Goal: Task Accomplishment & Management: Use online tool/utility

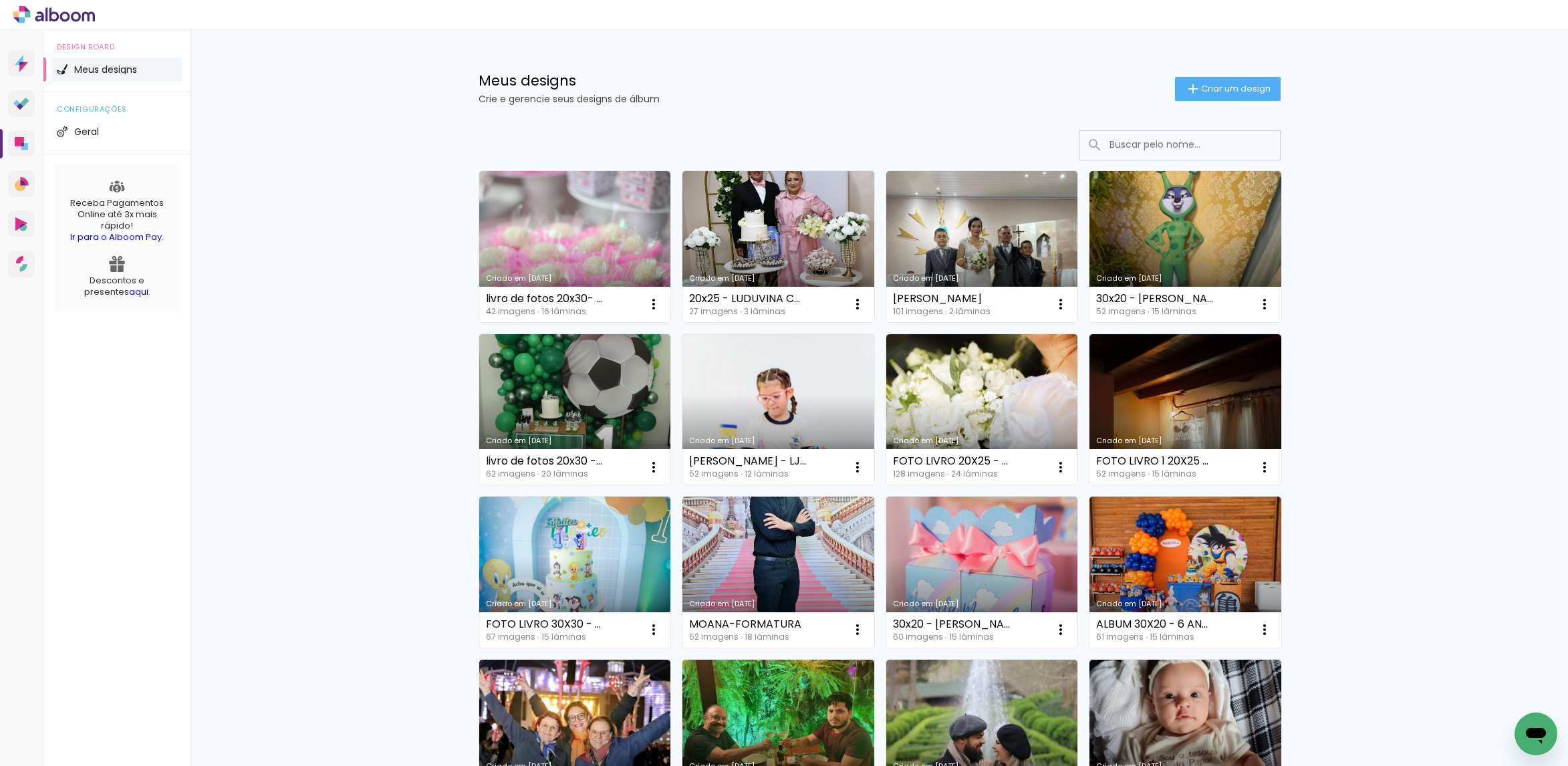
click at [1156, 140] on input at bounding box center [1197, 144] width 190 height 27
click at [1203, 85] on span "Criar um design" at bounding box center [1235, 88] width 69 height 8
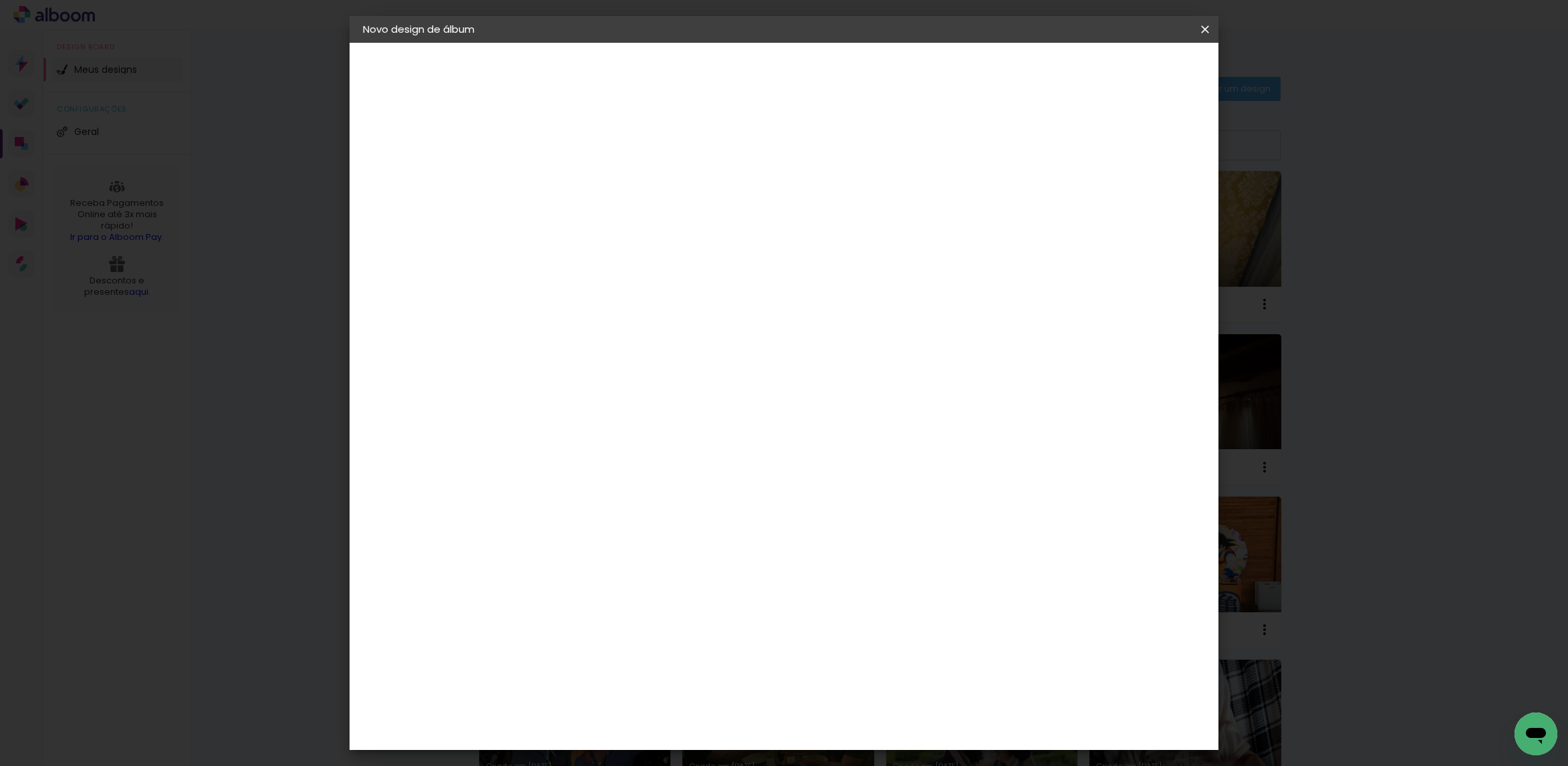
click at [582, 176] on input at bounding box center [582, 180] width 0 height 21
type input "r"
type input "[PERSON_NAME]"
type paper-input "[PERSON_NAME]"
click at [0, 0] on slot "Avançar" at bounding box center [0, 0] width 0 height 0
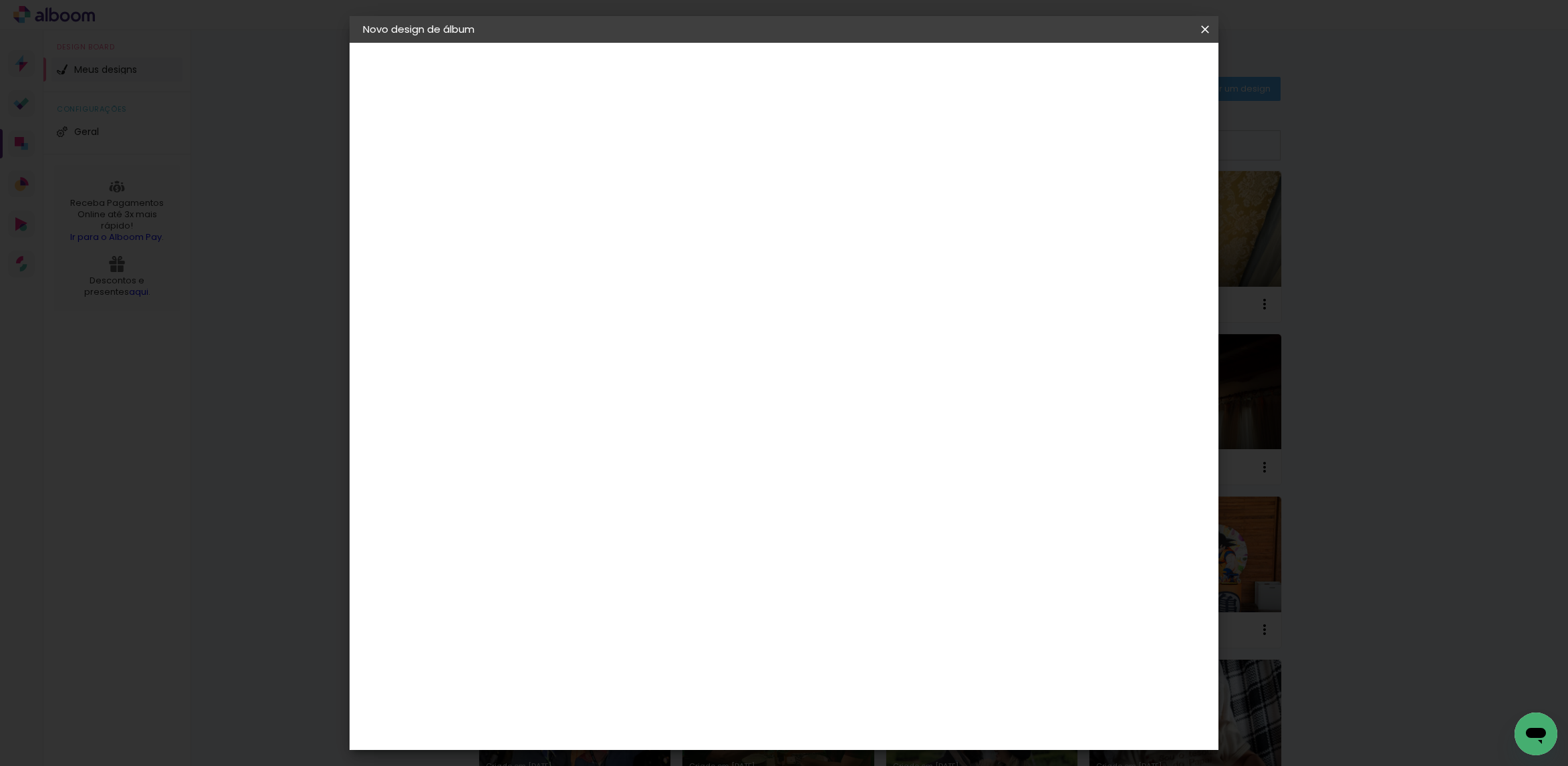
click at [832, 209] on paper-item "Tamanho Livre" at bounding box center [767, 202] width 128 height 29
drag, startPoint x: 1179, startPoint y: 82, endPoint x: 1172, endPoint y: 77, distance: 8.6
click at [851, 81] on header "Fornecedor Escolha um fornecedor ou avance com o tamanho livre. Voltar Avançar" at bounding box center [688, 82] width 328 height 80
click at [832, 214] on paper-item "Tamanho Livre" at bounding box center [767, 202] width 128 height 29
click at [832, 202] on paper-item "Tamanho Livre" at bounding box center [767, 202] width 128 height 29
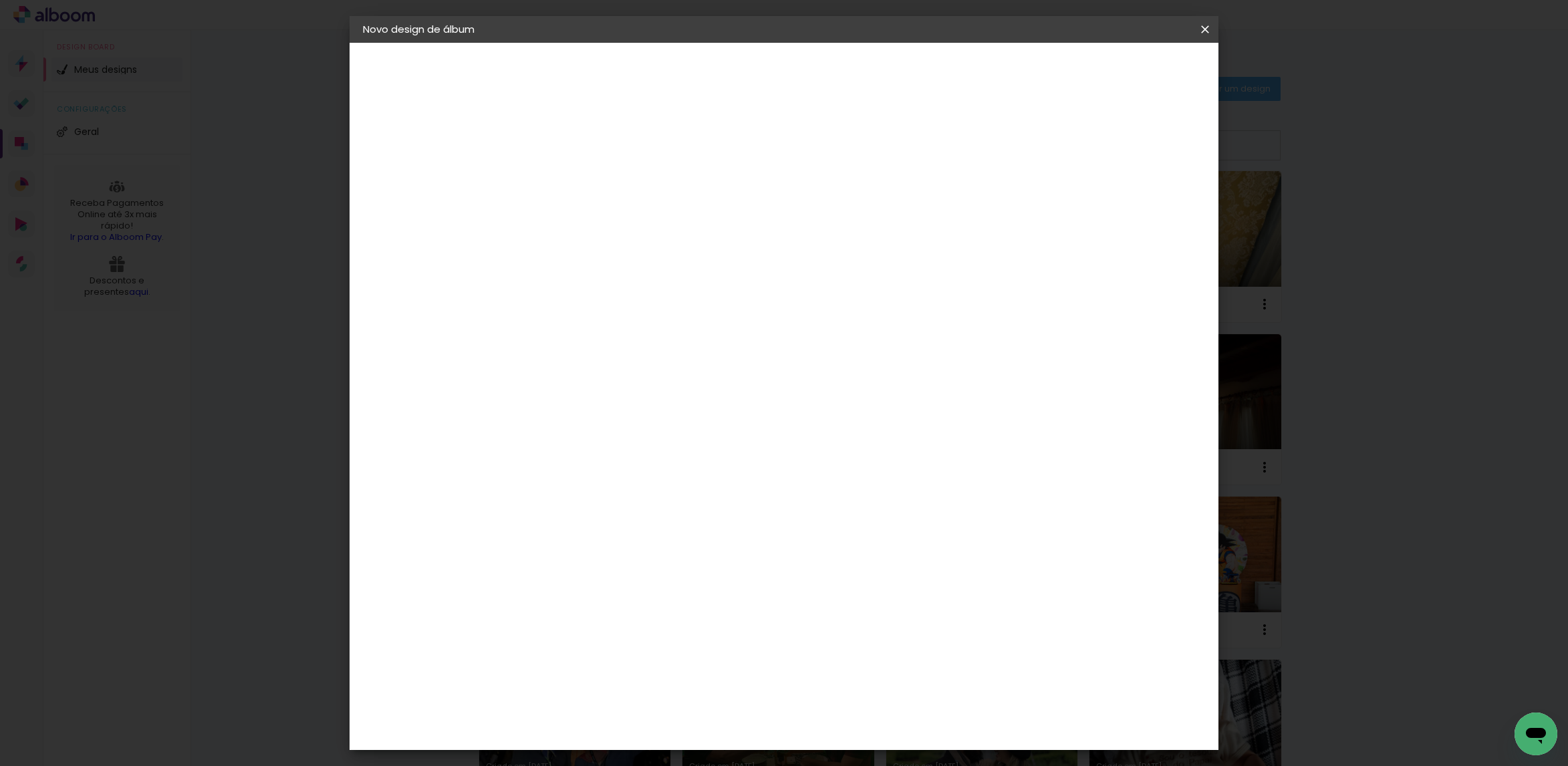
click at [0, 0] on slot "Avançar" at bounding box center [0, 0] width 0 height 0
click at [558, 371] on div "cm" at bounding box center [564, 377] width 16 height 20
type input "38"
type paper-input "38"
drag, startPoint x: 869, startPoint y: 624, endPoint x: 826, endPoint y: 620, distance: 43.2
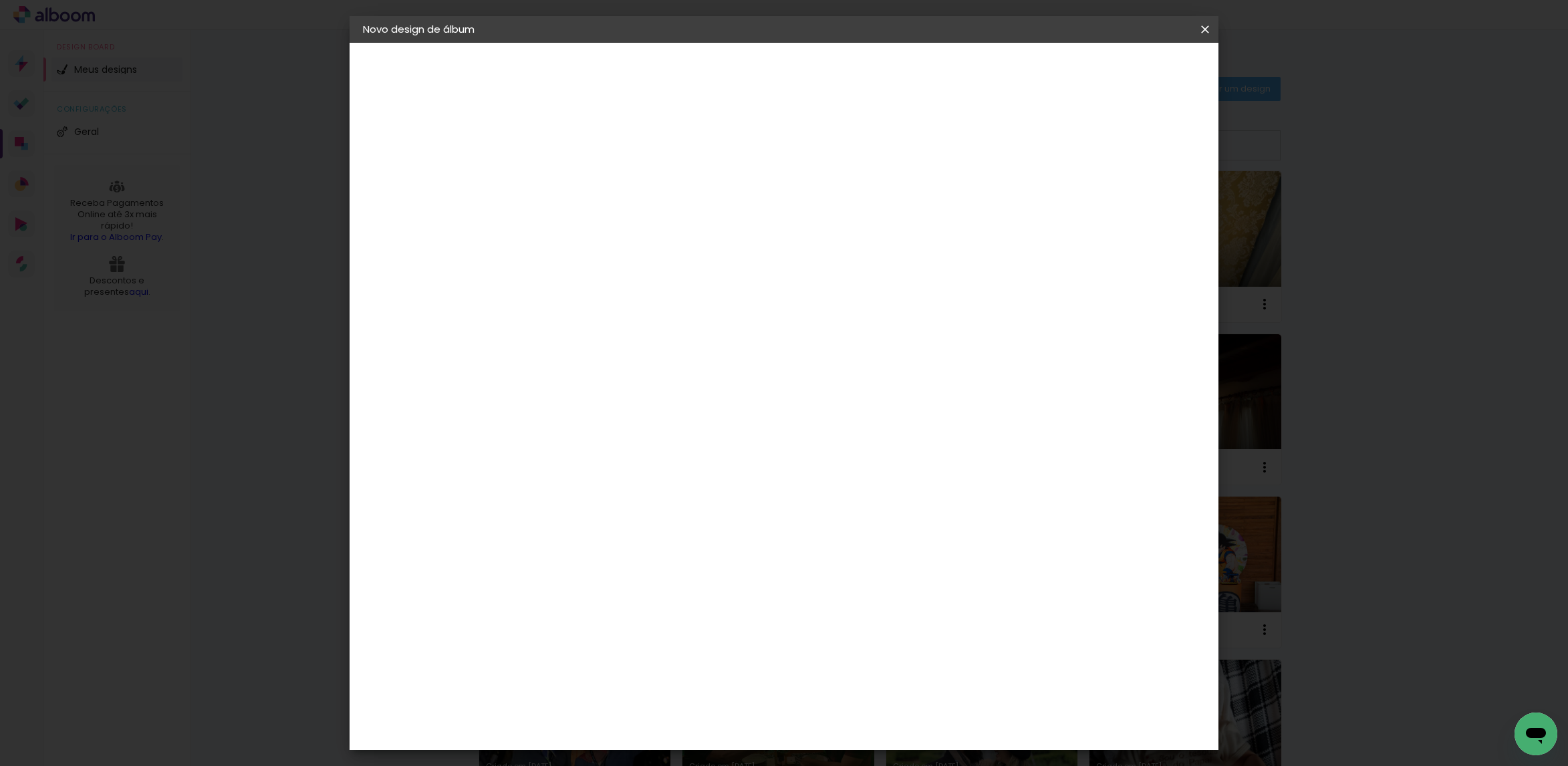
click at [828, 624] on div "cm" at bounding box center [863, 625] width 519 height 47
type input "20"
type paper-input "20"
drag, startPoint x: 673, startPoint y: 520, endPoint x: 627, endPoint y: 522, distance: 46.0
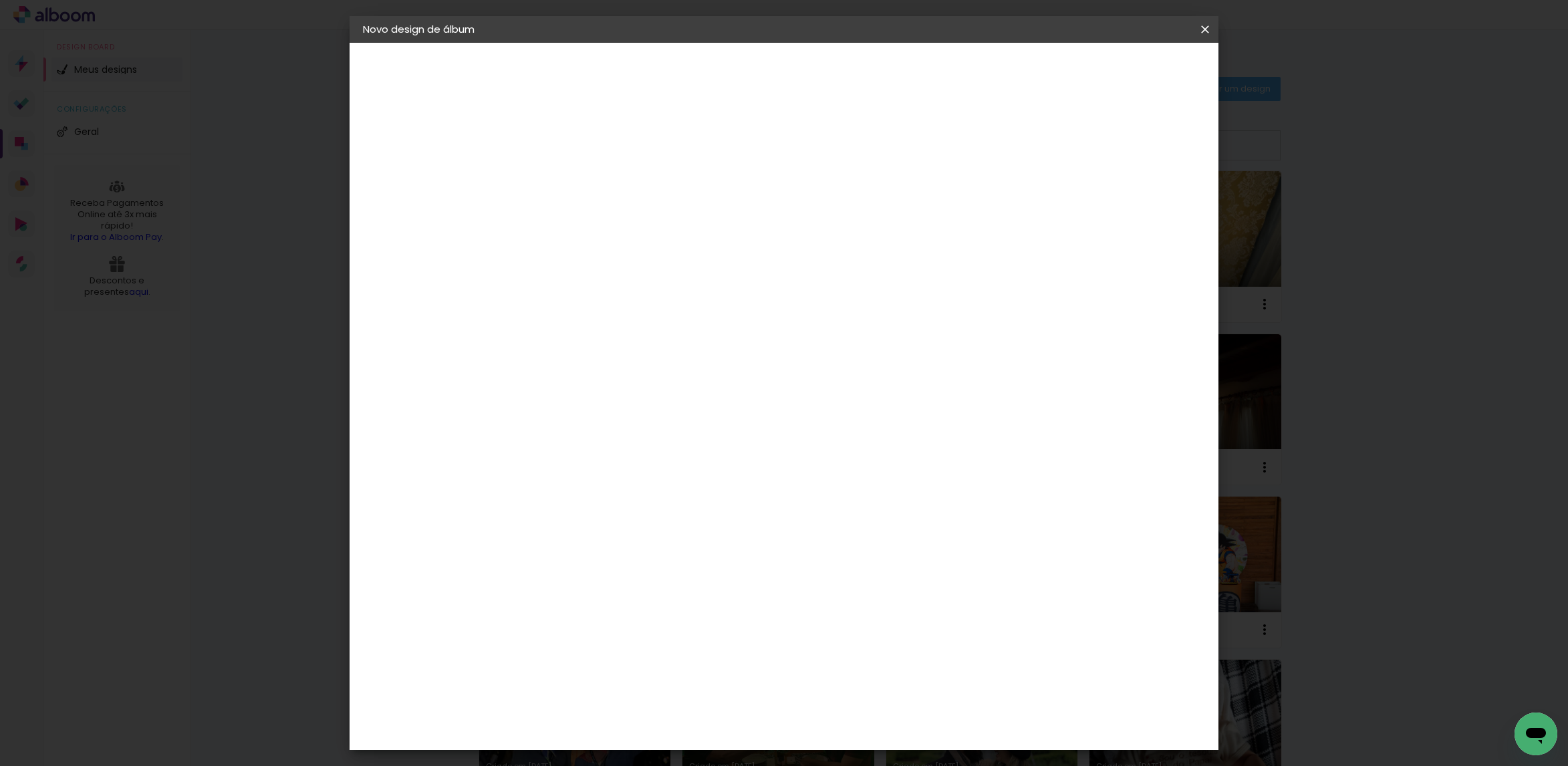
click at [636, 519] on paper-input-container "38 cm" at bounding box center [663, 523] width 60 height 34
drag, startPoint x: 656, startPoint y: 522, endPoint x: 678, endPoint y: 523, distance: 22.0
click at [678, 523] on div "38" at bounding box center [663, 522] width 51 height 20
type input "20"
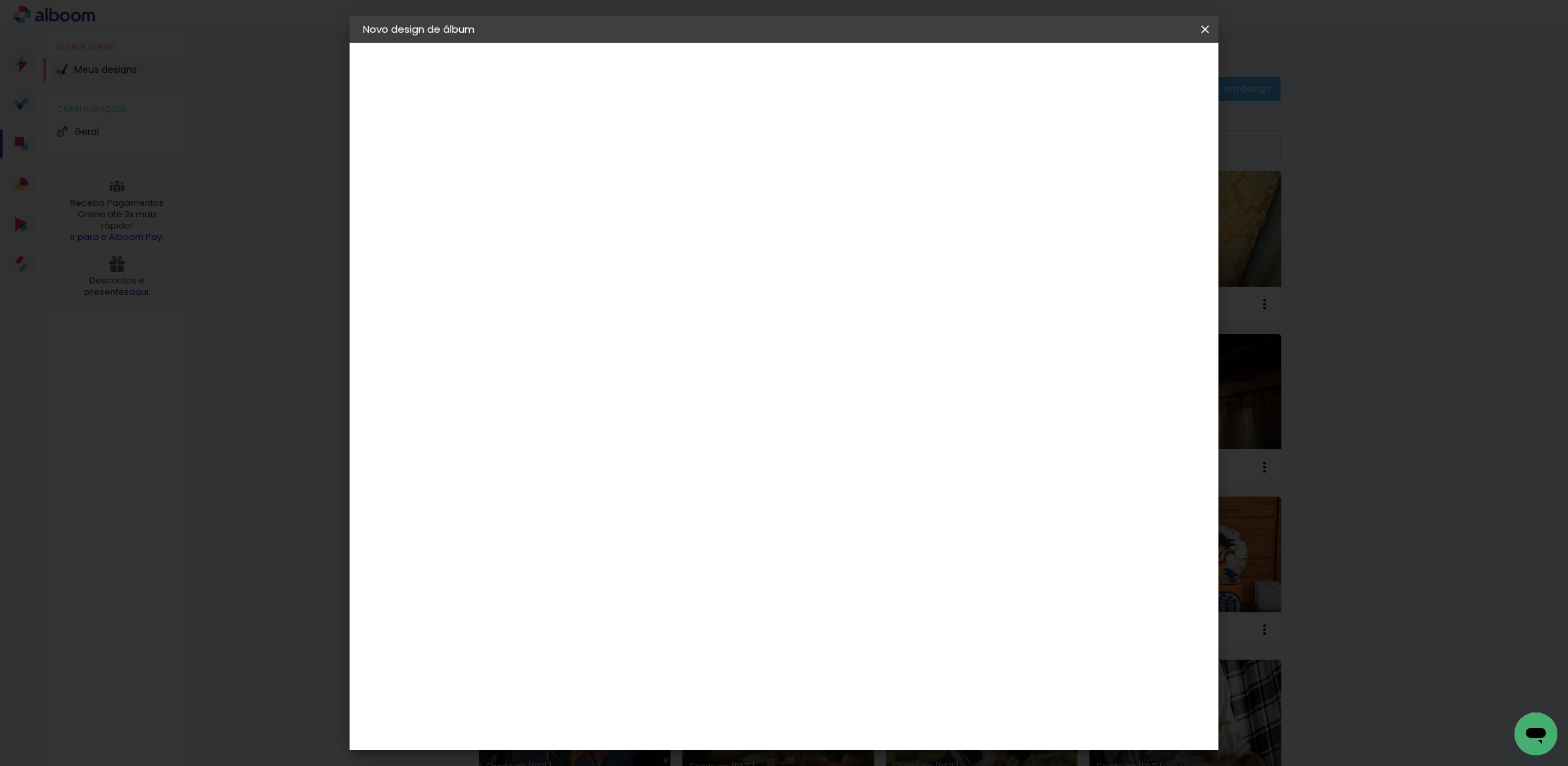
type paper-input "20"
click at [870, 727] on input "20" at bounding box center [855, 725] width 35 height 20
drag, startPoint x: 870, startPoint y: 727, endPoint x: 852, endPoint y: 733, distance: 19.0
click at [852, 733] on paper-input-container "20 cm" at bounding box center [864, 725] width 60 height 34
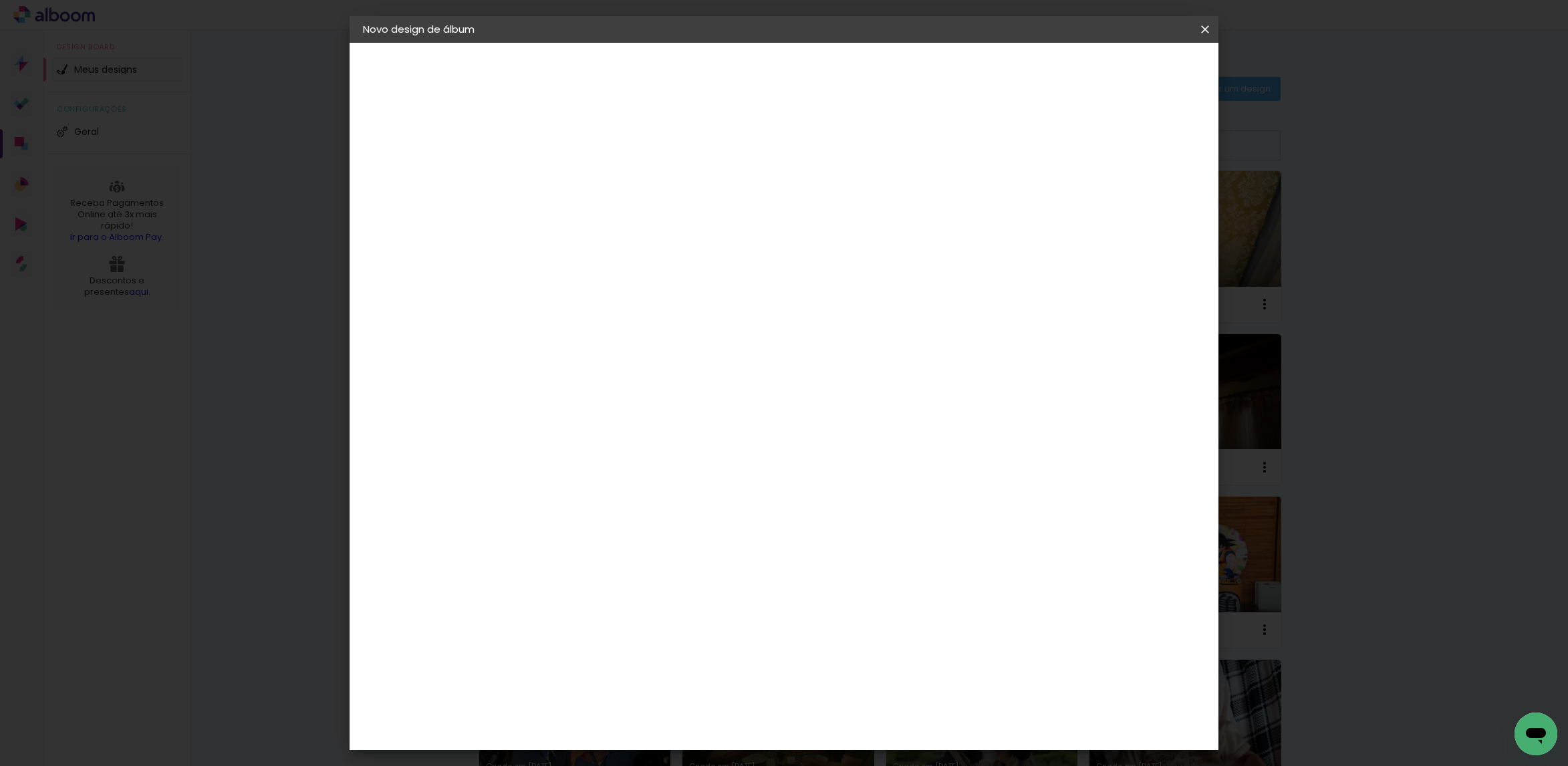
scroll to position [126, 0]
type input "39"
type paper-input "39"
click at [1130, 75] on paper-button "Iniciar design" at bounding box center [1085, 70] width 87 height 22
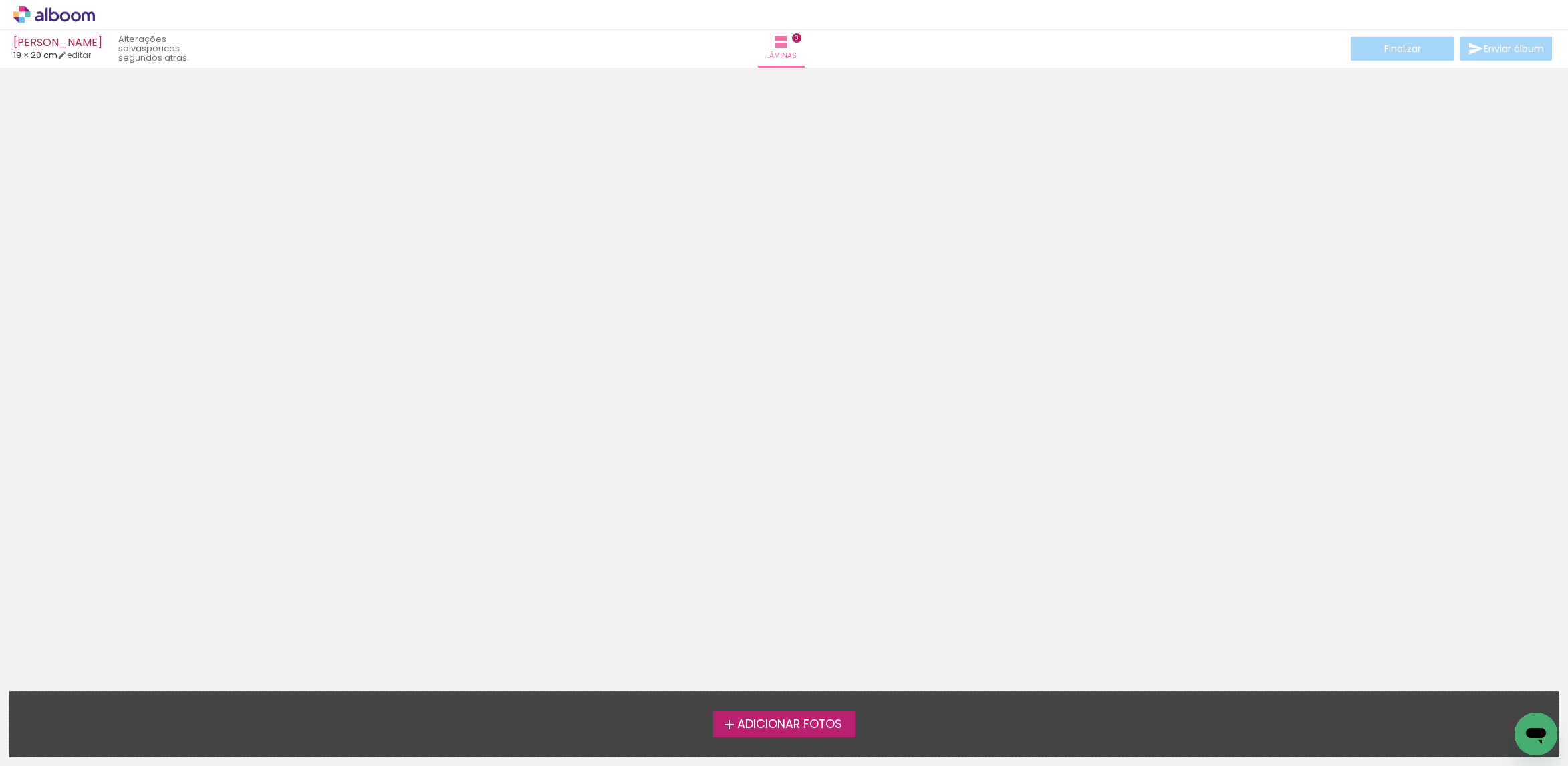
click at [821, 718] on span "Adicionar Fotos" at bounding box center [790, 724] width 105 height 12
click at [0, 0] on input "file" at bounding box center [0, 0] width 0 height 0
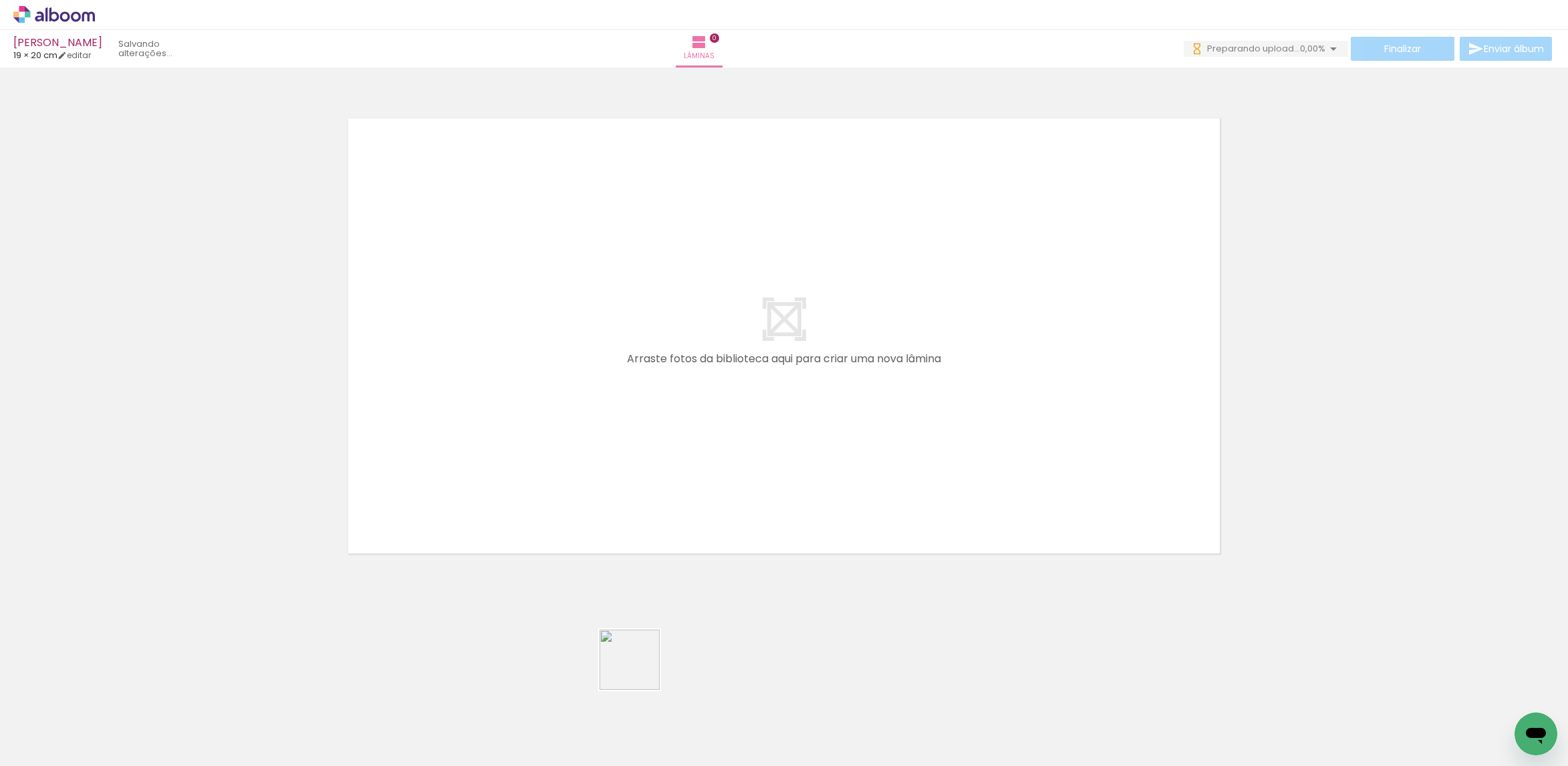
drag, startPoint x: 654, startPoint y: 708, endPoint x: 543, endPoint y: 437, distance: 292.9
click at [546, 437] on quentale-workspace at bounding box center [784, 383] width 1568 height 766
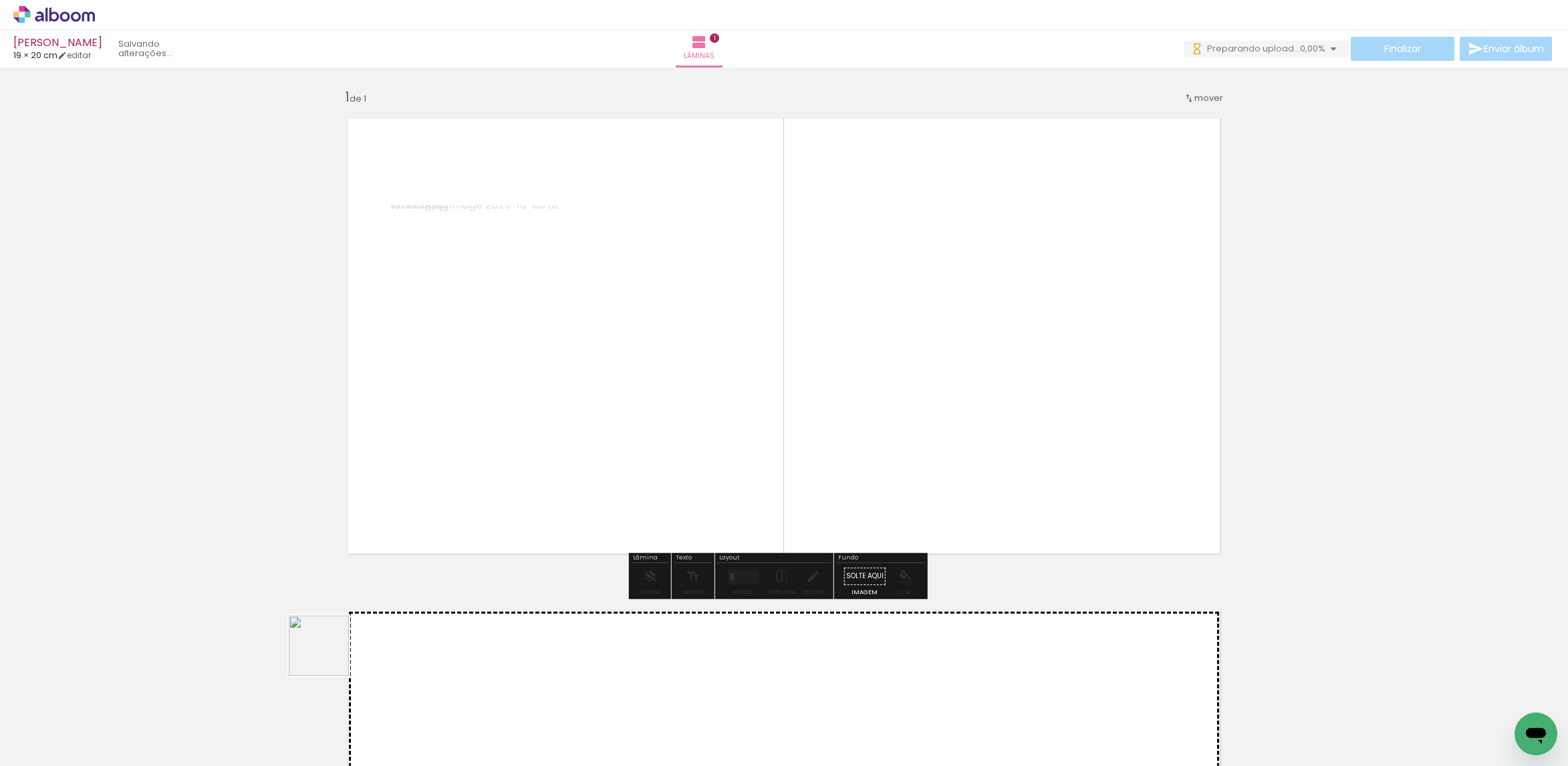
drag, startPoint x: 220, startPoint y: 730, endPoint x: 550, endPoint y: 486, distance: 410.4
click at [555, 481] on quentale-workspace at bounding box center [784, 383] width 1568 height 766
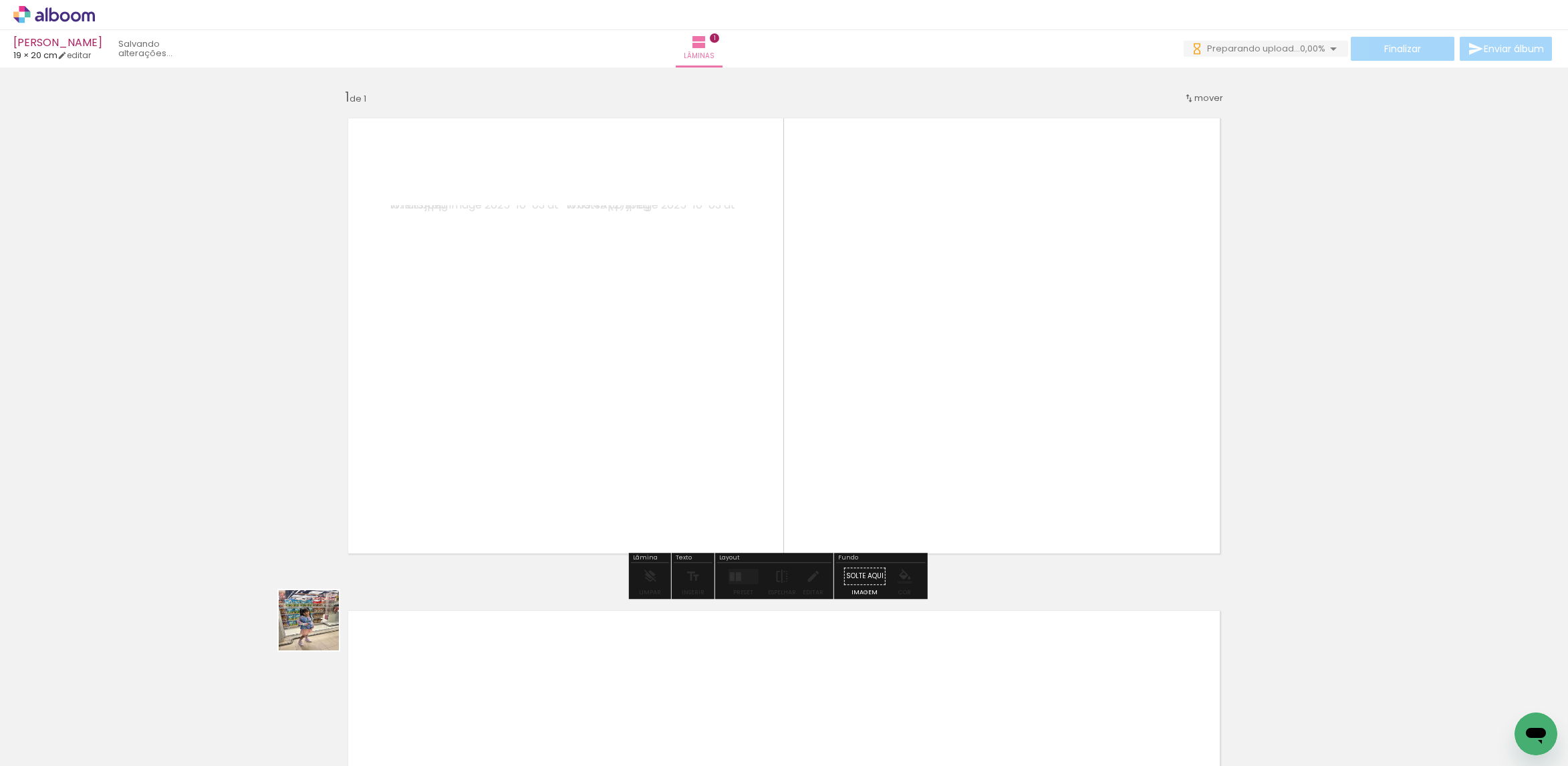
drag, startPoint x: 169, startPoint y: 722, endPoint x: 602, endPoint y: 469, distance: 501.5
click at [602, 469] on quentale-workspace at bounding box center [784, 383] width 1568 height 766
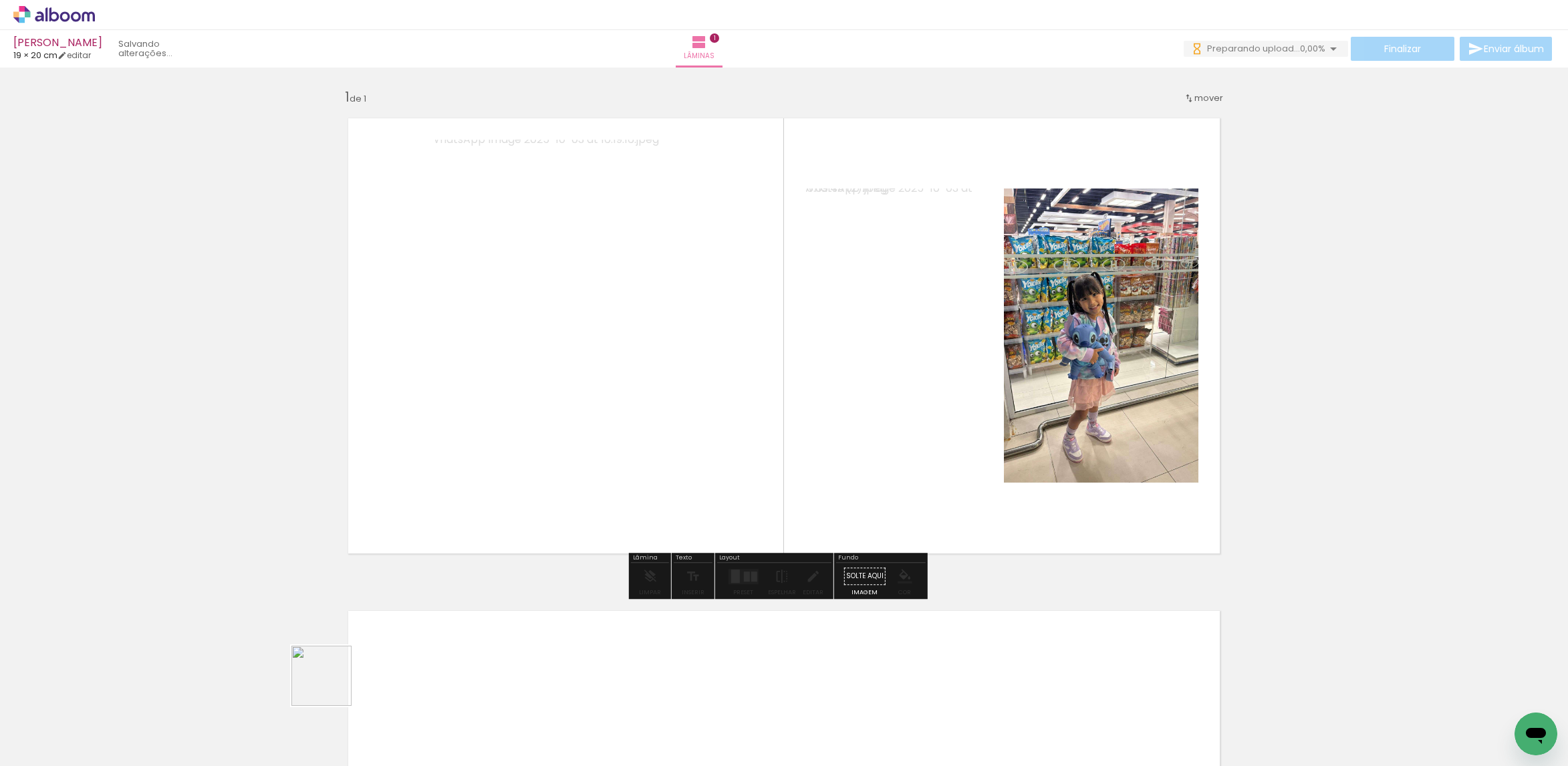
drag, startPoint x: 288, startPoint y: 729, endPoint x: 501, endPoint y: 483, distance: 325.4
click at [501, 481] on quentale-workspace at bounding box center [784, 383] width 1568 height 766
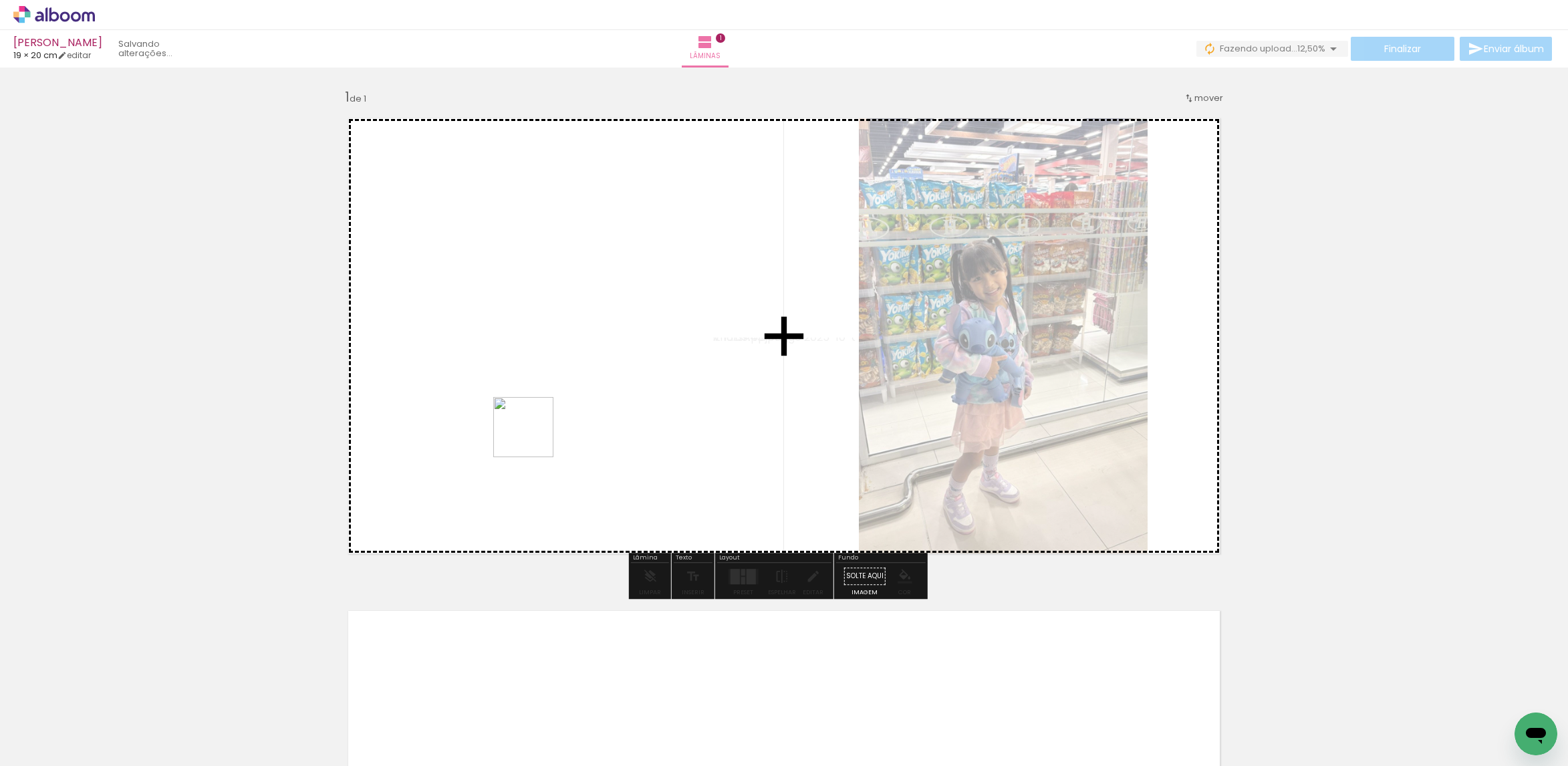
drag, startPoint x: 367, startPoint y: 712, endPoint x: 533, endPoint y: 437, distance: 321.2
click at [533, 437] on quentale-workspace at bounding box center [784, 383] width 1568 height 766
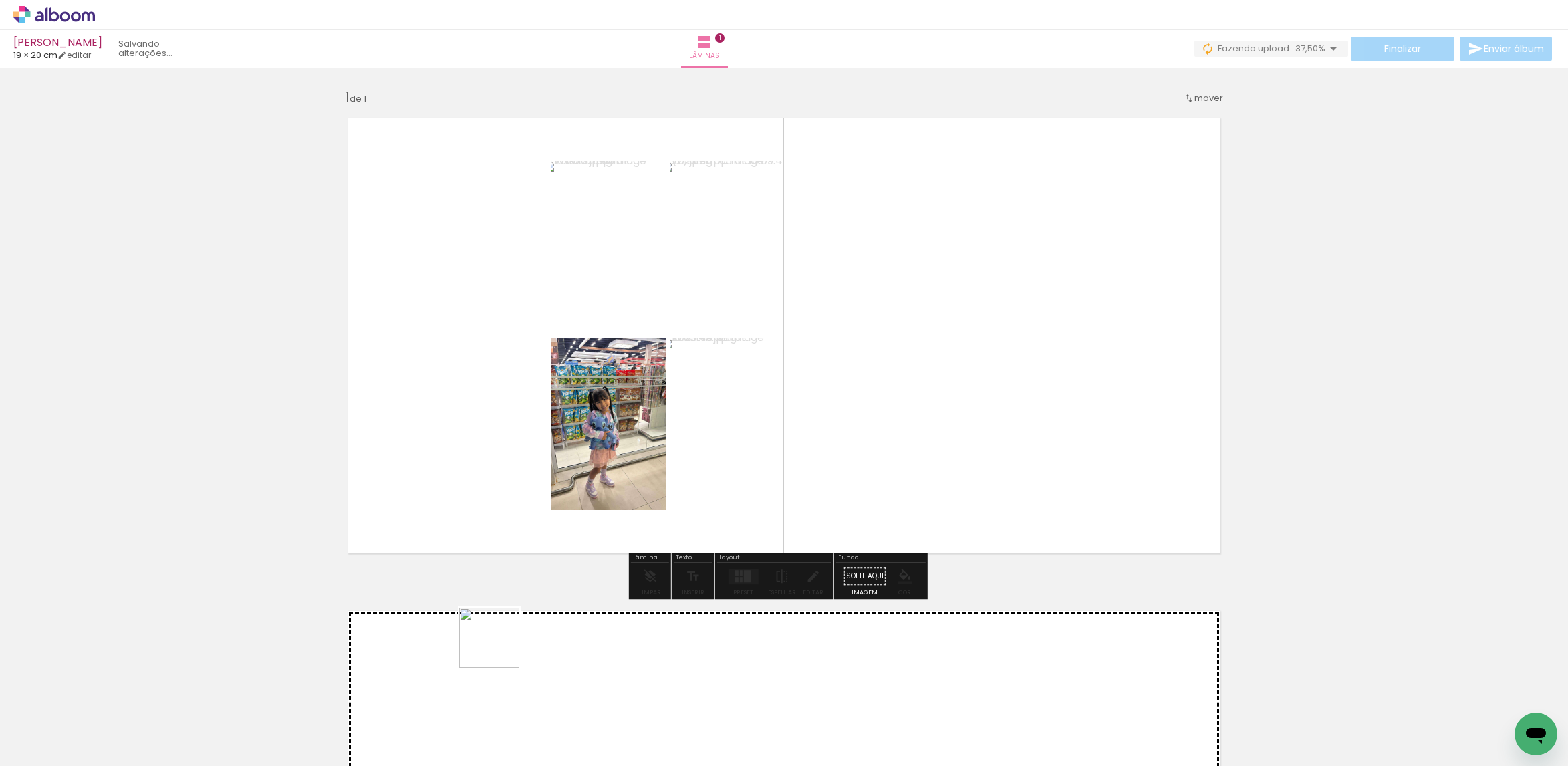
drag, startPoint x: 437, startPoint y: 718, endPoint x: 620, endPoint y: 532, distance: 260.9
click at [648, 481] on quentale-workspace at bounding box center [784, 383] width 1568 height 766
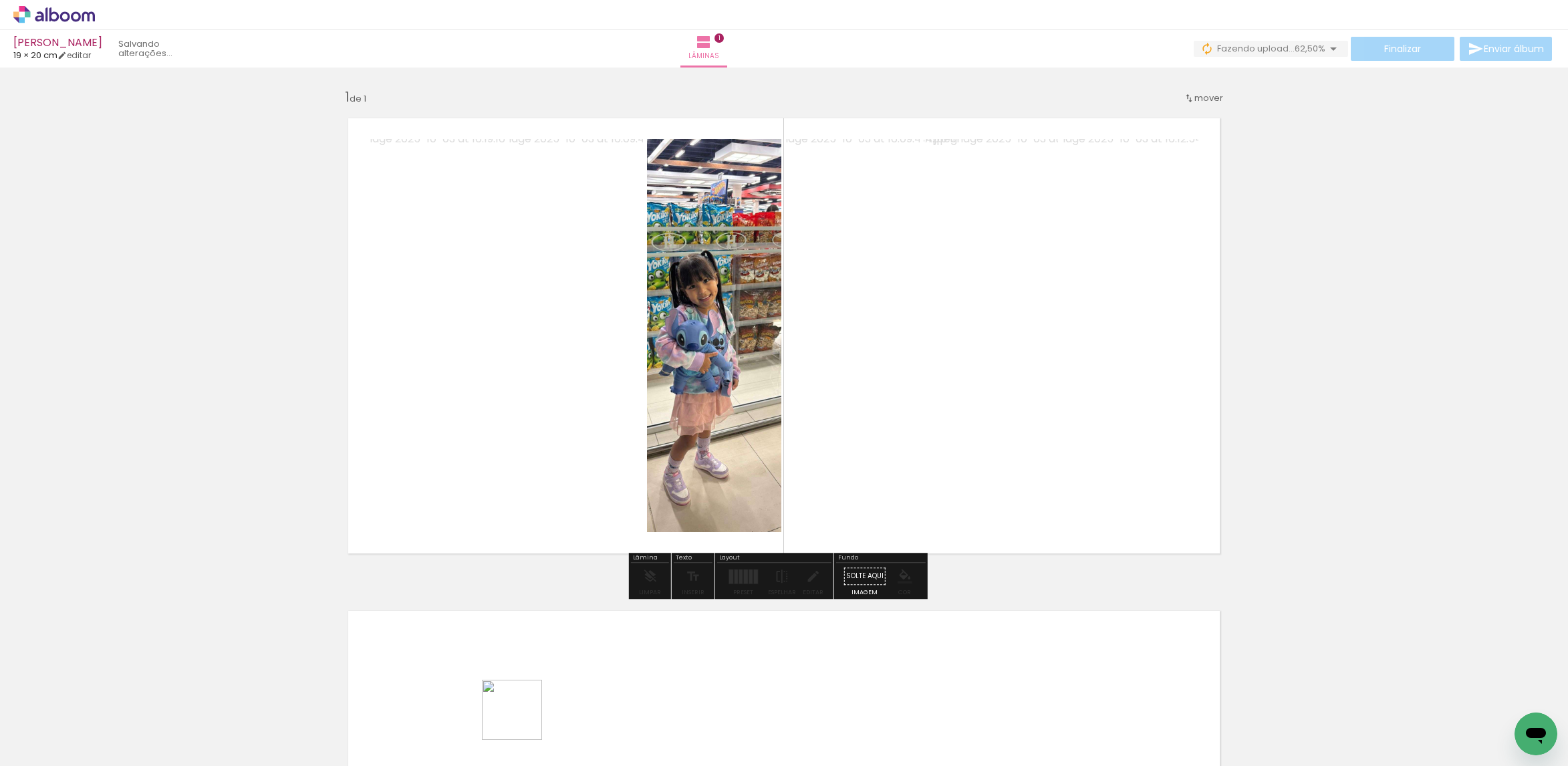
drag, startPoint x: 515, startPoint y: 731, endPoint x: 663, endPoint y: 470, distance: 300.0
click at [656, 467] on quentale-workspace at bounding box center [784, 383] width 1568 height 766
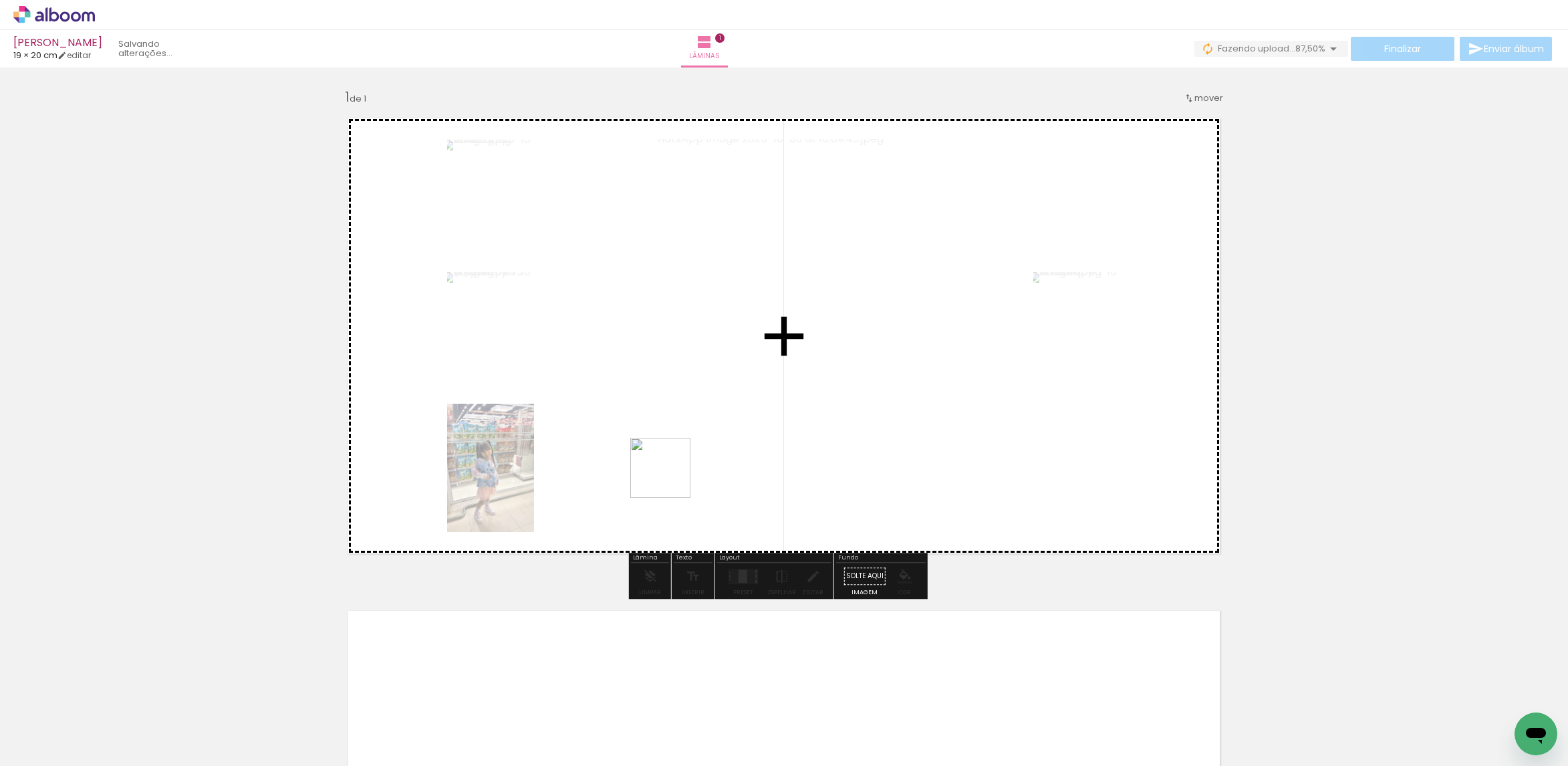
drag, startPoint x: 666, startPoint y: 493, endPoint x: 682, endPoint y: 455, distance: 41.2
click at [680, 460] on quentale-workspace at bounding box center [784, 383] width 1568 height 766
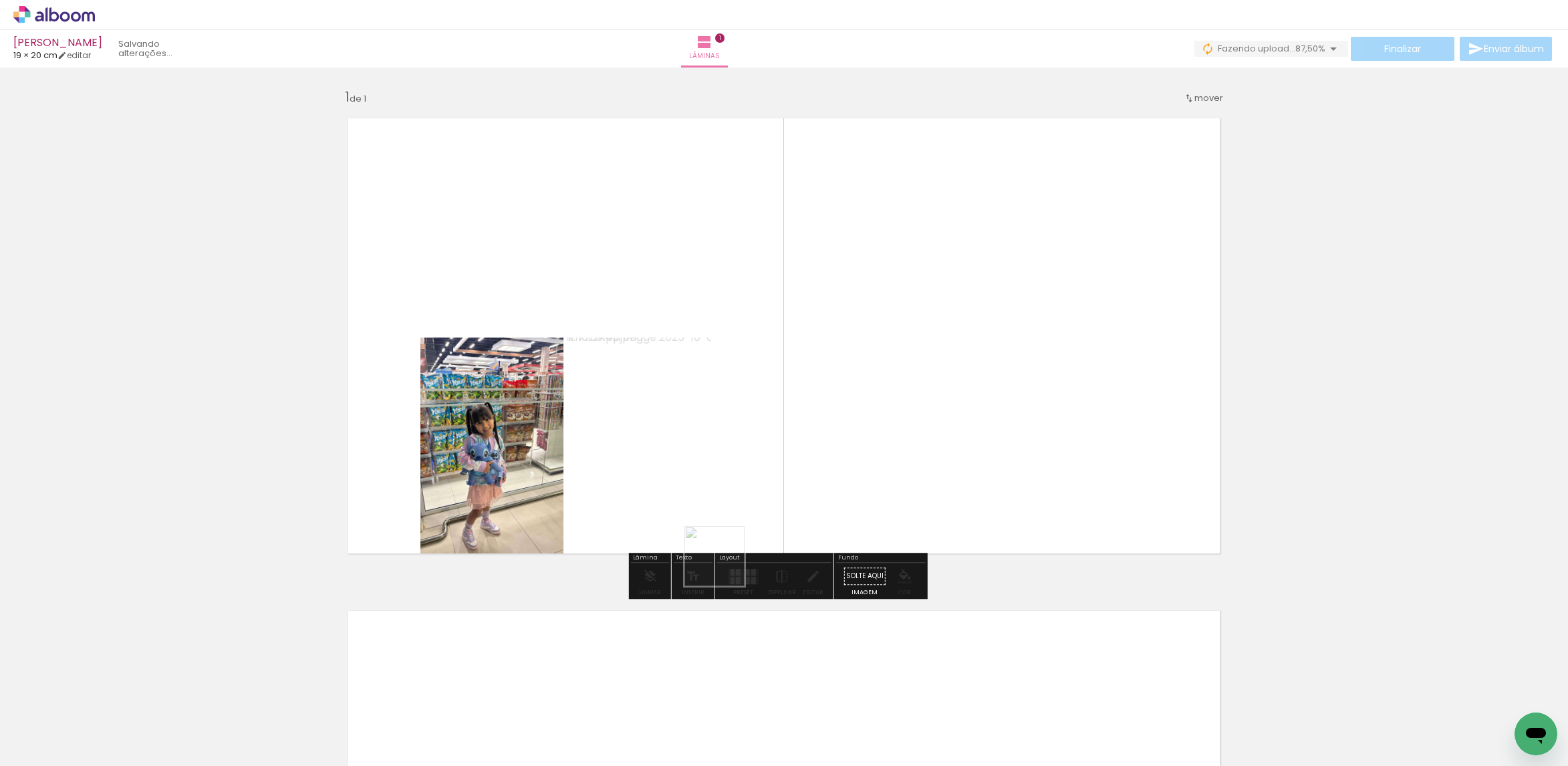
drag, startPoint x: 666, startPoint y: 718, endPoint x: 794, endPoint y: 429, distance: 316.1
click at [794, 429] on quentale-workspace at bounding box center [784, 383] width 1568 height 766
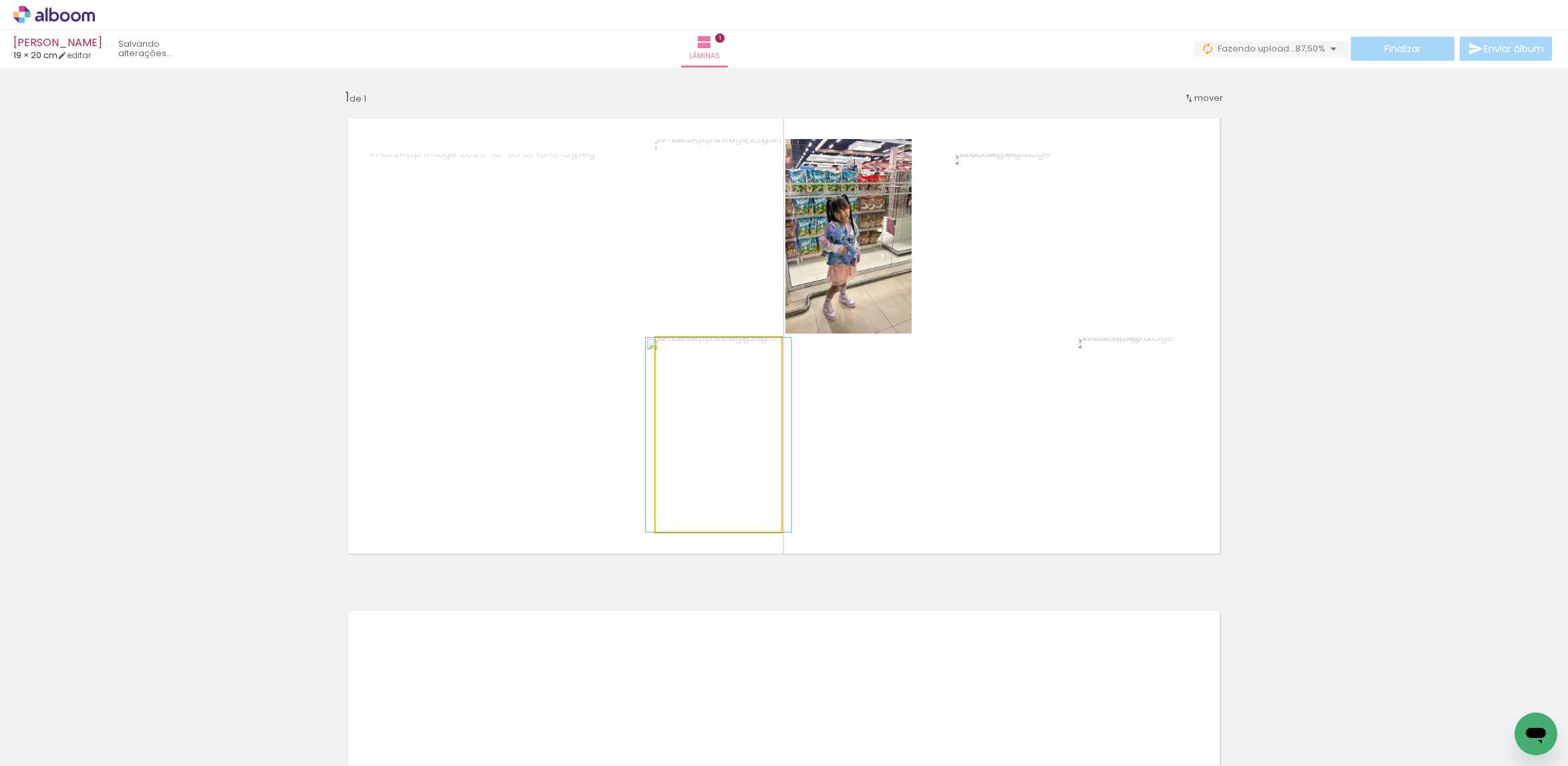
click at [666, 435] on quentale-photo at bounding box center [718, 435] width 126 height 195
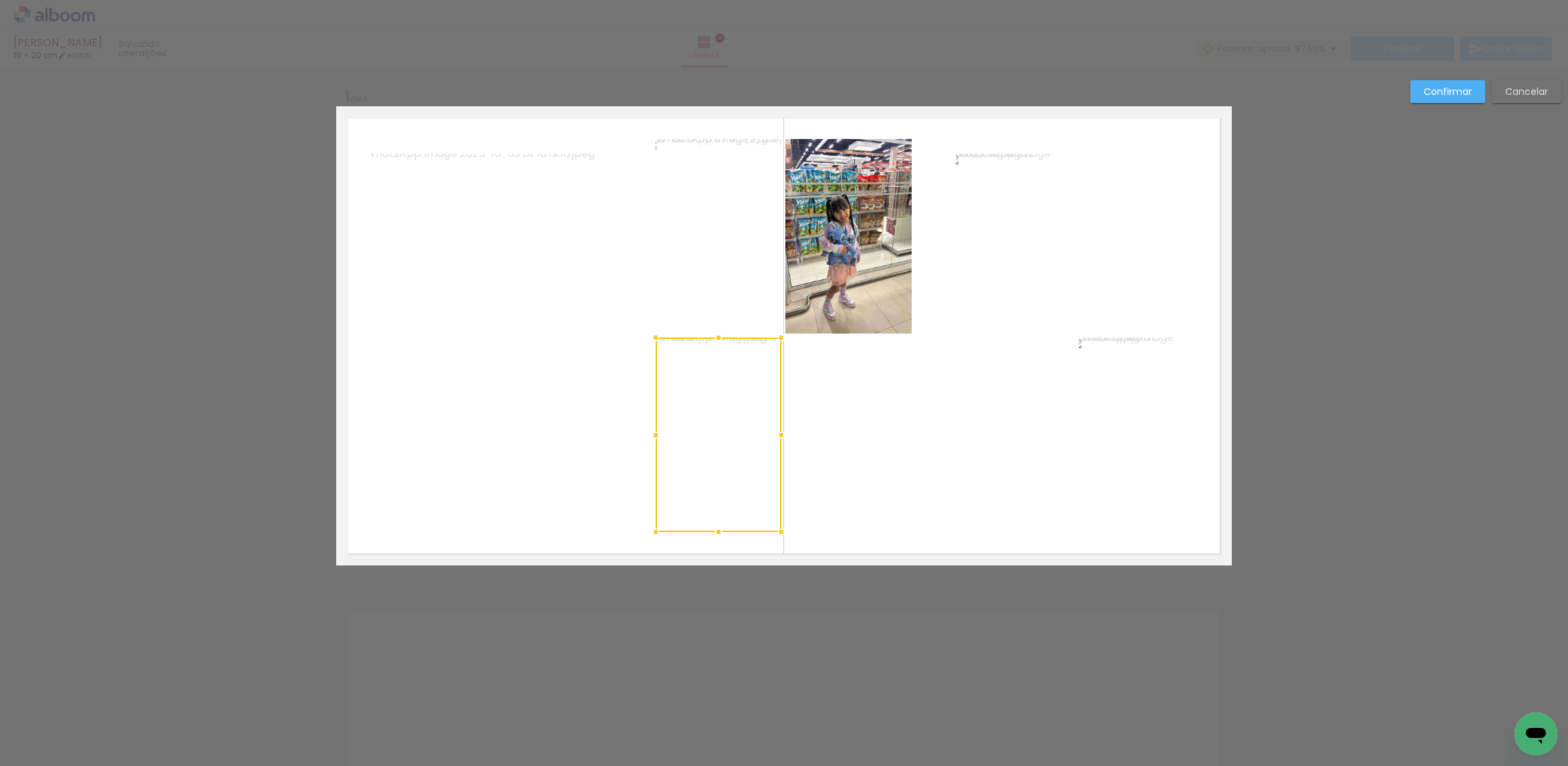
click at [562, 417] on quentale-photo at bounding box center [491, 335] width 243 height 364
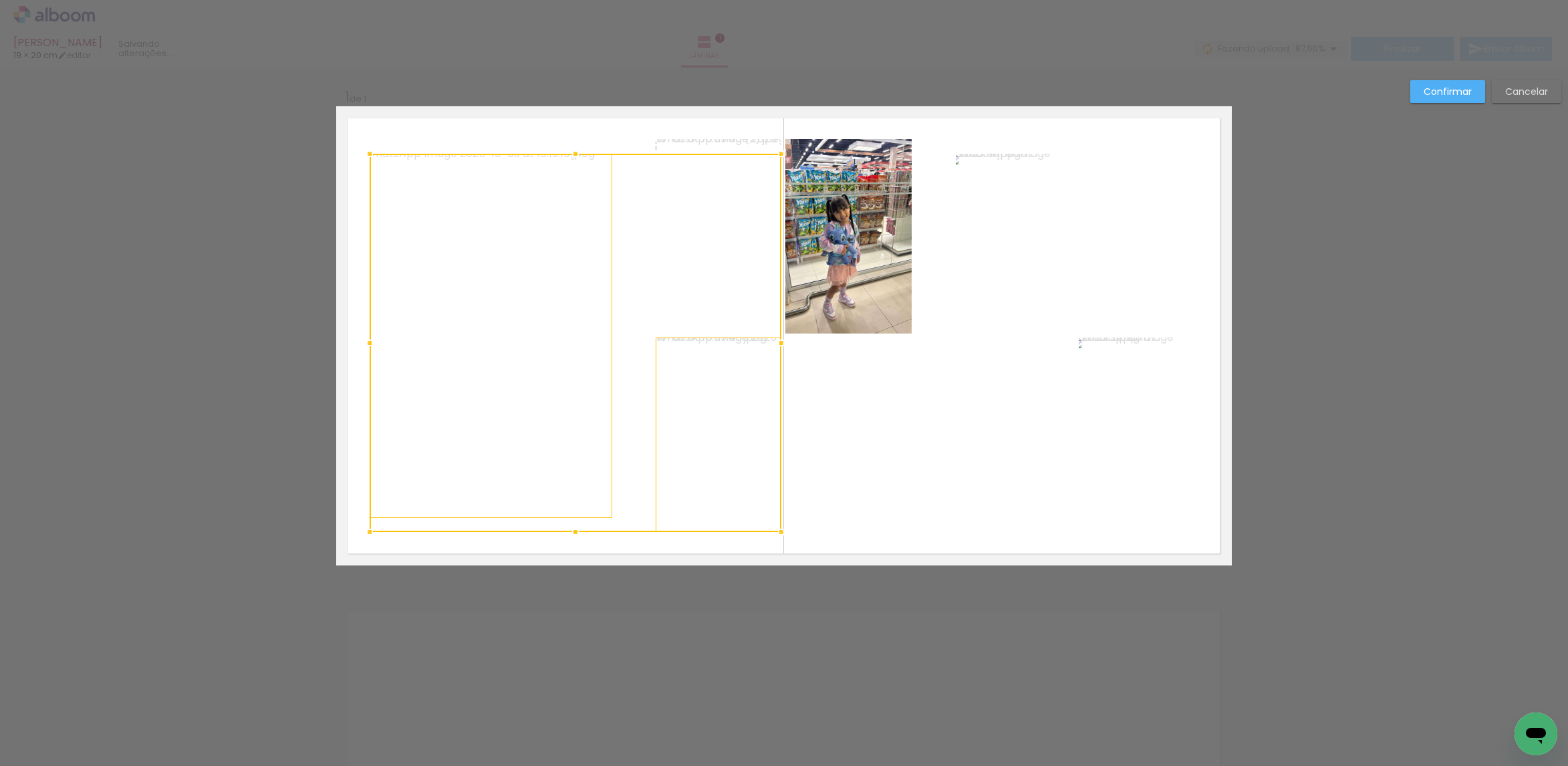
click at [759, 287] on div at bounding box center [576, 343] width 412 height 378
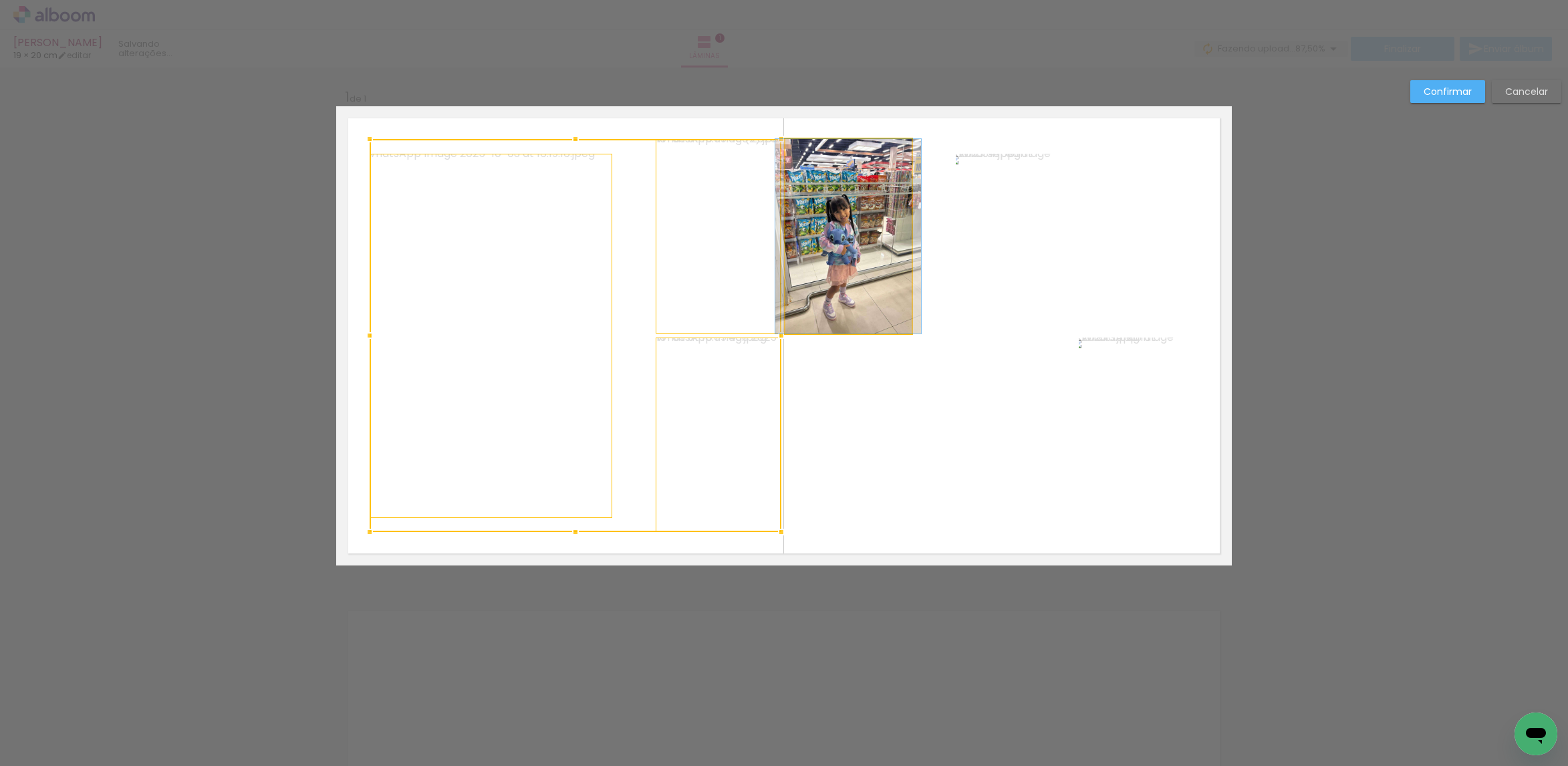
click at [833, 259] on quentale-photo at bounding box center [848, 236] width 126 height 195
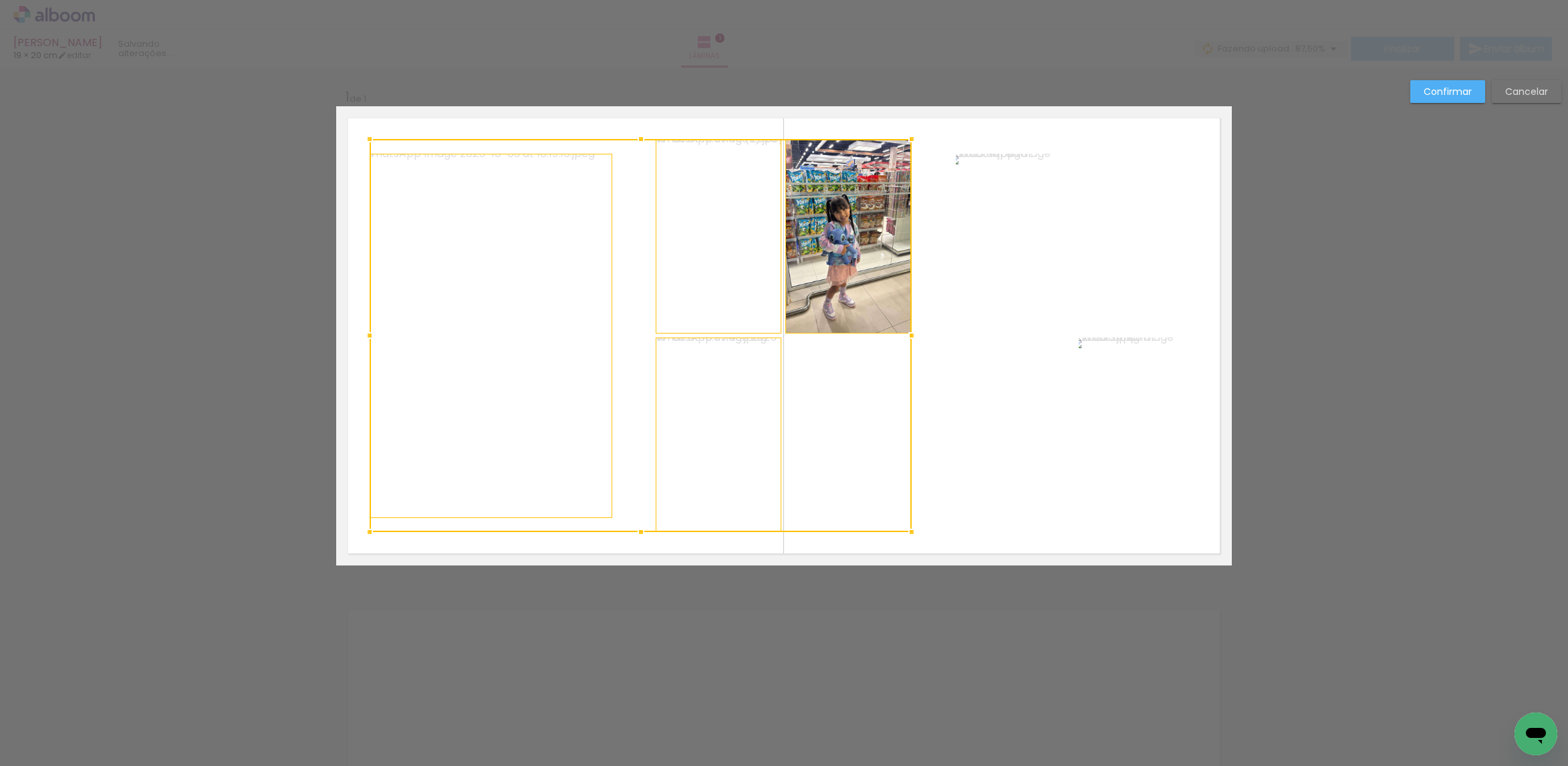
drag, startPoint x: 875, startPoint y: 381, endPoint x: 988, endPoint y: 393, distance: 113.6
click at [877, 381] on div at bounding box center [641, 335] width 542 height 393
click at [1006, 398] on quentale-photo at bounding box center [1014, 427] width 119 height 181
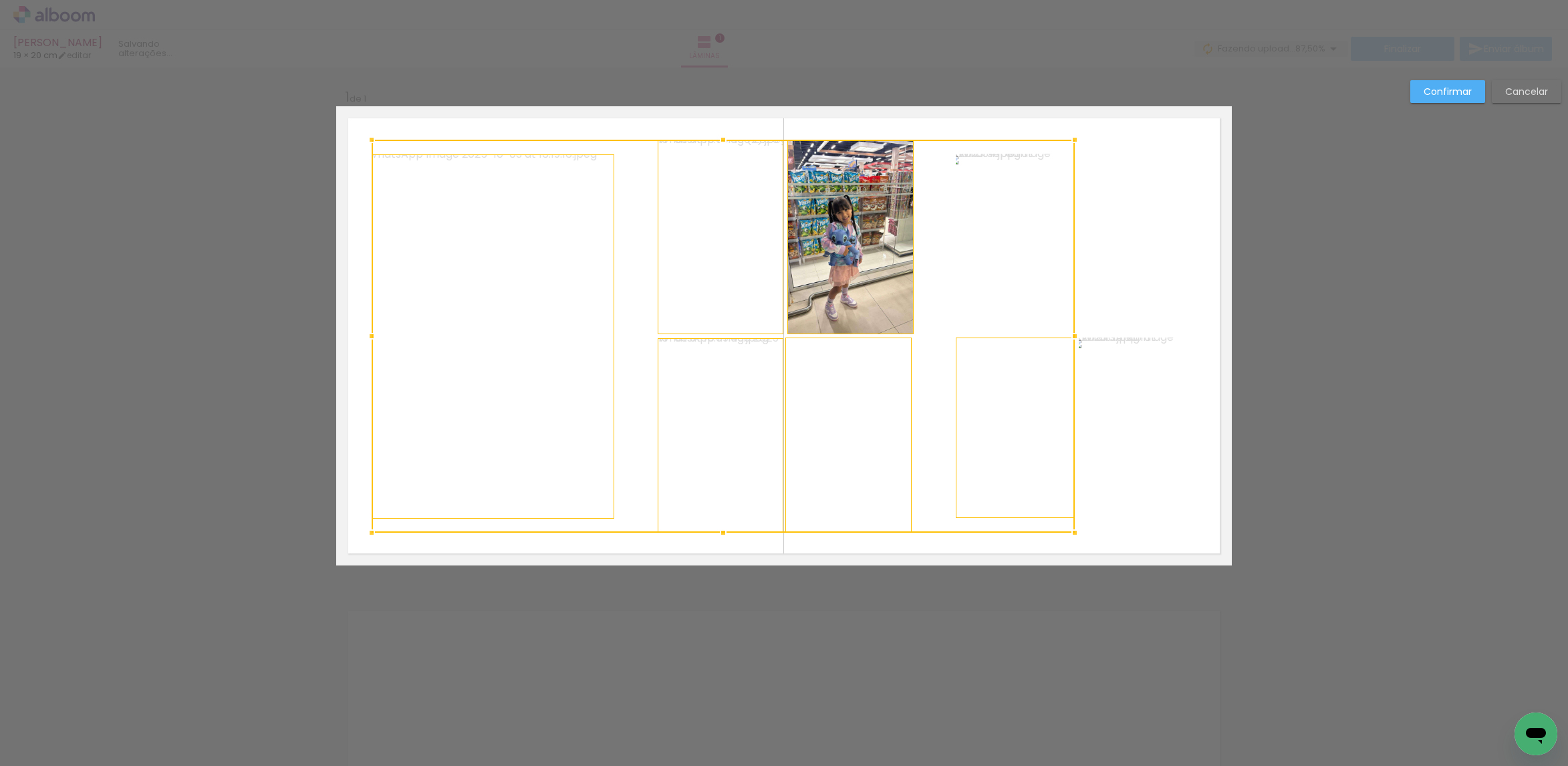
drag, startPoint x: 1013, startPoint y: 273, endPoint x: 1121, endPoint y: 199, distance: 130.9
click at [1013, 270] on div at bounding box center [723, 336] width 703 height 393
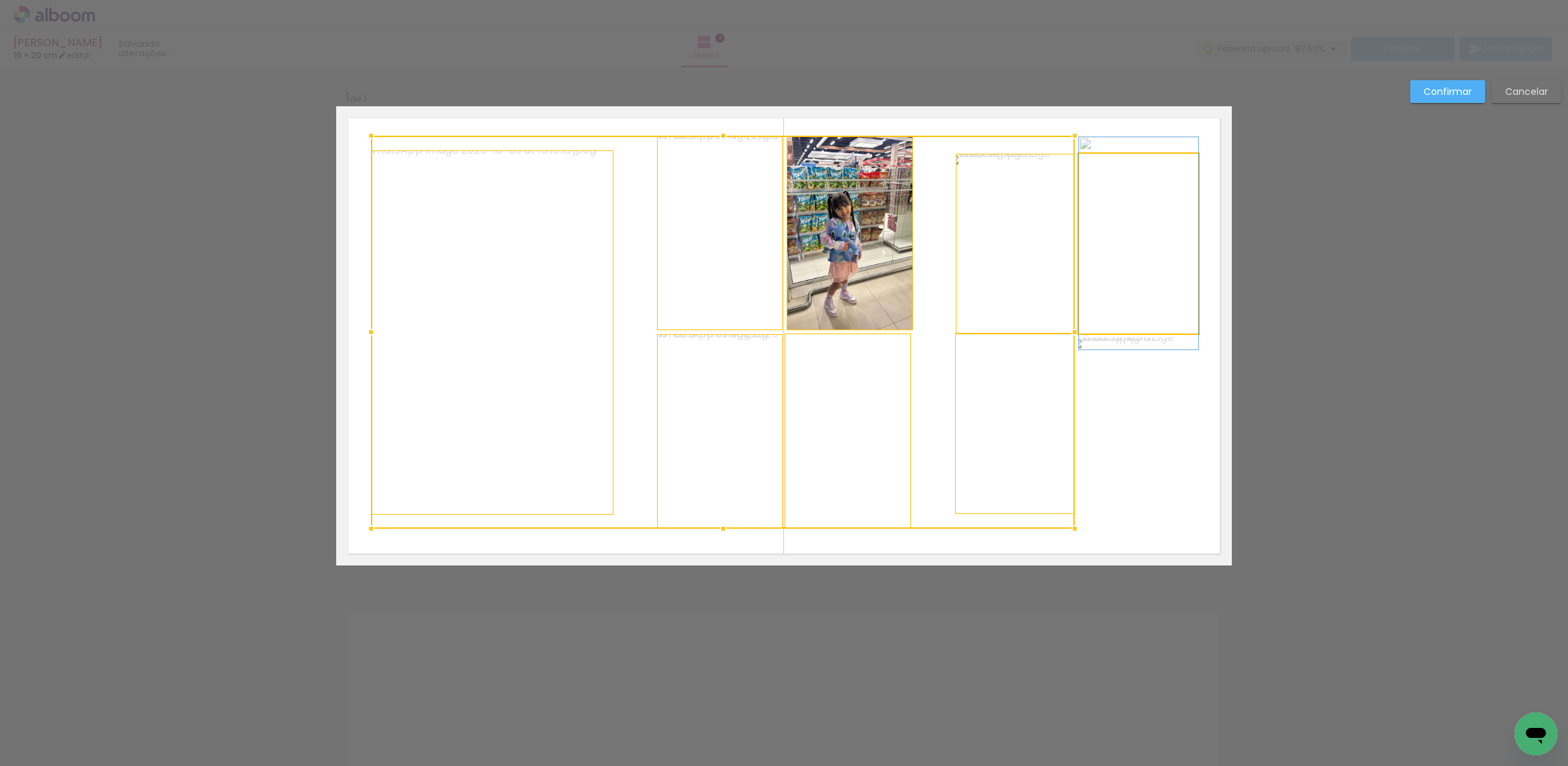
click at [1135, 197] on quentale-photo at bounding box center [1139, 243] width 120 height 180
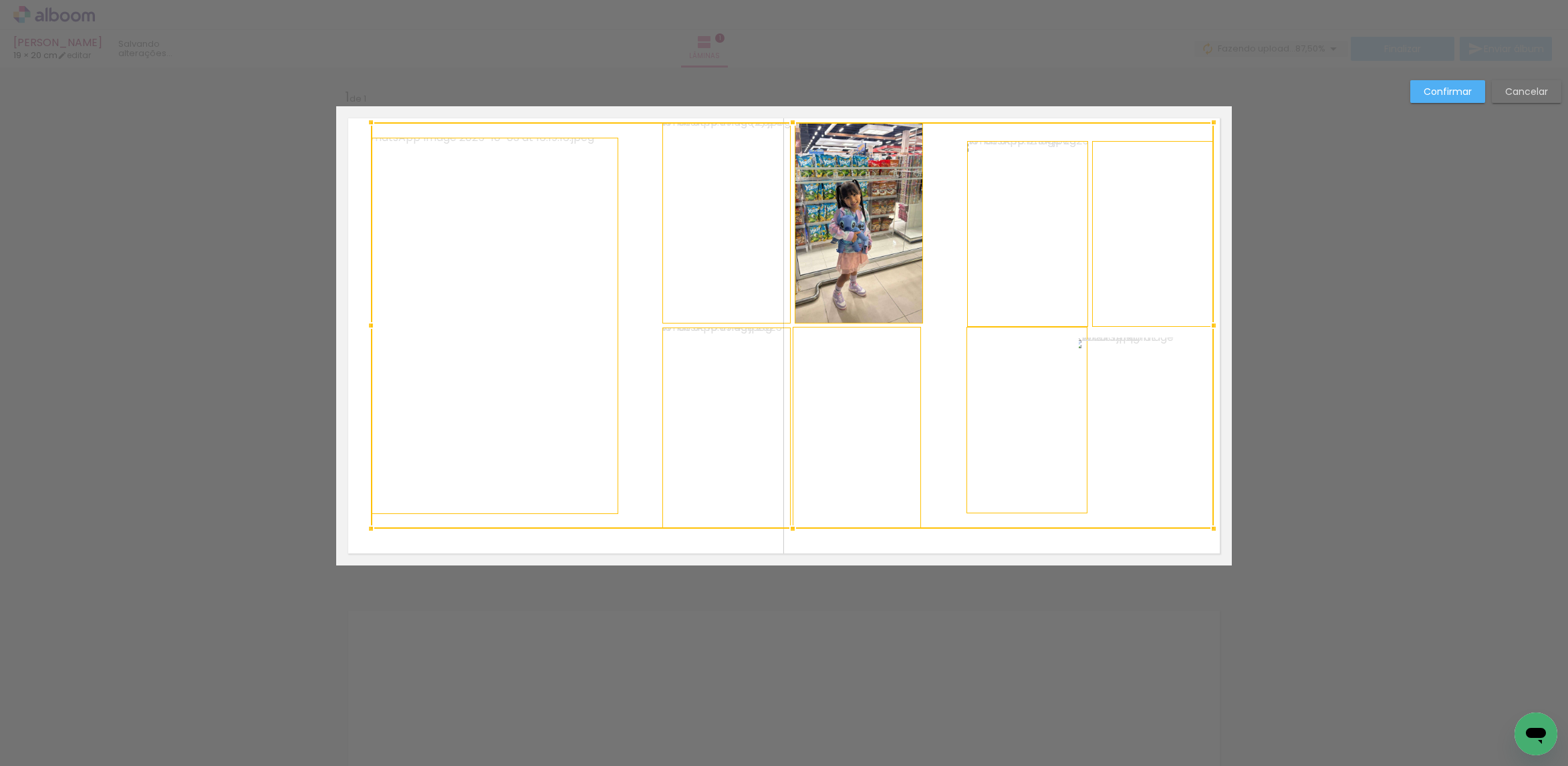
drag, startPoint x: 1193, startPoint y: 131, endPoint x: 1207, endPoint y: 118, distance: 19.1
click at [1207, 118] on div at bounding box center [1213, 122] width 27 height 27
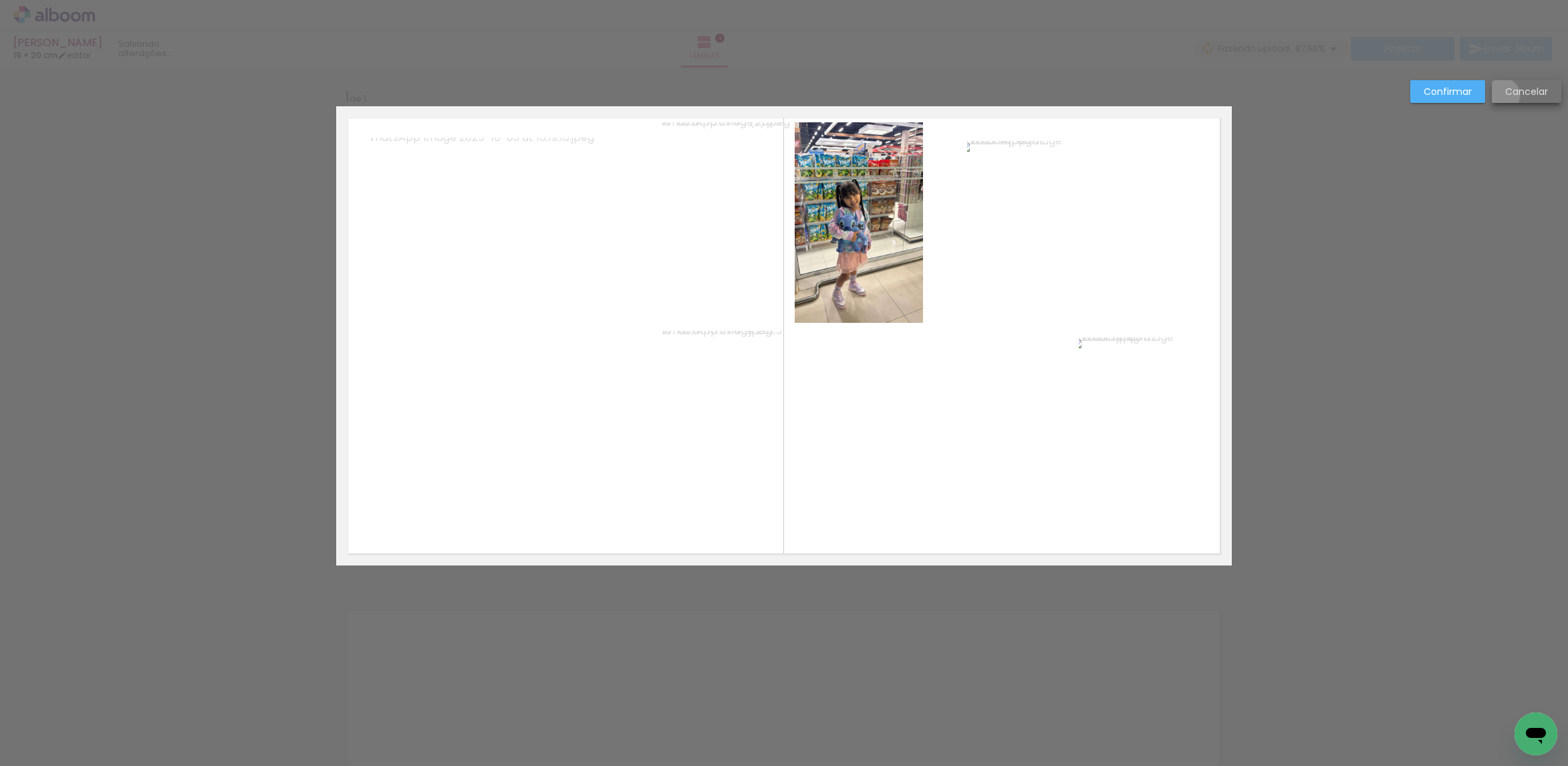
click at [1502, 95] on paper-button "Cancelar" at bounding box center [1526, 92] width 69 height 22
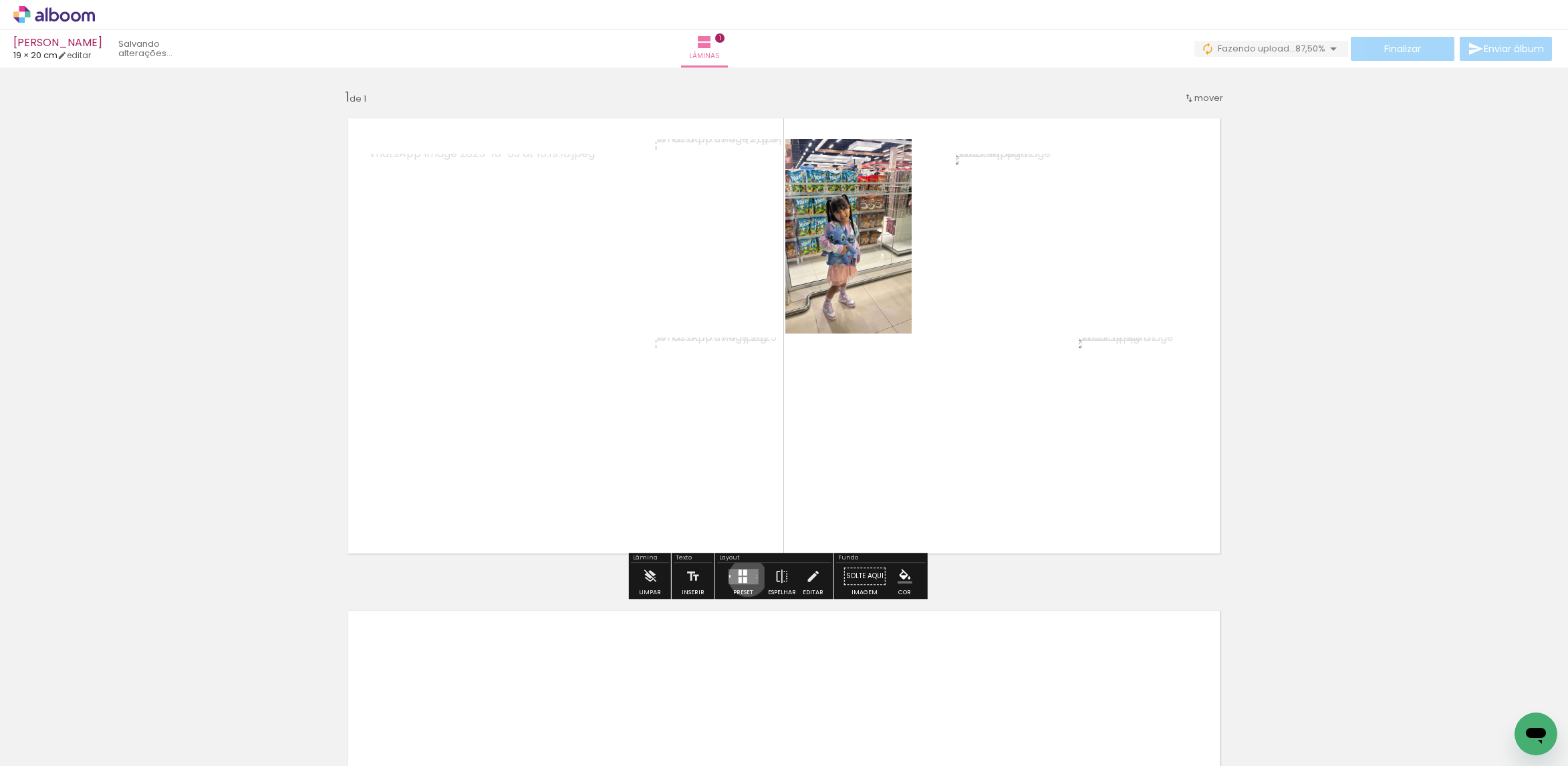
drag, startPoint x: 745, startPoint y: 576, endPoint x: 738, endPoint y: 571, distance: 8.6
click at [744, 575] on quentale-layouter at bounding box center [743, 576] width 30 height 15
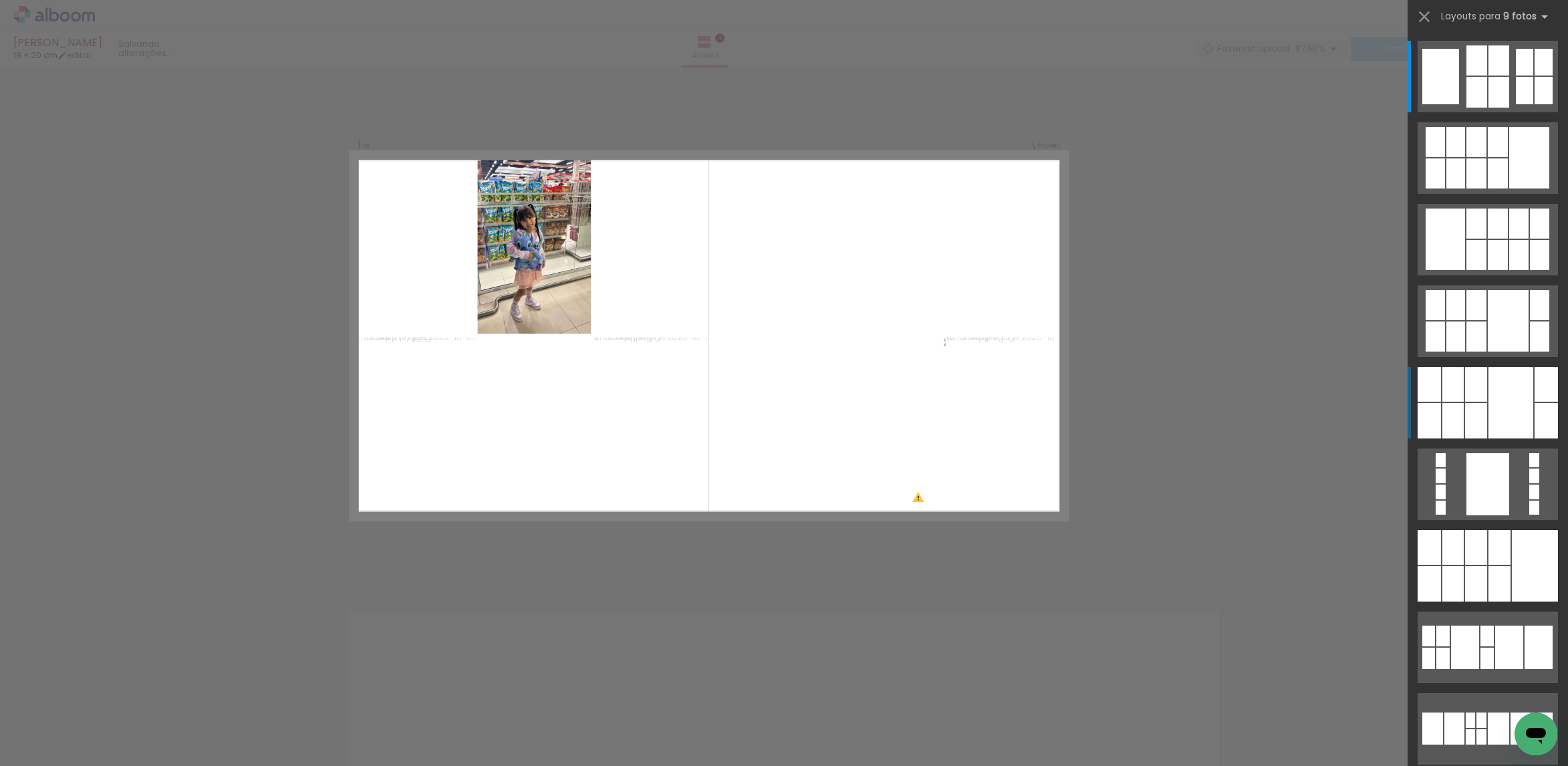
click at [1516, 397] on div at bounding box center [1511, 403] width 45 height 71
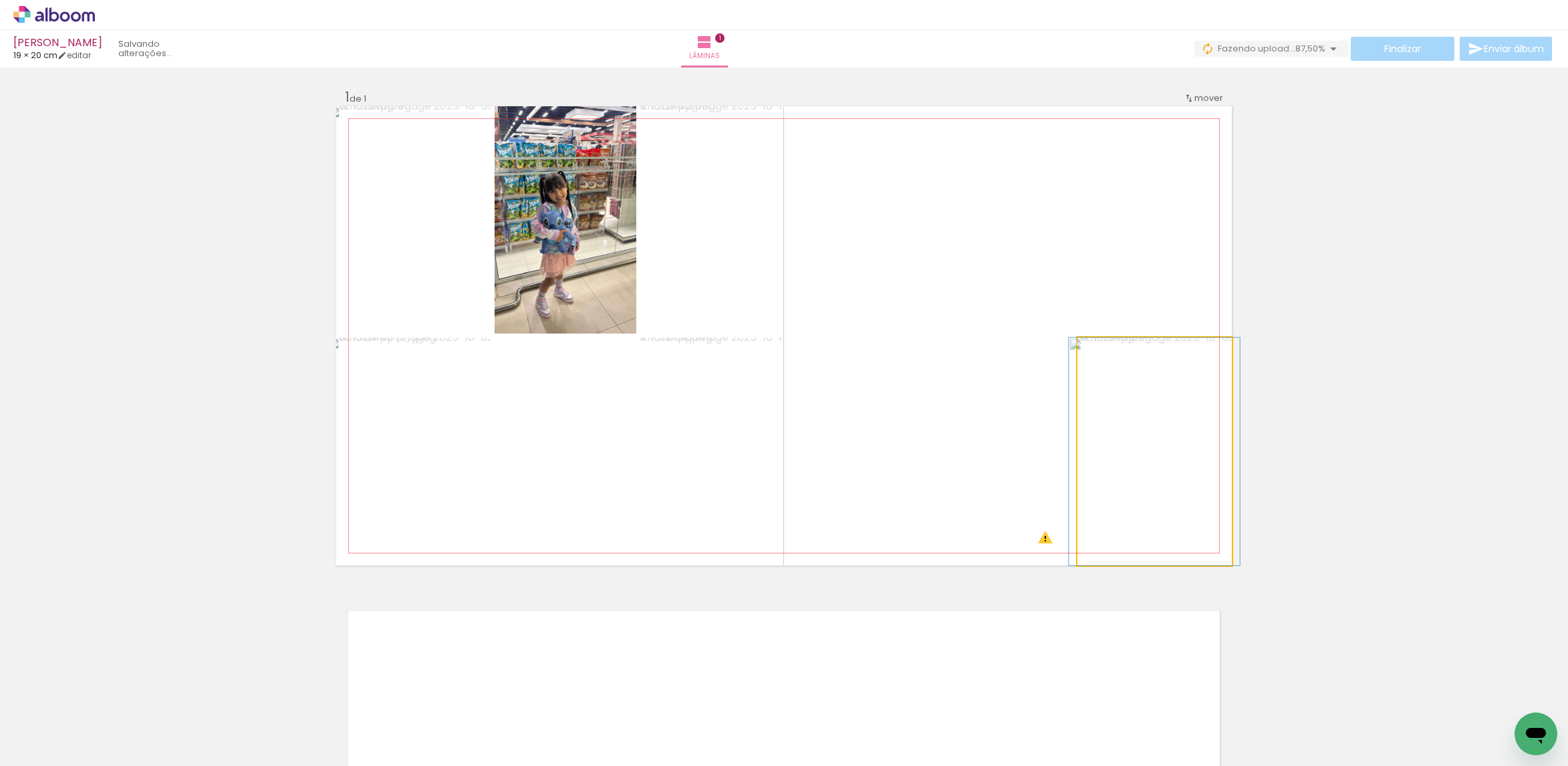
click at [1151, 418] on quentale-photo at bounding box center [1154, 450] width 155 height 228
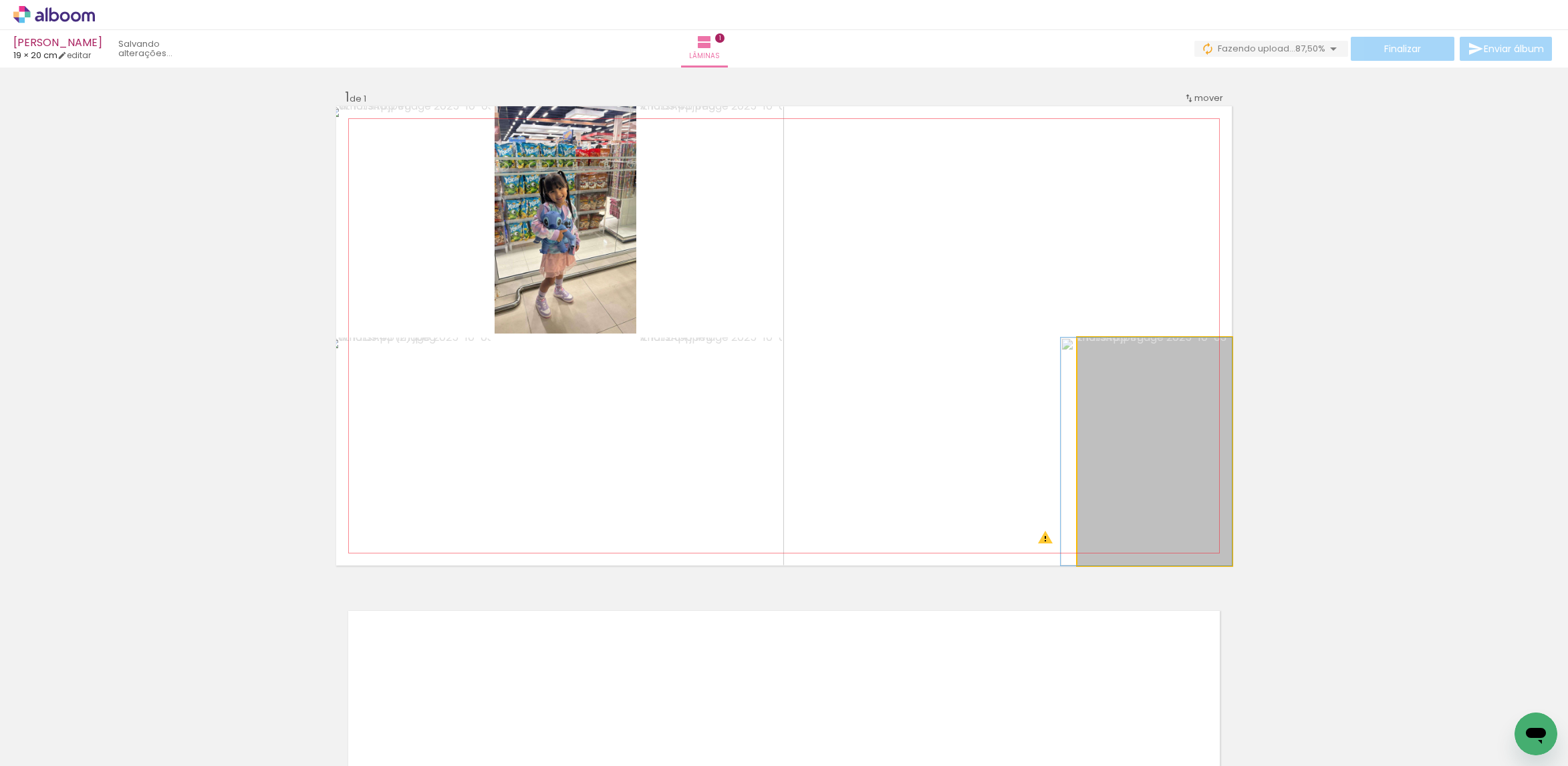
drag, startPoint x: 1146, startPoint y: 434, endPoint x: 1065, endPoint y: 391, distance: 91.7
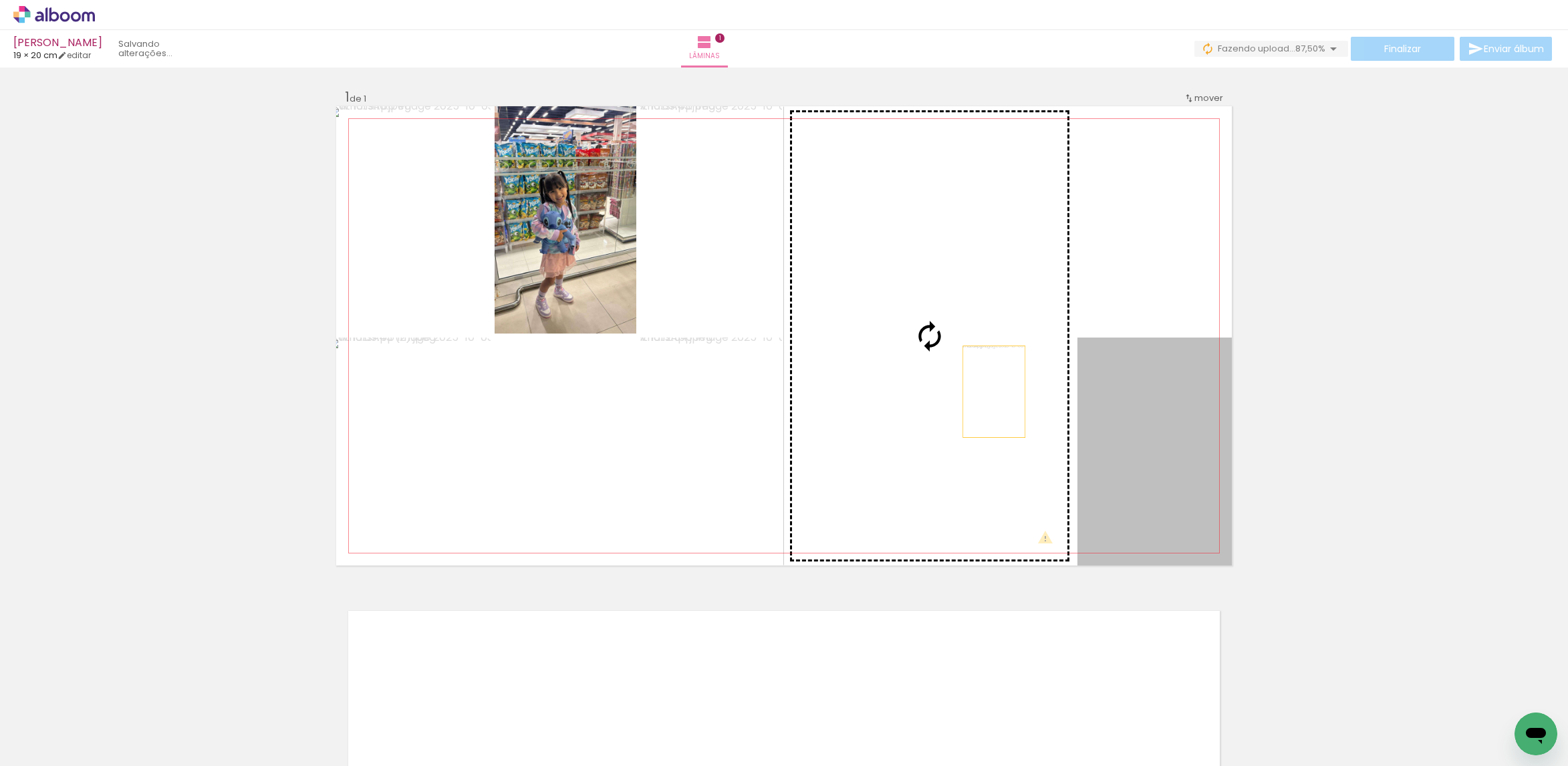
drag, startPoint x: 1151, startPoint y: 441, endPoint x: 981, endPoint y: 387, distance: 178.4
click at [0, 0] on slot at bounding box center [0, 0] width 0 height 0
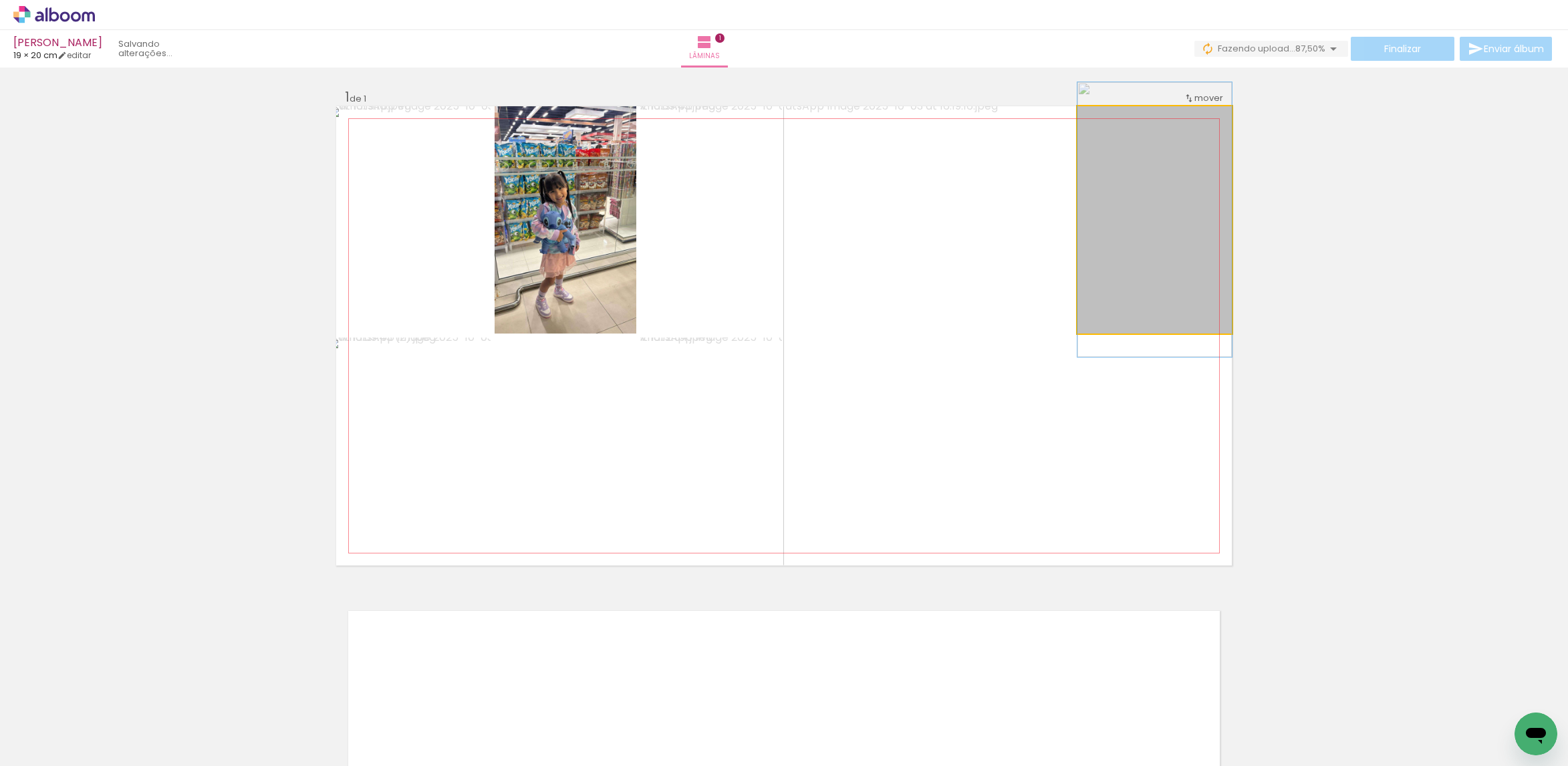
drag, startPoint x: 1151, startPoint y: 256, endPoint x: 1116, endPoint y: 239, distance: 38.9
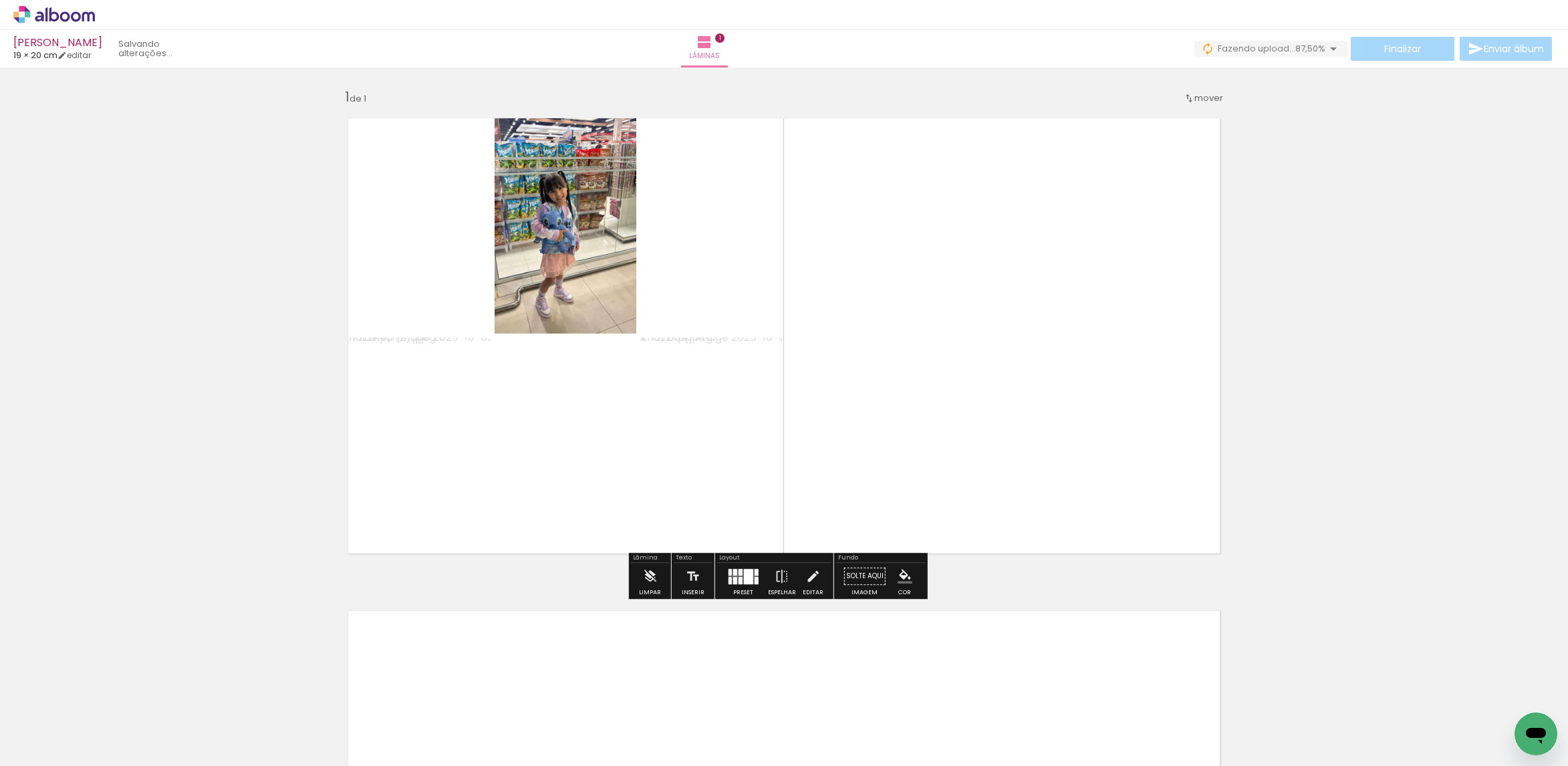
click at [1129, 239] on quentale-photo at bounding box center [1154, 219] width 155 height 228
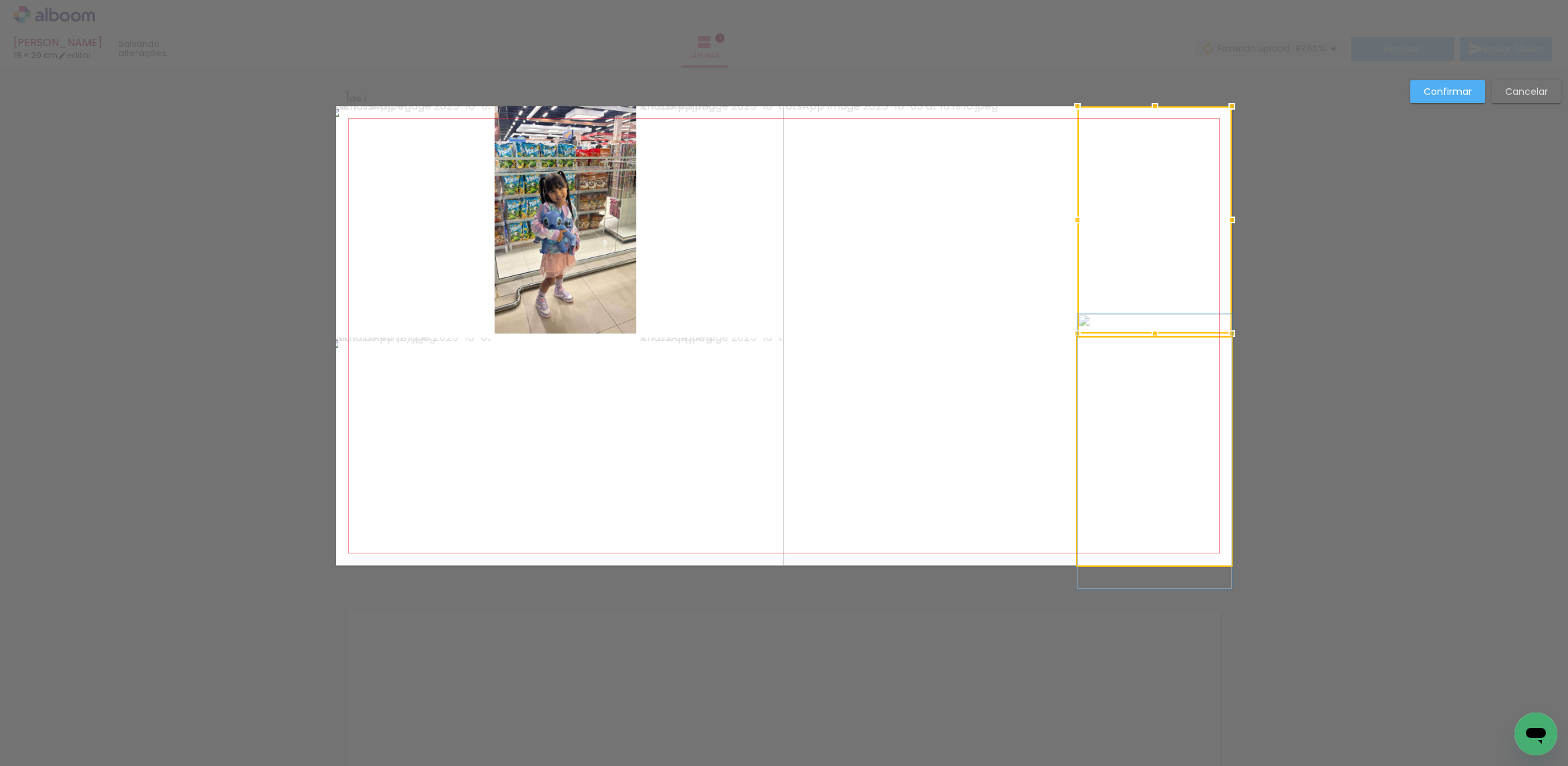
click at [1112, 421] on quentale-photo at bounding box center [1154, 450] width 155 height 228
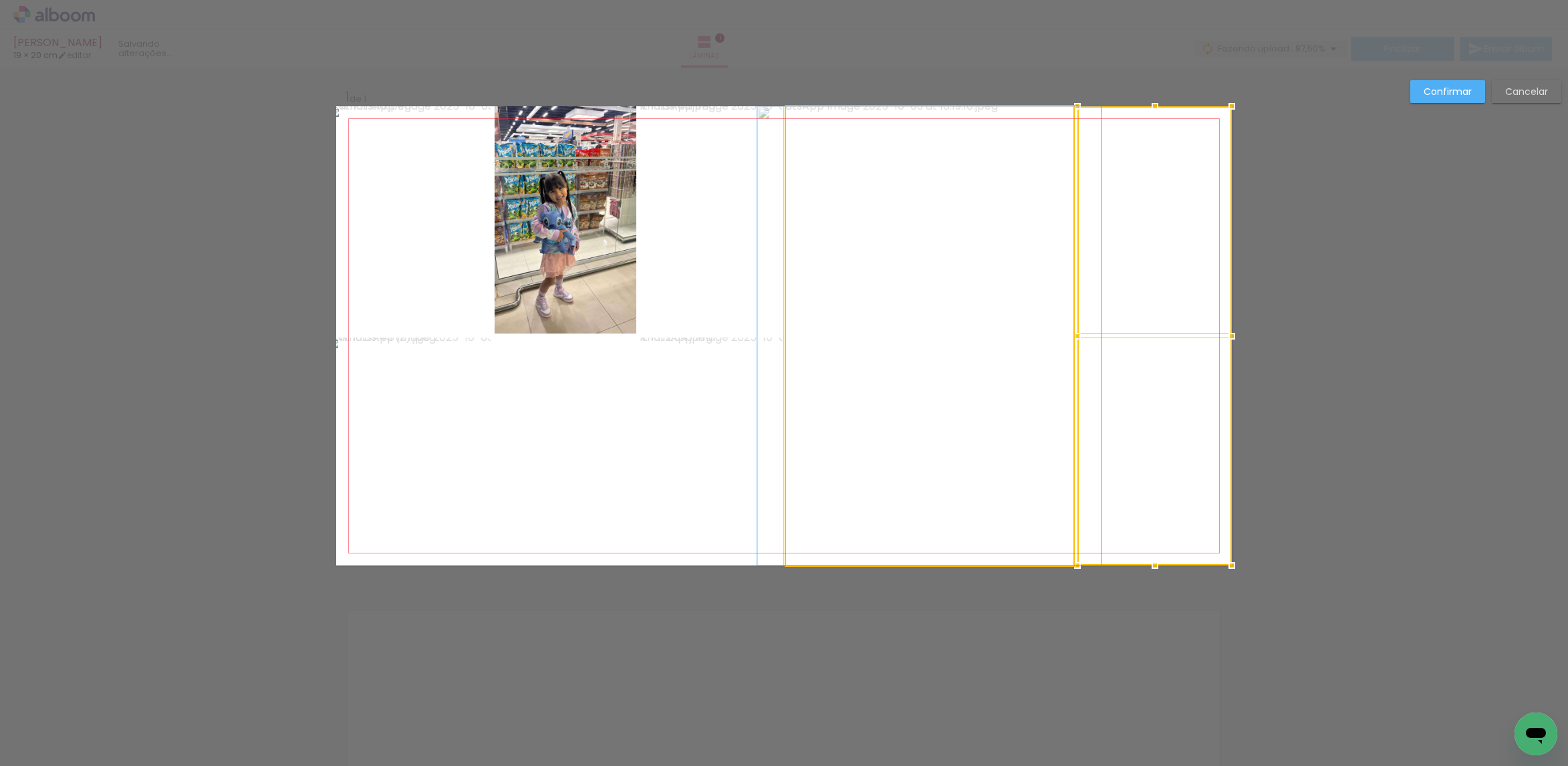
click at [990, 405] on quentale-photo at bounding box center [929, 335] width 288 height 459
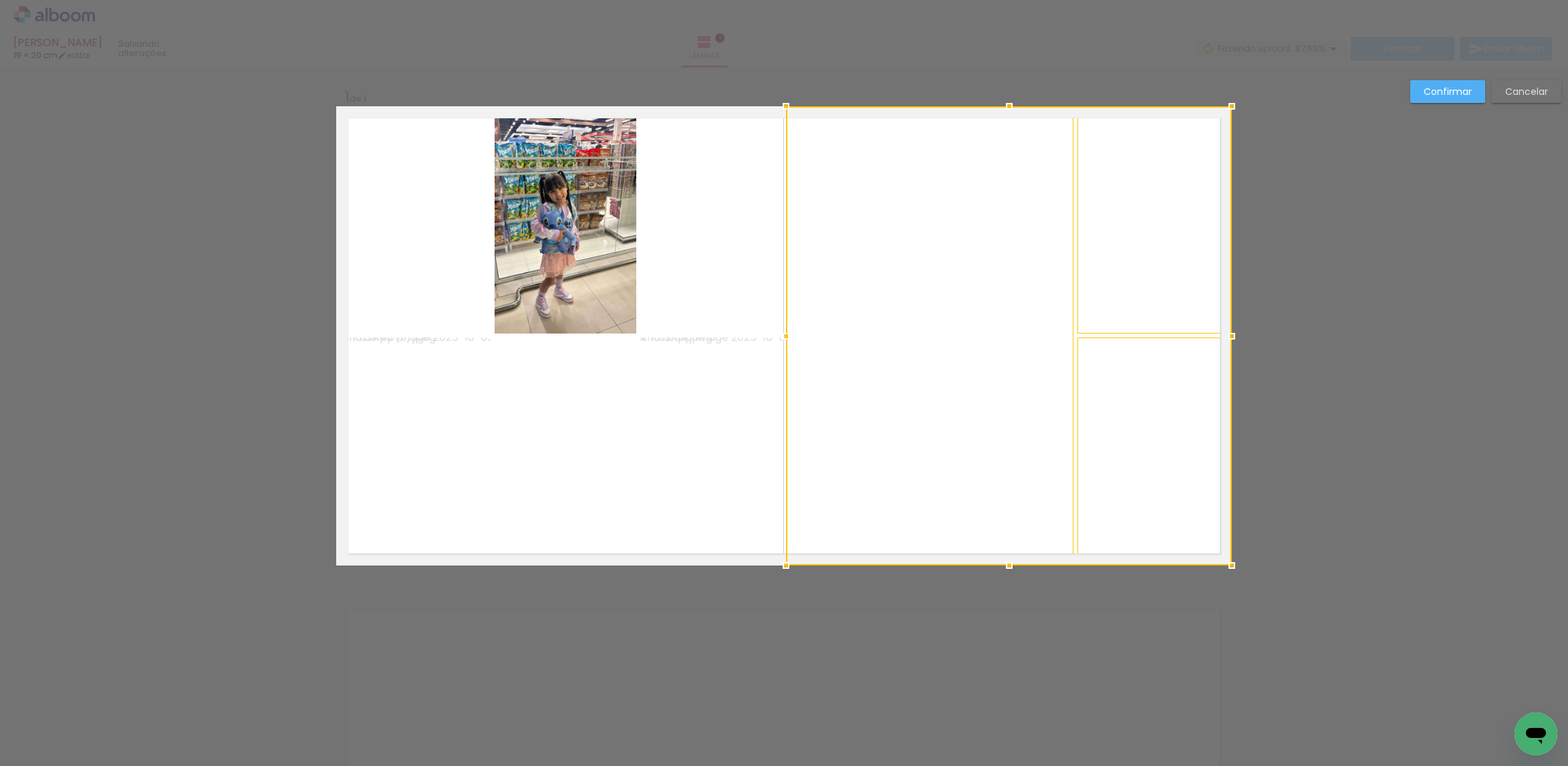
click at [740, 273] on quentale-photo at bounding box center [711, 219] width 141 height 228
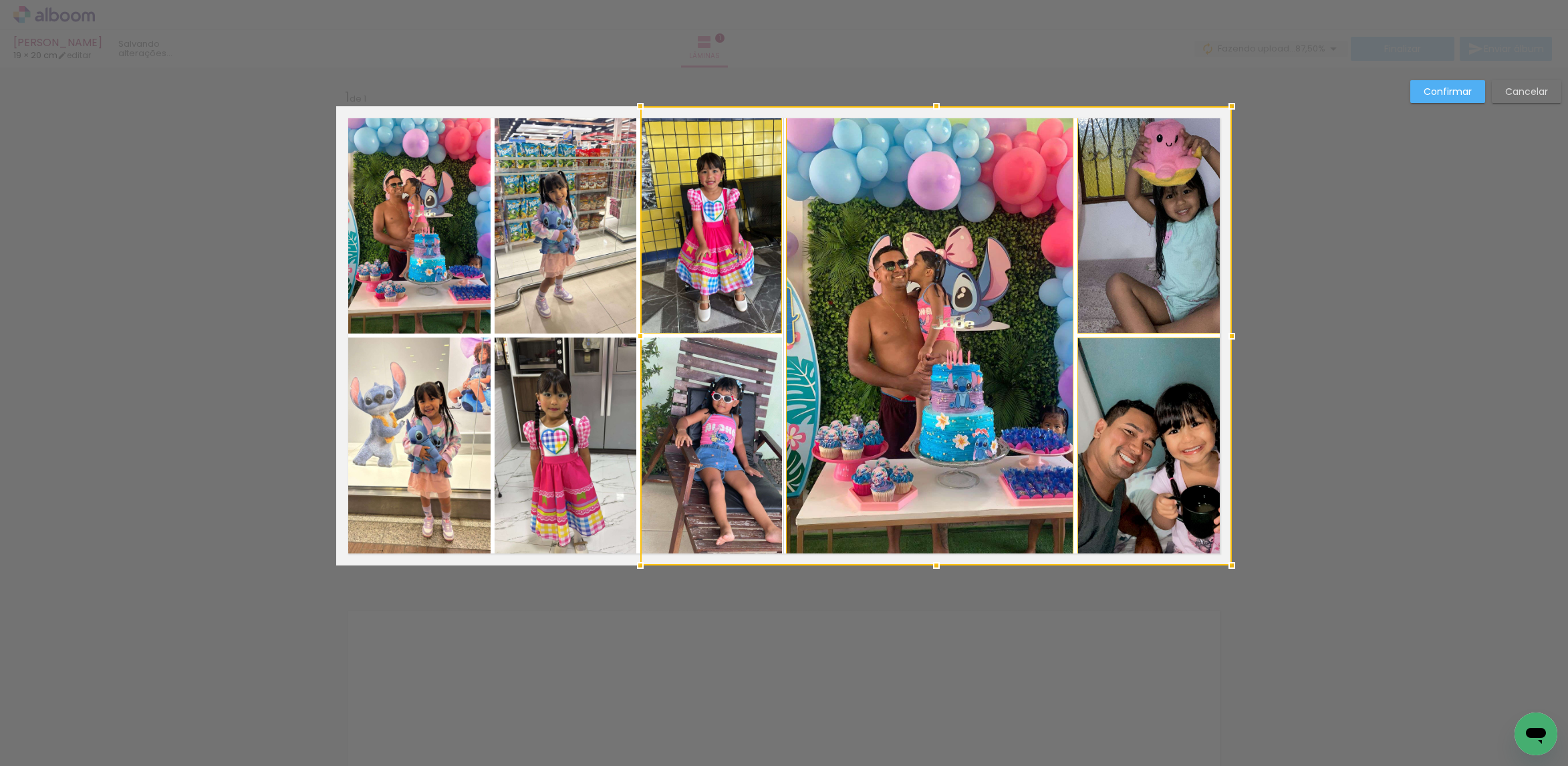
click at [724, 423] on div at bounding box center [936, 335] width 591 height 459
drag, startPoint x: 757, startPoint y: 407, endPoint x: 743, endPoint y: 358, distance: 51.0
click at [757, 405] on div at bounding box center [936, 335] width 591 height 459
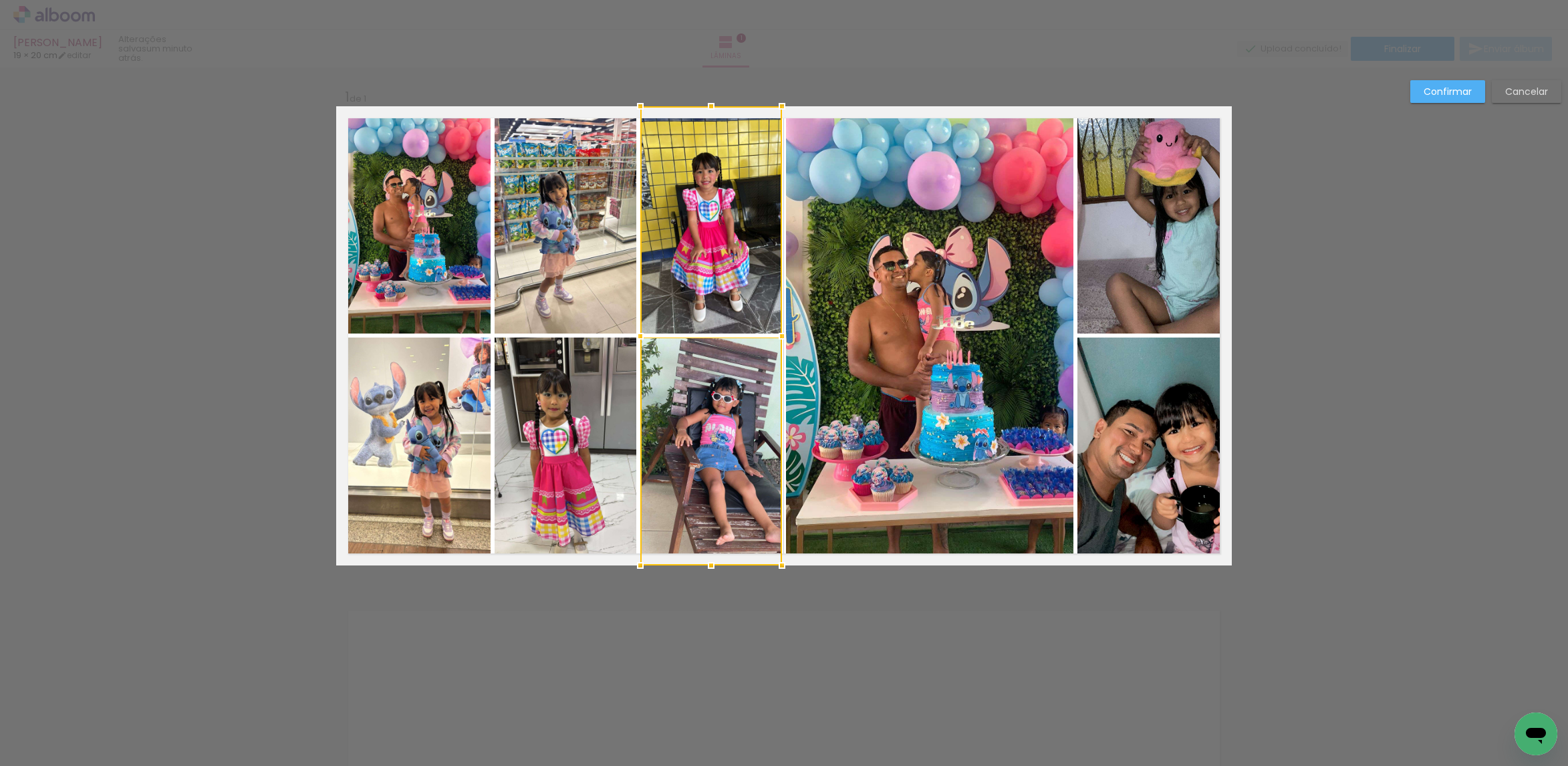
drag, startPoint x: 568, startPoint y: 273, endPoint x: 599, endPoint y: 347, distance: 80.2
click at [570, 273] on quentale-photo at bounding box center [565, 219] width 141 height 228
click at [603, 428] on div at bounding box center [638, 335] width 288 height 459
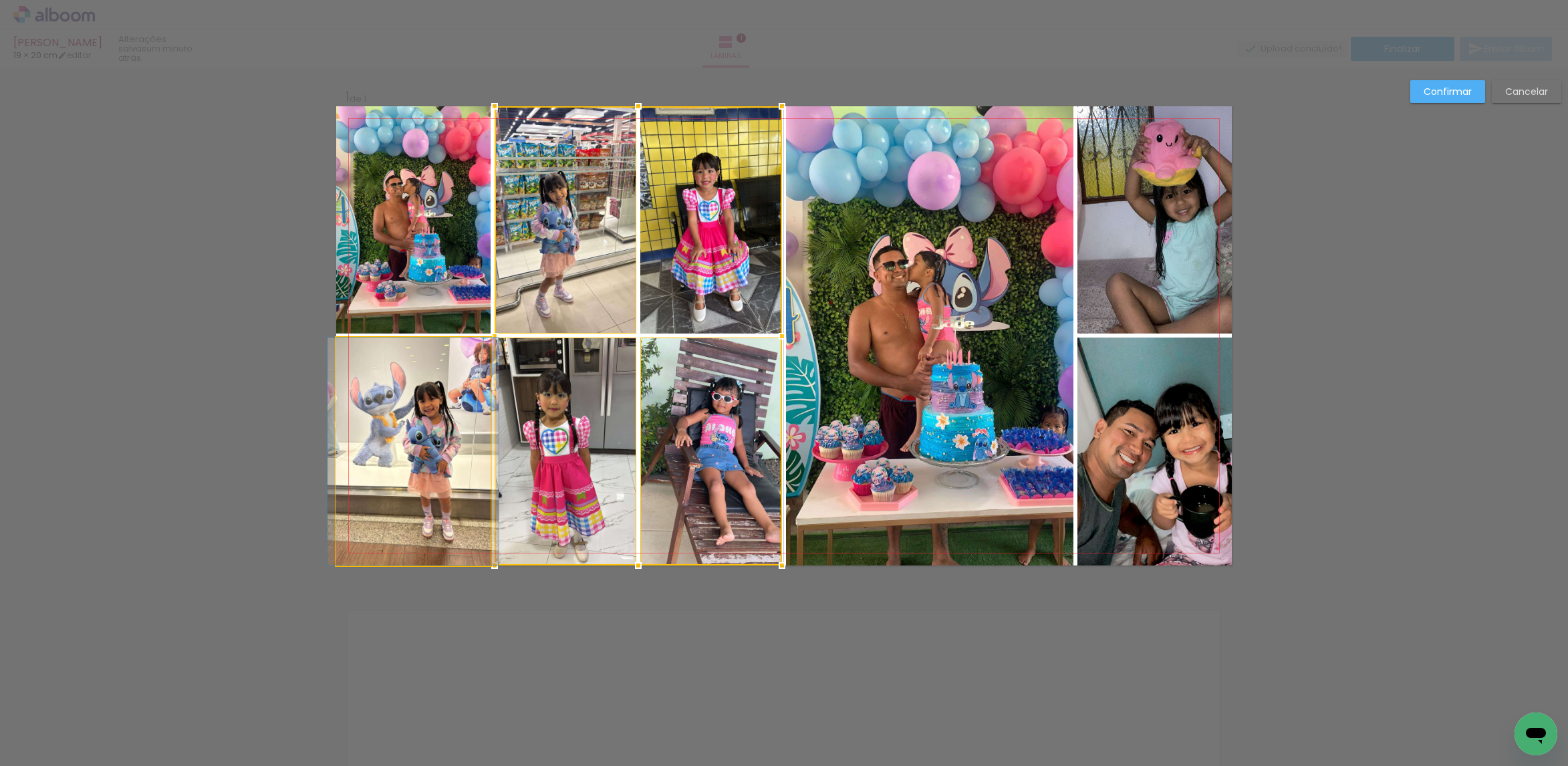
drag, startPoint x: 425, startPoint y: 420, endPoint x: 423, endPoint y: 300, distance: 120.0
click at [425, 419] on quentale-photo at bounding box center [413, 450] width 155 height 228
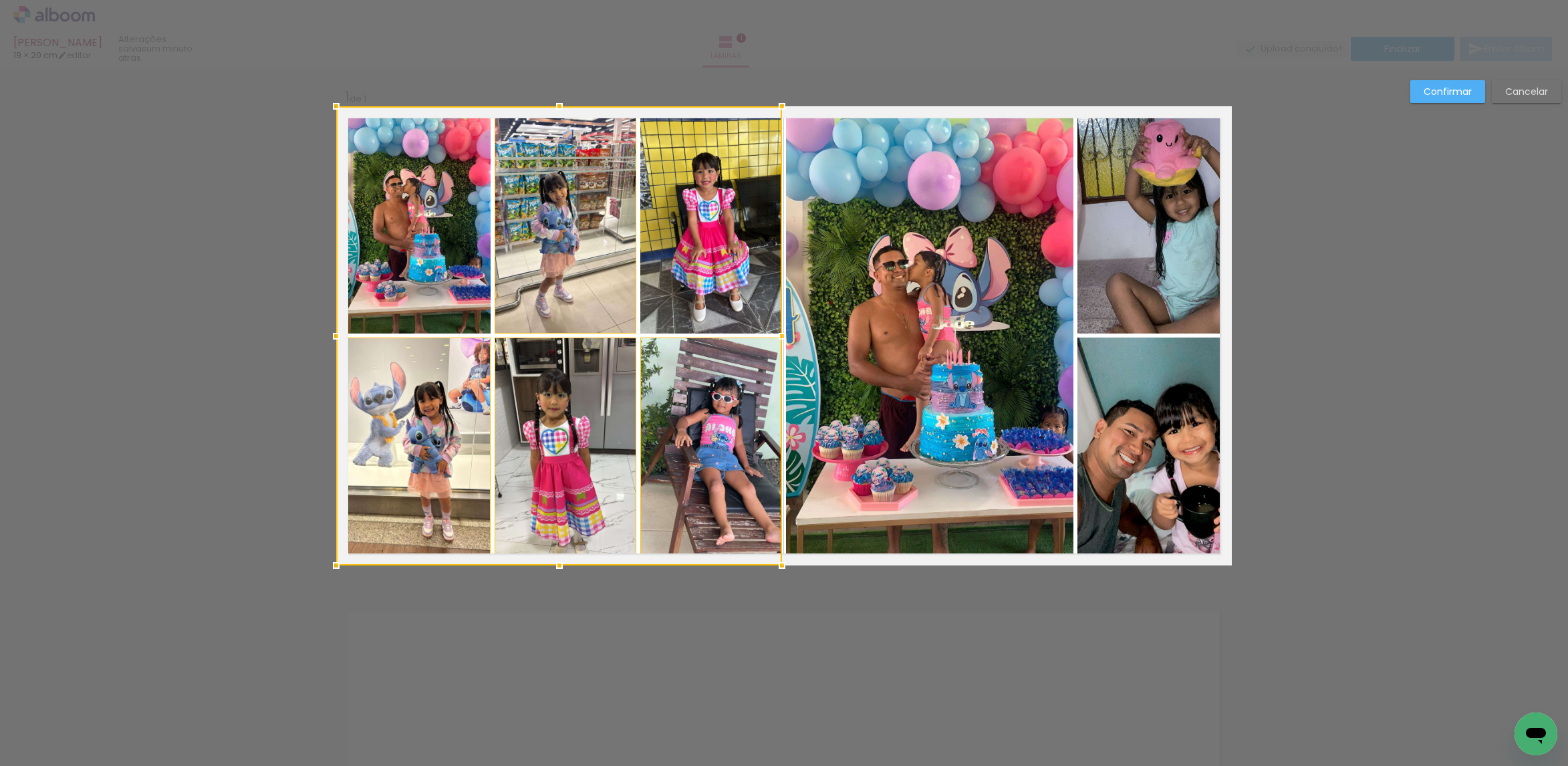
click at [433, 267] on div at bounding box center [559, 335] width 446 height 459
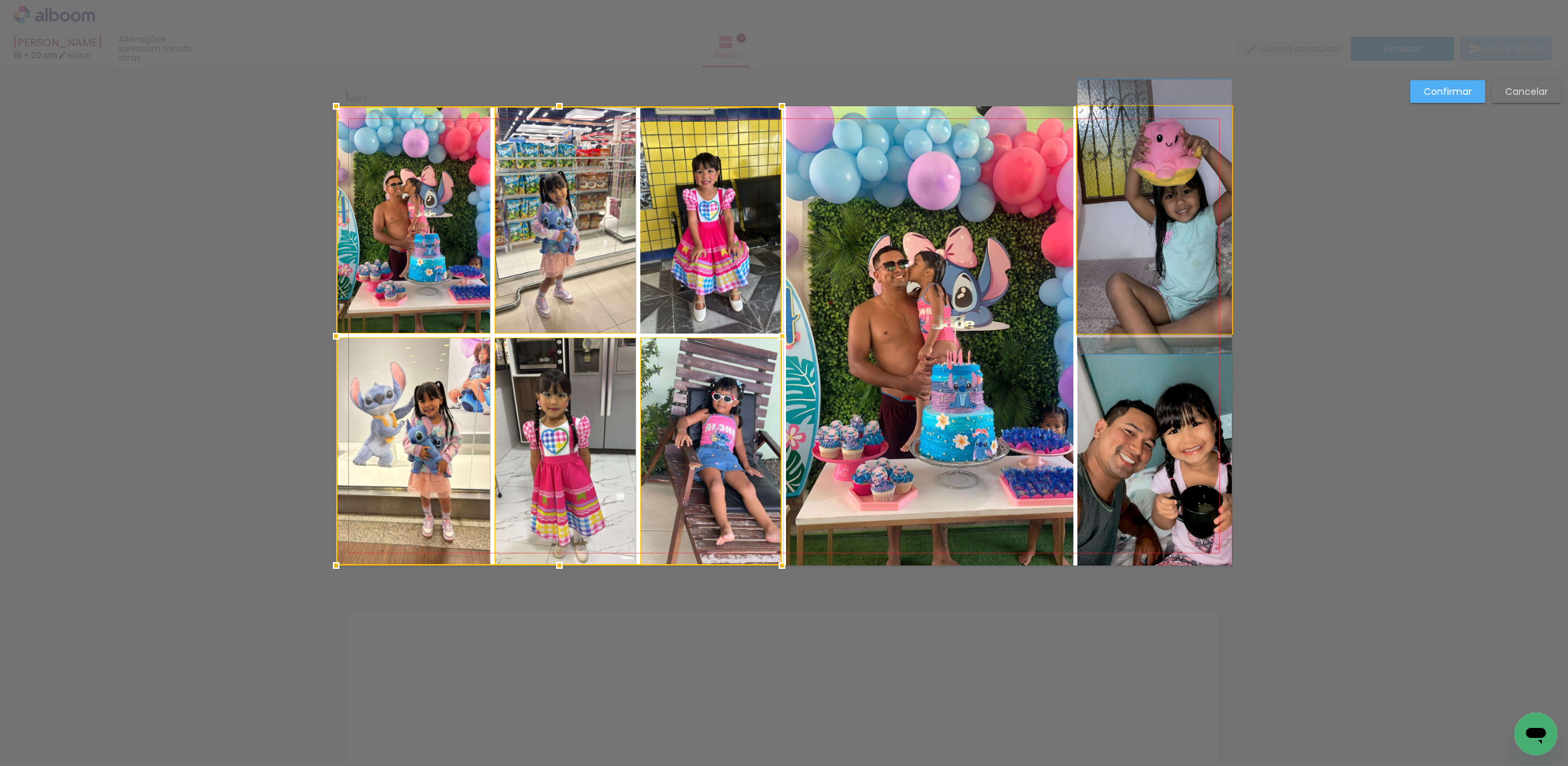
click at [1147, 239] on quentale-photo at bounding box center [1154, 219] width 155 height 228
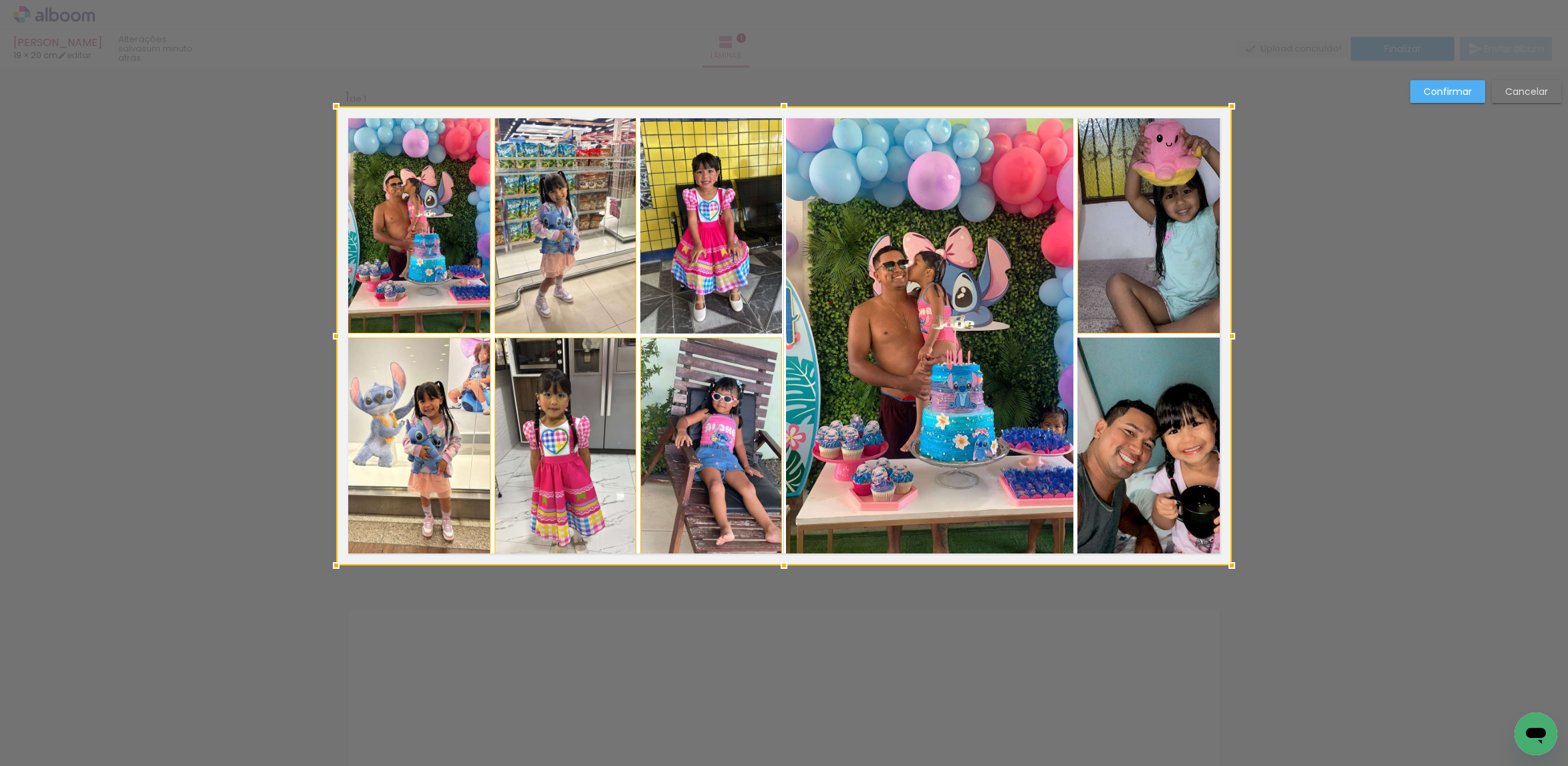
drag, startPoint x: 1142, startPoint y: 393, endPoint x: 1118, endPoint y: 390, distance: 24.2
click at [1139, 395] on div at bounding box center [784, 335] width 895 height 459
drag, startPoint x: 984, startPoint y: 344, endPoint x: 944, endPoint y: 358, distance: 42.4
click at [984, 345] on div at bounding box center [784, 335] width 895 height 459
click at [755, 288] on div at bounding box center [784, 335] width 895 height 459
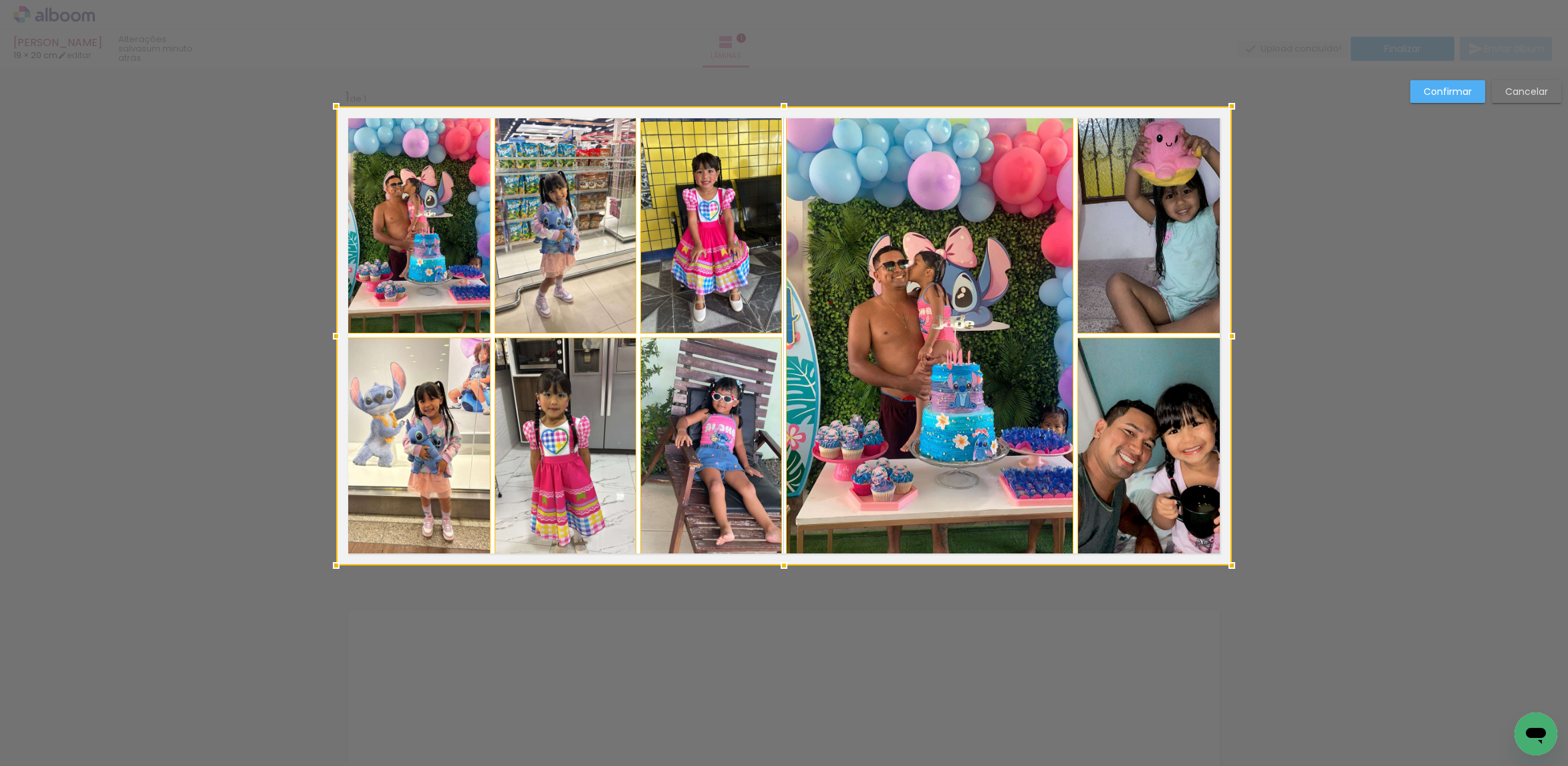
click at [740, 401] on div at bounding box center [784, 335] width 895 height 459
click at [602, 403] on div at bounding box center [784, 335] width 895 height 459
click at [570, 271] on div at bounding box center [784, 335] width 895 height 459
click at [414, 297] on div at bounding box center [784, 335] width 895 height 459
click at [444, 411] on div at bounding box center [784, 335] width 895 height 459
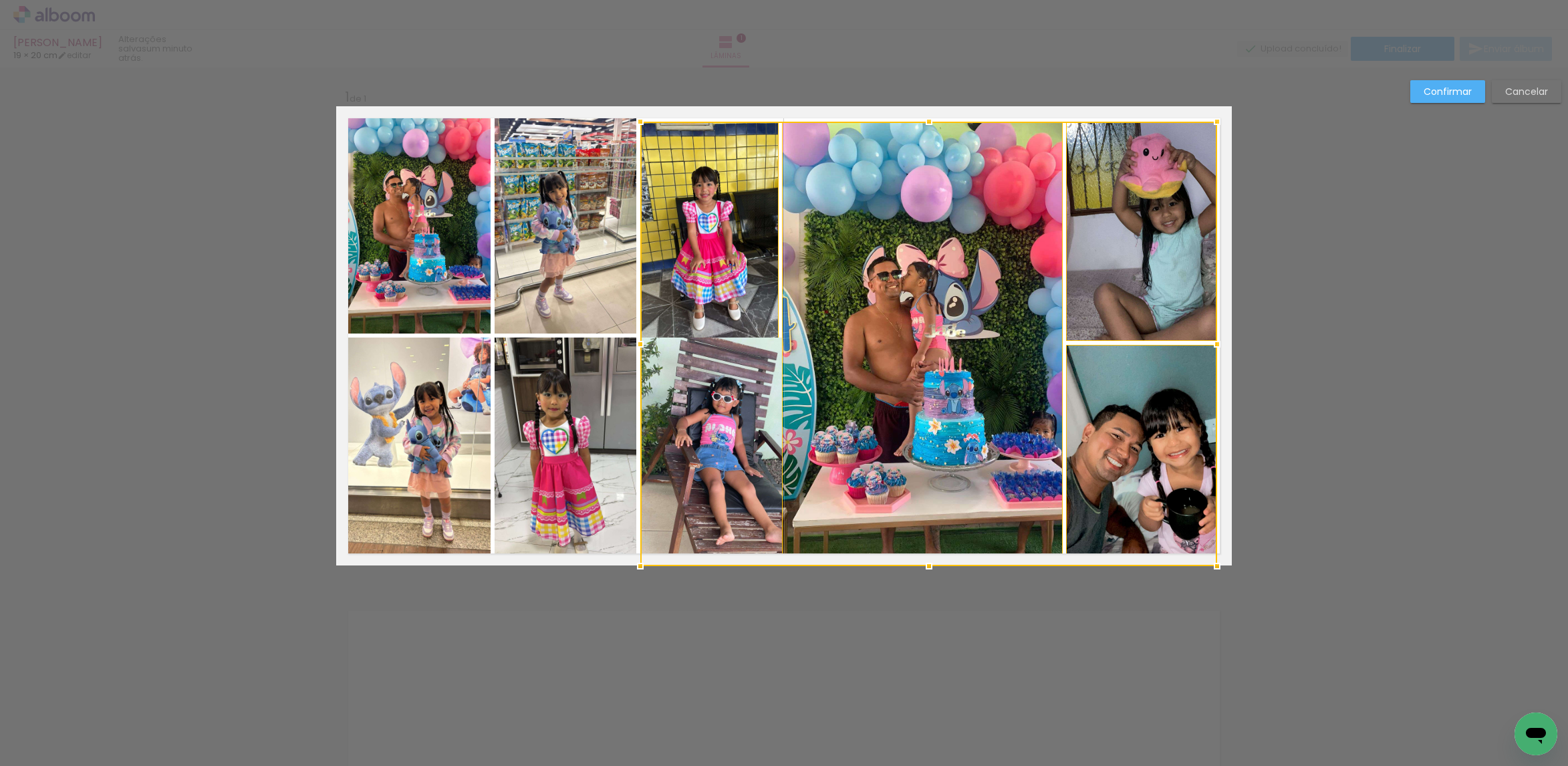
drag, startPoint x: 1223, startPoint y: 109, endPoint x: 1443, endPoint y: 114, distance: 220.1
click at [1211, 123] on div at bounding box center [1217, 122] width 27 height 27
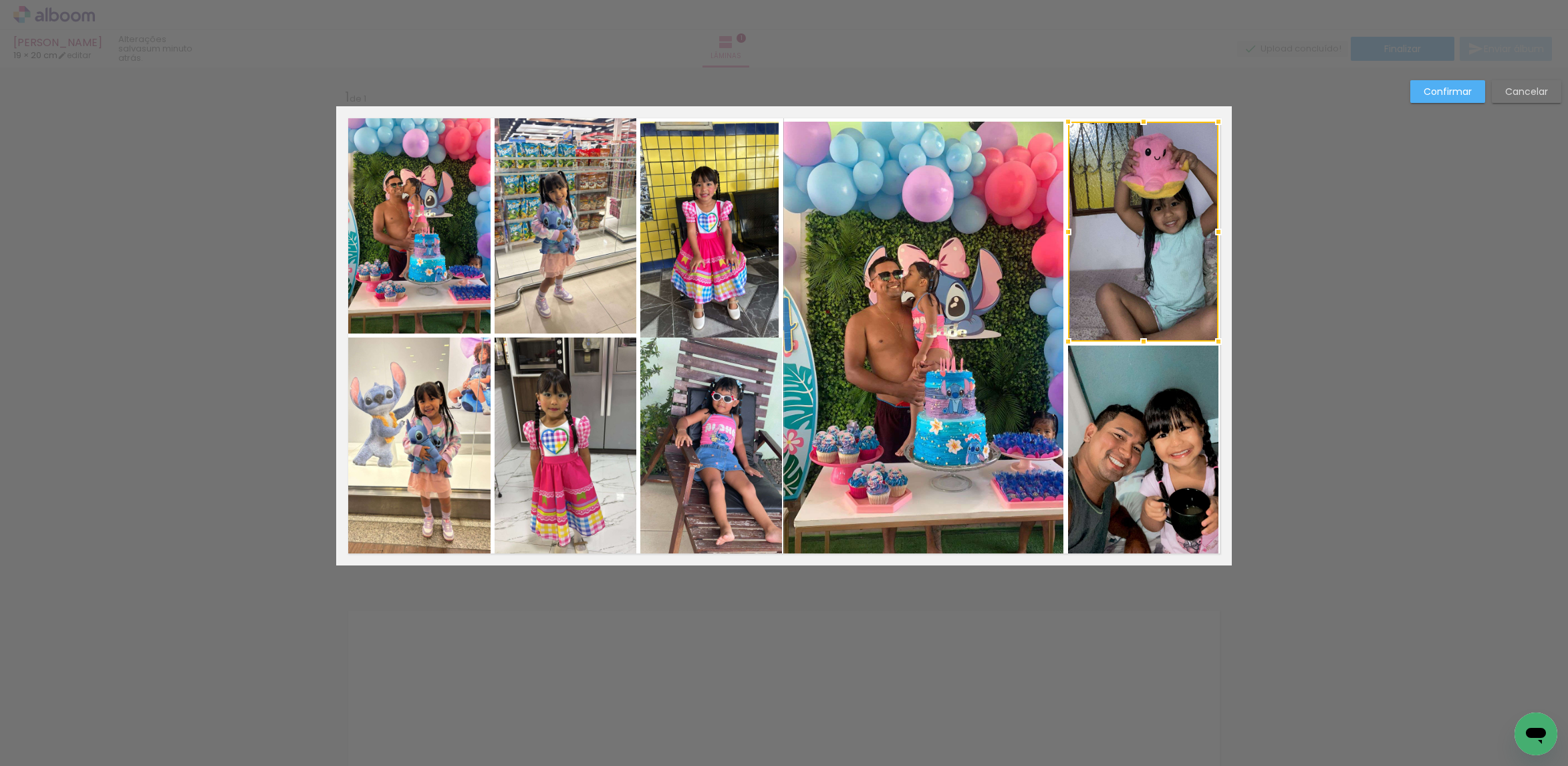
drag, startPoint x: 1510, startPoint y: 92, endPoint x: 1398, endPoint y: 130, distance: 118.3
click at [0, 0] on slot "Cancelar" at bounding box center [0, 0] width 0 height 0
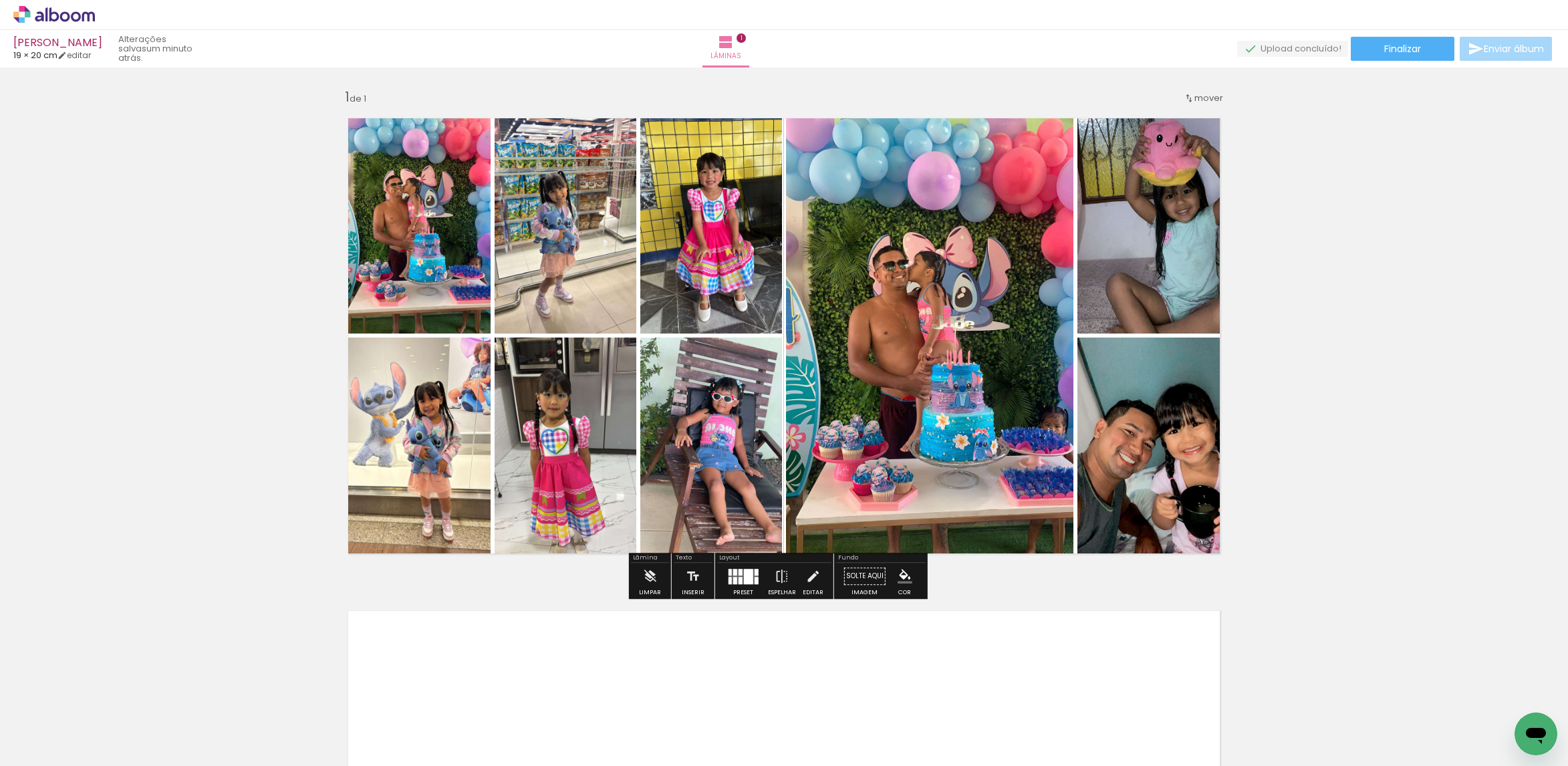
click at [1114, 230] on quentale-photo at bounding box center [1154, 219] width 155 height 228
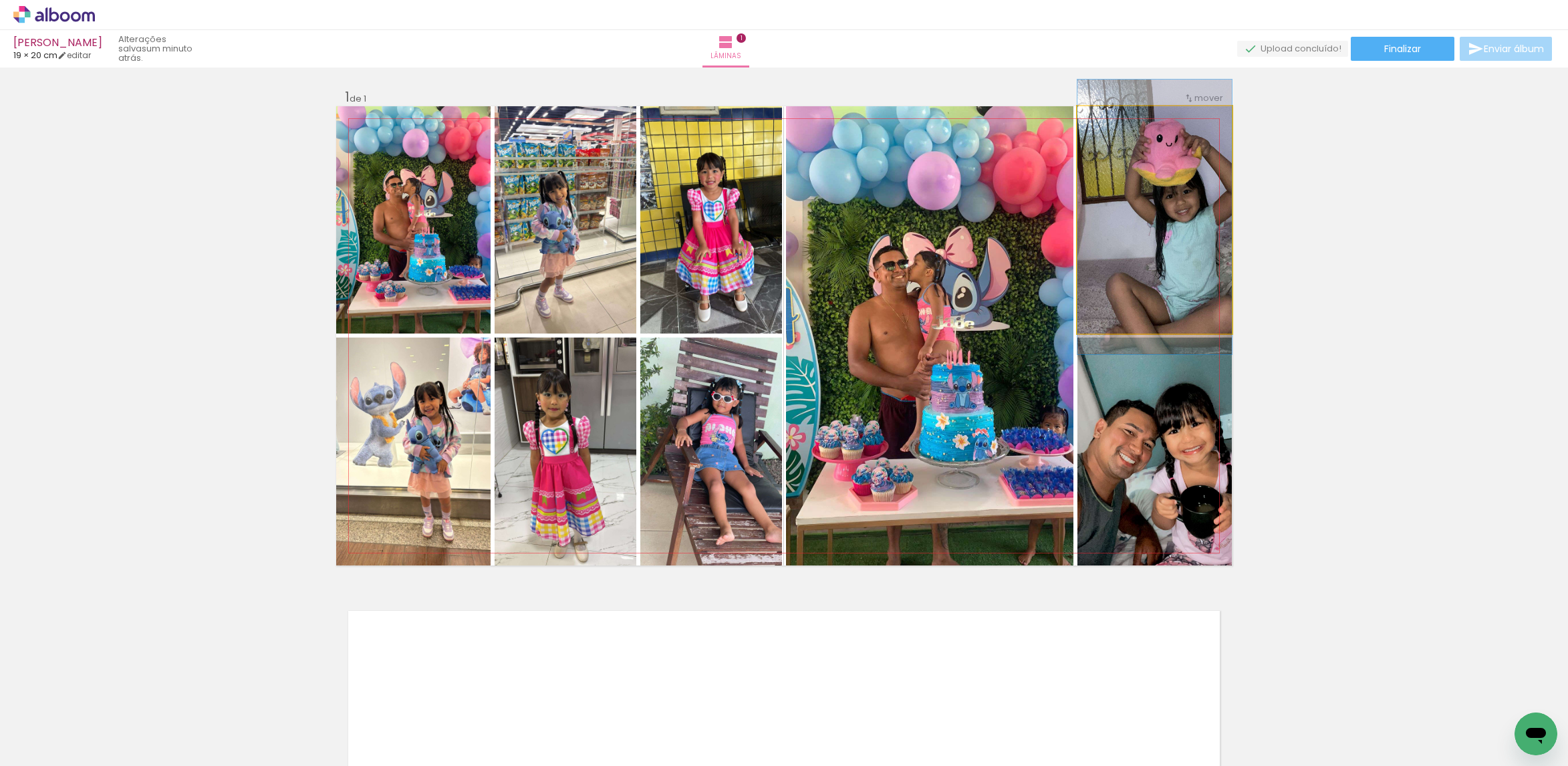
click at [1115, 230] on quentale-photo at bounding box center [1154, 219] width 155 height 228
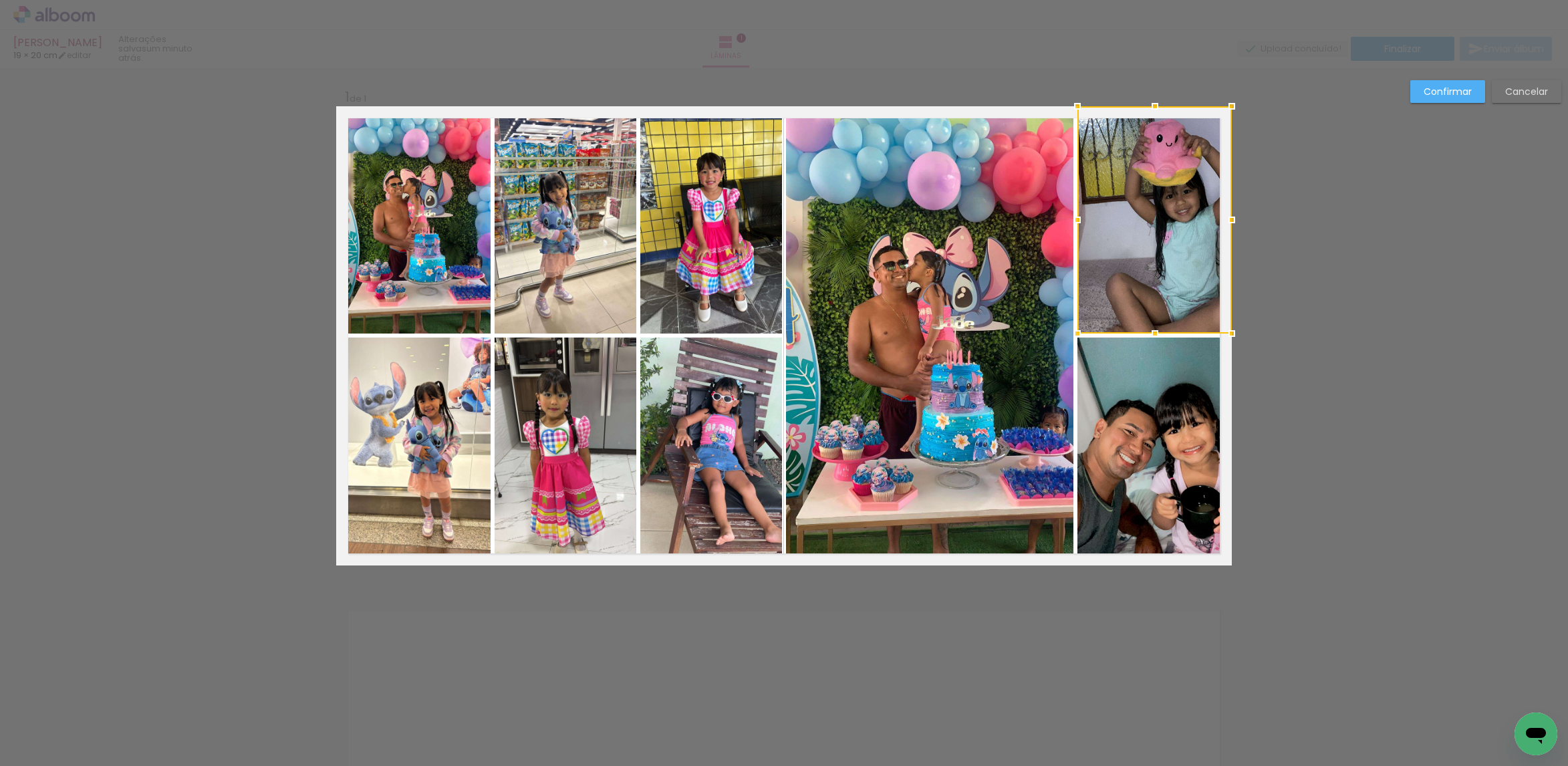
click at [1161, 375] on quentale-photo at bounding box center [1154, 450] width 155 height 228
click at [986, 367] on quentale-photo at bounding box center [929, 335] width 288 height 459
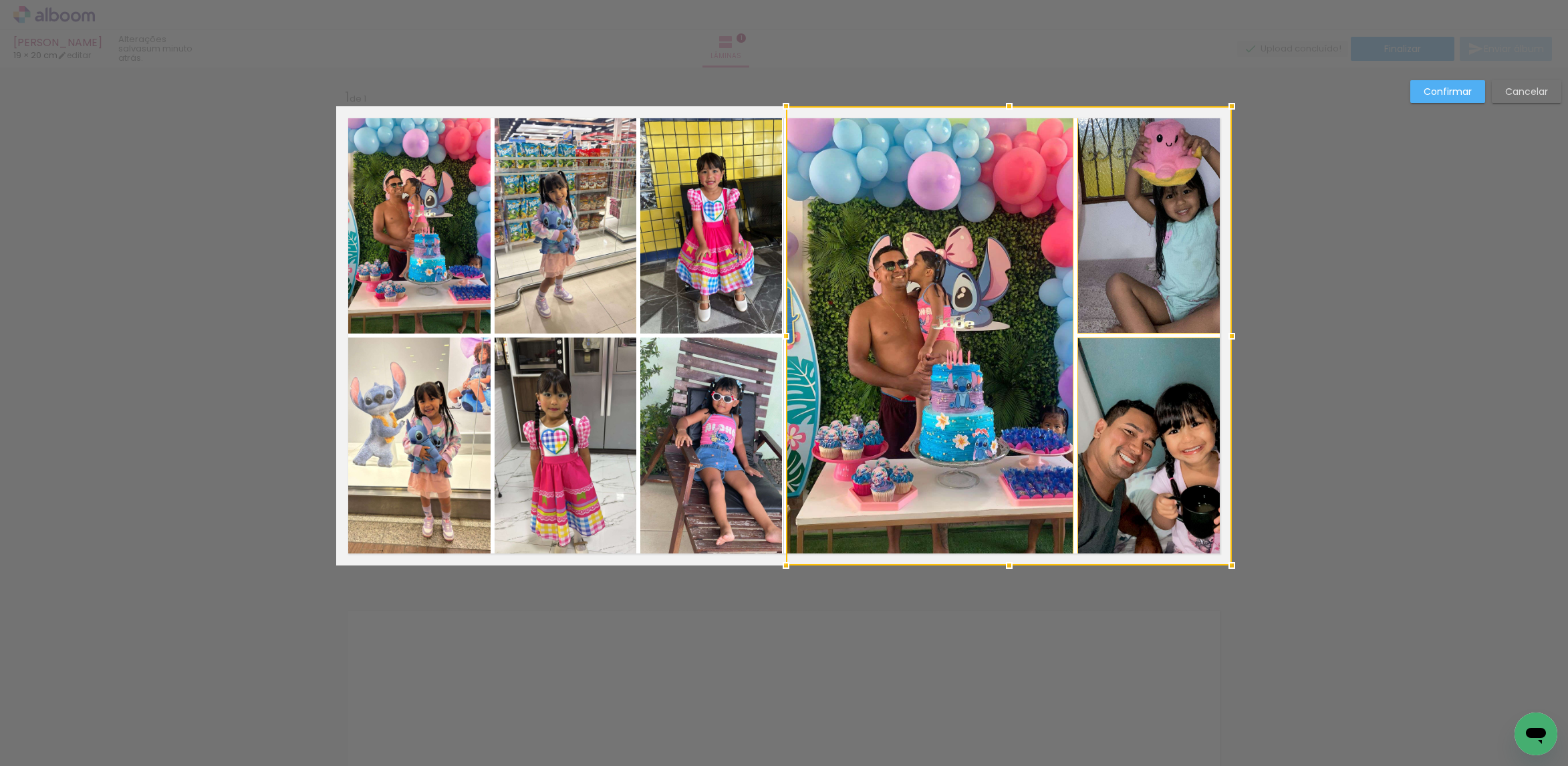
click at [717, 272] on quentale-photo at bounding box center [711, 219] width 141 height 228
click at [738, 435] on div at bounding box center [936, 335] width 591 height 459
click at [575, 428] on quentale-photo at bounding box center [565, 450] width 141 height 228
click at [568, 291] on div at bounding box center [863, 335] width 737 height 459
click at [429, 271] on quentale-photo at bounding box center [413, 219] width 155 height 228
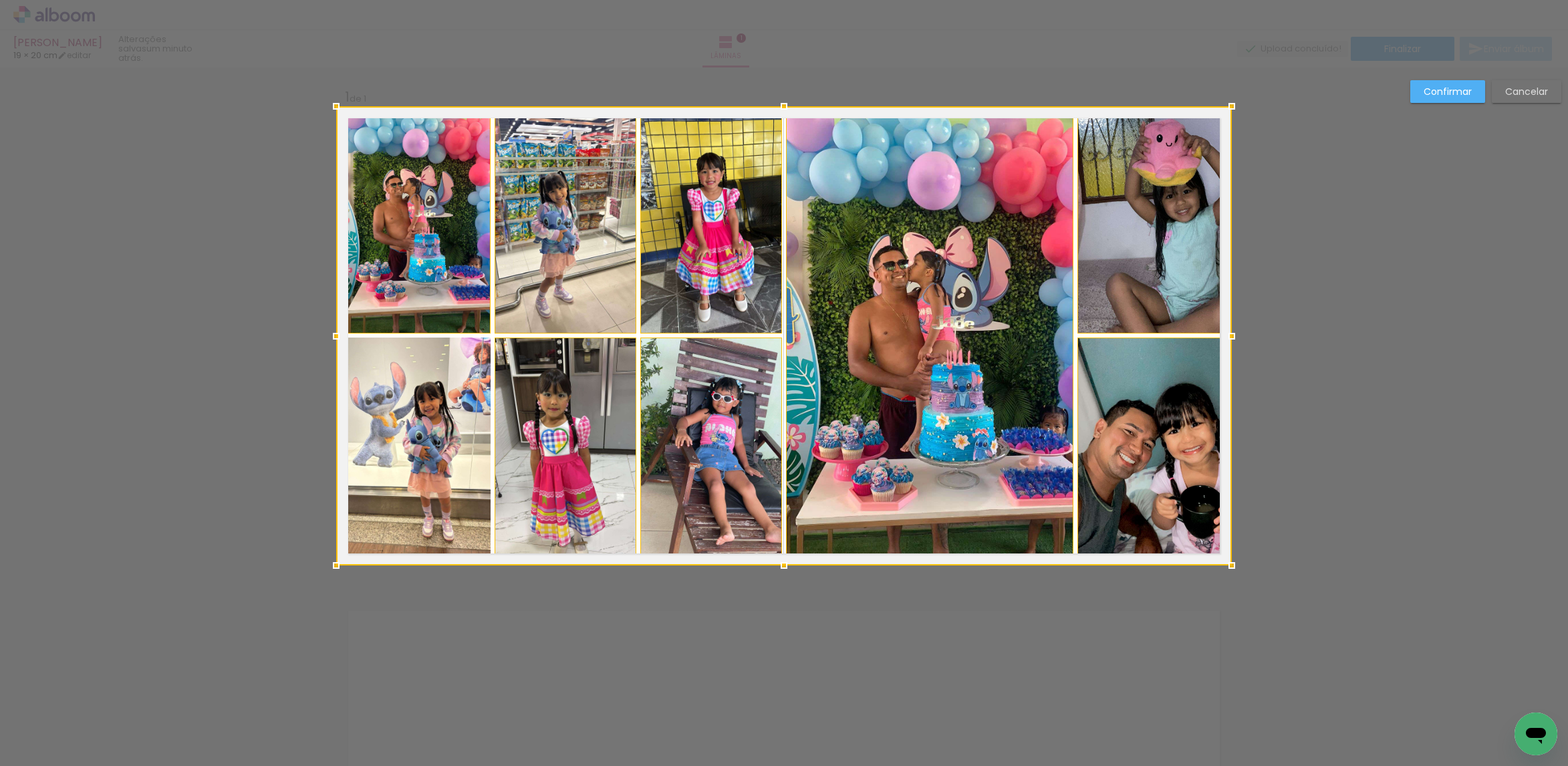
click at [448, 381] on div at bounding box center [784, 335] width 895 height 459
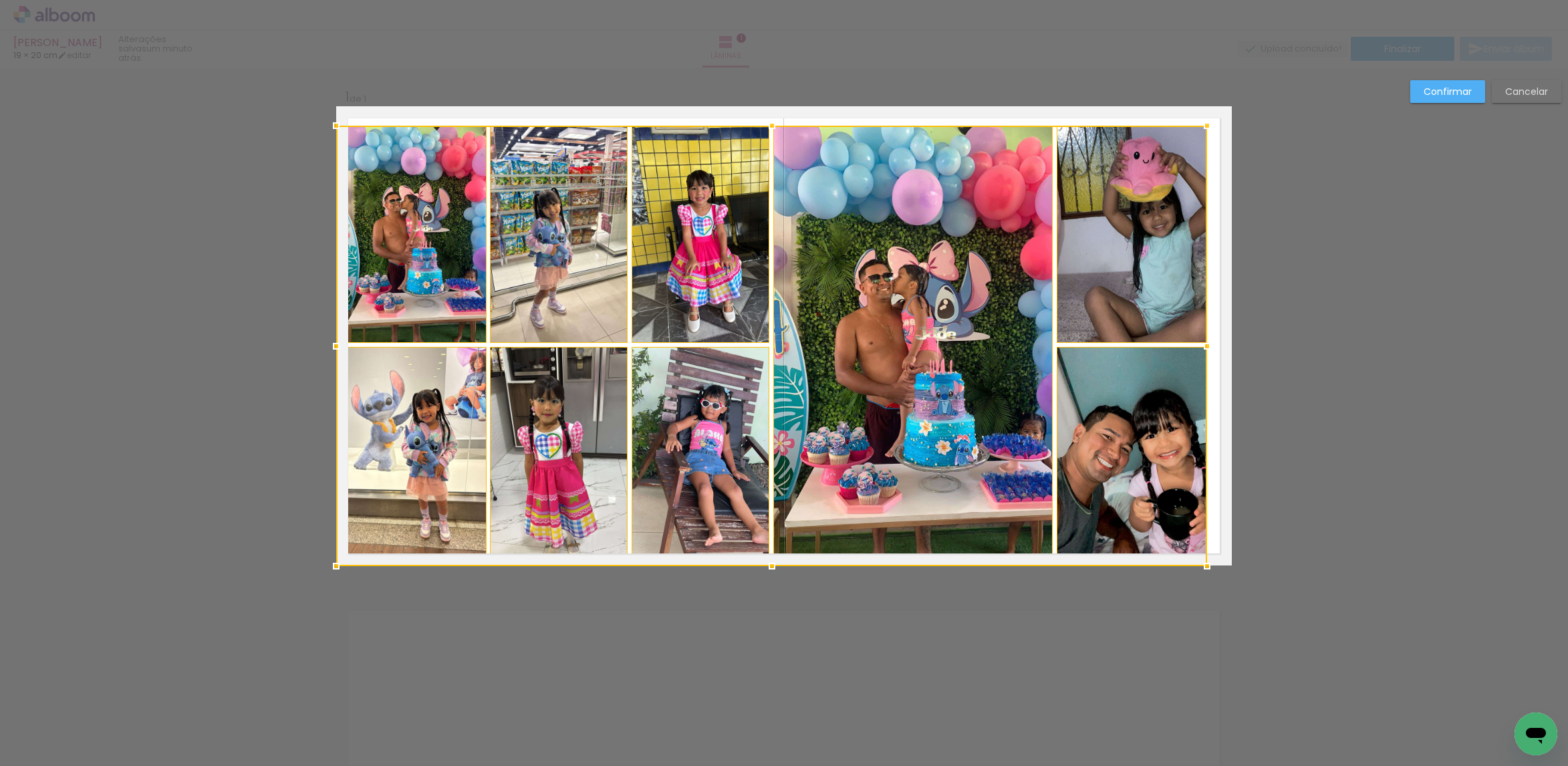
drag, startPoint x: 1226, startPoint y: 105, endPoint x: 1201, endPoint y: 123, distance: 30.8
click at [1201, 123] on div at bounding box center [1206, 125] width 27 height 27
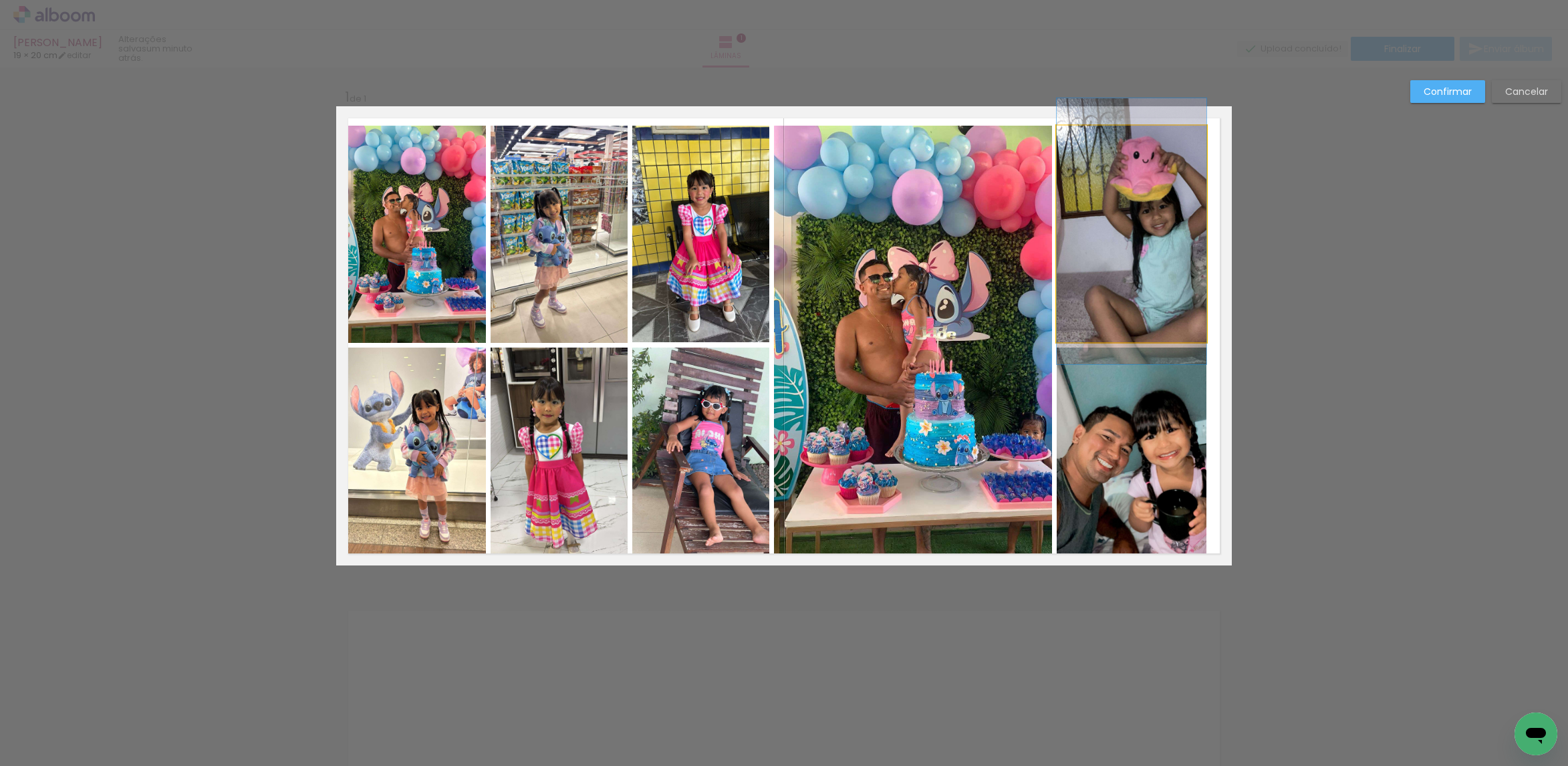
drag, startPoint x: 1133, startPoint y: 342, endPoint x: 1143, endPoint y: 429, distance: 87.6
click at [1133, 343] on quentale-photo at bounding box center [1132, 234] width 150 height 217
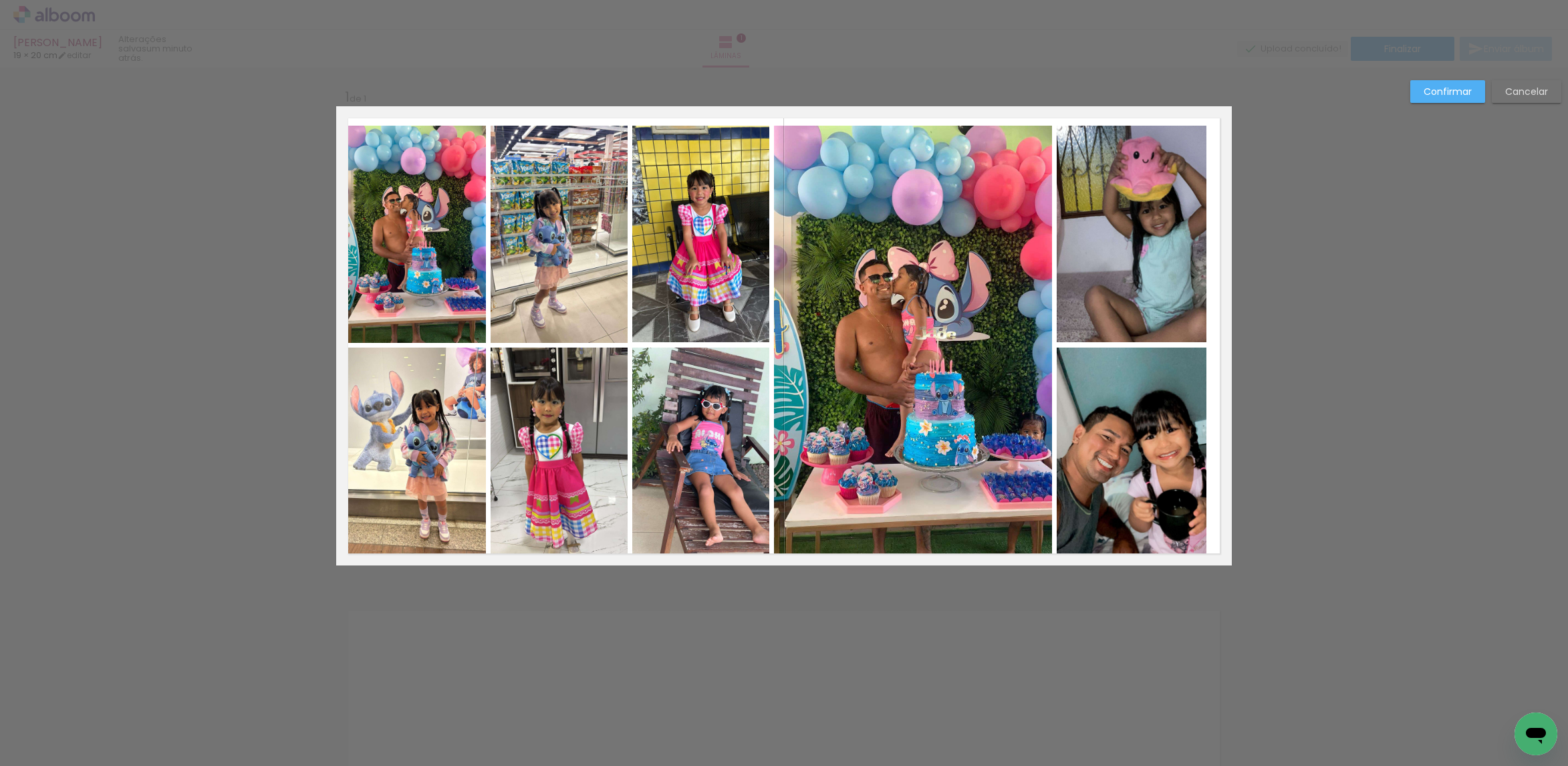
click at [1128, 431] on quentale-photo at bounding box center [1132, 456] width 150 height 218
click at [1128, 429] on div at bounding box center [1132, 456] width 150 height 218
drag, startPoint x: 1125, startPoint y: 299, endPoint x: 1089, endPoint y: 323, distance: 43.3
click at [1125, 301] on quentale-photo at bounding box center [1132, 234] width 150 height 217
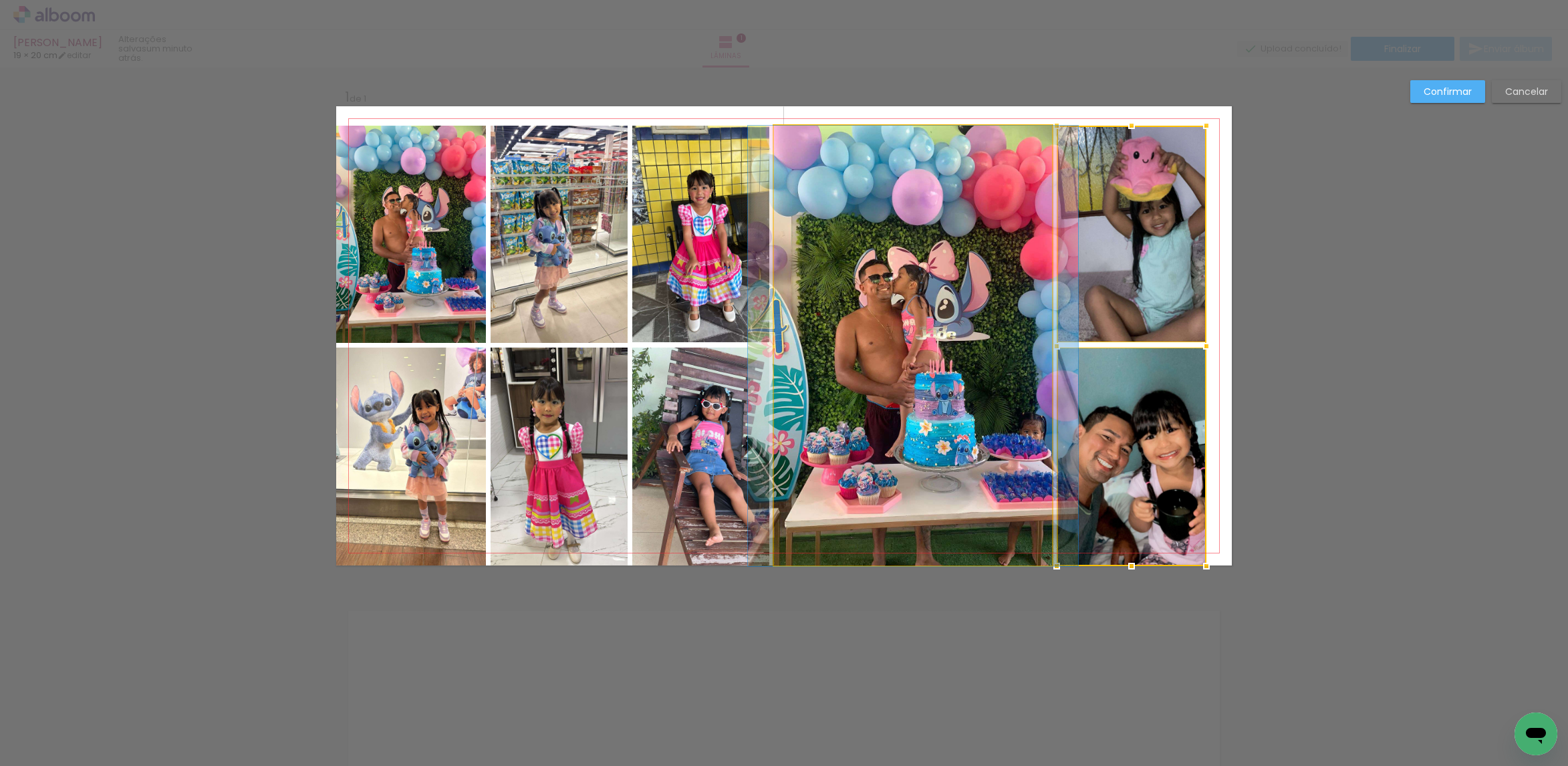
click at [979, 331] on quentale-photo at bounding box center [912, 346] width 278 height 440
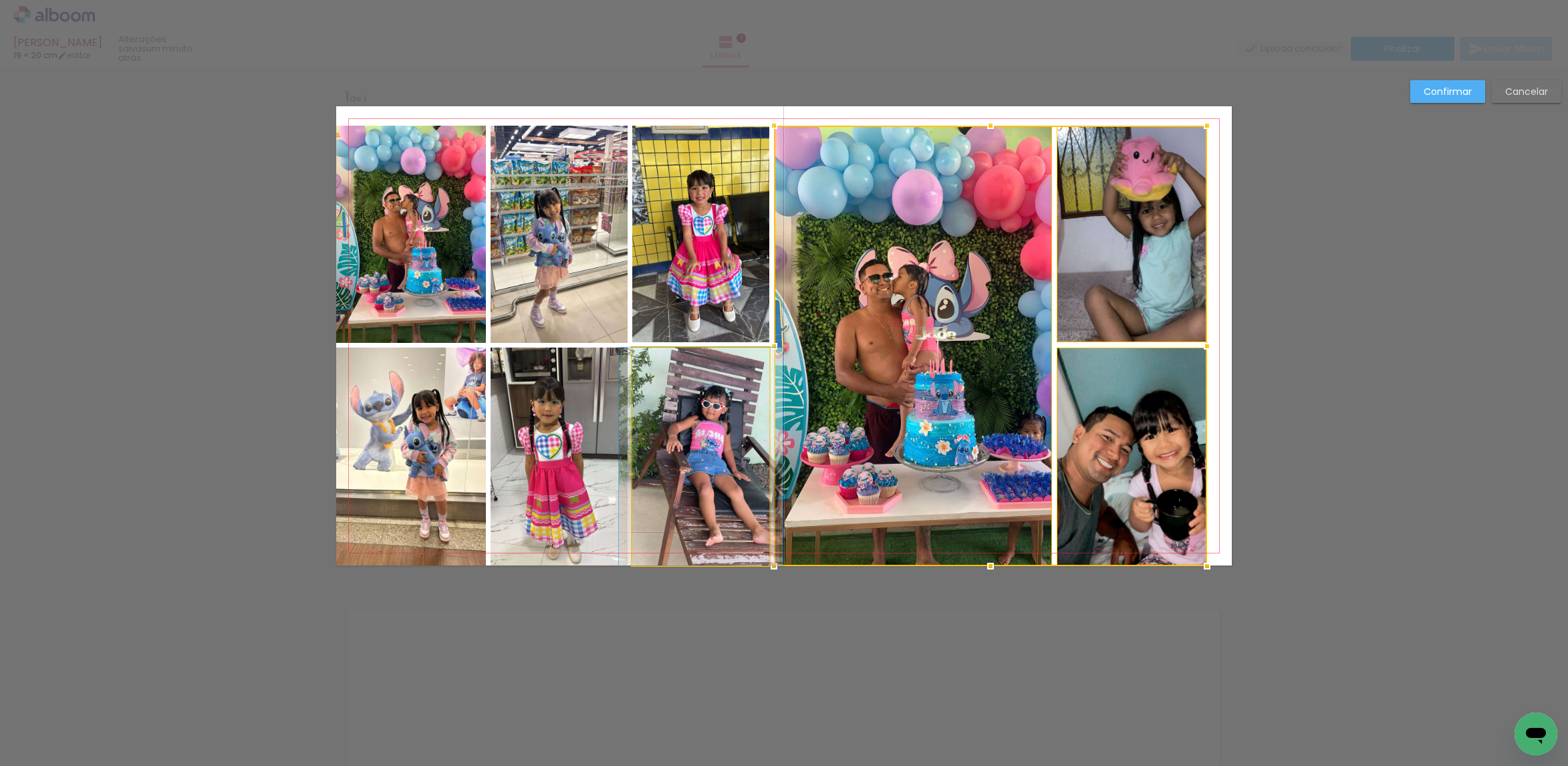
click at [730, 445] on quentale-photo at bounding box center [701, 456] width 137 height 218
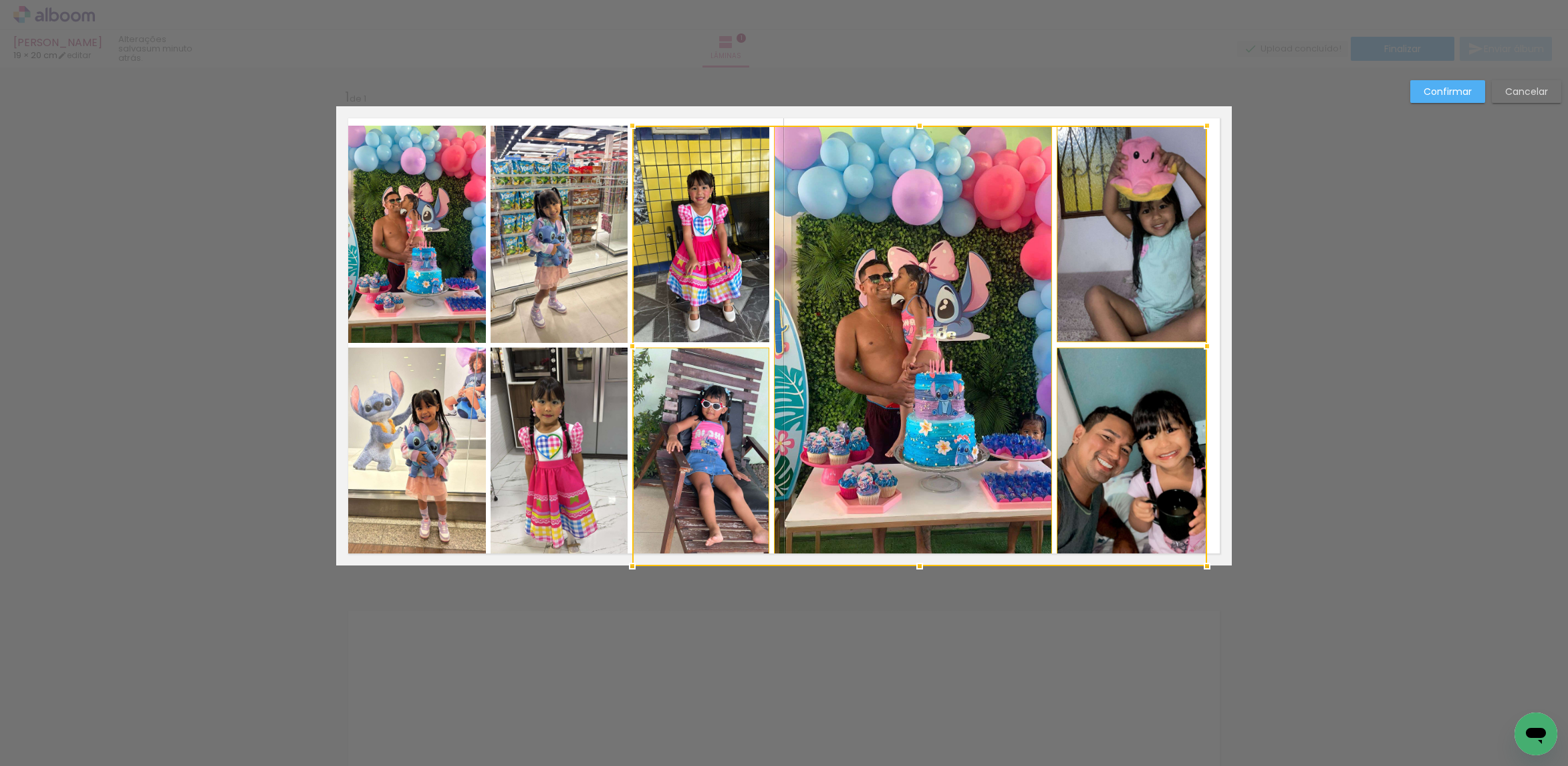
click at [715, 297] on div at bounding box center [920, 346] width 575 height 440
click at [594, 274] on quentale-photo at bounding box center [559, 234] width 137 height 217
click at [578, 418] on div at bounding box center [849, 346] width 717 height 440
click at [433, 465] on quentale-photo at bounding box center [411, 456] width 150 height 218
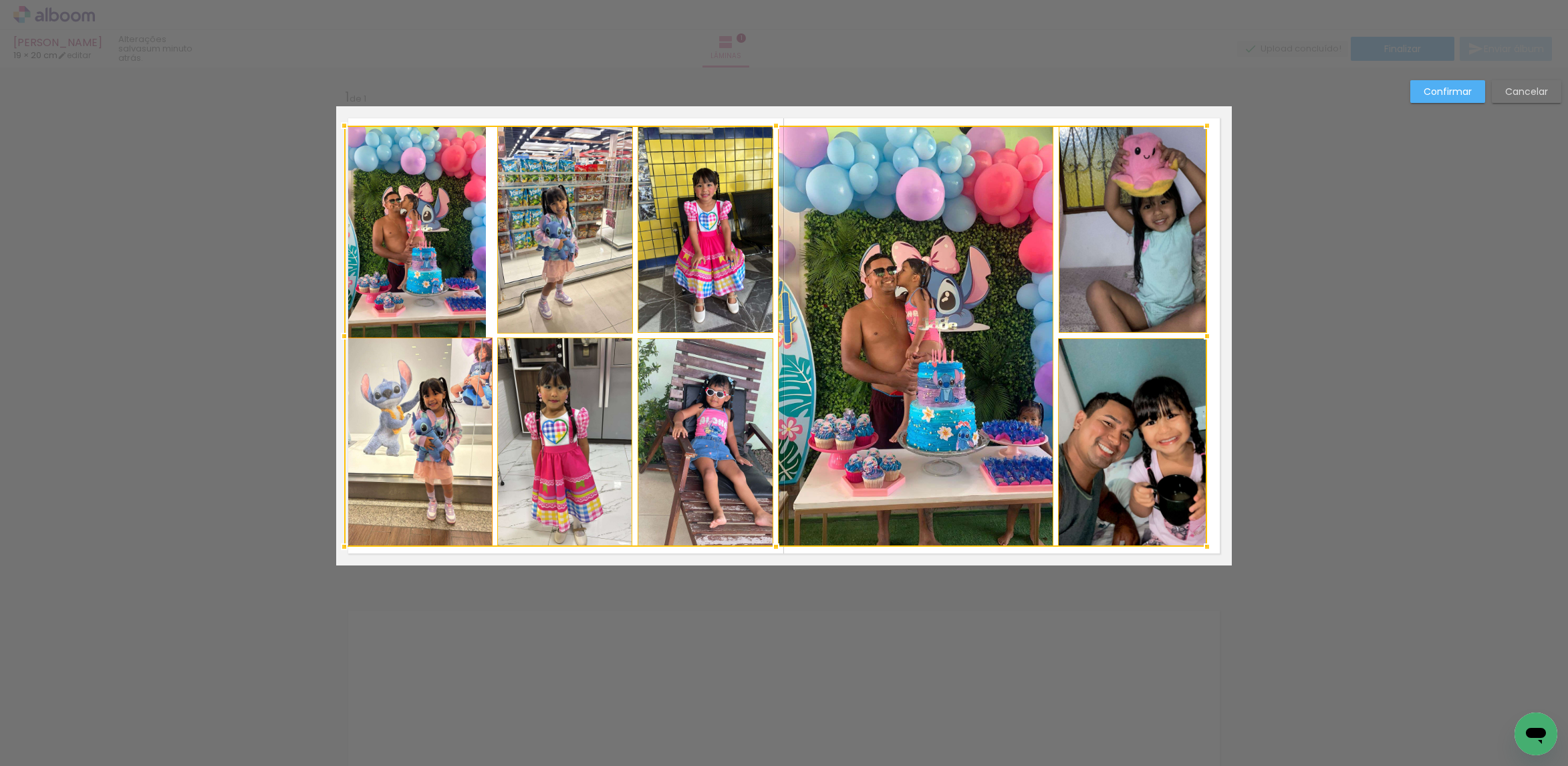
drag, startPoint x: 321, startPoint y: 569, endPoint x: 381, endPoint y: 503, distance: 89.2
click at [337, 549] on div at bounding box center [344, 546] width 27 height 27
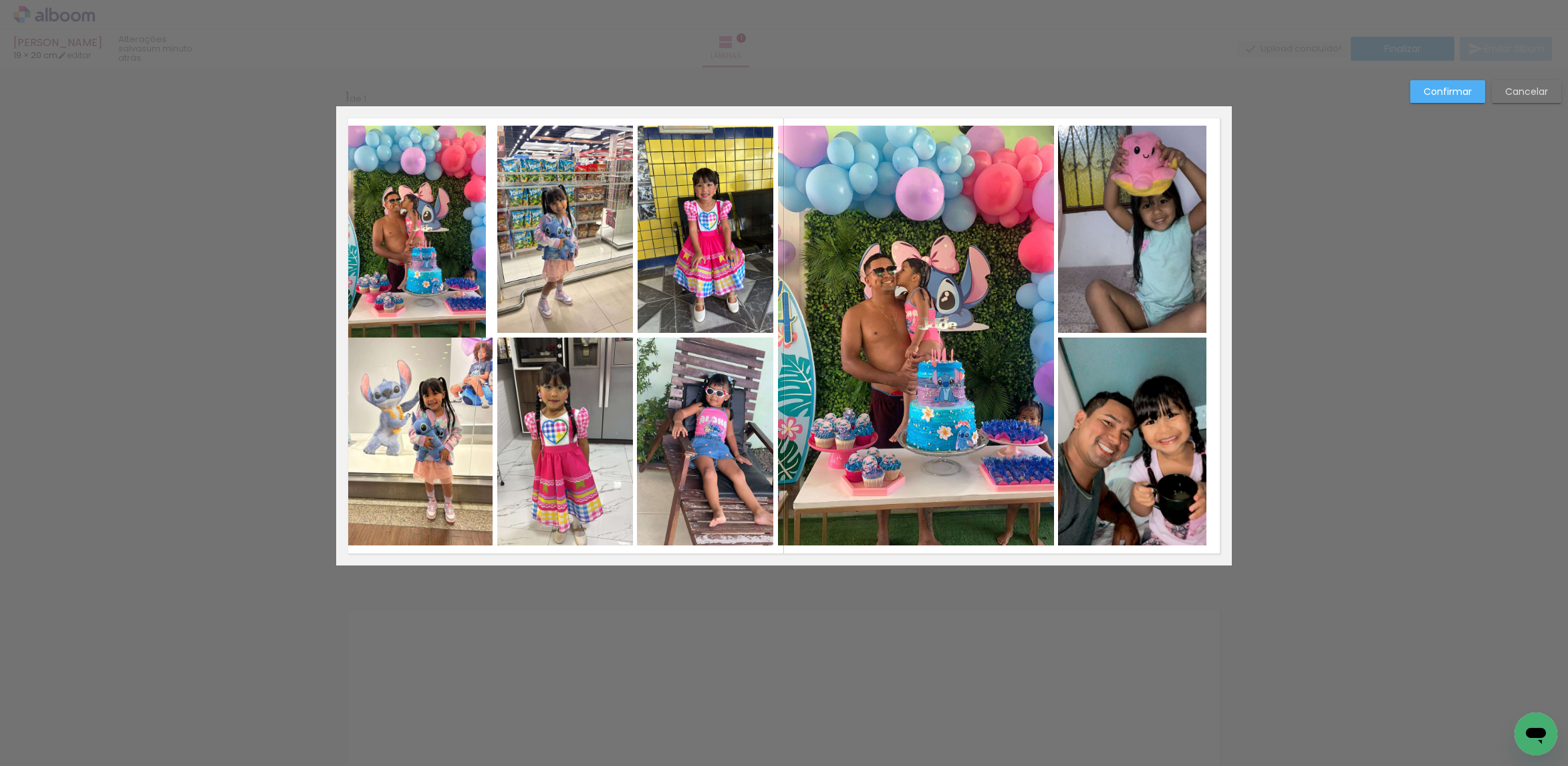
drag, startPoint x: 1557, startPoint y: 85, endPoint x: 1548, endPoint y: 84, distance: 9.1
click at [1556, 85] on paper-button "Cancelar" at bounding box center [1526, 92] width 69 height 22
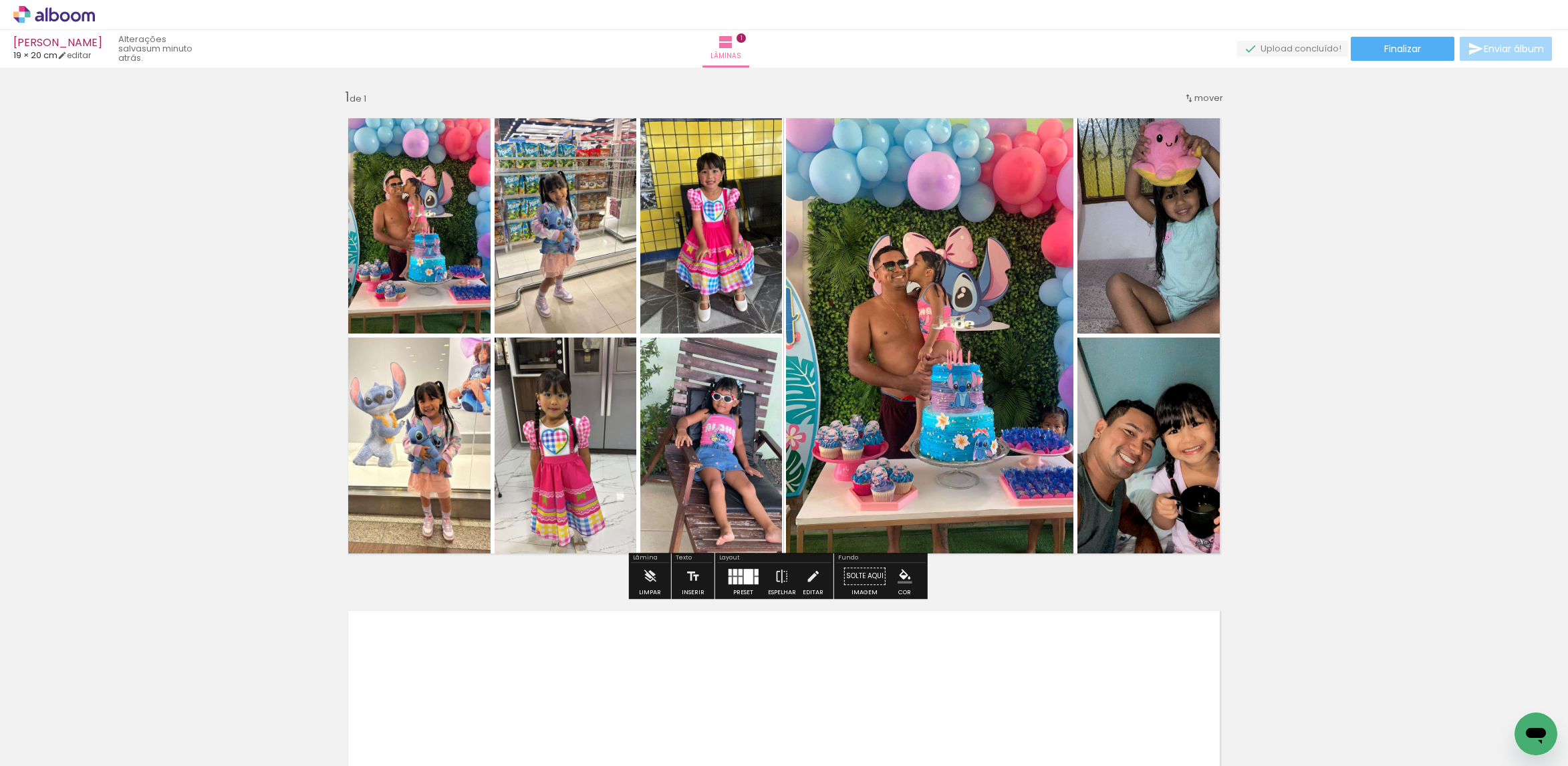
click at [429, 227] on quentale-photo at bounding box center [413, 219] width 155 height 228
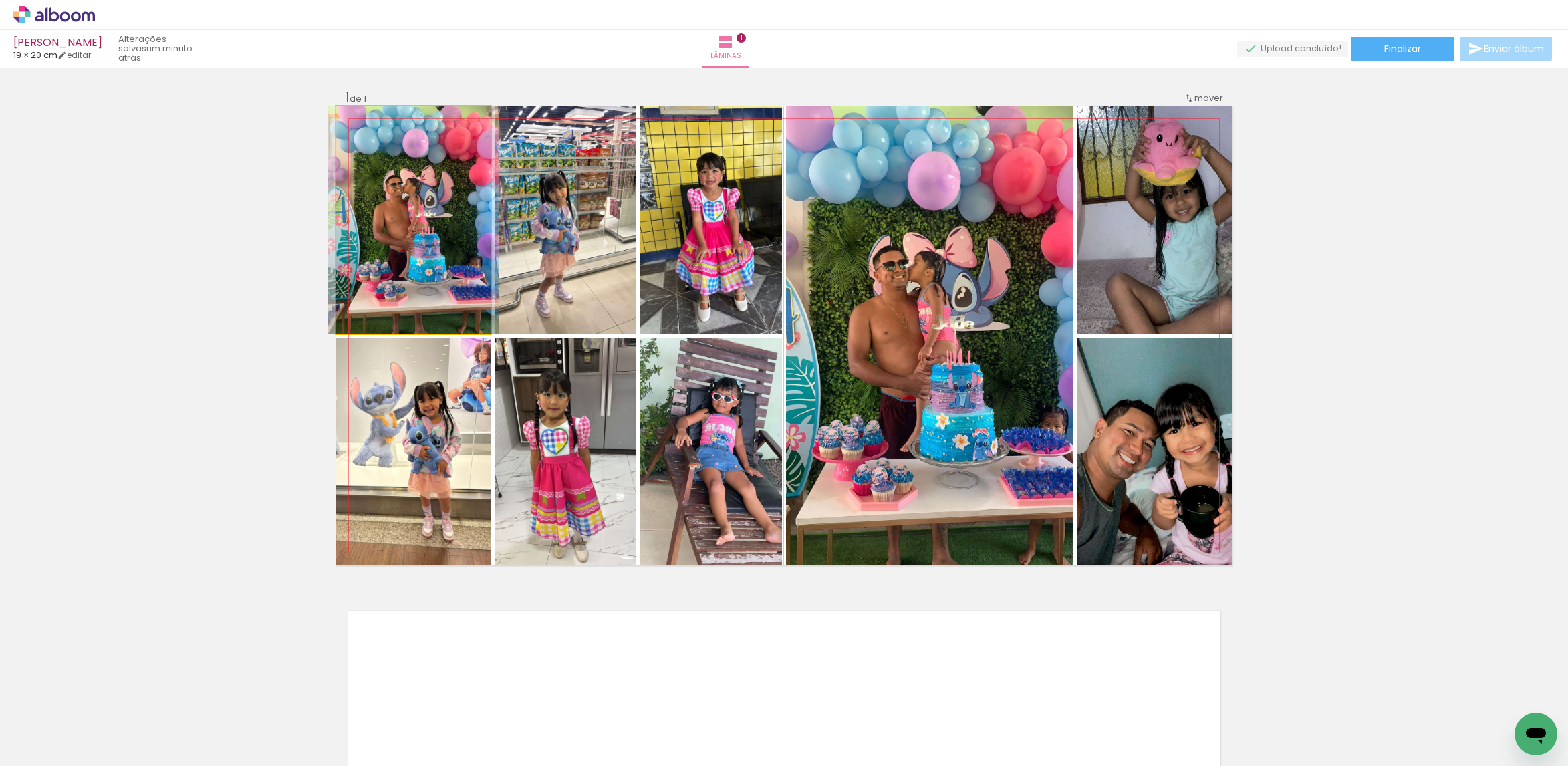
click at [429, 227] on quentale-photo at bounding box center [413, 219] width 155 height 228
click at [0, 0] on div at bounding box center [0, 0] width 0 height 0
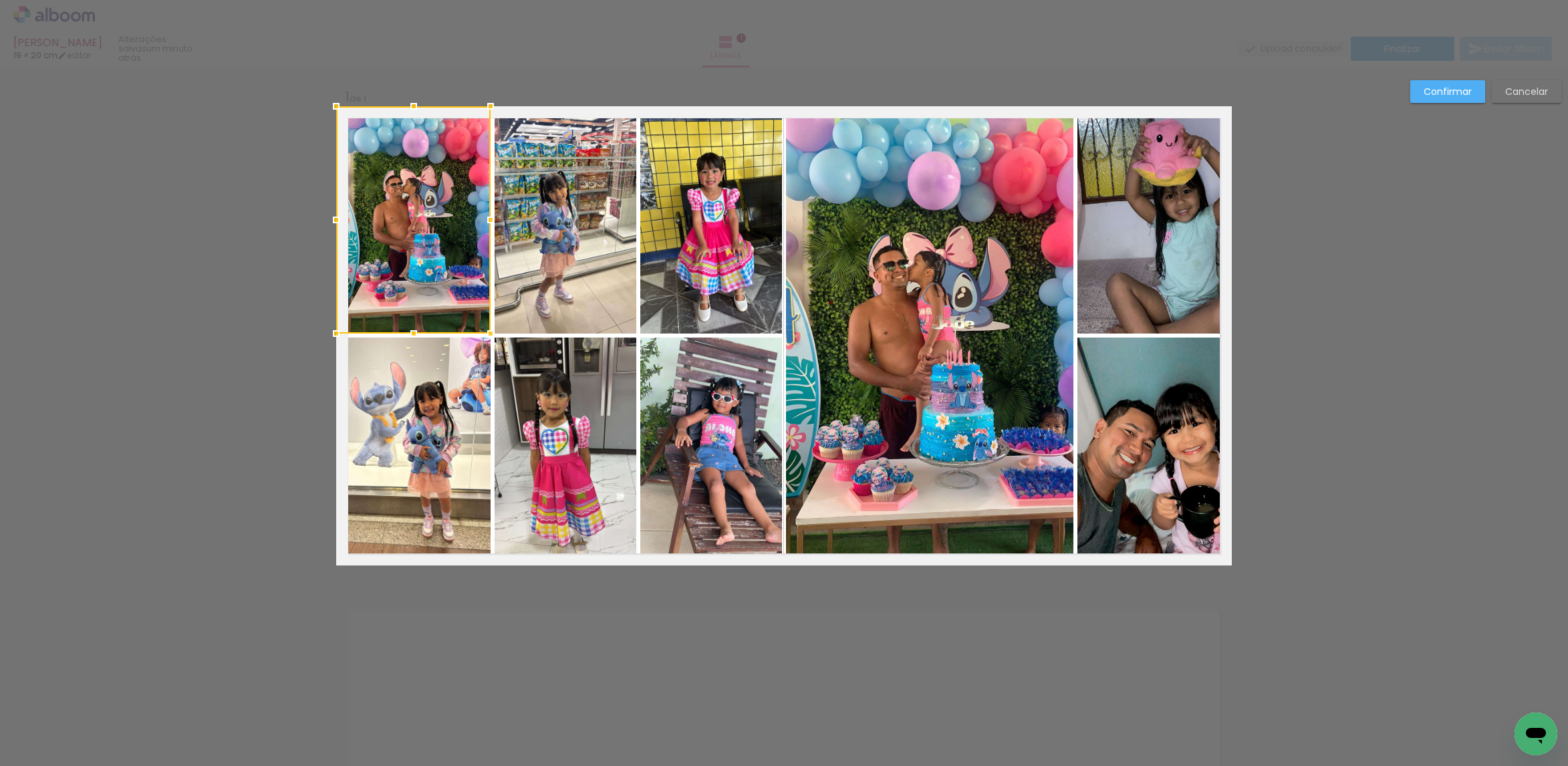
click at [496, 244] on quentale-photo at bounding box center [565, 219] width 141 height 228
click at [568, 404] on quentale-photo at bounding box center [565, 450] width 141 height 228
click at [428, 414] on div at bounding box center [486, 335] width 300 height 459
drag, startPoint x: 722, startPoint y: 248, endPoint x: 728, endPoint y: 319, distance: 71.3
click at [722, 251] on quentale-photo at bounding box center [711, 219] width 141 height 228
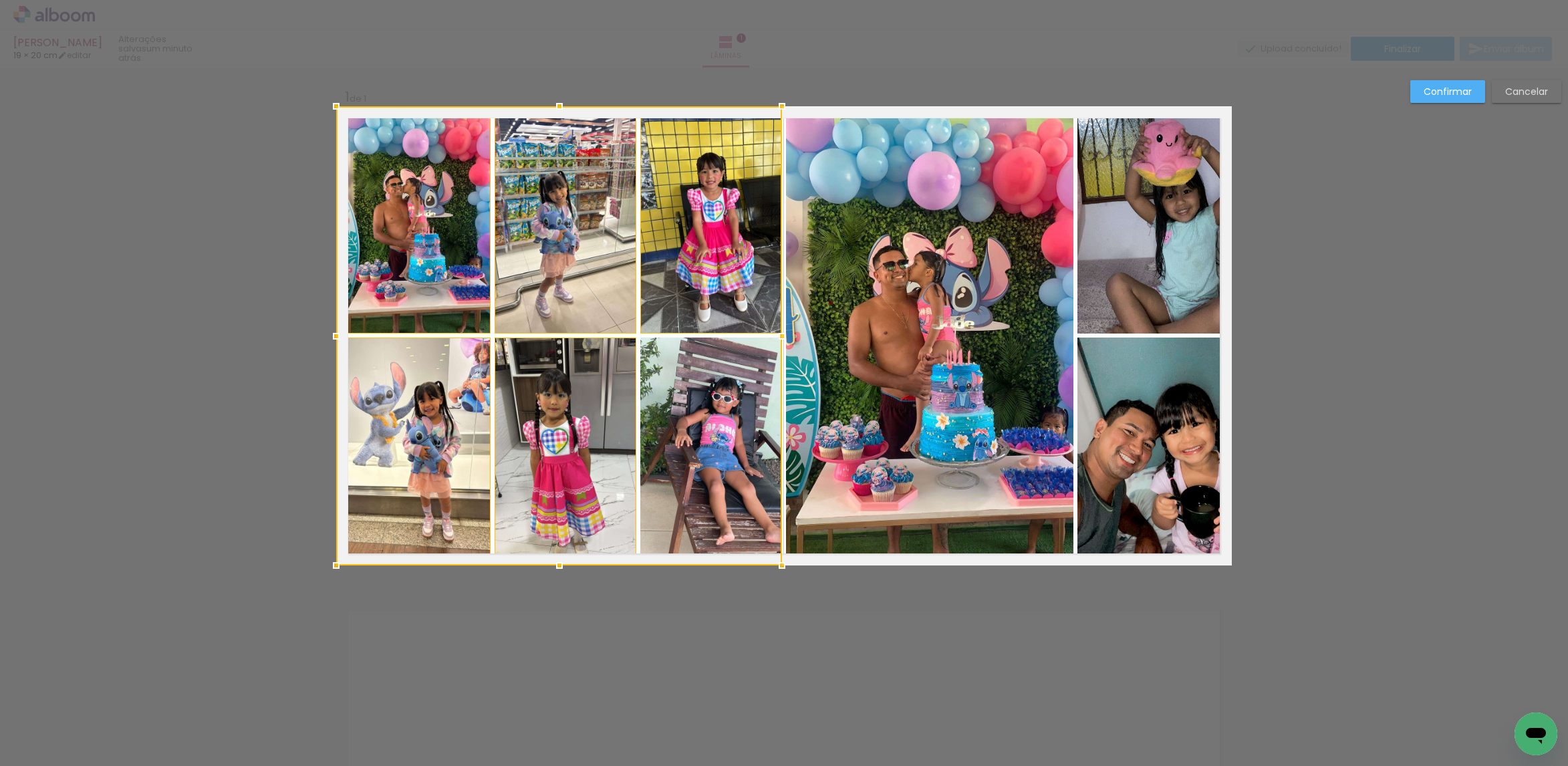
click at [717, 384] on div at bounding box center [559, 335] width 446 height 459
drag, startPoint x: 852, startPoint y: 328, endPoint x: 941, endPoint y: 290, distance: 96.8
click at [855, 328] on quentale-photo at bounding box center [929, 335] width 288 height 459
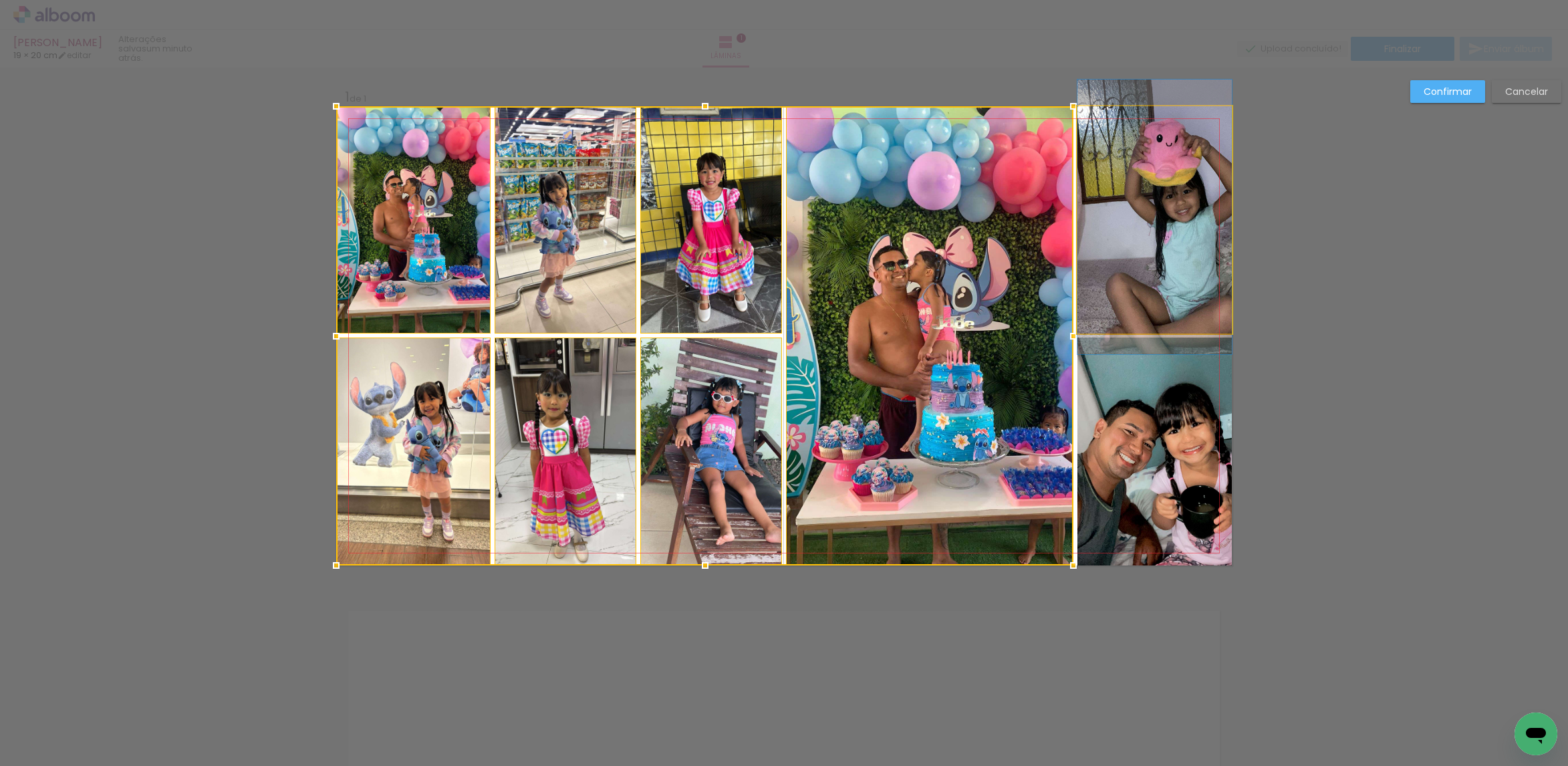
click at [1146, 237] on quentale-photo at bounding box center [1154, 219] width 155 height 228
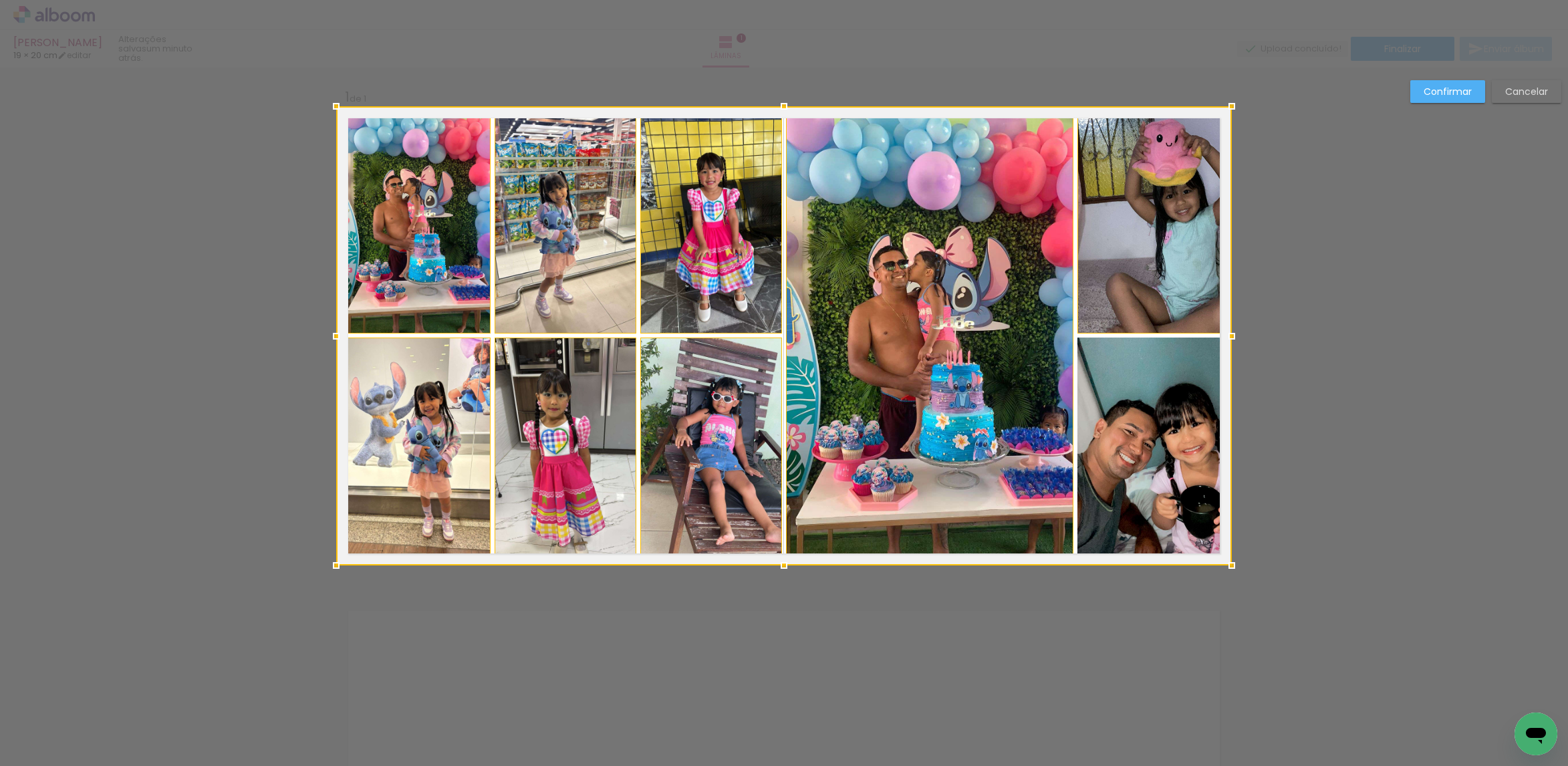
click at [1145, 376] on div at bounding box center [784, 335] width 895 height 459
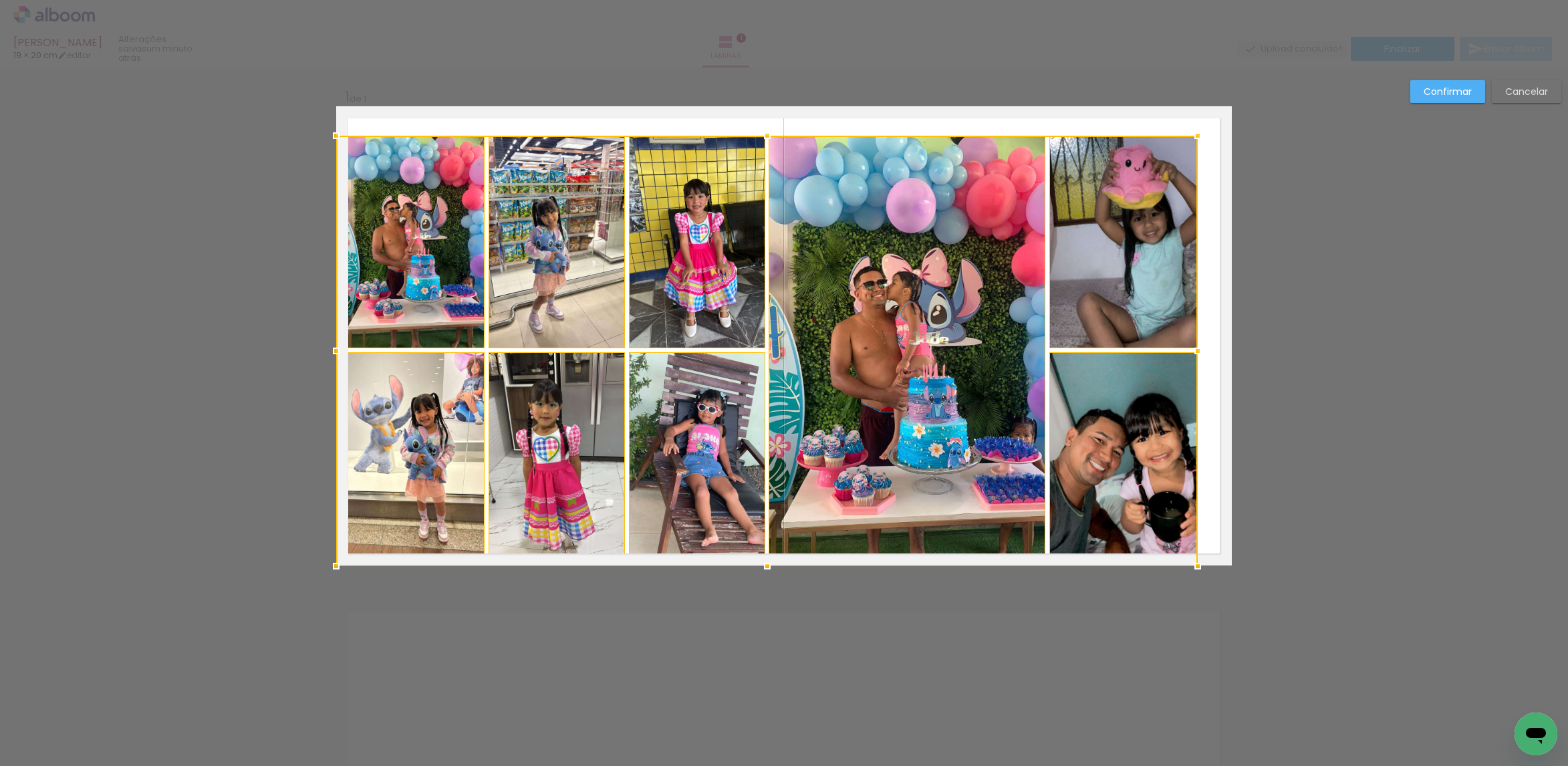
drag, startPoint x: 1212, startPoint y: 112, endPoint x: 1191, endPoint y: 131, distance: 28.3
click at [1191, 131] on div at bounding box center [1197, 136] width 27 height 27
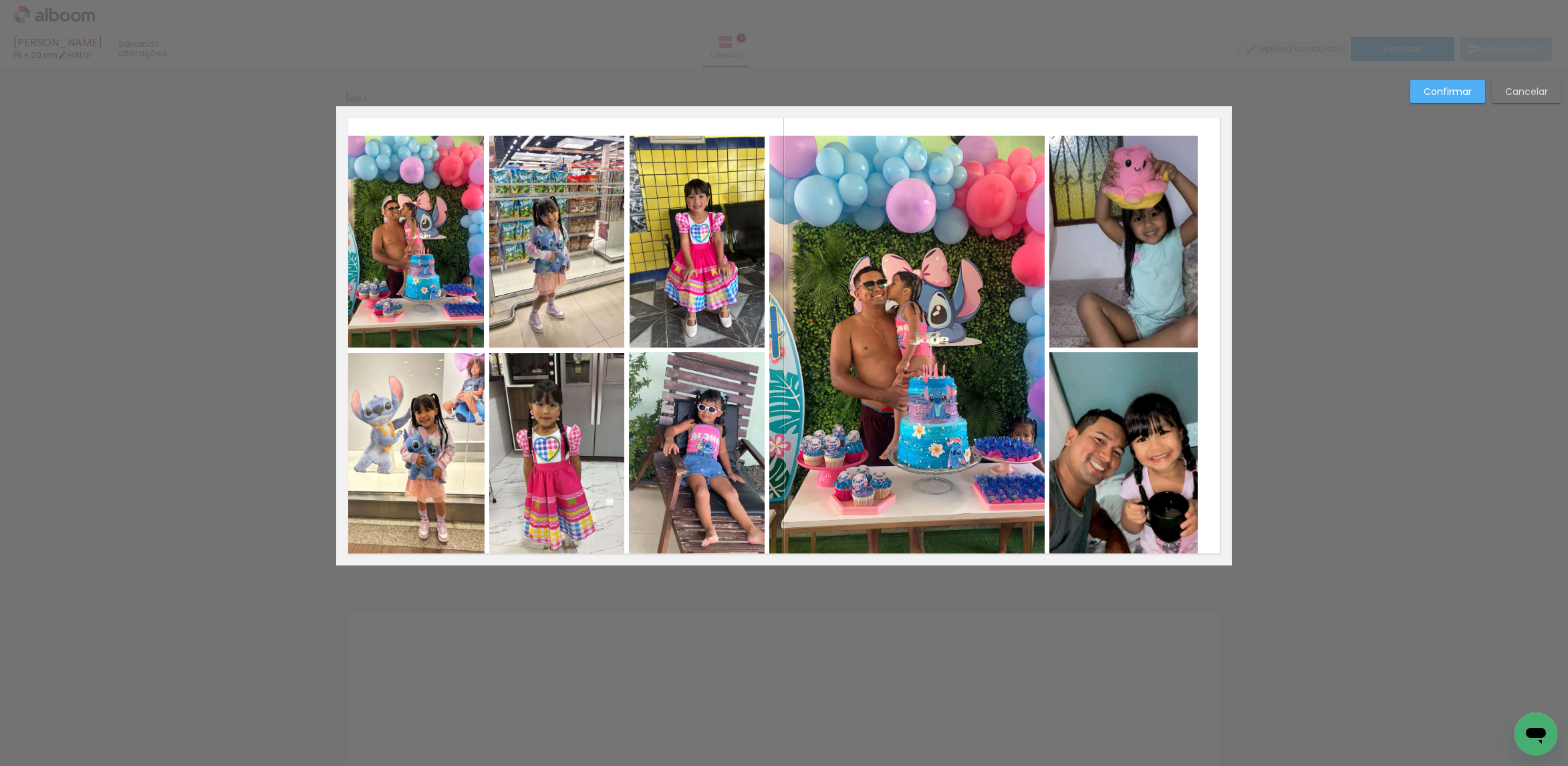
drag, startPoint x: 1147, startPoint y: 192, endPoint x: 1156, endPoint y: 202, distance: 13.5
click at [1147, 195] on quentale-photo at bounding box center [1123, 242] width 148 height 213
click at [1131, 401] on quentale-photo at bounding box center [1123, 459] width 148 height 214
click at [967, 367] on quentale-photo at bounding box center [907, 350] width 275 height 430
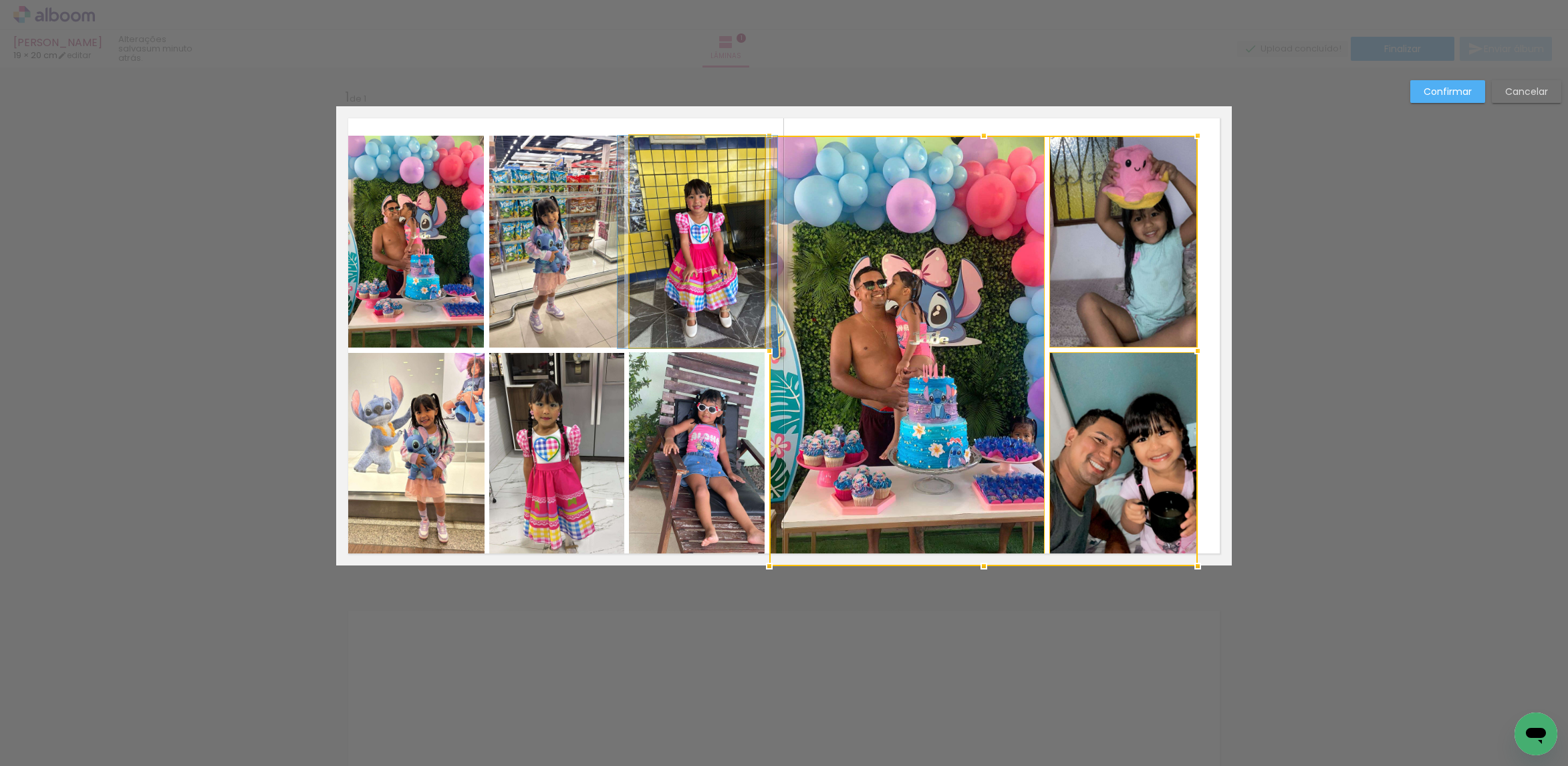
drag, startPoint x: 699, startPoint y: 255, endPoint x: 741, endPoint y: 400, distance: 151.0
click at [699, 256] on quentale-photo at bounding box center [697, 242] width 136 height 213
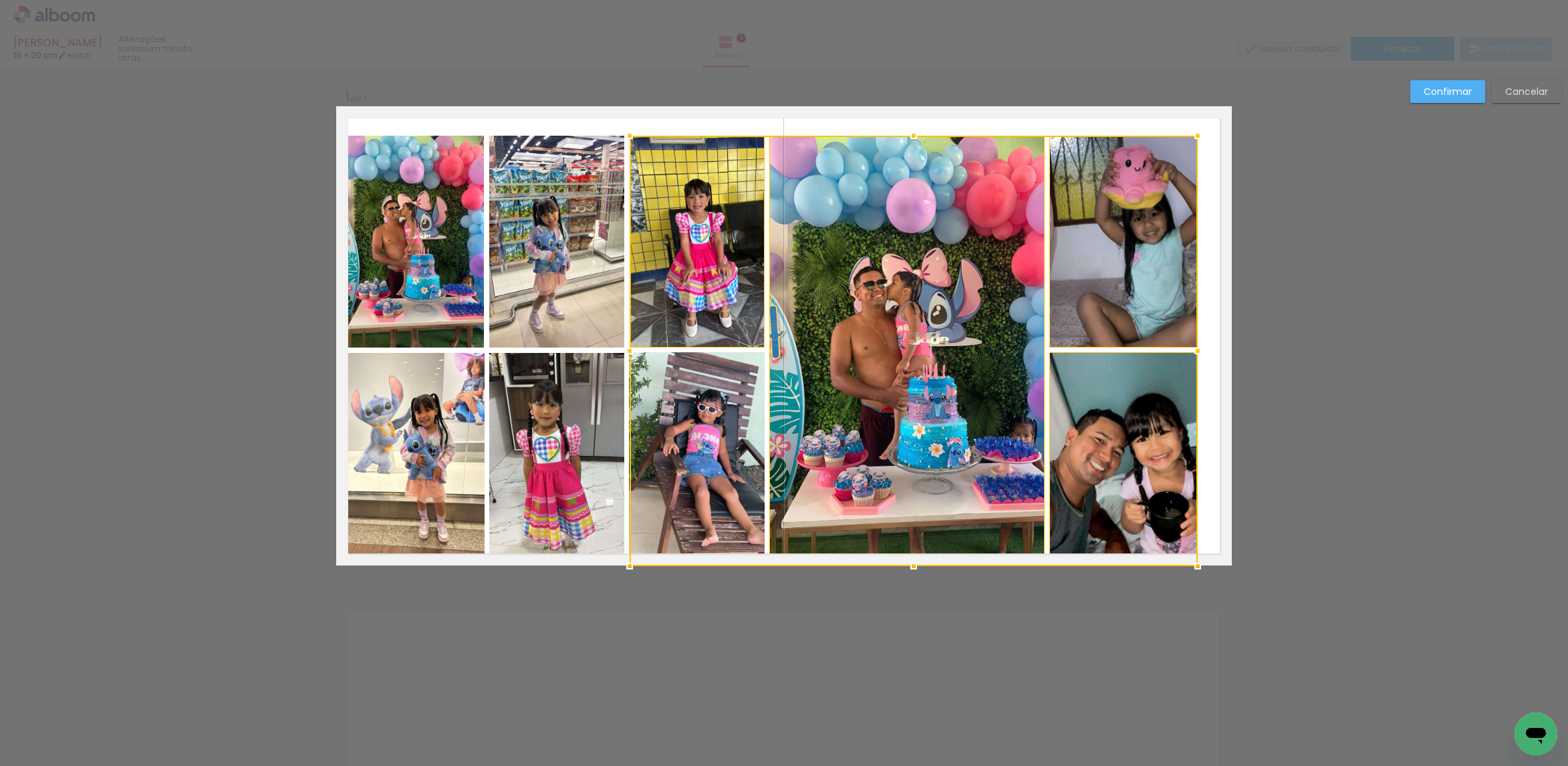
drag, startPoint x: 726, startPoint y: 423, endPoint x: 656, endPoint y: 439, distance: 71.8
click at [719, 428] on div at bounding box center [913, 350] width 568 height 430
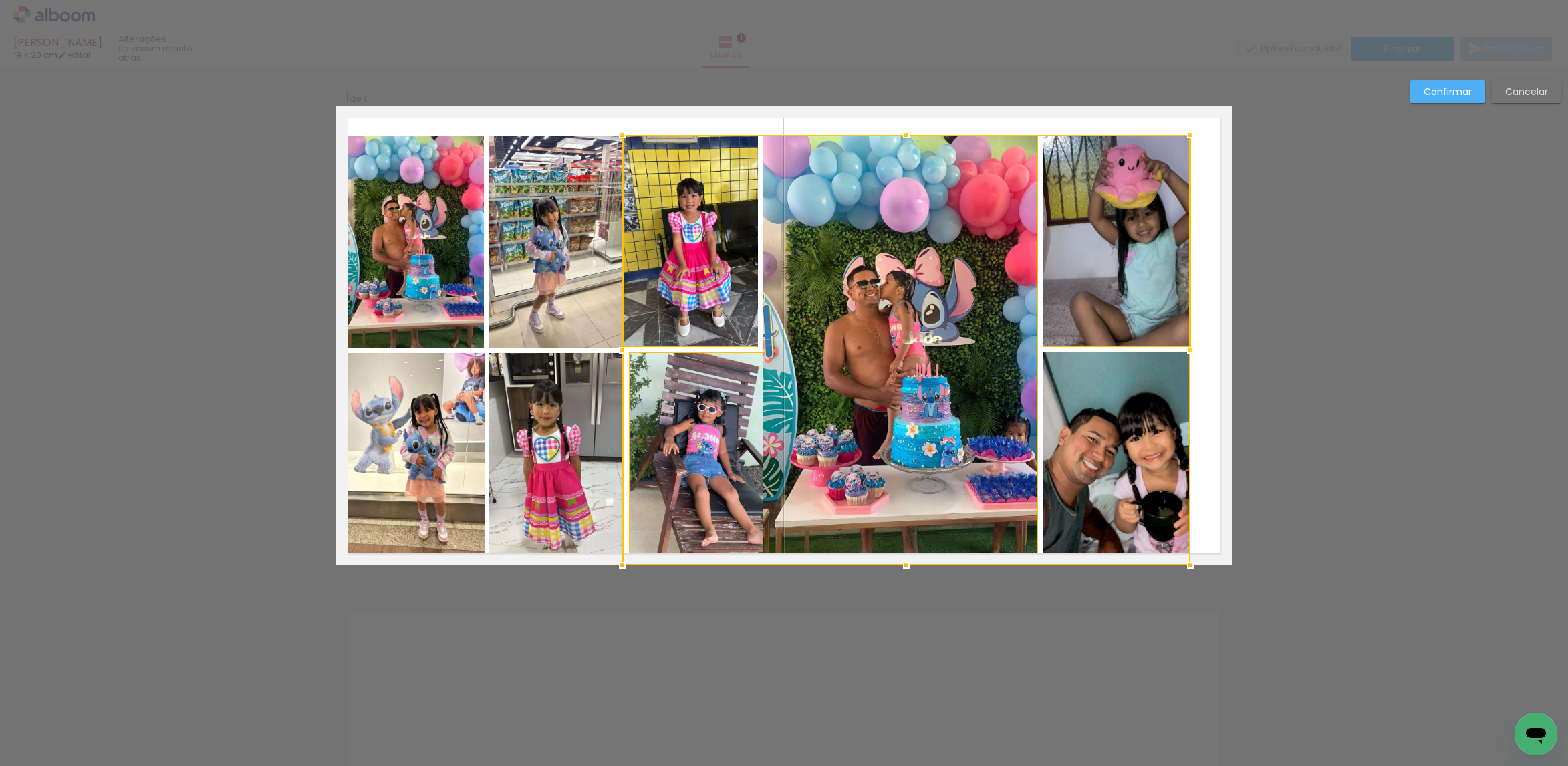
click at [578, 425] on quentale-photo at bounding box center [556, 459] width 136 height 213
click at [576, 273] on div at bounding box center [839, 349] width 702 height 430
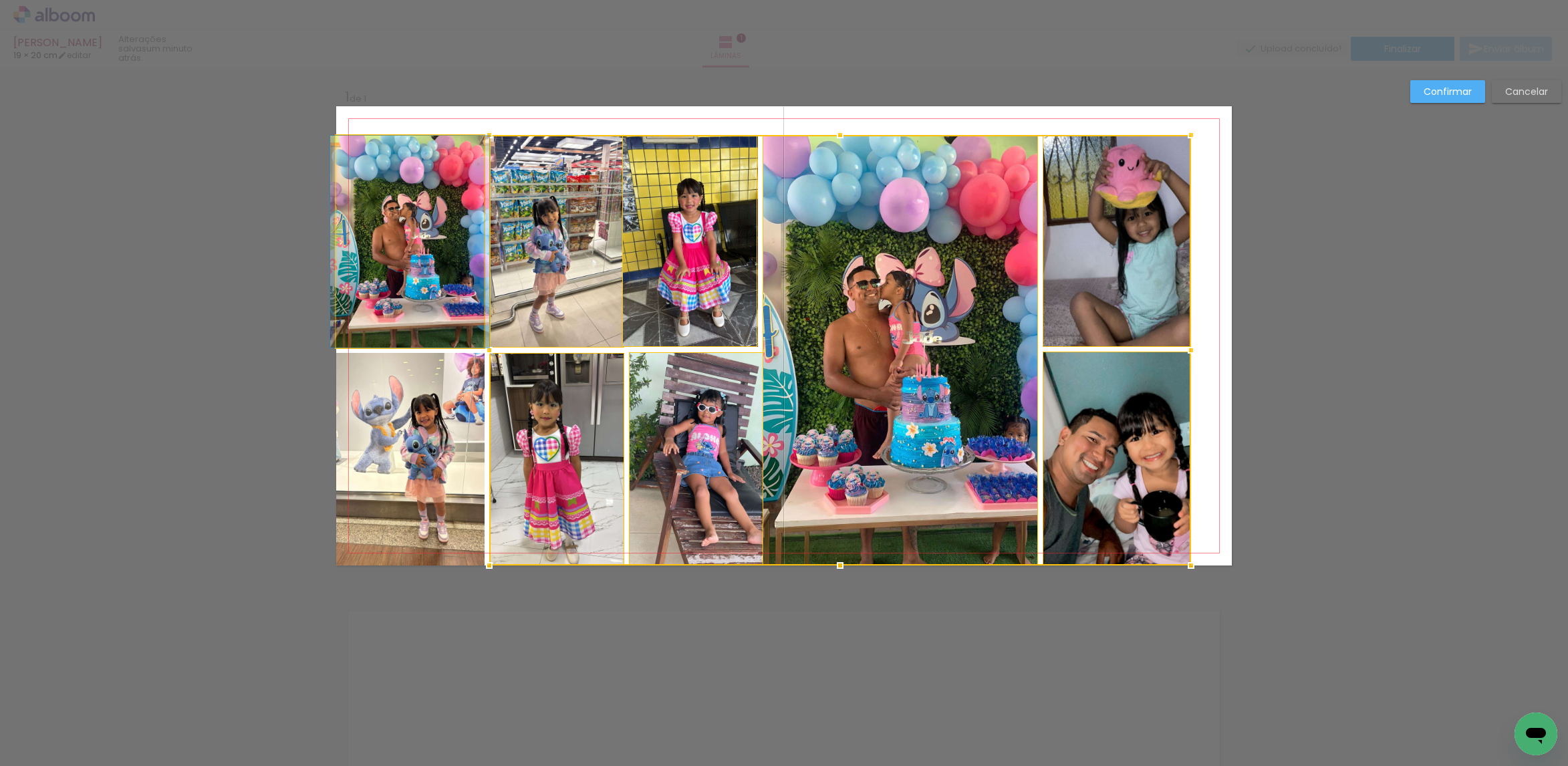
click at [442, 300] on quentale-photo at bounding box center [410, 242] width 148 height 212
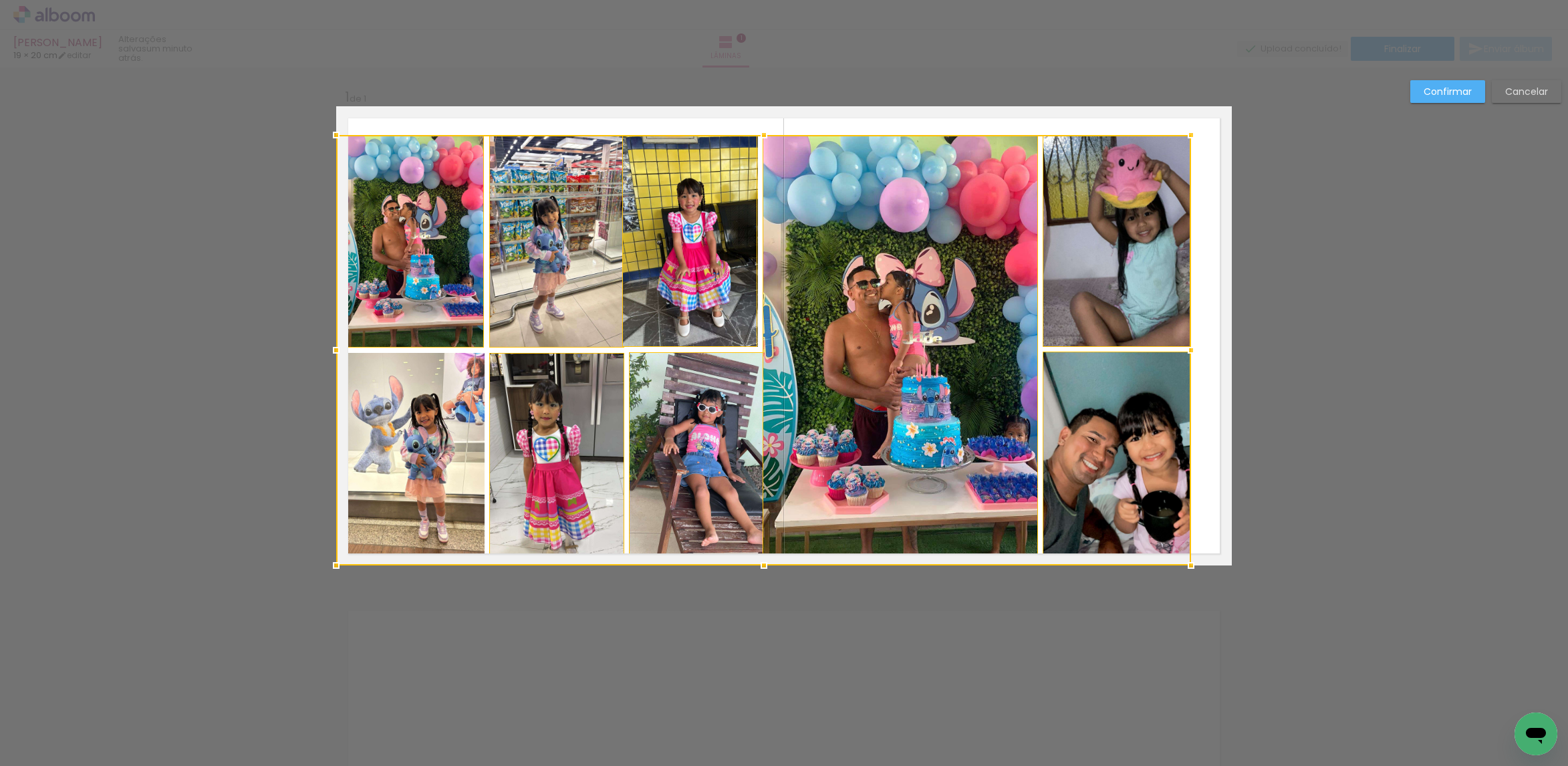
click at [442, 412] on div at bounding box center [763, 349] width 855 height 430
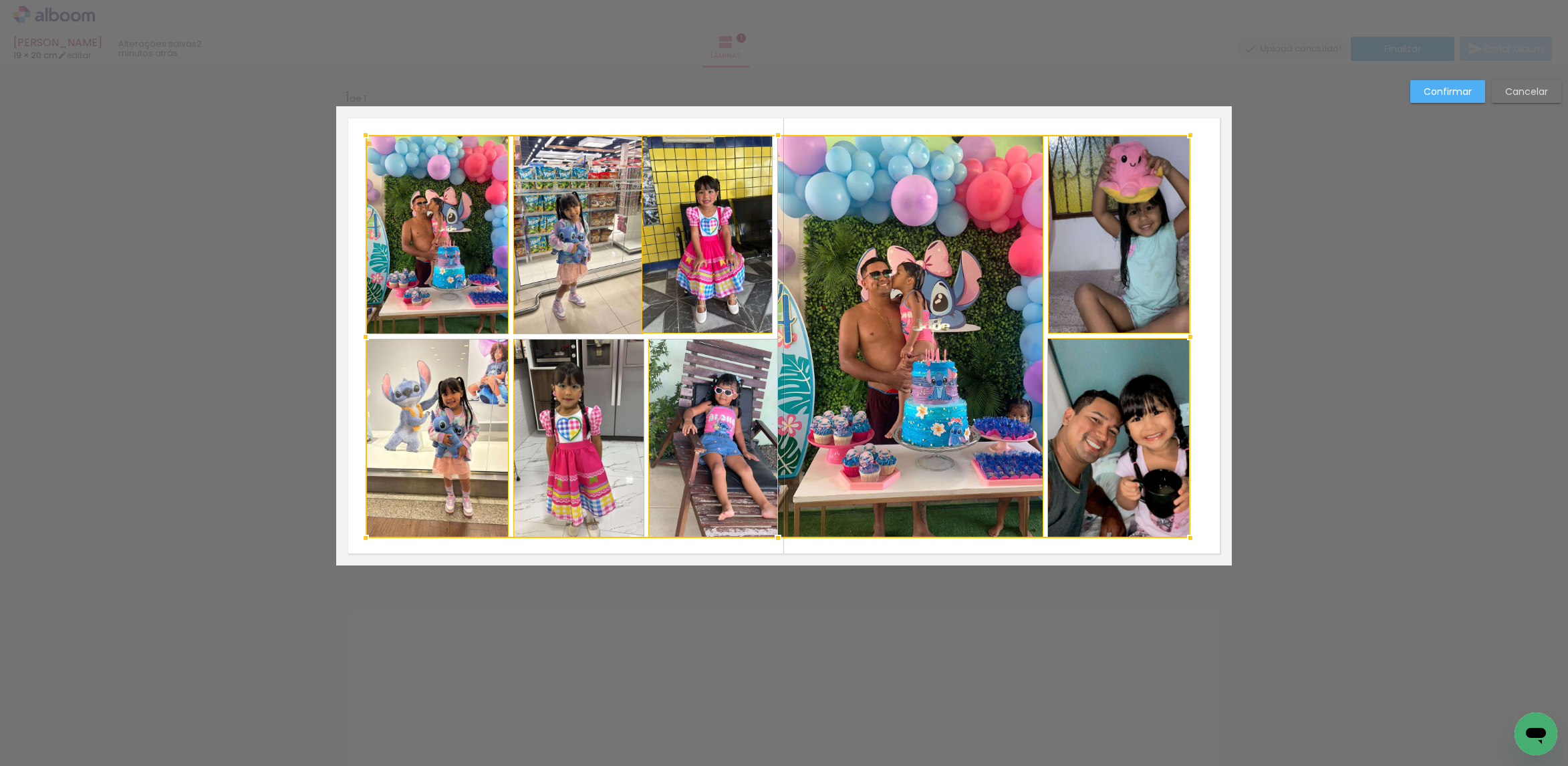
drag, startPoint x: 334, startPoint y: 557, endPoint x: 359, endPoint y: 528, distance: 38.3
click at [359, 528] on div at bounding box center [365, 538] width 27 height 27
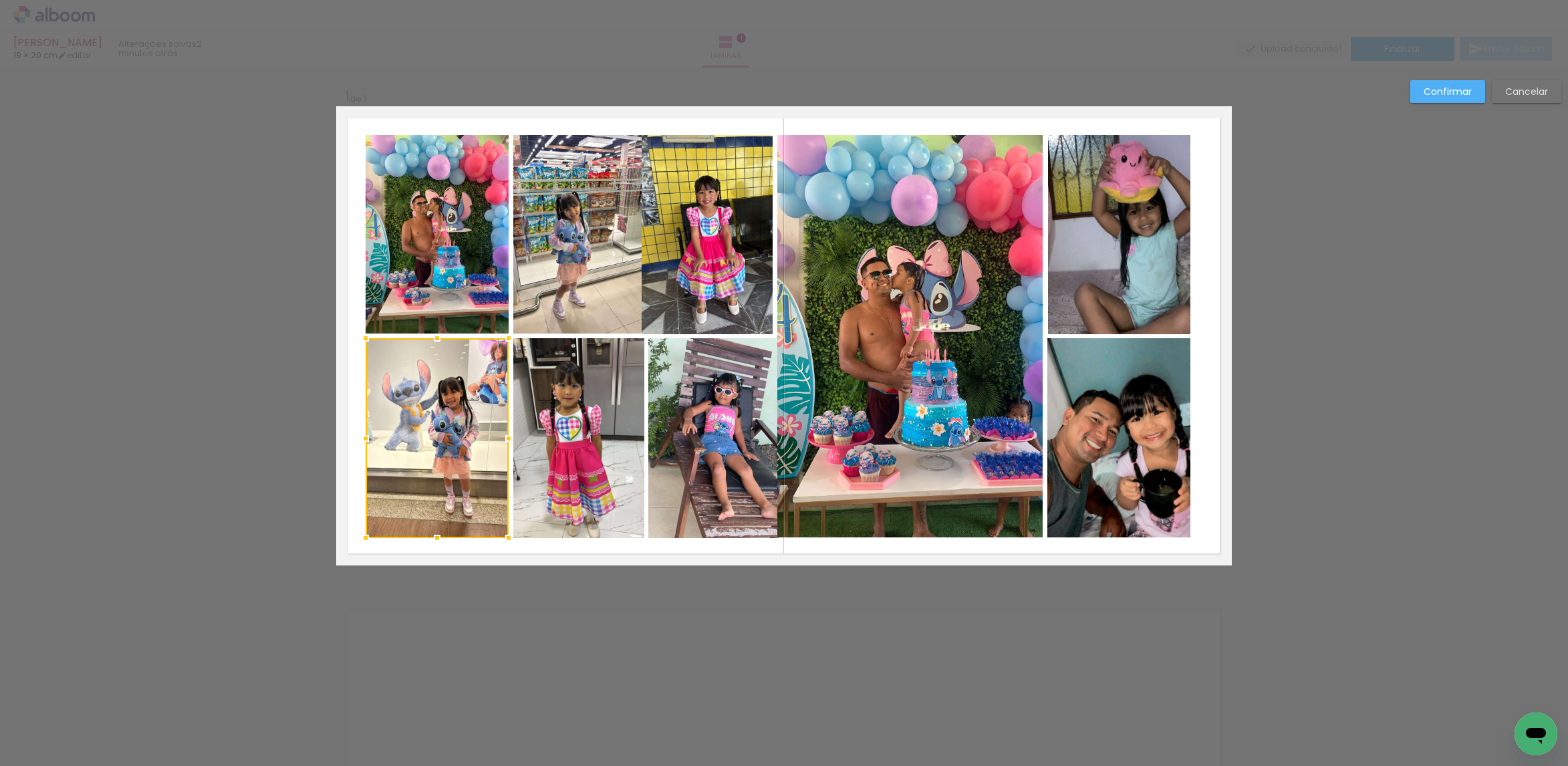
click at [1131, 413] on quentale-photo at bounding box center [1118, 437] width 143 height 199
click at [993, 420] on quentale-photo at bounding box center [910, 336] width 266 height 403
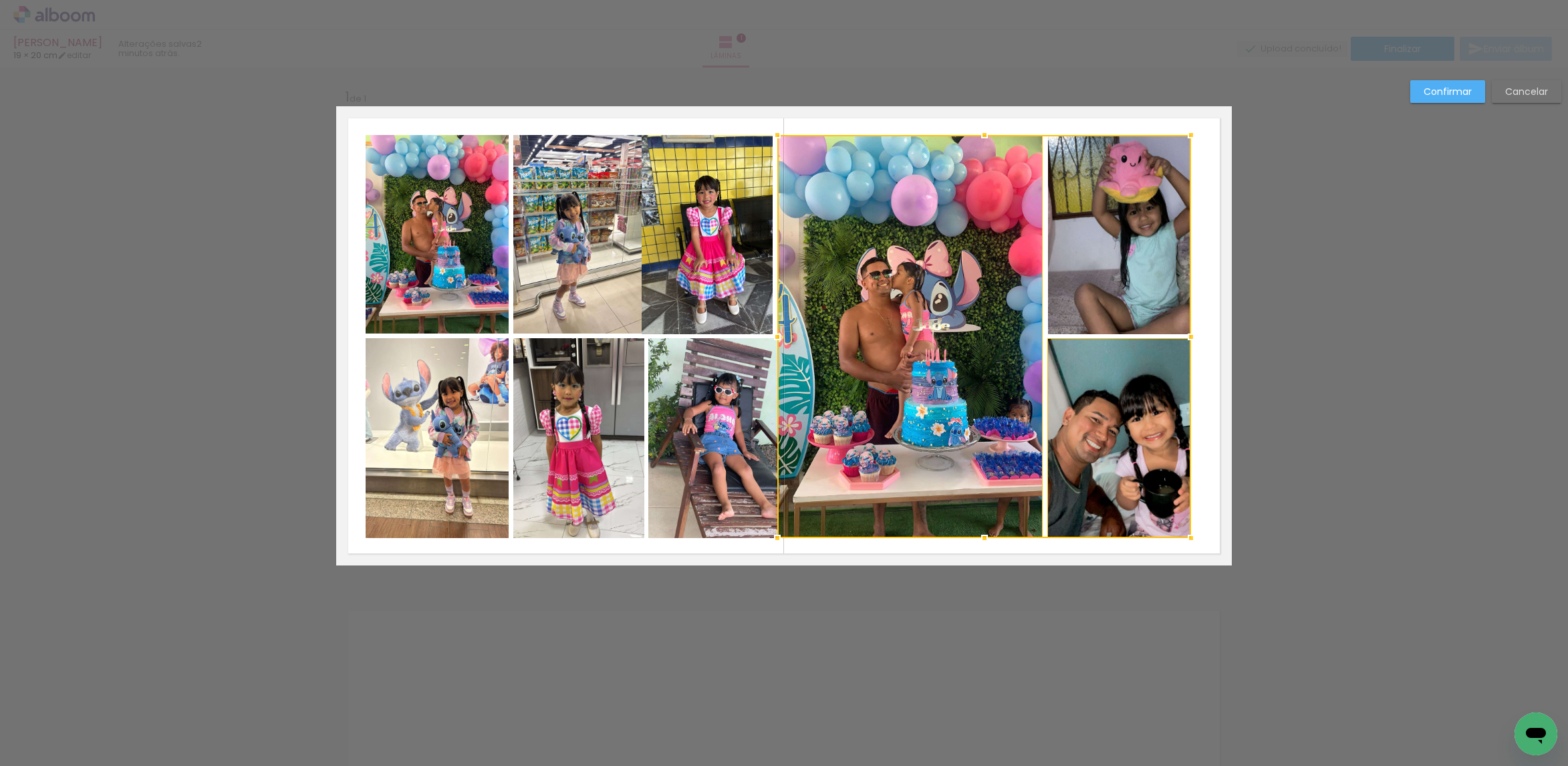
click at [1146, 247] on div at bounding box center [984, 336] width 414 height 403
drag, startPoint x: 771, startPoint y: 255, endPoint x: 761, endPoint y: 257, distance: 10.2
click at [777, 256] on div at bounding box center [984, 336] width 414 height 403
drag, startPoint x: 724, startPoint y: 371, endPoint x: 659, endPoint y: 393, distance: 68.6
click at [724, 372] on quentale-photo at bounding box center [714, 437] width 131 height 199
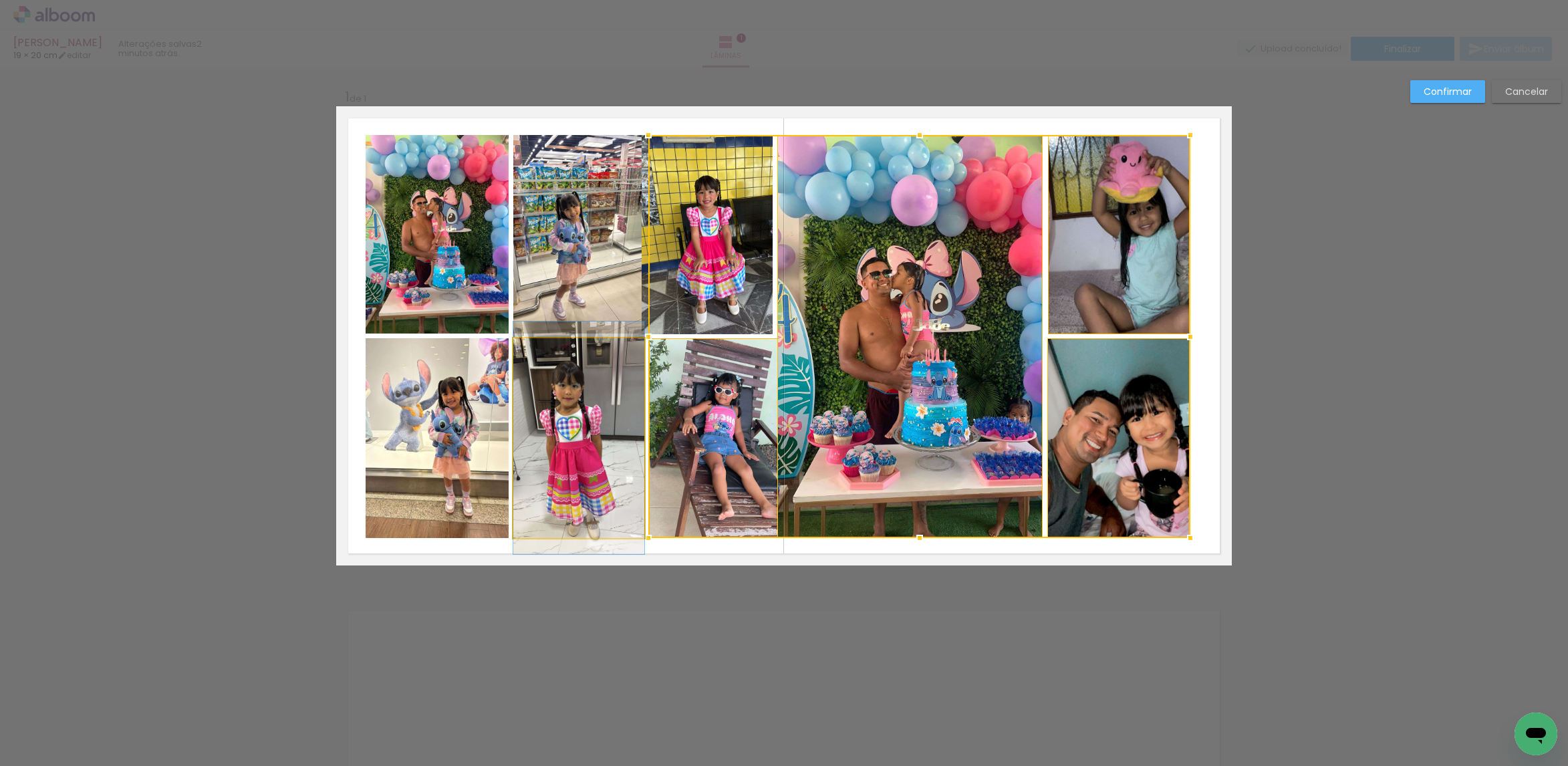
click at [603, 395] on quentale-photo at bounding box center [579, 437] width 131 height 199
click at [1503, 93] on paper-button "Cancelar" at bounding box center [1526, 92] width 69 height 22
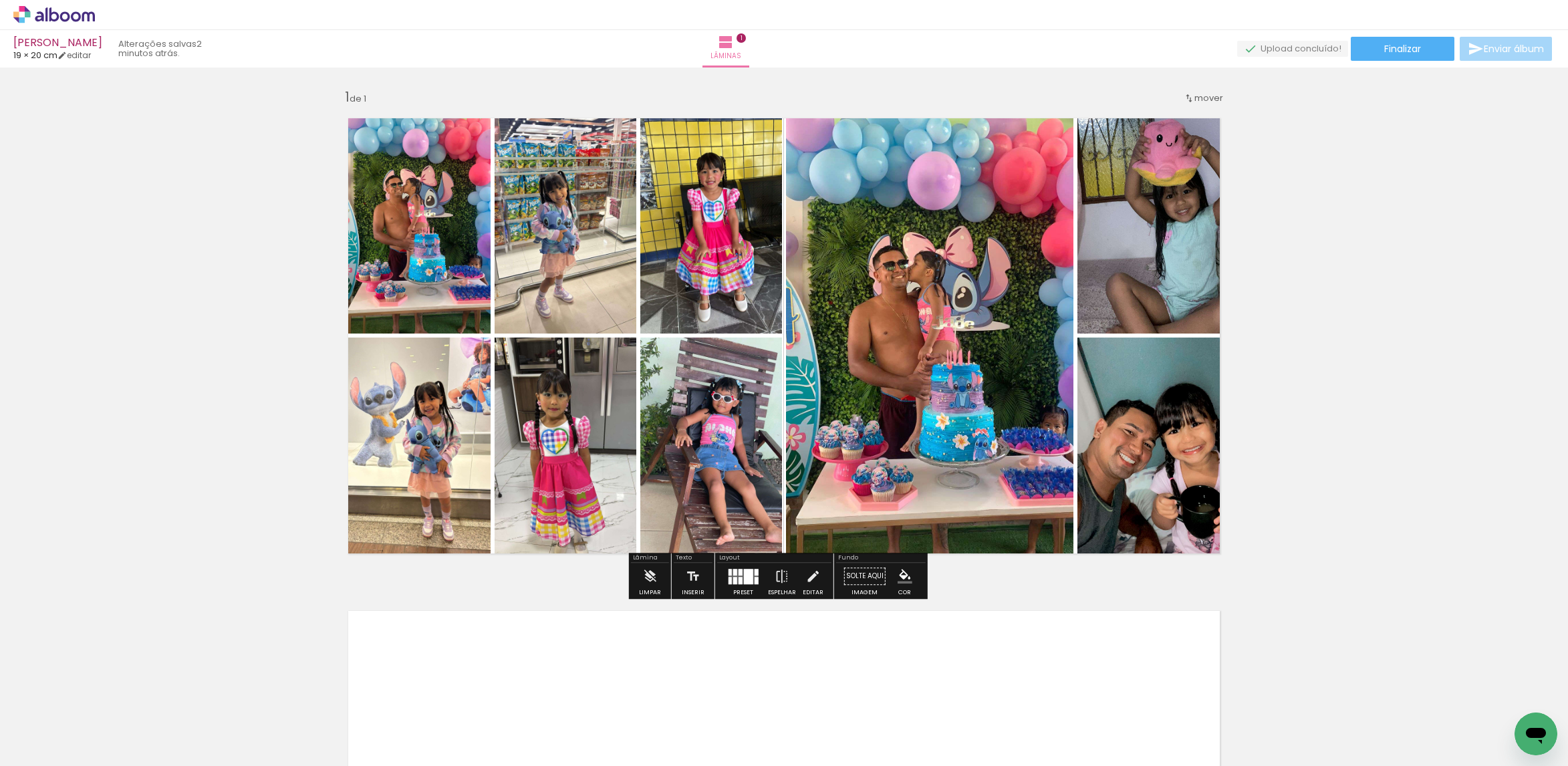
click at [1142, 247] on quentale-photo at bounding box center [1154, 219] width 155 height 228
click at [1142, 245] on quentale-photo at bounding box center [1154, 219] width 155 height 228
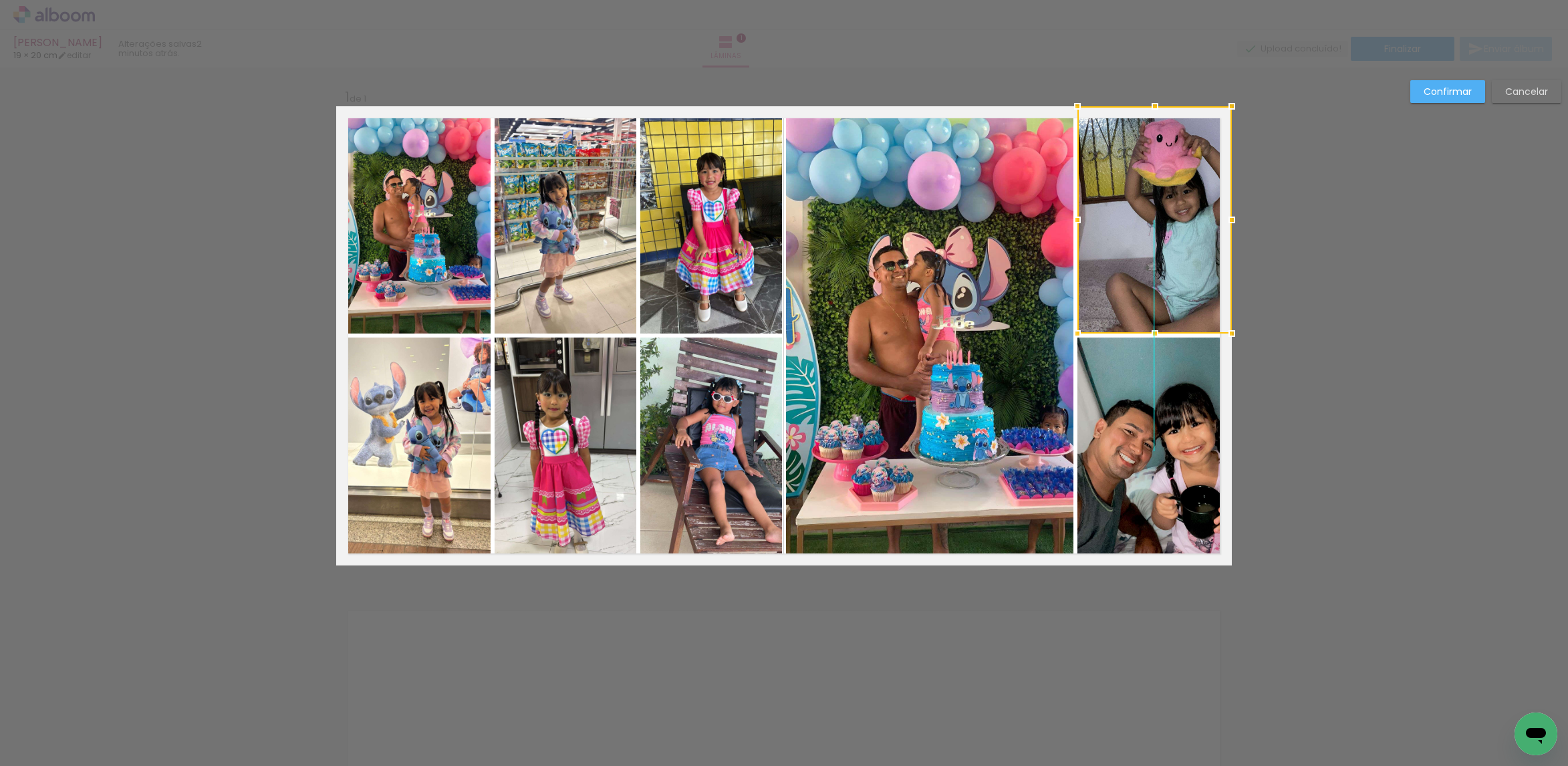
click at [1142, 244] on div at bounding box center [1154, 219] width 155 height 228
click at [1148, 384] on quentale-photo at bounding box center [1154, 450] width 155 height 228
click at [979, 395] on quentale-photo at bounding box center [929, 335] width 288 height 459
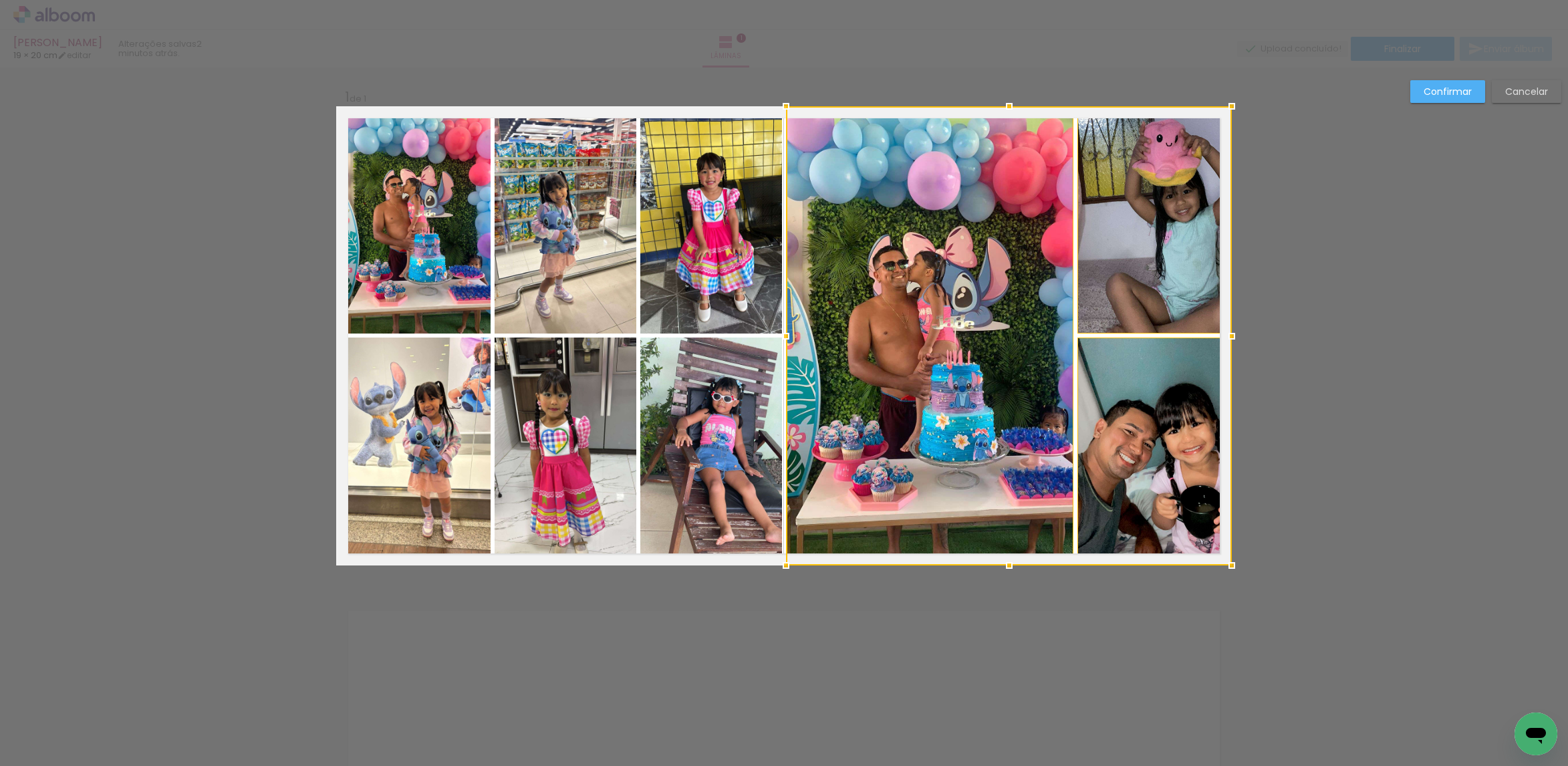
click at [710, 291] on quentale-photo at bounding box center [711, 219] width 141 height 228
drag, startPoint x: 752, startPoint y: 414, endPoint x: 740, endPoint y: 415, distance: 12.0
click at [750, 414] on div at bounding box center [936, 335] width 591 height 459
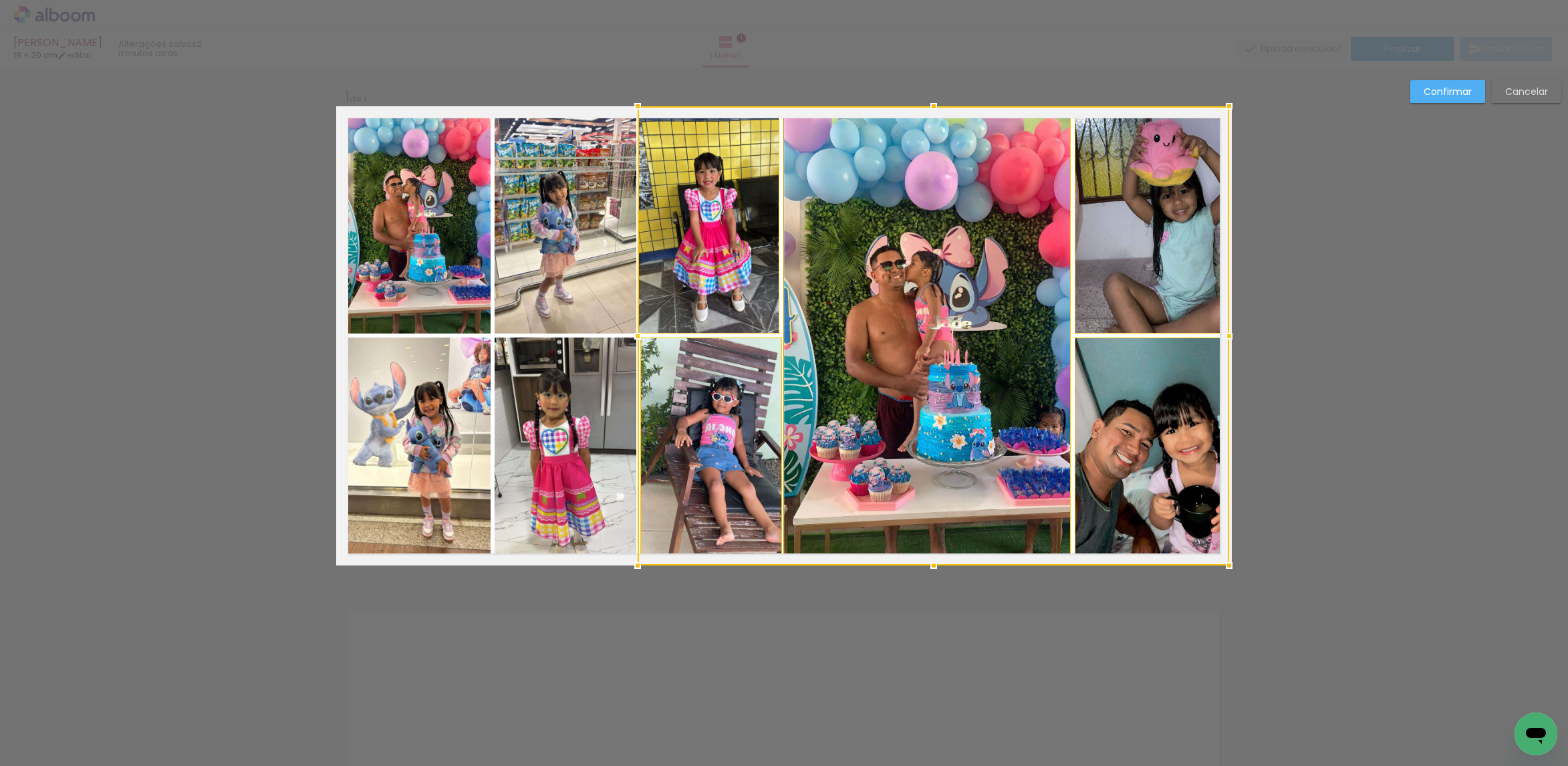
drag, startPoint x: 613, startPoint y: 418, endPoint x: 608, endPoint y: 409, distance: 10.3
click at [613, 417] on quentale-photo at bounding box center [565, 450] width 141 height 228
click at [580, 293] on div at bounding box center [862, 335] width 734 height 459
click at [444, 279] on quentale-photo at bounding box center [413, 219] width 155 height 228
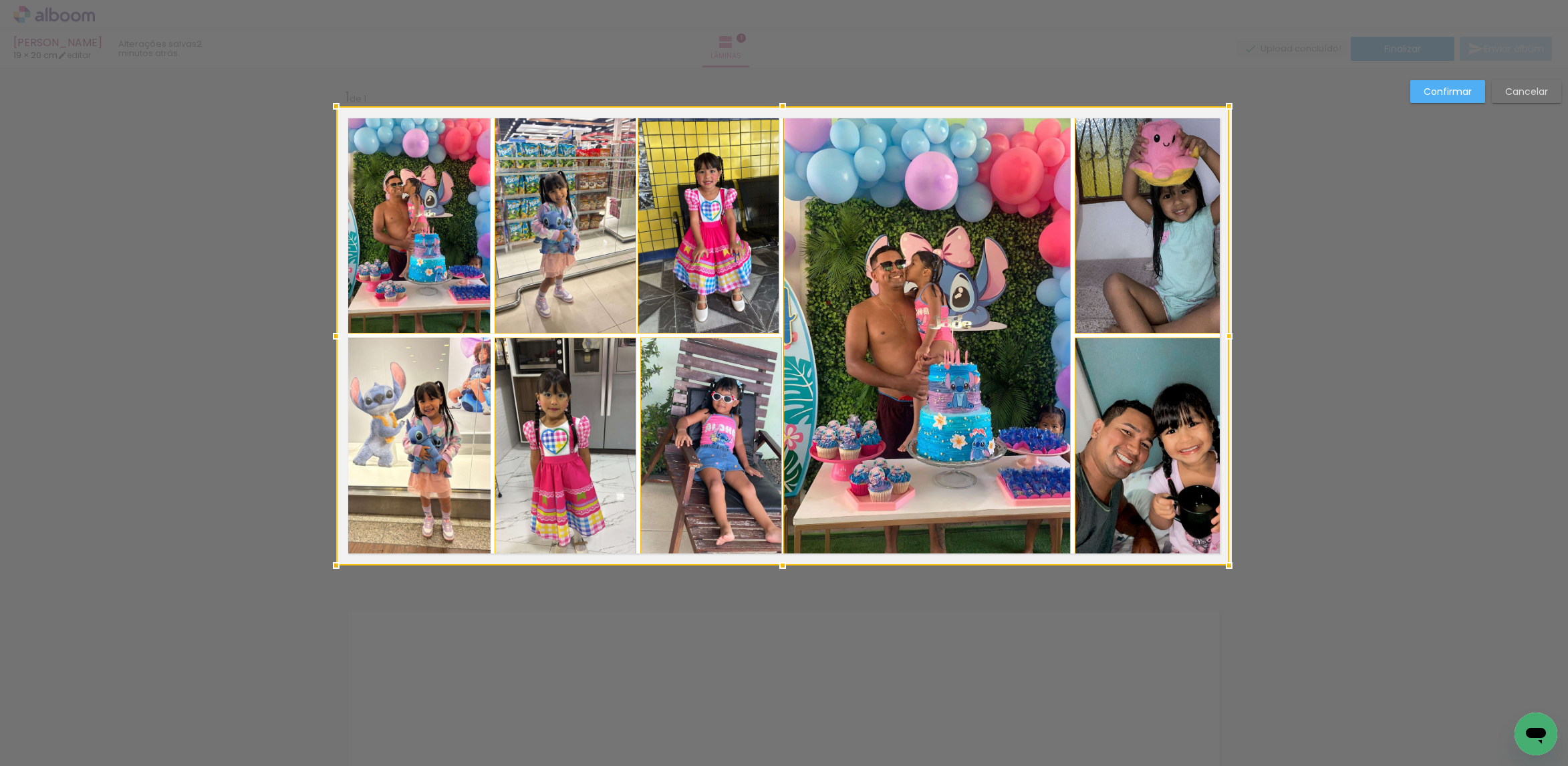
click at [444, 393] on div at bounding box center [782, 335] width 893 height 459
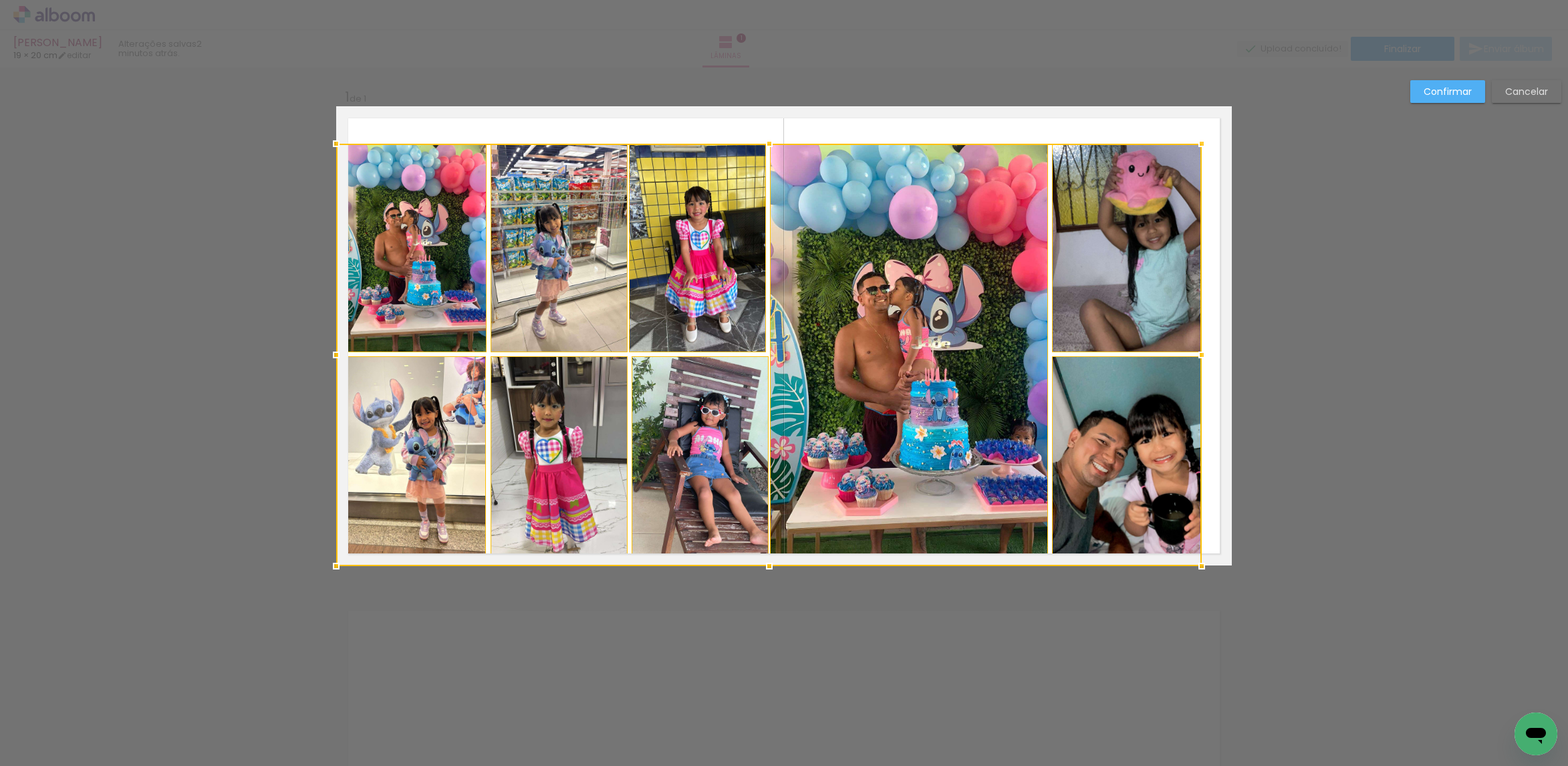
drag, startPoint x: 1229, startPoint y: 109, endPoint x: 1201, endPoint y: 145, distance: 45.6
click at [1201, 145] on div at bounding box center [1202, 143] width 27 height 27
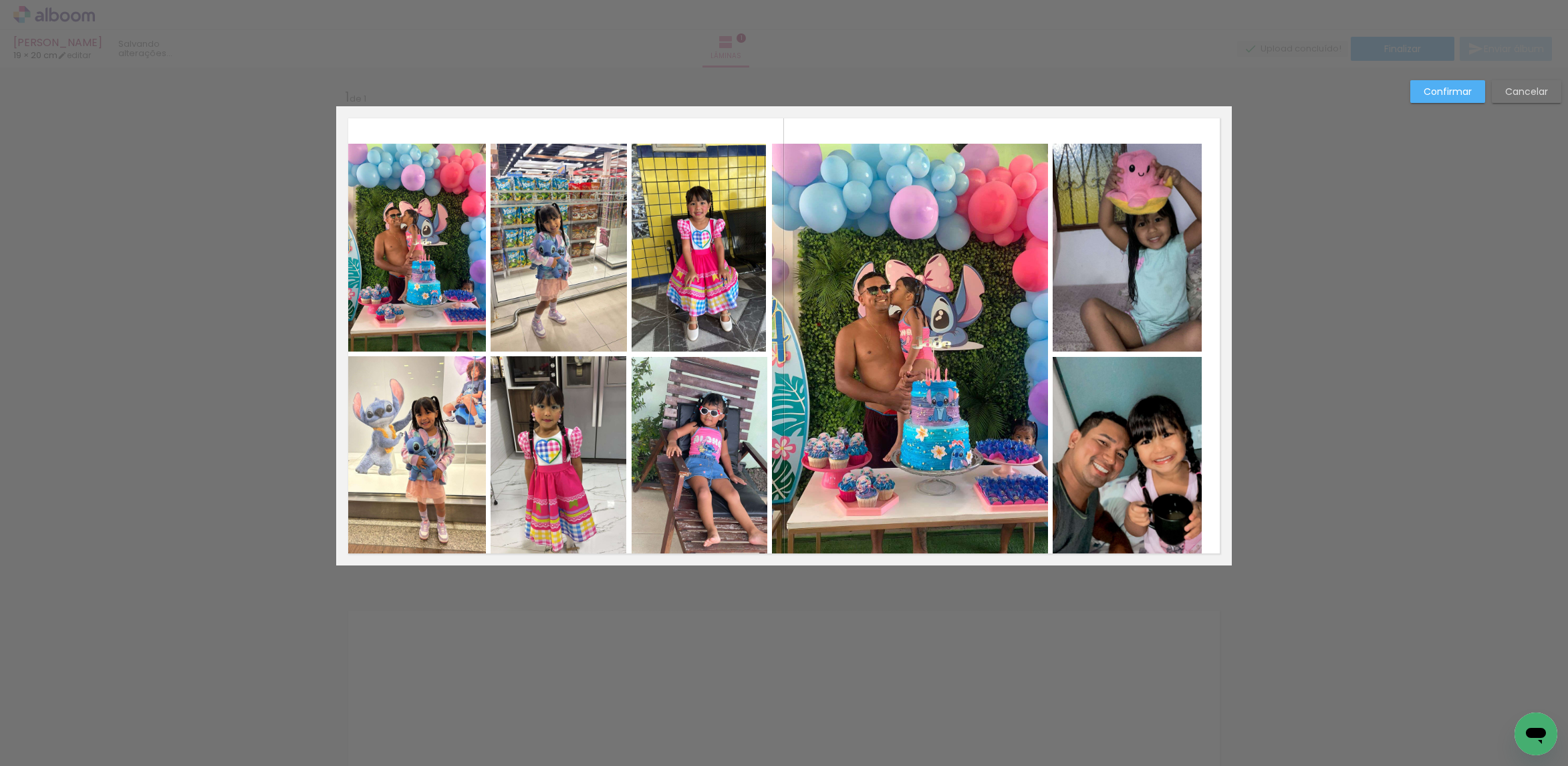
click at [1173, 197] on quentale-photo at bounding box center [1127, 247] width 149 height 208
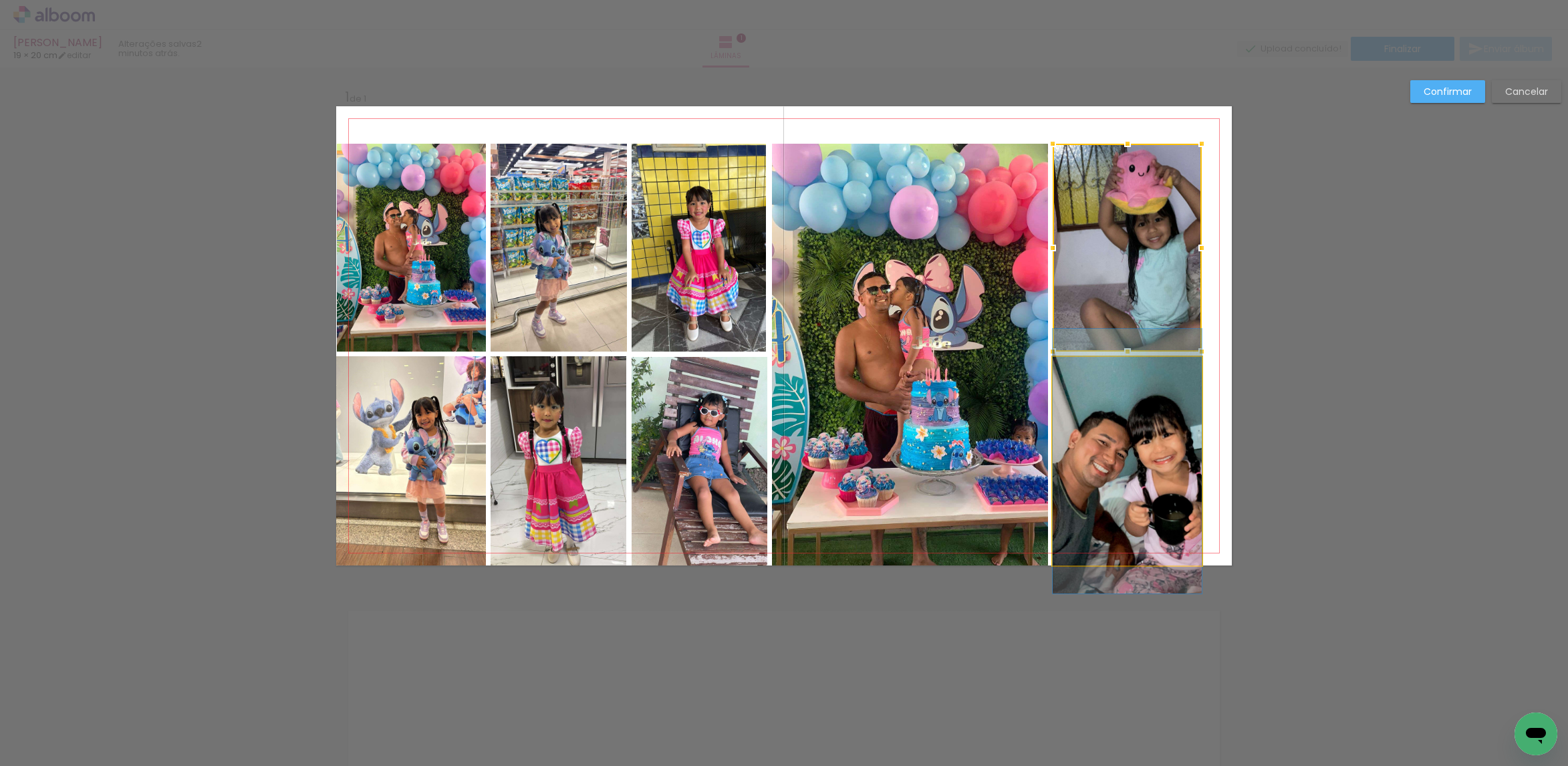
drag, startPoint x: 1137, startPoint y: 395, endPoint x: 1044, endPoint y: 395, distance: 93.0
click at [1135, 395] on quentale-photo at bounding box center [1127, 461] width 149 height 209
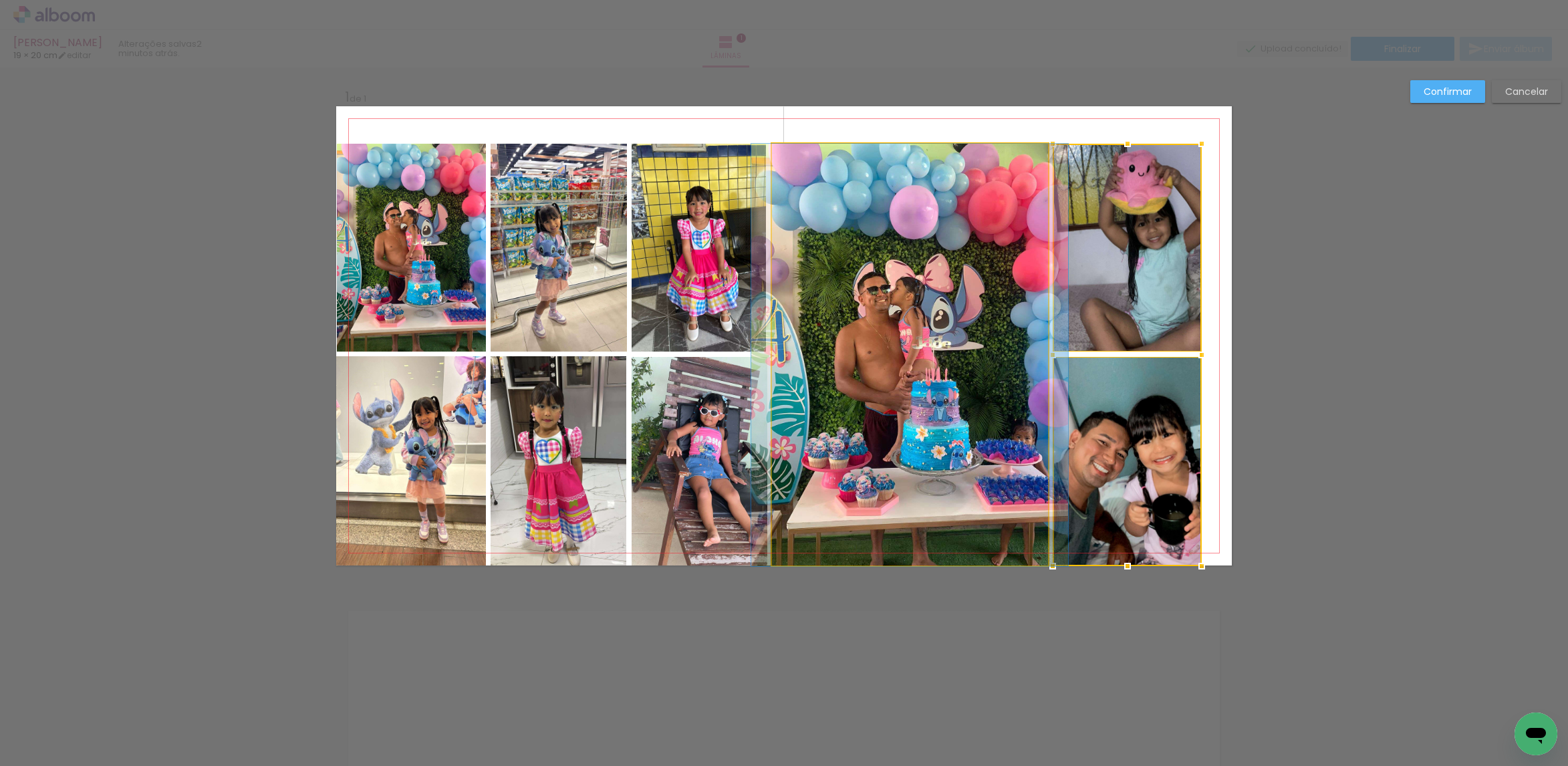
click at [979, 376] on quentale-photo at bounding box center [910, 354] width 276 height 422
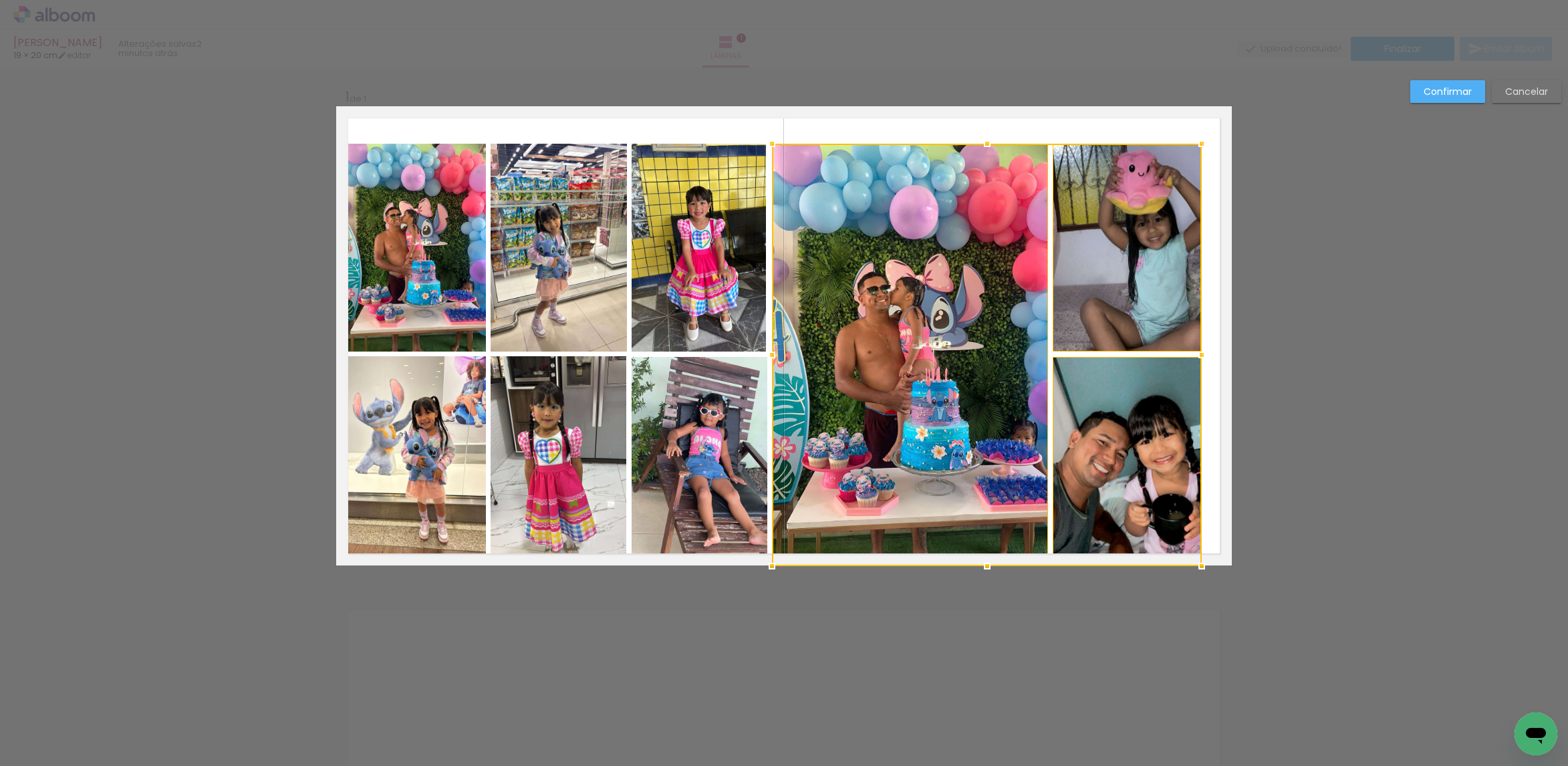
click at [708, 244] on quentale-photo at bounding box center [698, 247] width 134 height 208
click at [702, 421] on div at bounding box center [916, 354] width 570 height 422
click at [584, 421] on quentale-photo at bounding box center [558, 460] width 136 height 209
click at [561, 297] on div at bounding box center [846, 354] width 711 height 422
click at [445, 311] on quentale-photo at bounding box center [411, 247] width 149 height 209
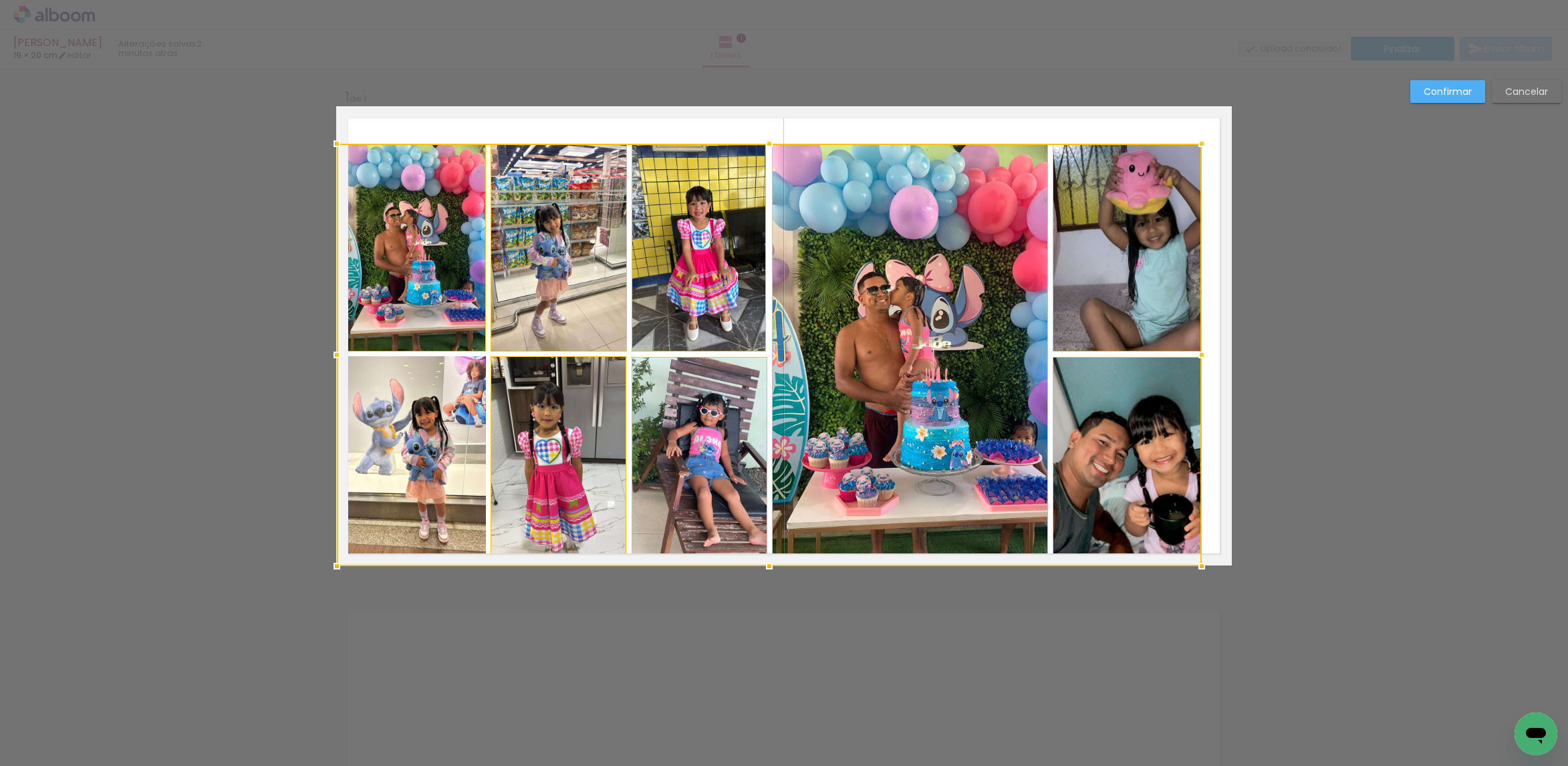
click at [433, 451] on div at bounding box center [769, 354] width 865 height 422
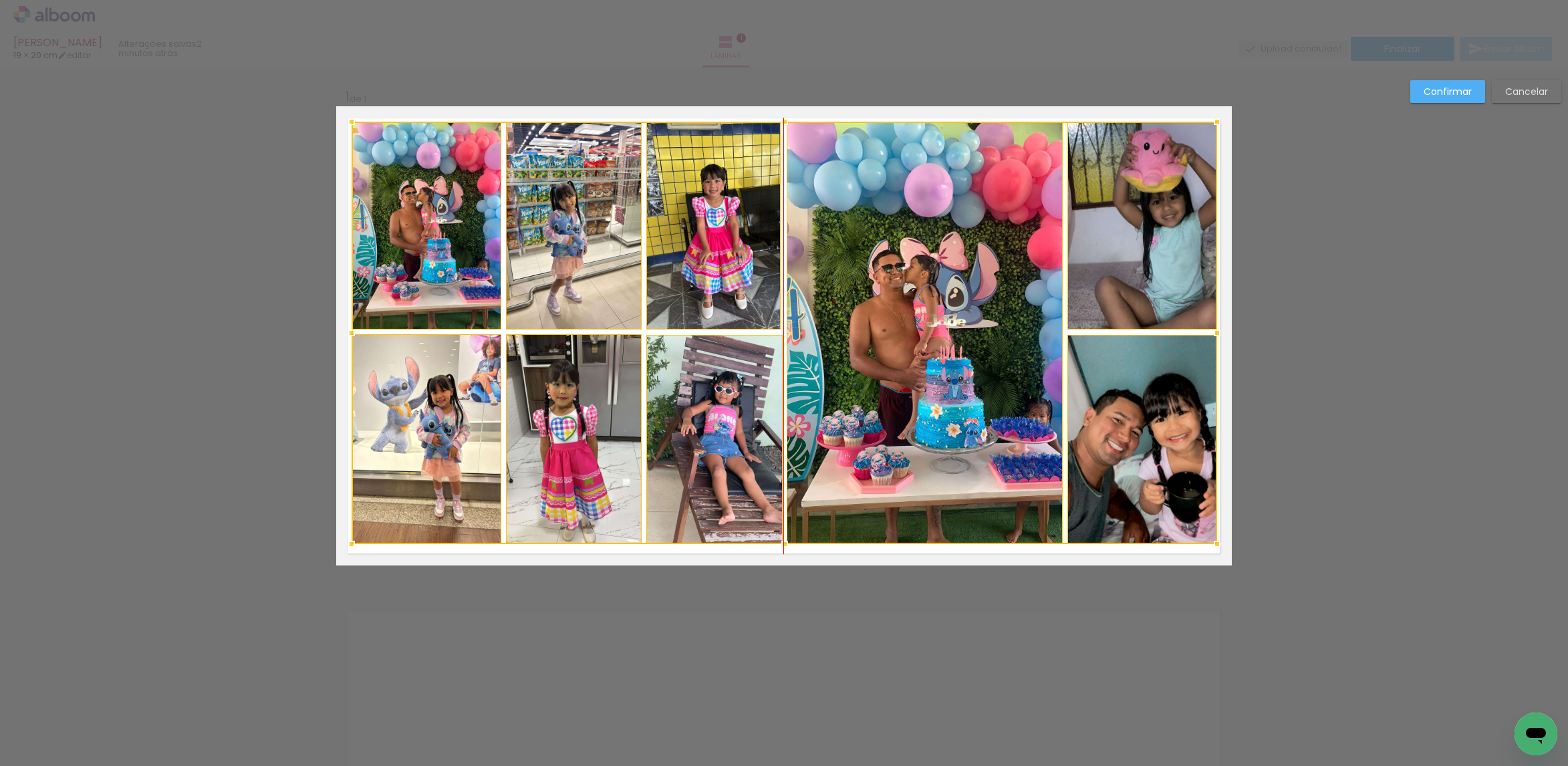
drag, startPoint x: 643, startPoint y: 409, endPoint x: 657, endPoint y: 387, distance: 26.1
click at [657, 387] on div at bounding box center [784, 332] width 865 height 422
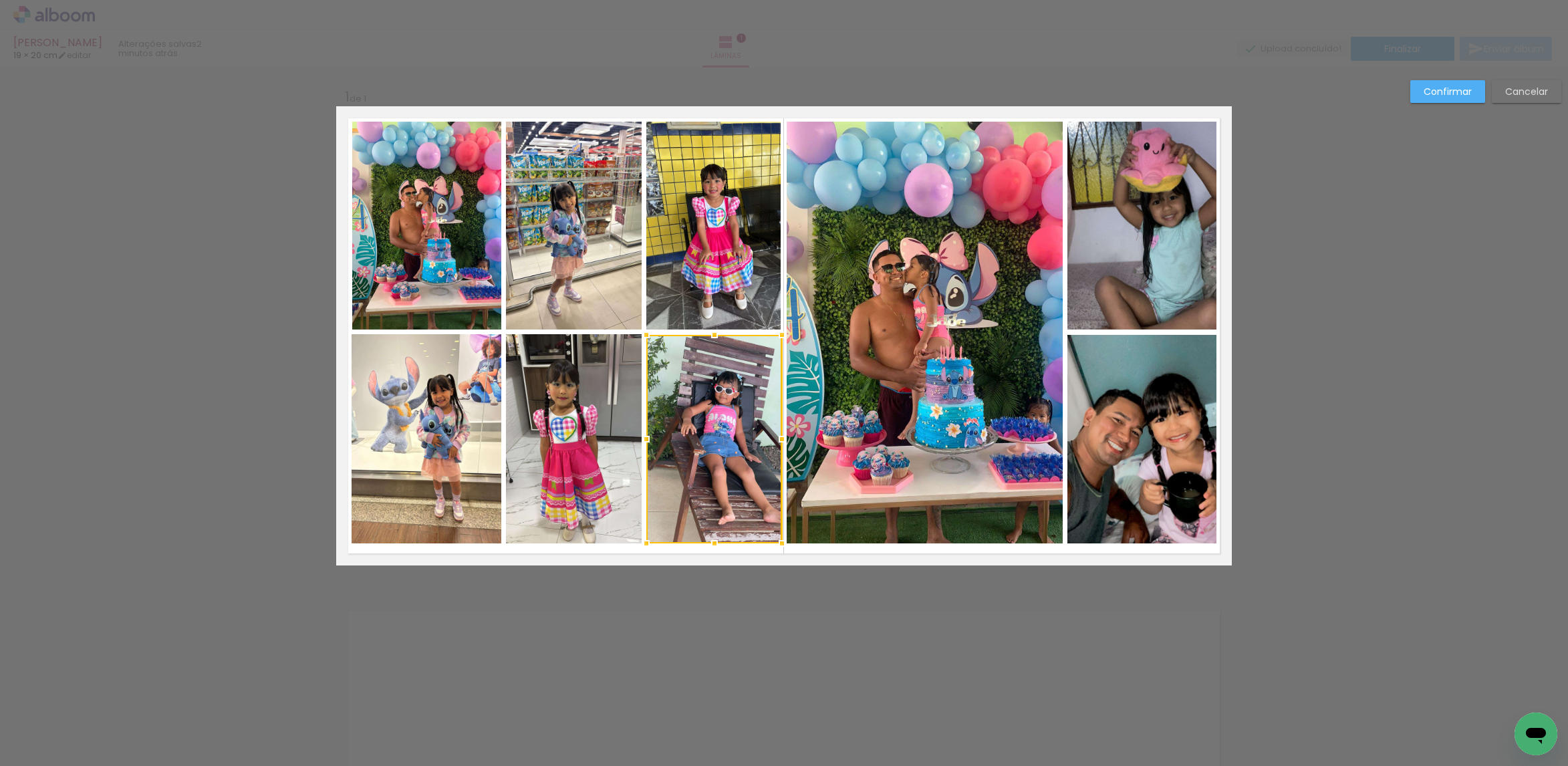
click at [1107, 367] on quentale-photo at bounding box center [1141, 438] width 149 height 209
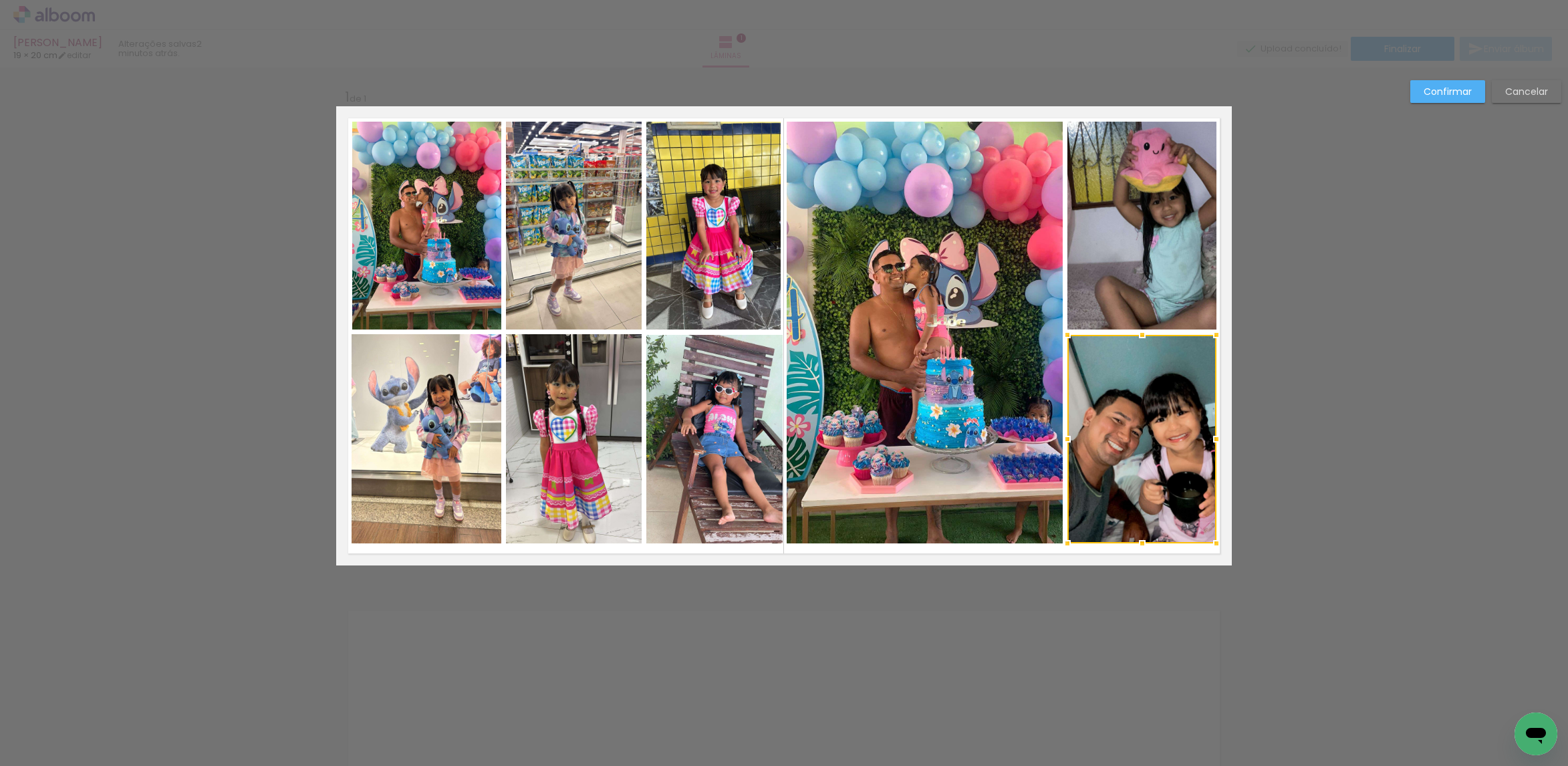
click at [1123, 279] on quentale-photo at bounding box center [1141, 226] width 149 height 208
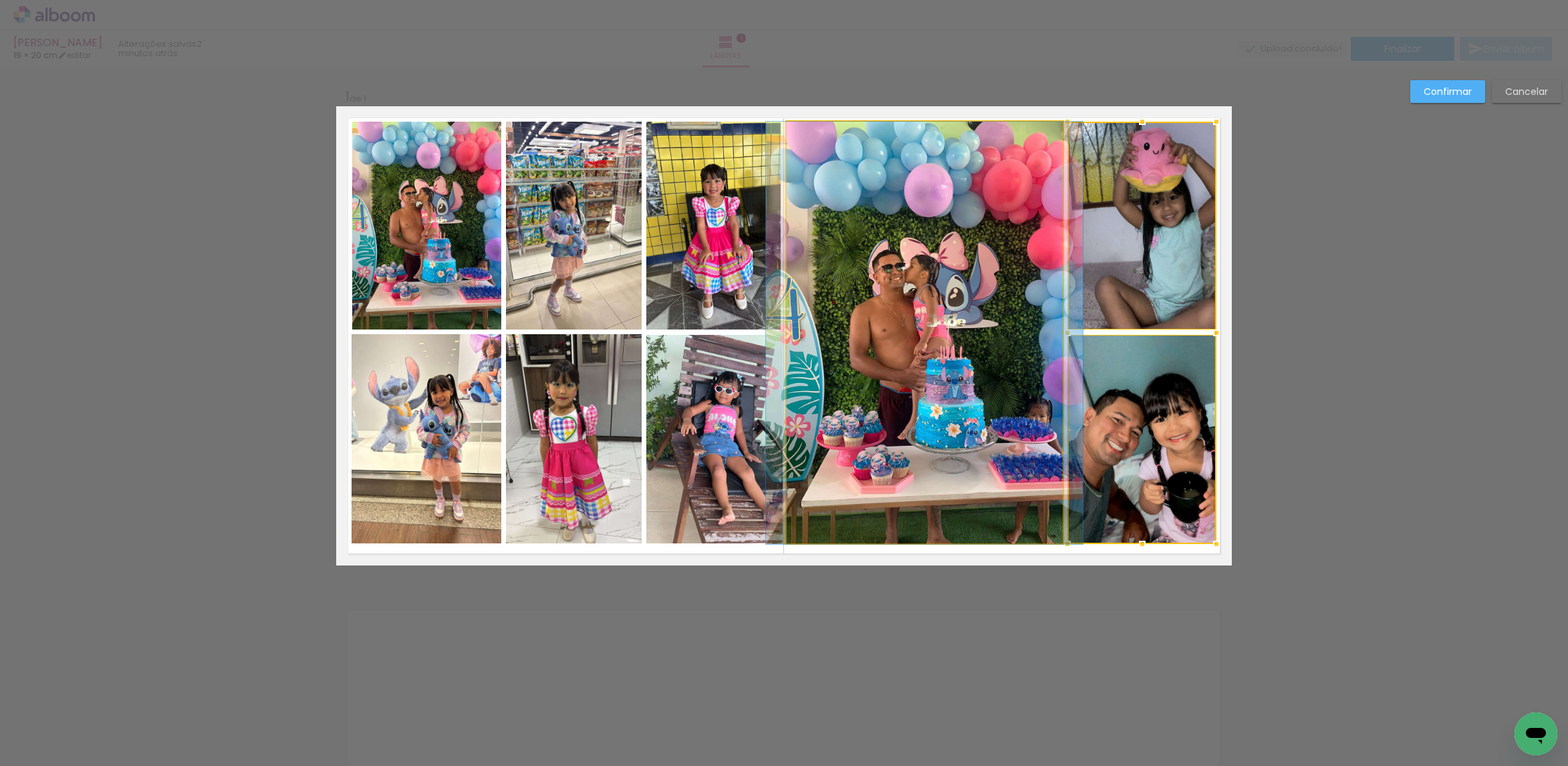
drag, startPoint x: 981, startPoint y: 281, endPoint x: 820, endPoint y: 295, distance: 161.6
click at [979, 283] on quentale-photo at bounding box center [925, 332] width 276 height 422
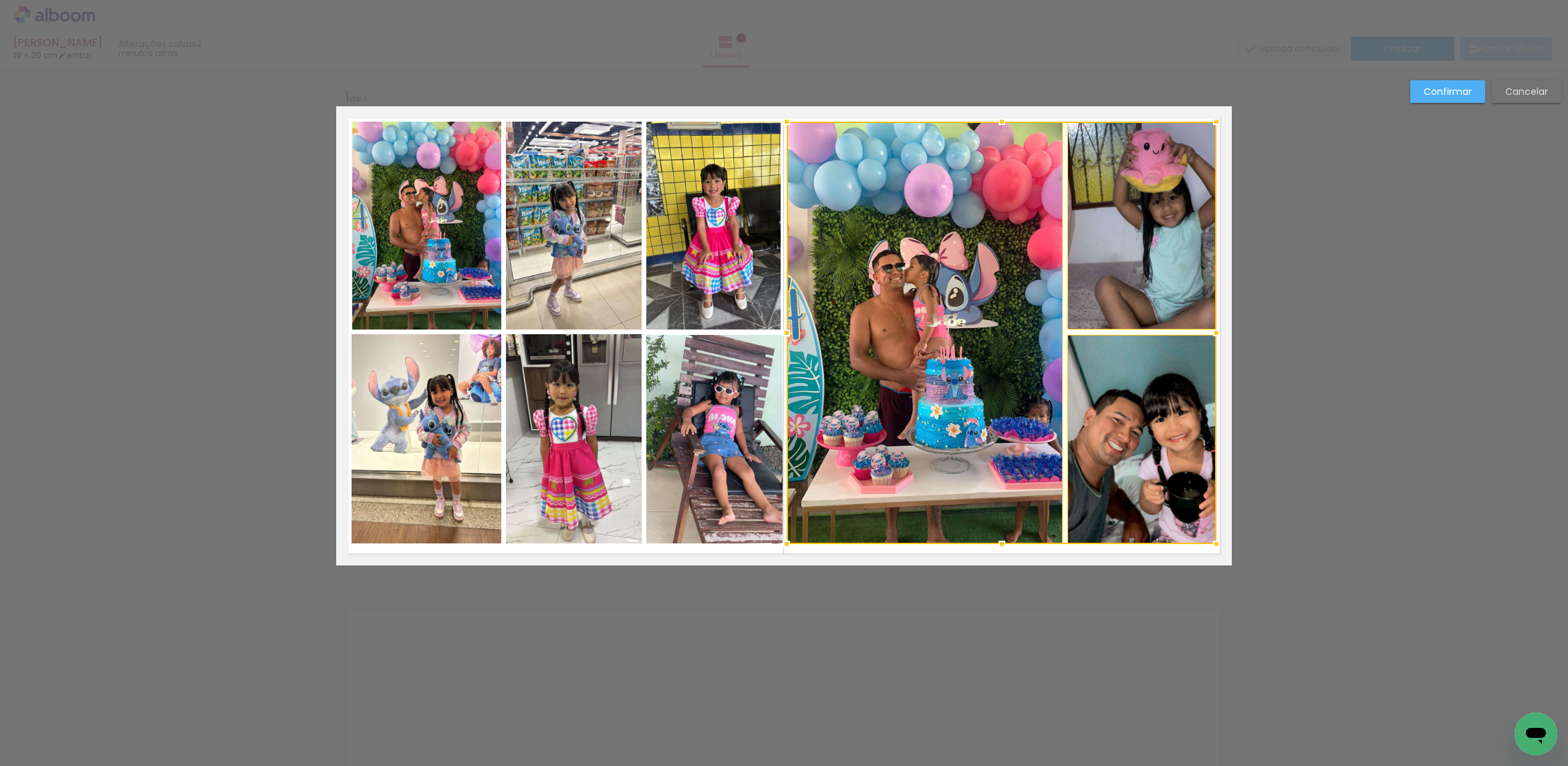
drag, startPoint x: 724, startPoint y: 285, endPoint x: 713, endPoint y: 358, distance: 73.8
click at [724, 286] on quentale-photo at bounding box center [713, 226] width 134 height 208
click at [712, 361] on div at bounding box center [931, 332] width 570 height 422
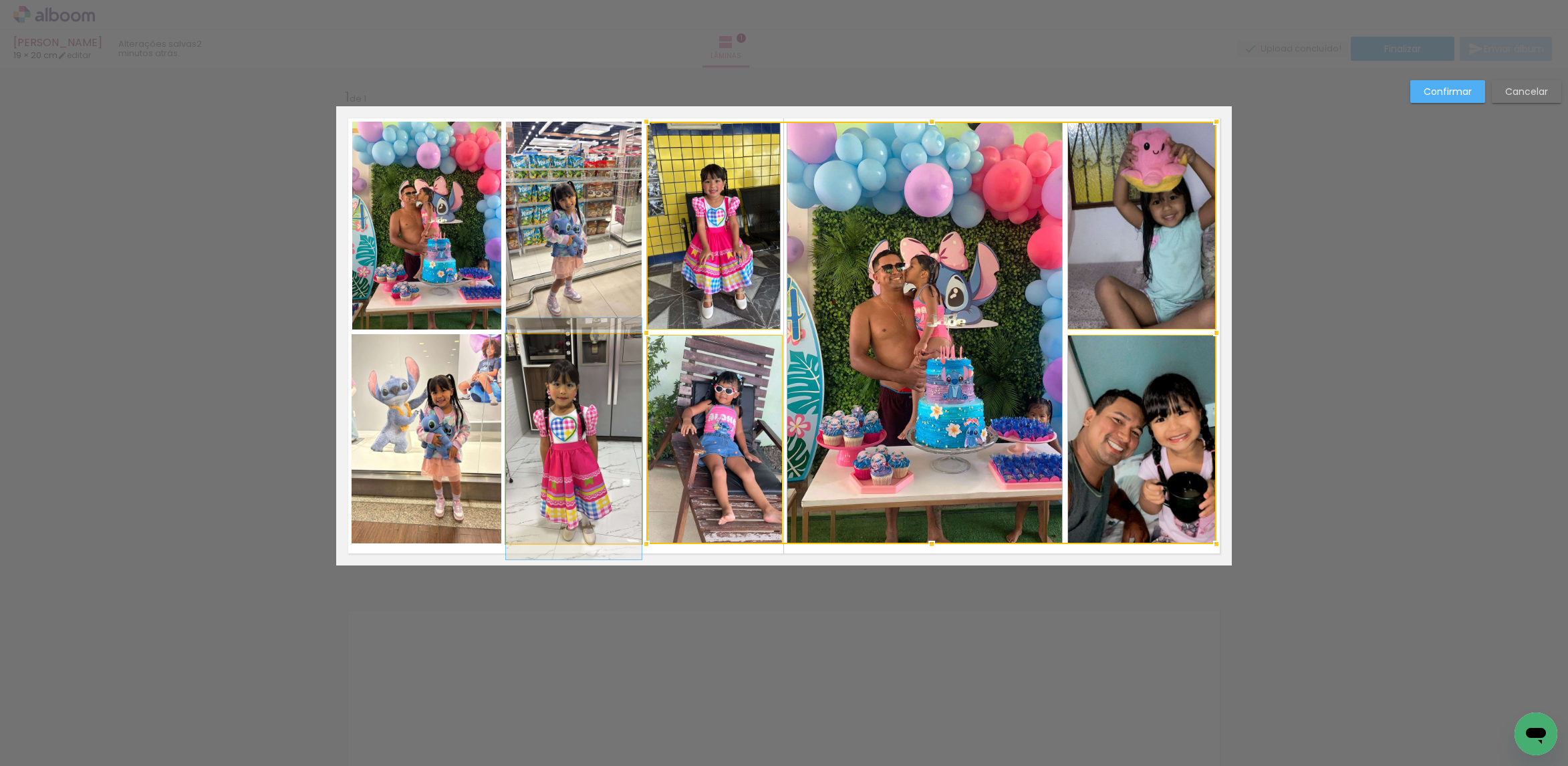
click at [617, 381] on quentale-photo at bounding box center [573, 438] width 136 height 209
click at [594, 317] on div at bounding box center [861, 332] width 711 height 422
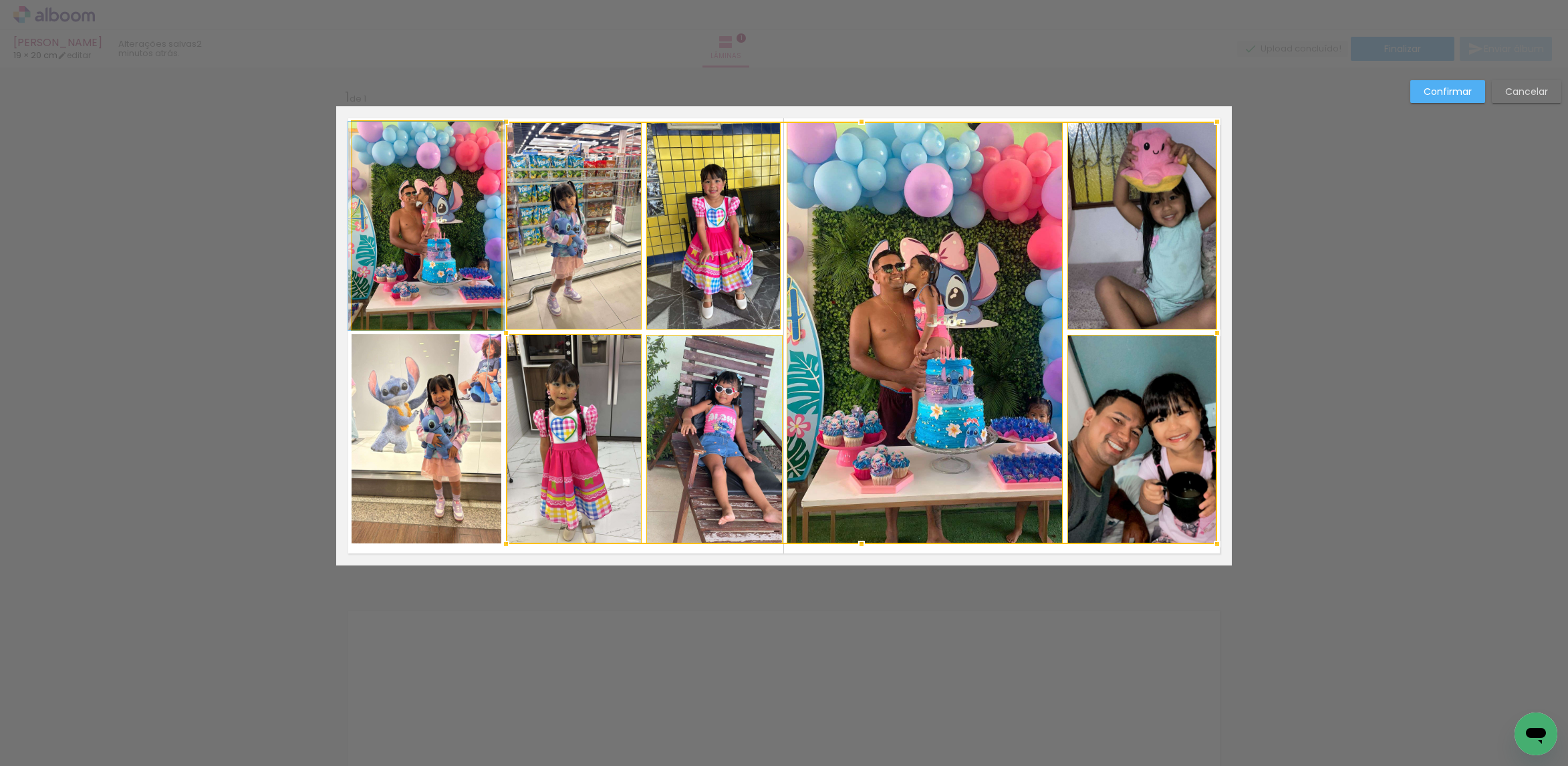
click at [455, 319] on quentale-photo at bounding box center [426, 226] width 149 height 209
click at [464, 415] on div at bounding box center [784, 332] width 865 height 422
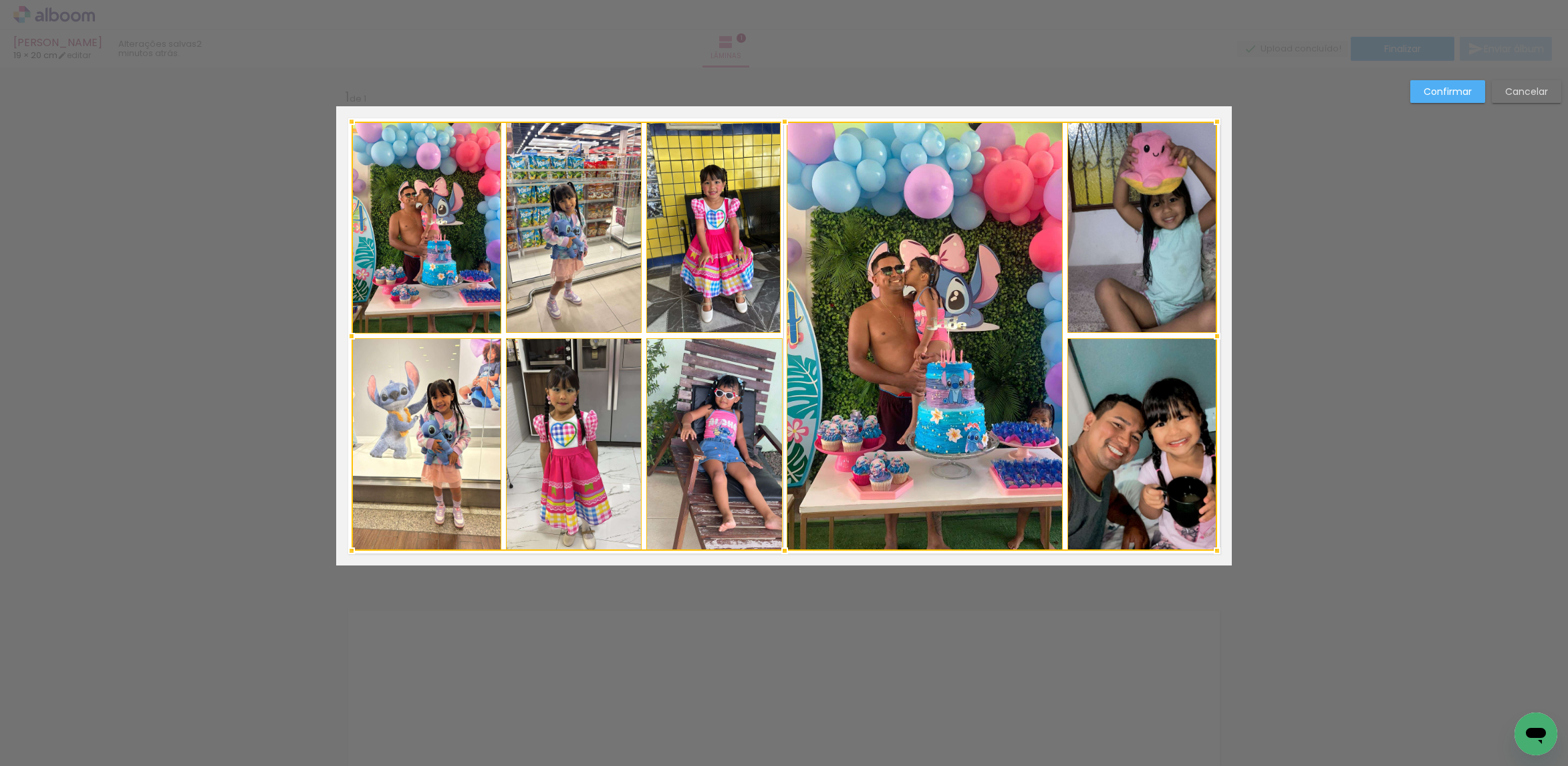
drag, startPoint x: 351, startPoint y: 541, endPoint x: 351, endPoint y: 548, distance: 7.0
click at [351, 548] on div at bounding box center [351, 551] width 27 height 27
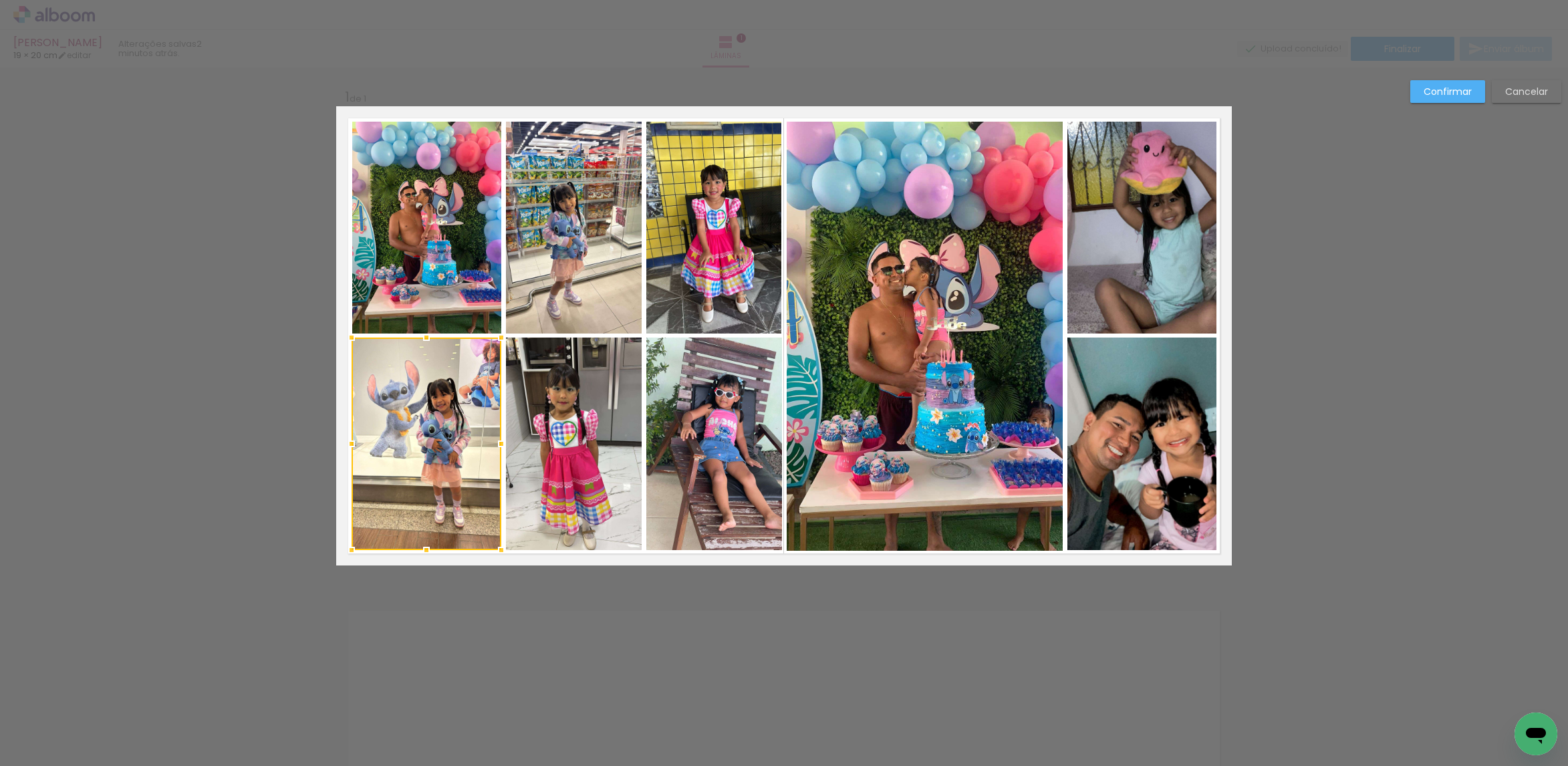
click at [1436, 84] on paper-button "Confirmar" at bounding box center [1447, 92] width 75 height 22
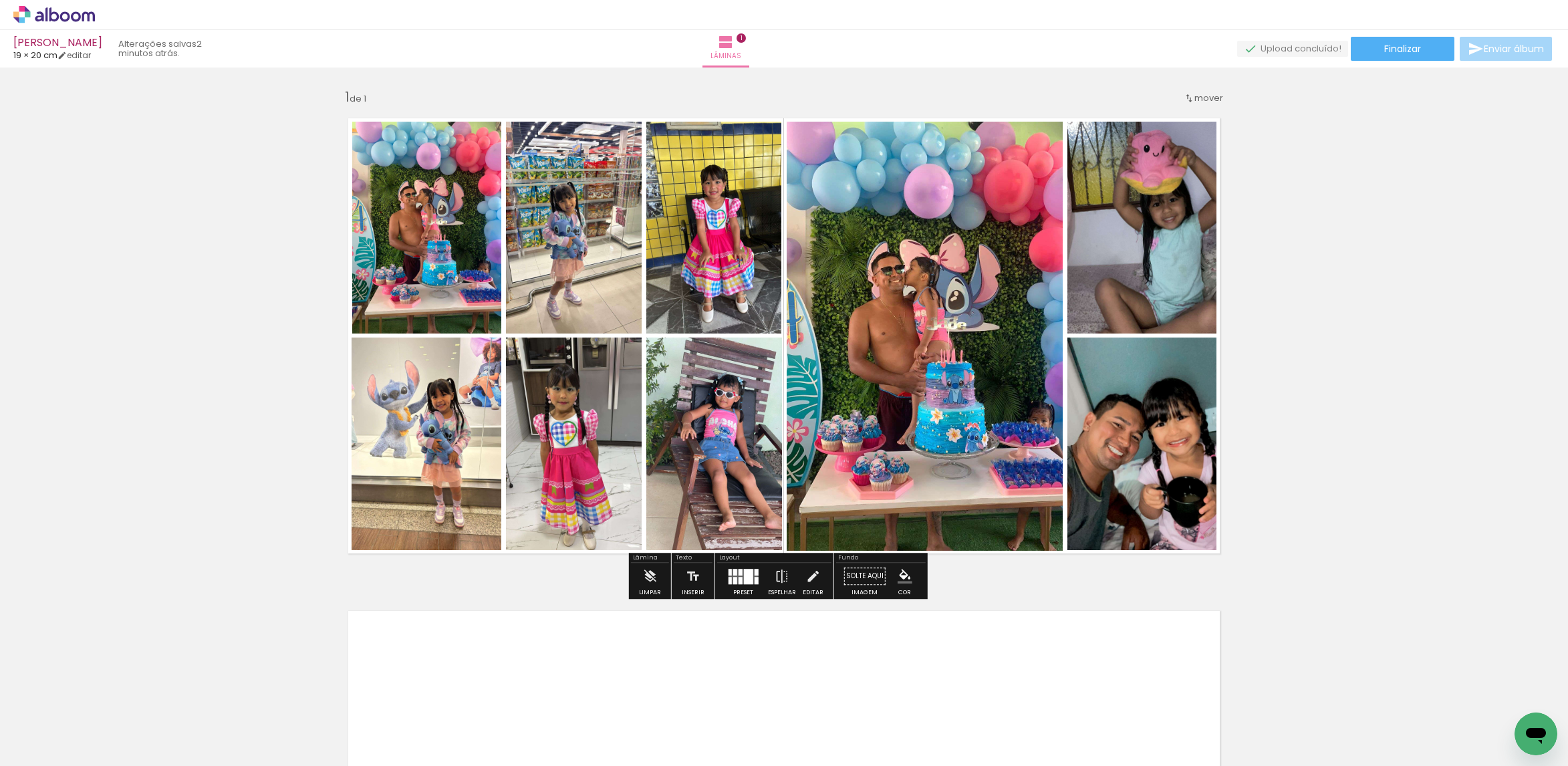
click at [1105, 220] on quentale-photo at bounding box center [1141, 228] width 149 height 212
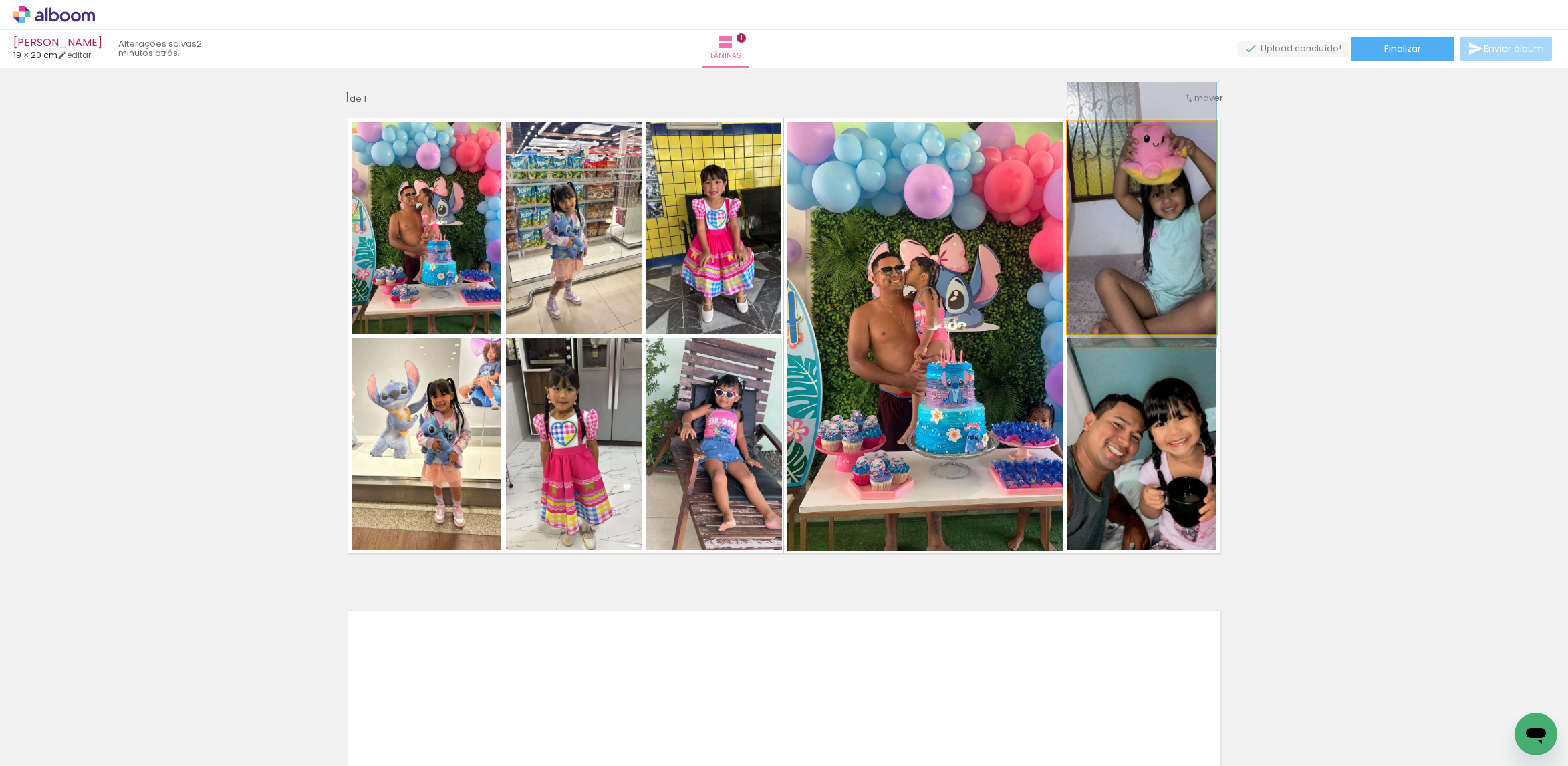
drag, startPoint x: 1117, startPoint y: 255, endPoint x: 1105, endPoint y: 244, distance: 16.3
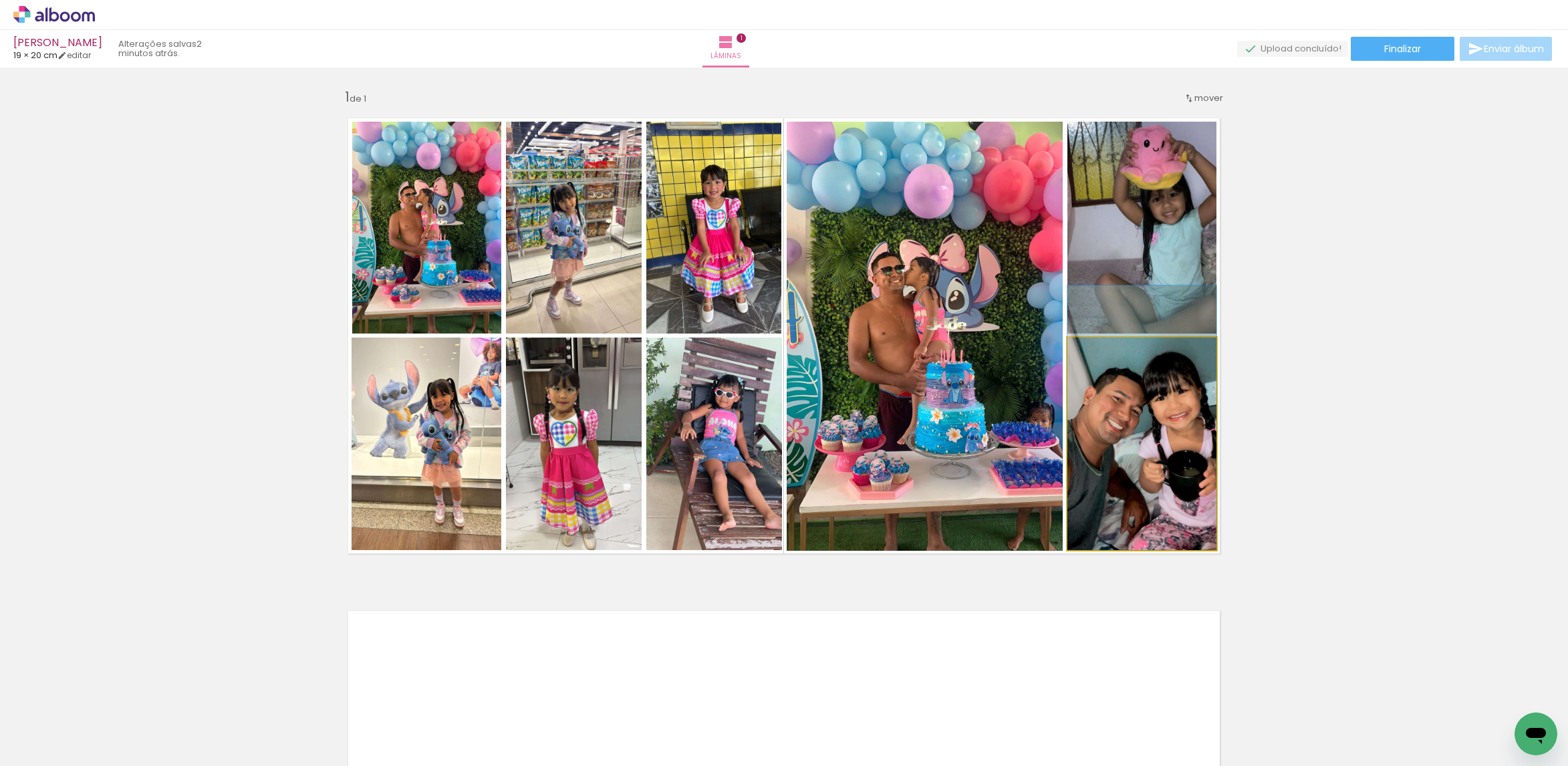
drag, startPoint x: 1125, startPoint y: 403, endPoint x: 1114, endPoint y: 365, distance: 39.6
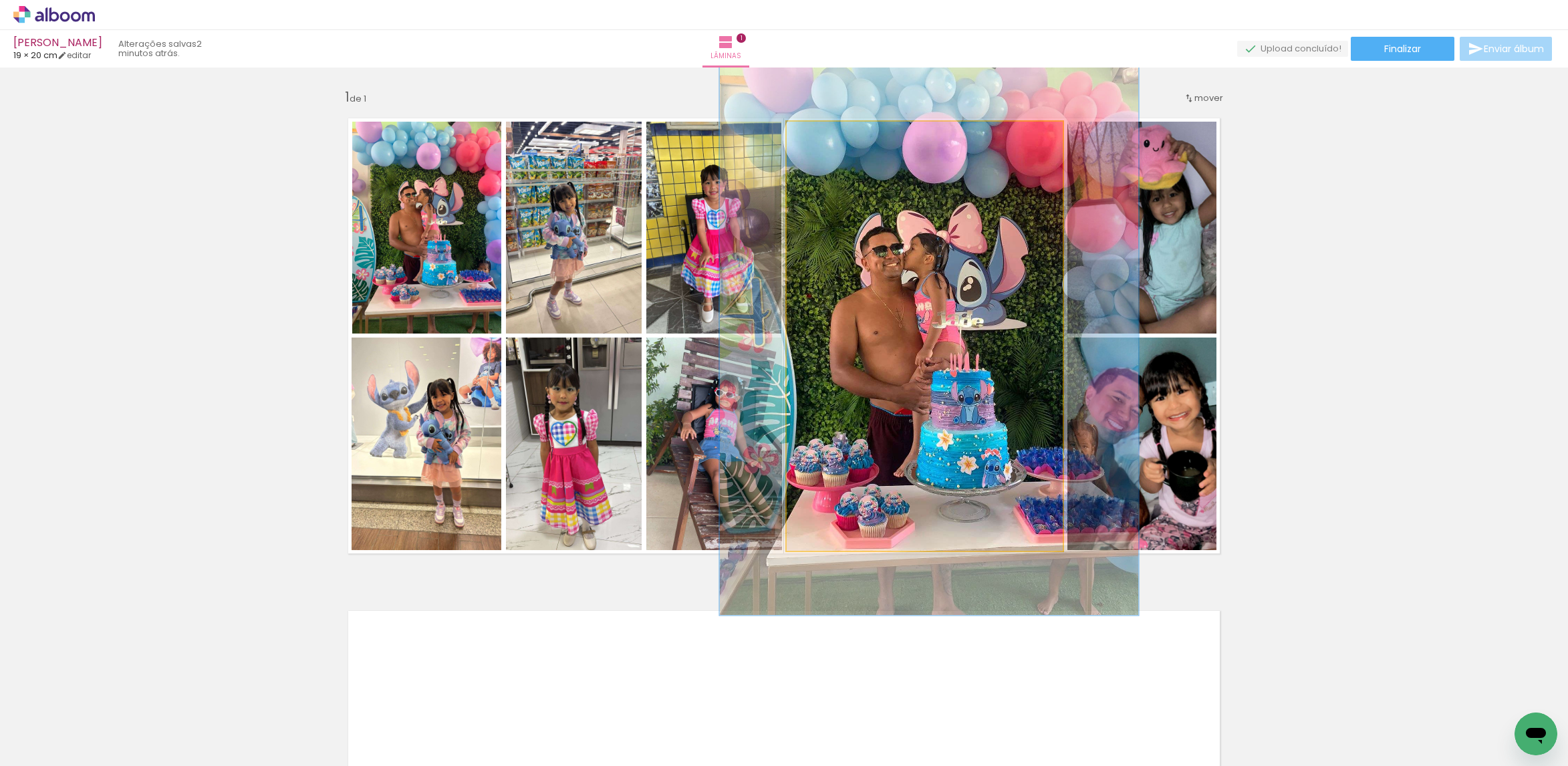
drag, startPoint x: 818, startPoint y: 143, endPoint x: 877, endPoint y: 188, distance: 74.2
click at [832, 142] on div at bounding box center [832, 135] width 22 height 22
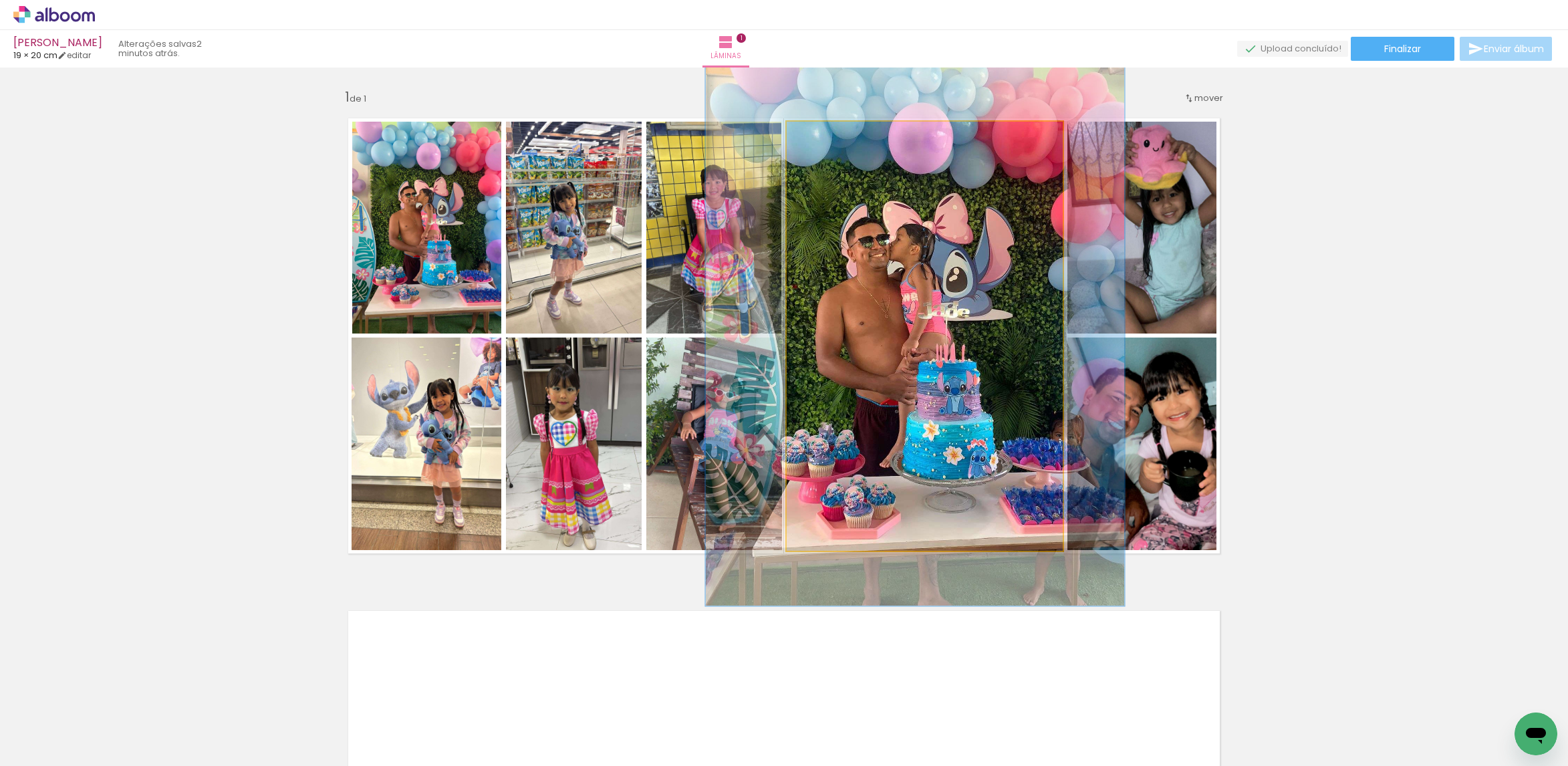
drag, startPoint x: 979, startPoint y: 283, endPoint x: 965, endPoint y: 275, distance: 16.1
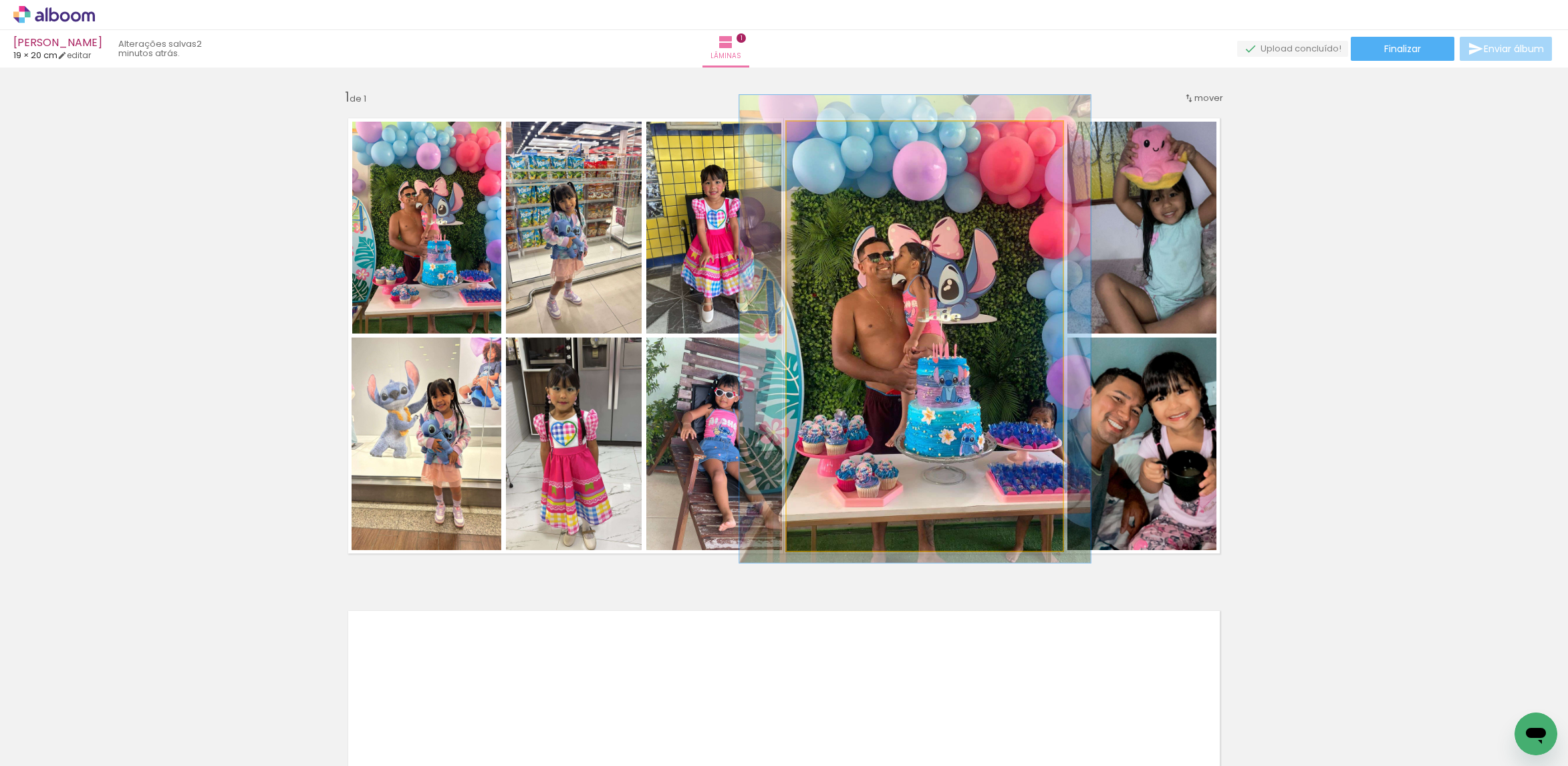
drag, startPoint x: 831, startPoint y: 143, endPoint x: 822, endPoint y: 145, distance: 9.2
type paper-slider "109"
click at [820, 143] on div at bounding box center [822, 135] width 22 height 22
click at [896, 247] on quentale-photo at bounding box center [925, 336] width 276 height 429
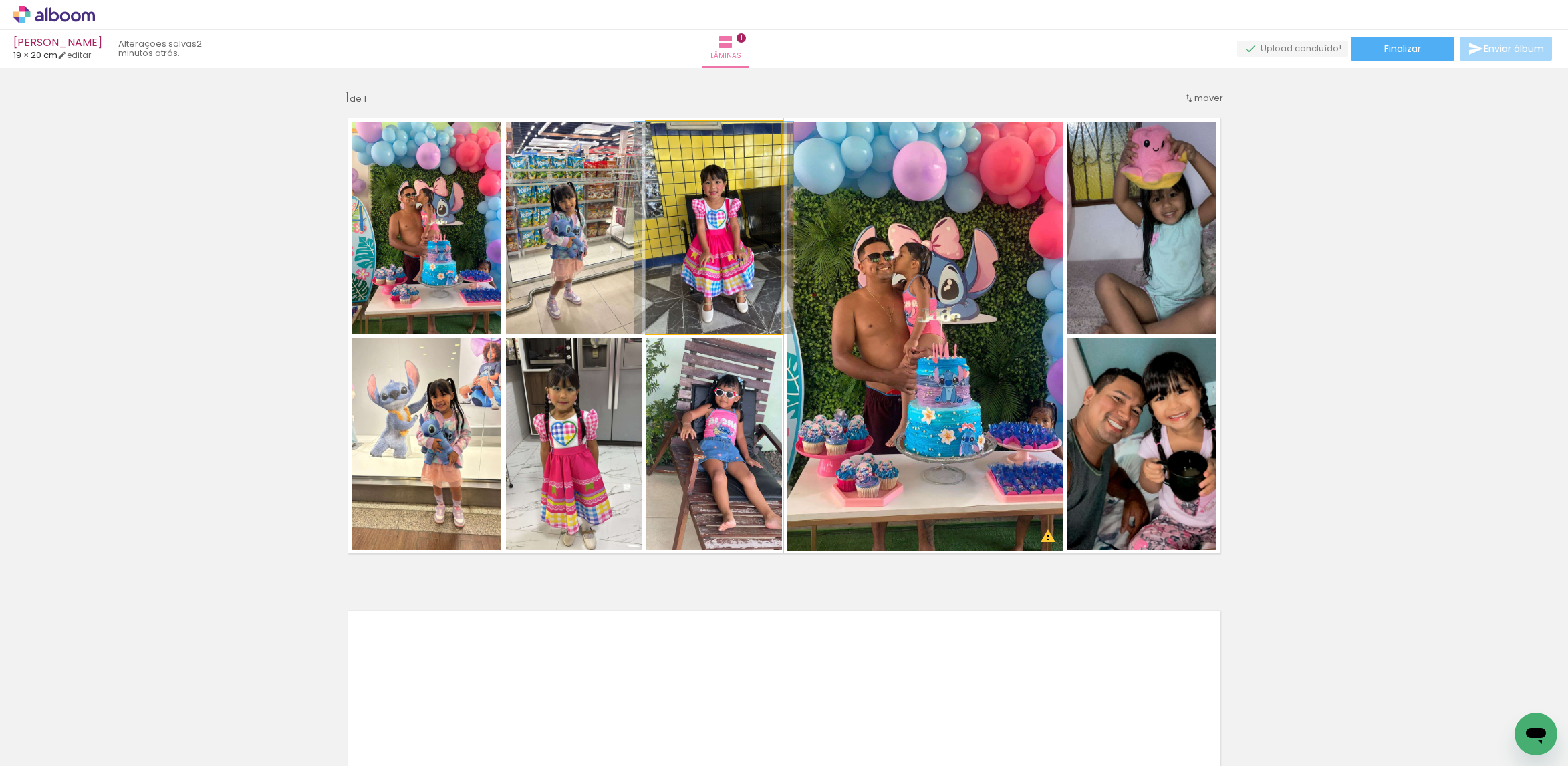
drag, startPoint x: 714, startPoint y: 217, endPoint x: 714, endPoint y: 205, distance: 12.0
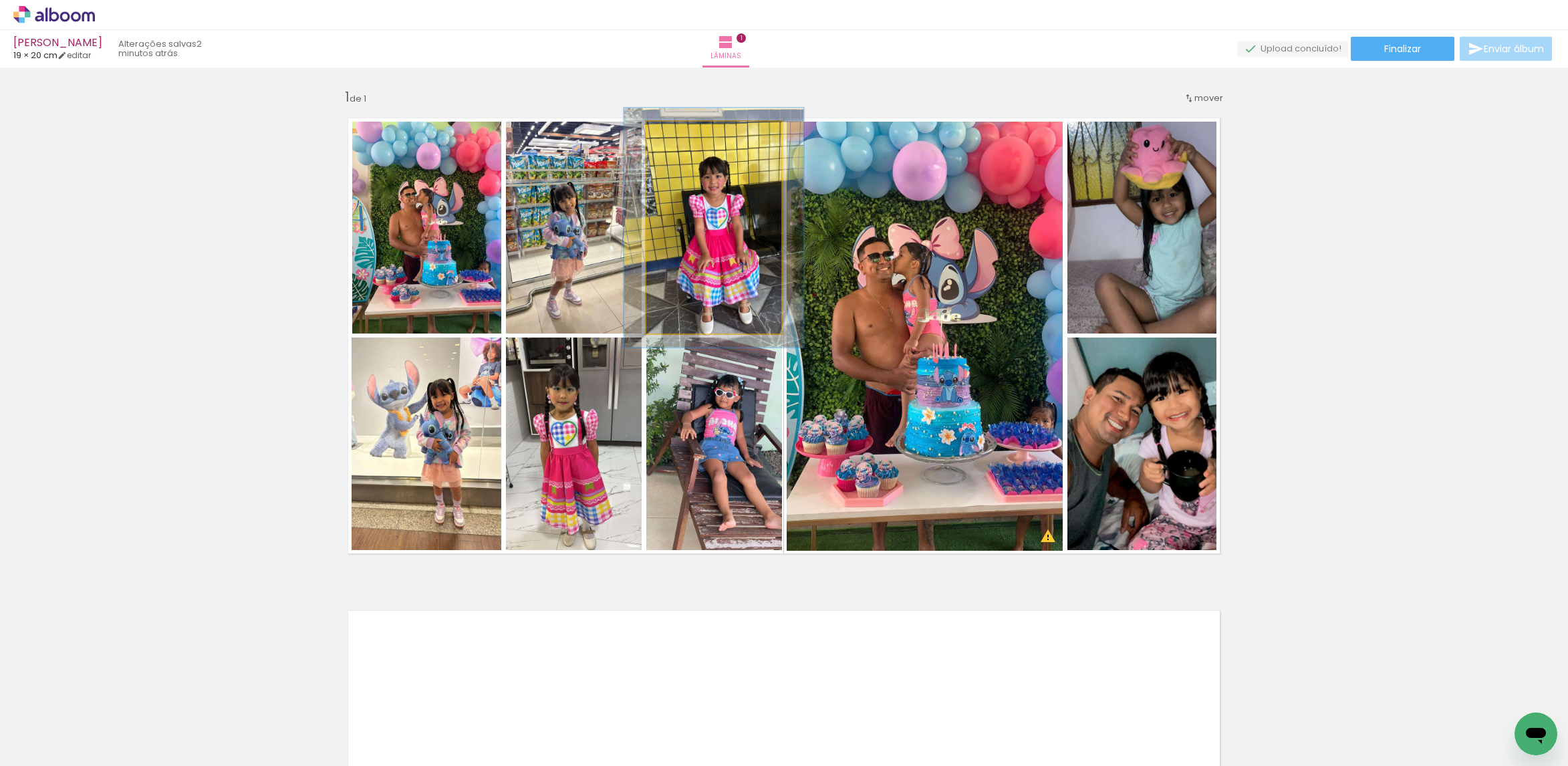
drag, startPoint x: 668, startPoint y: 135, endPoint x: 699, endPoint y: 170, distance: 46.8
type paper-slider "114"
click at [677, 135] on div at bounding box center [683, 135] width 12 height 12
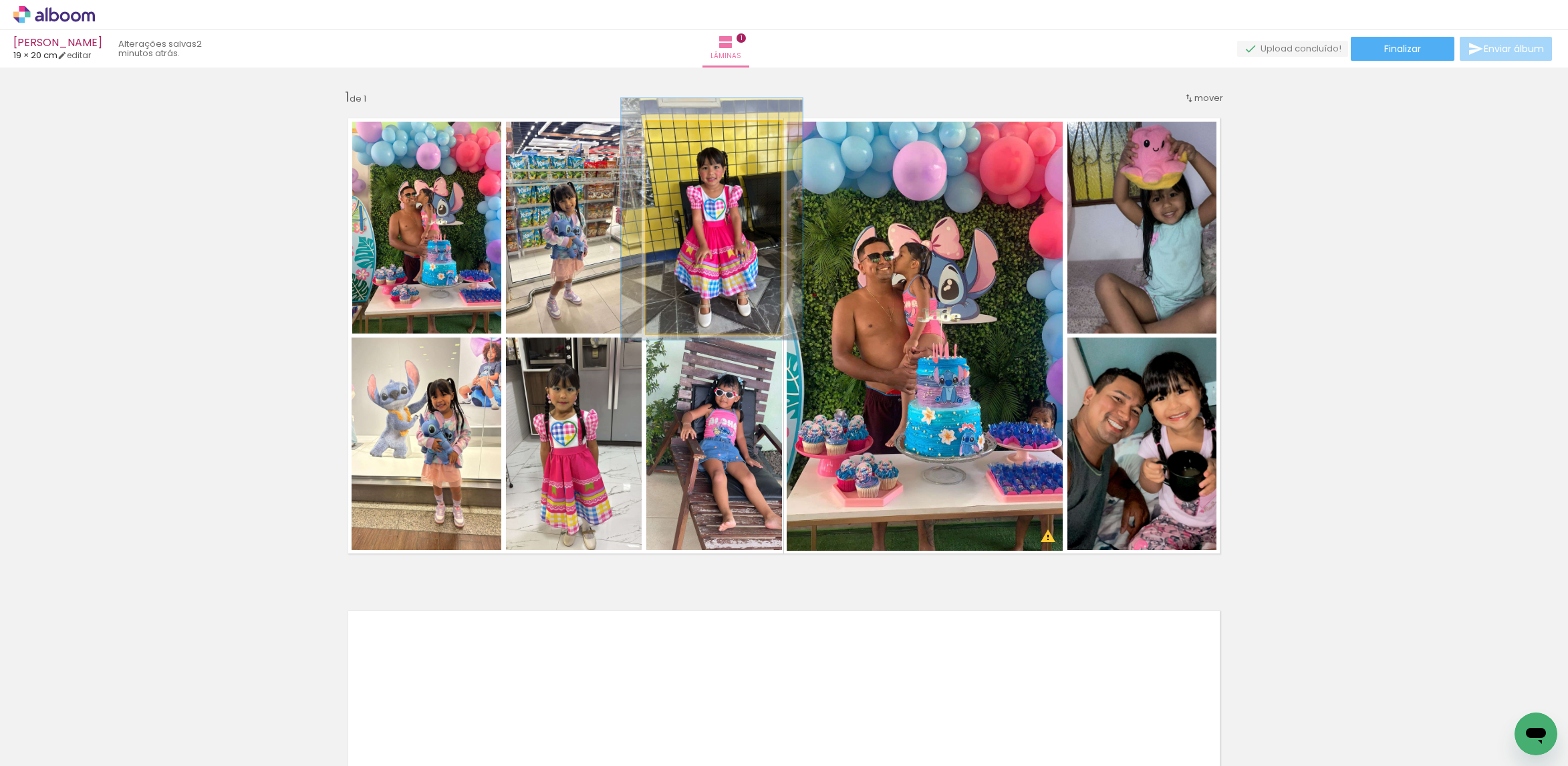
drag, startPoint x: 717, startPoint y: 217, endPoint x: 715, endPoint y: 207, distance: 10.2
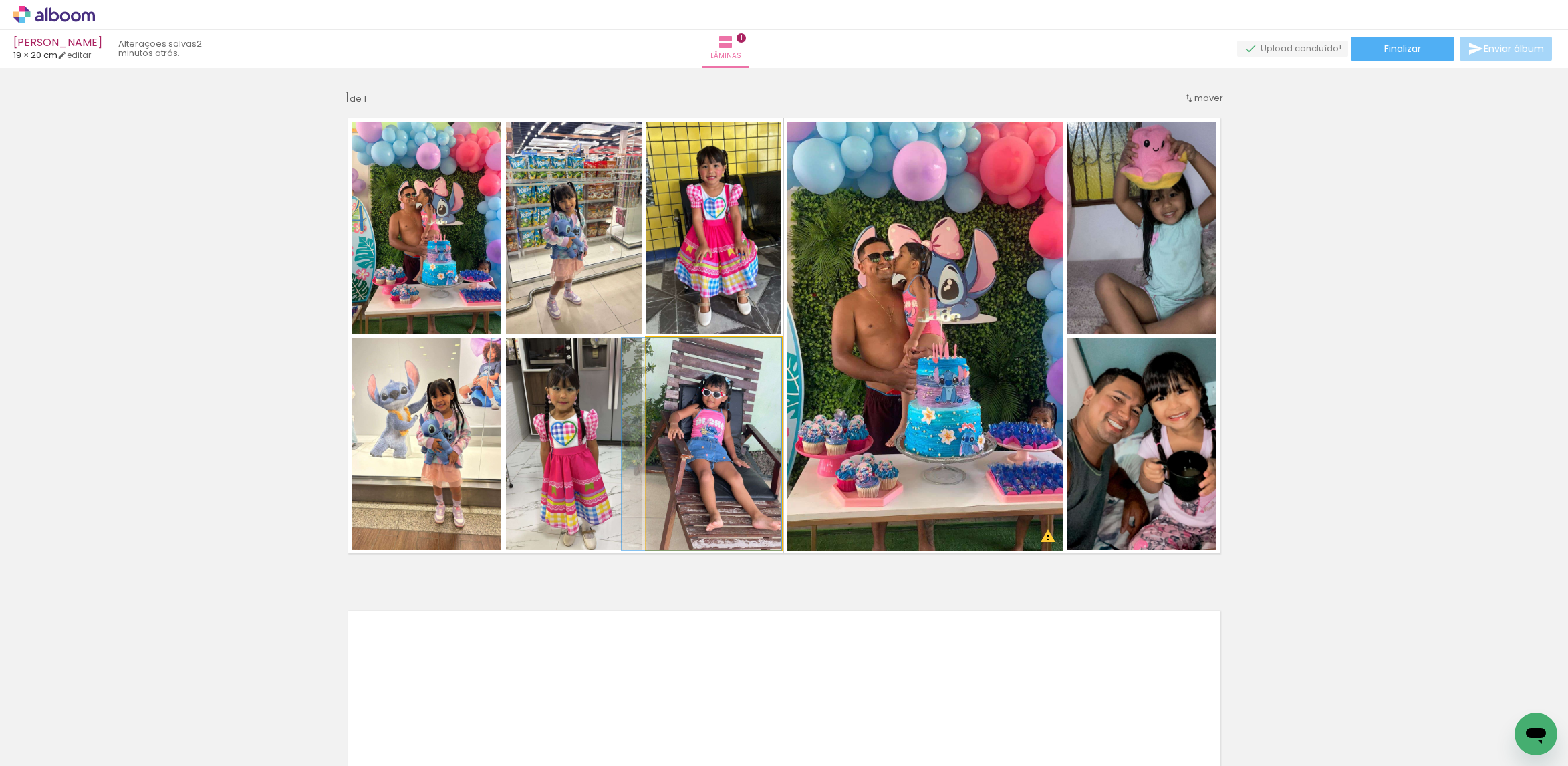
drag, startPoint x: 717, startPoint y: 388, endPoint x: 691, endPoint y: 365, distance: 34.7
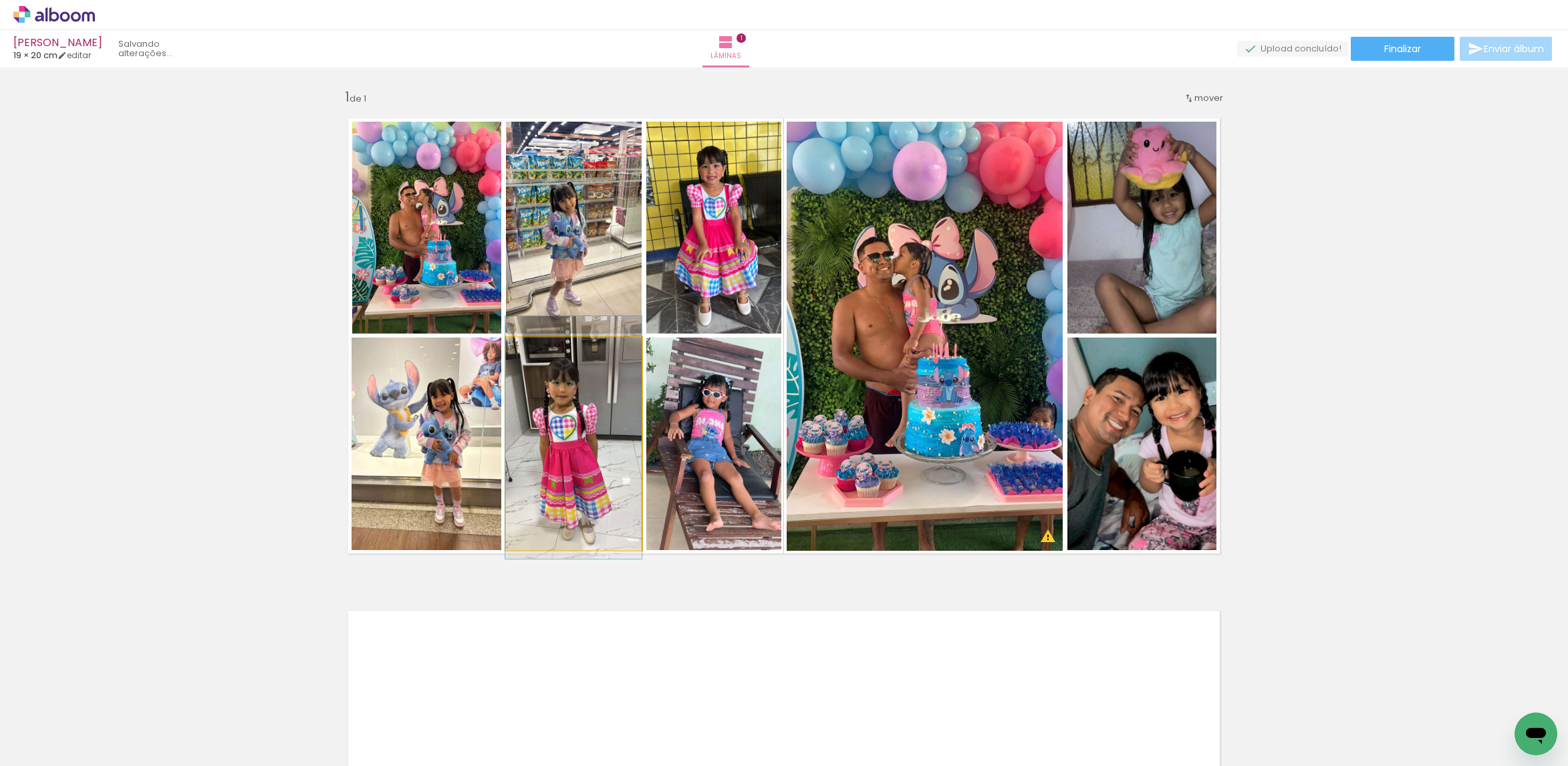
drag, startPoint x: 600, startPoint y: 407, endPoint x: 599, endPoint y: 397, distance: 10.0
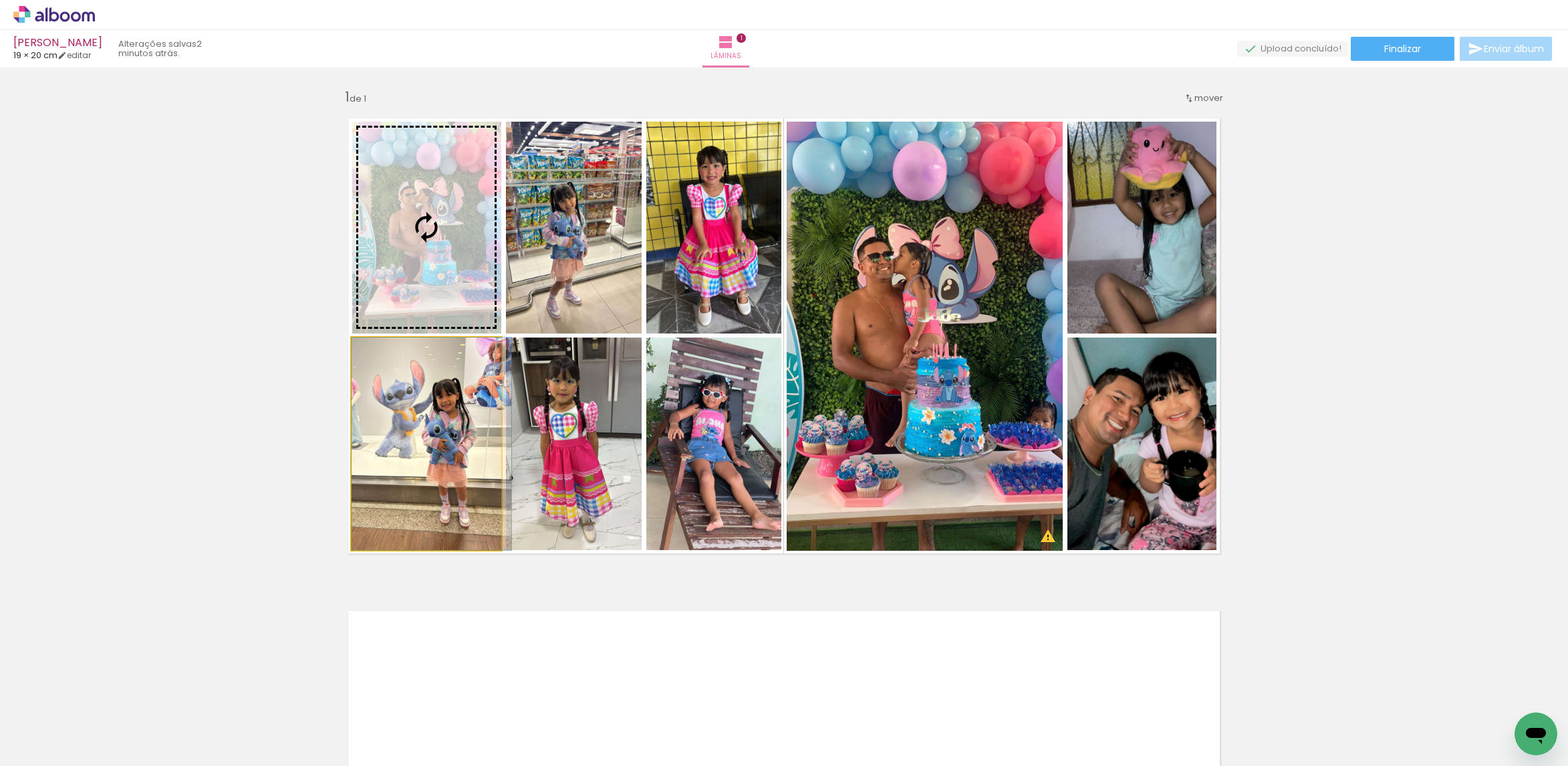
drag, startPoint x: 409, startPoint y: 407, endPoint x: 429, endPoint y: 249, distance: 159.3
click at [0, 0] on slot at bounding box center [0, 0] width 0 height 0
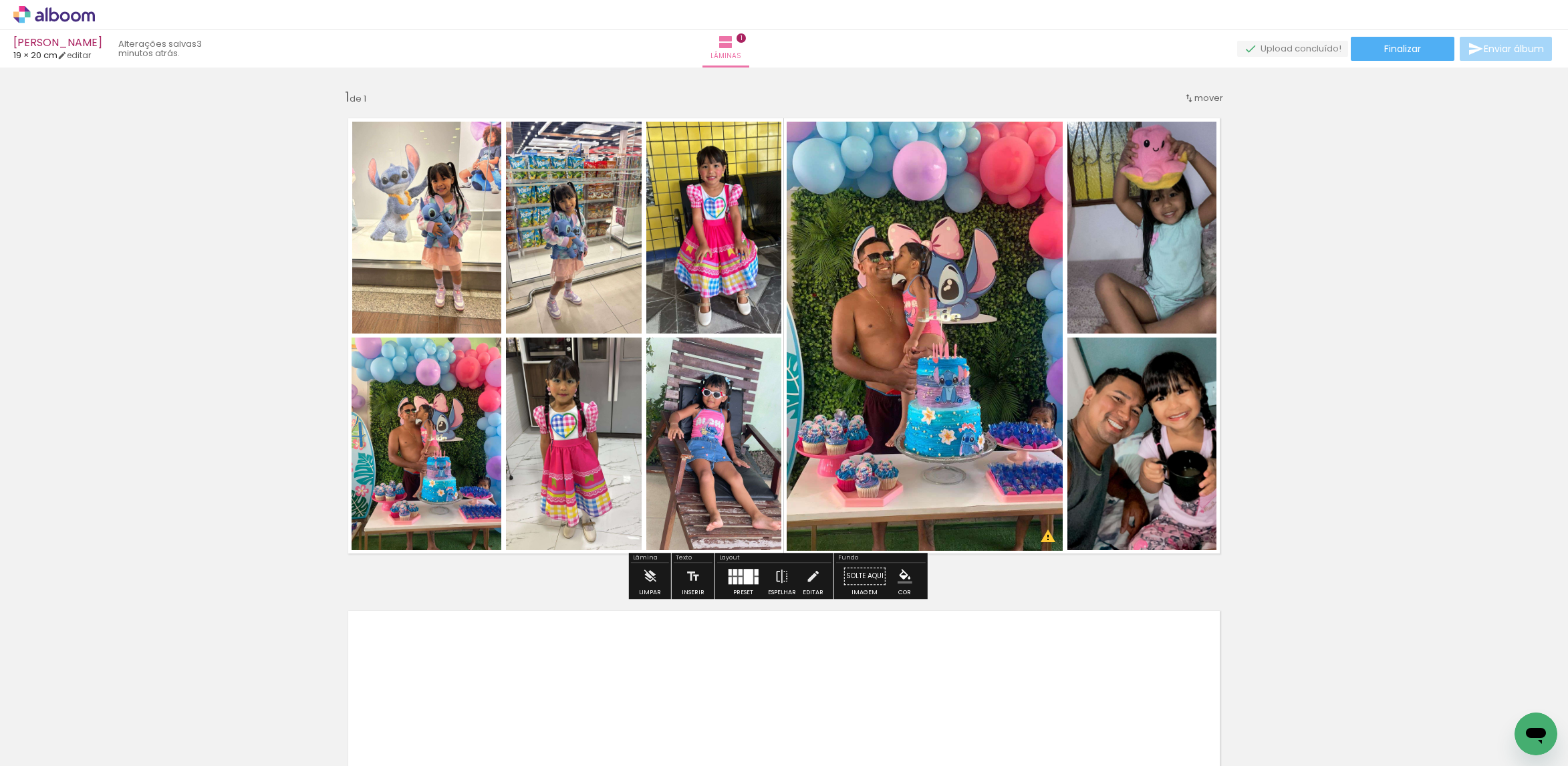
click at [29, 752] on span "Adicionar Fotos" at bounding box center [47, 748] width 40 height 15
click at [0, 0] on input "file" at bounding box center [0, 0] width 0 height 0
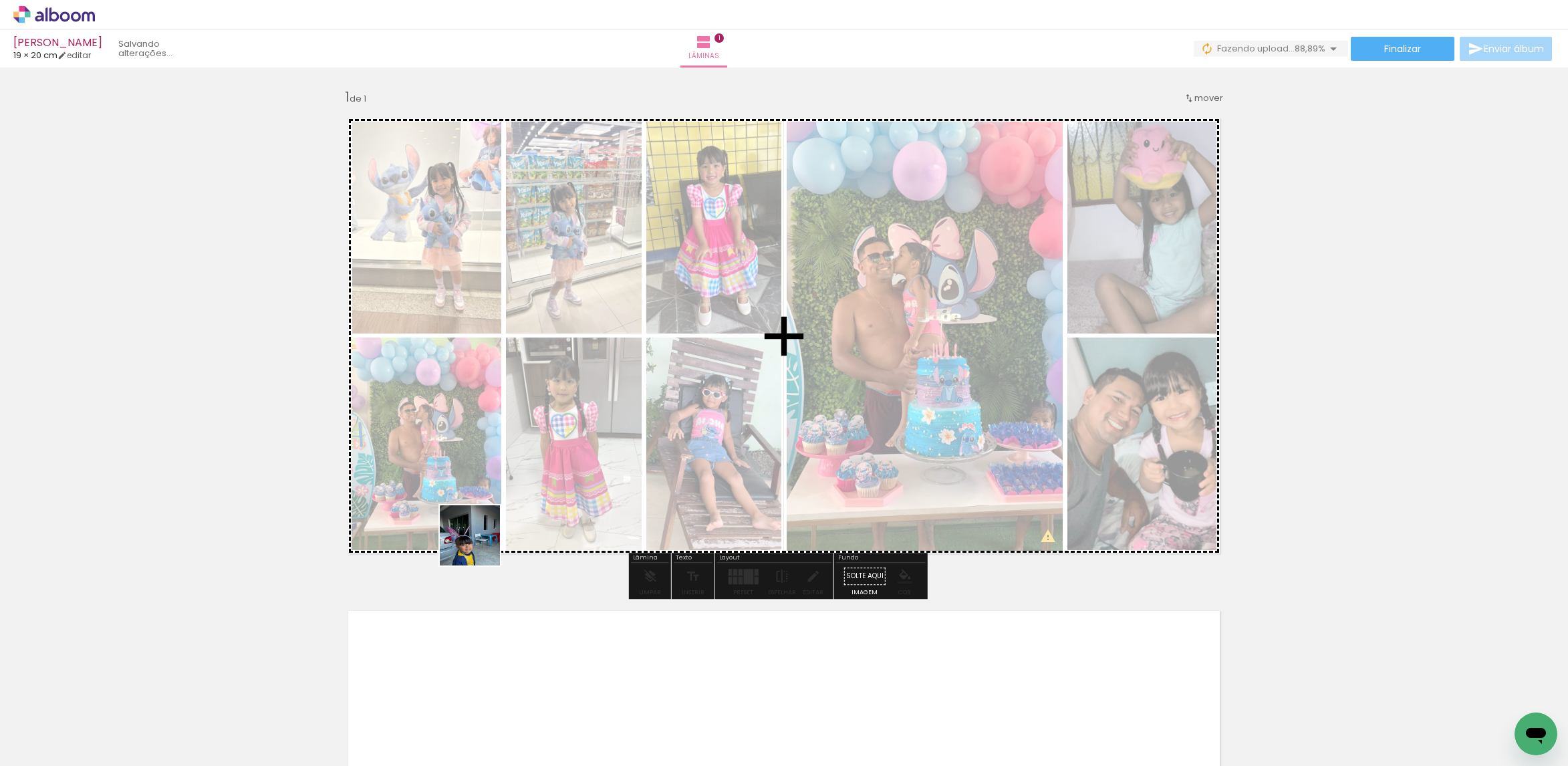
drag, startPoint x: 727, startPoint y: 726, endPoint x: 476, endPoint y: 533, distance: 316.6
click at [476, 533] on quentale-workspace at bounding box center [784, 383] width 1568 height 766
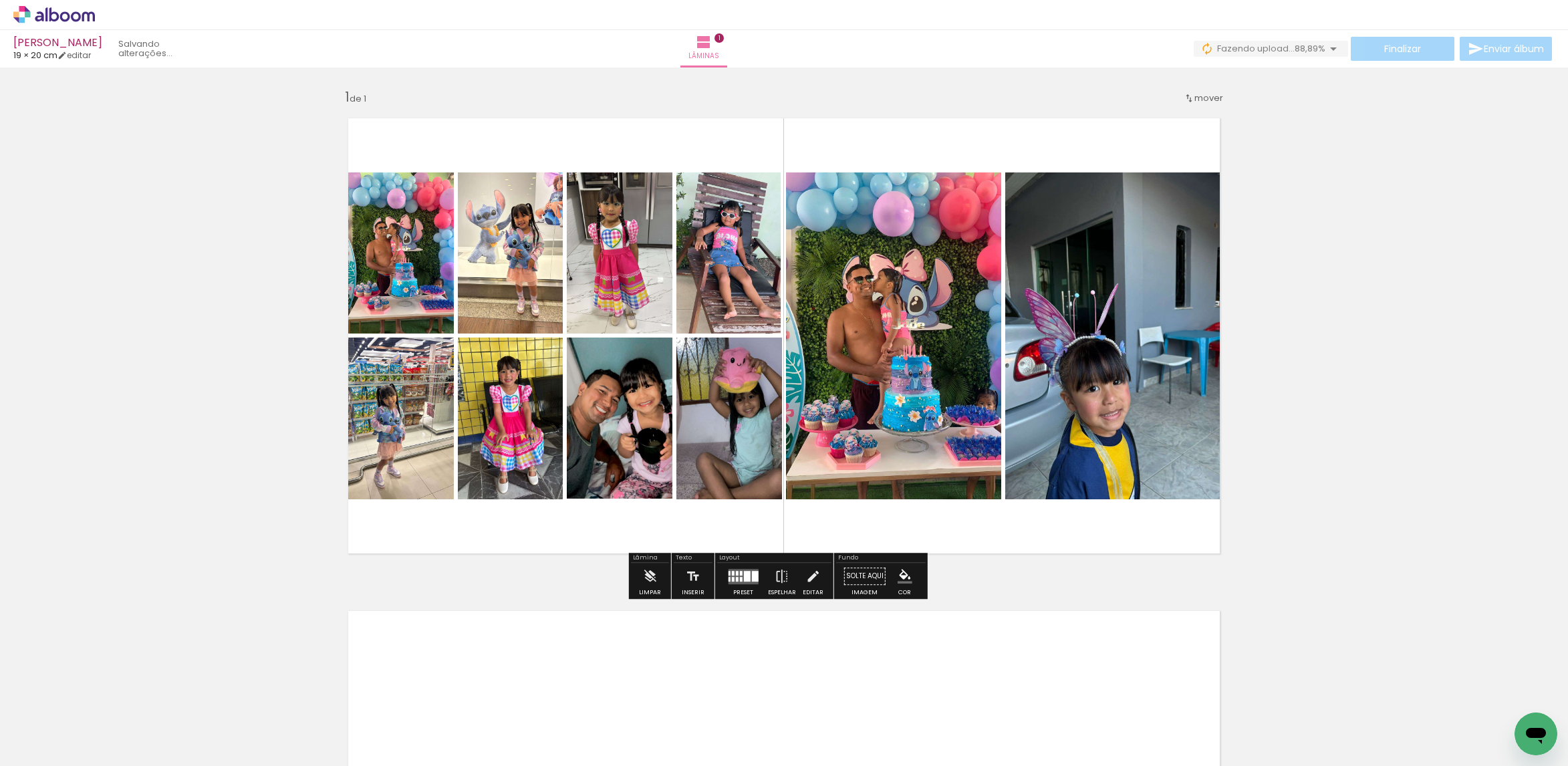
drag, startPoint x: 745, startPoint y: 567, endPoint x: 1116, endPoint y: 460, distance: 386.1
click at [745, 566] on div at bounding box center [743, 576] width 37 height 27
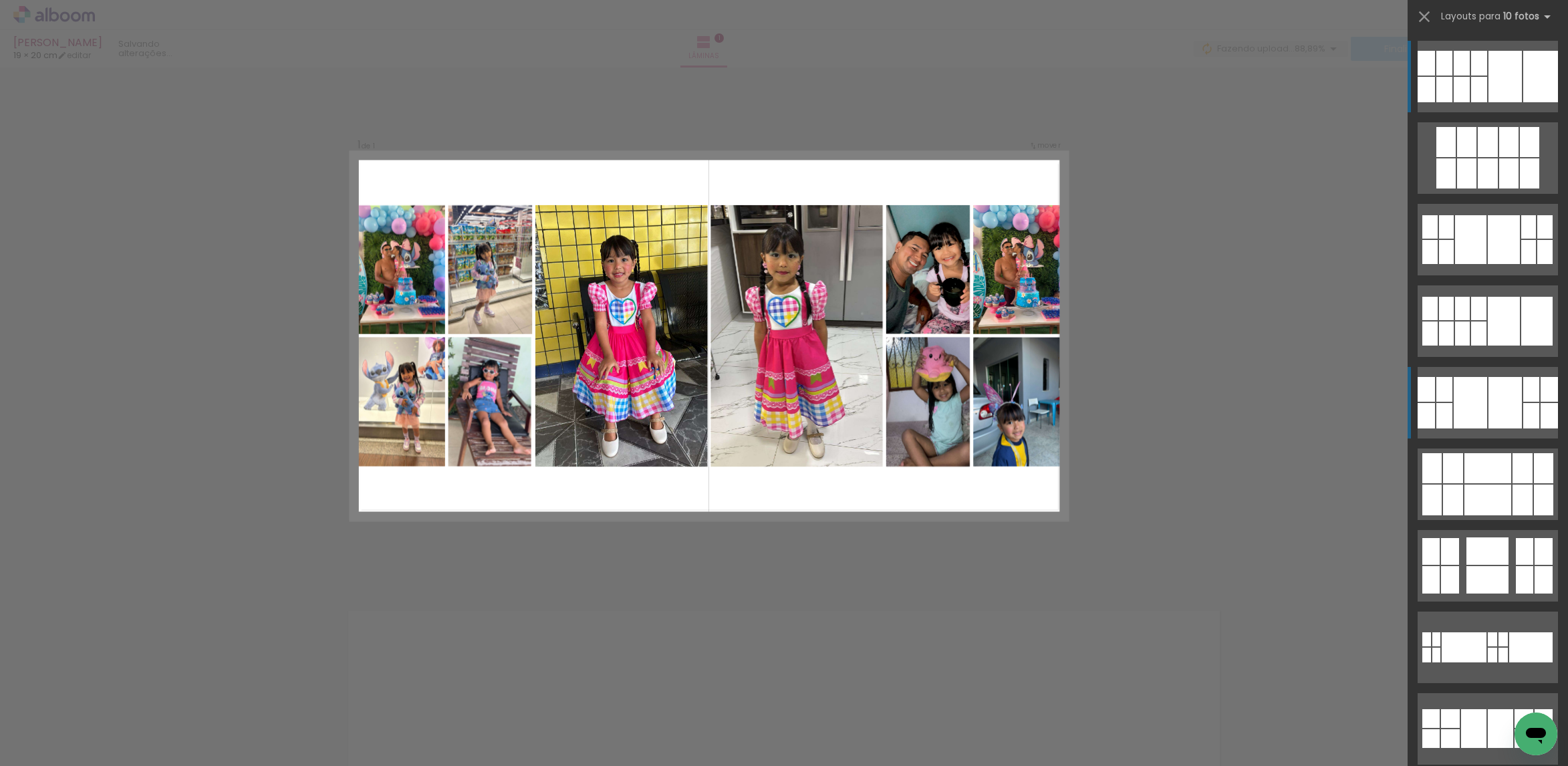
click at [1472, 403] on div at bounding box center [1471, 402] width 34 height 52
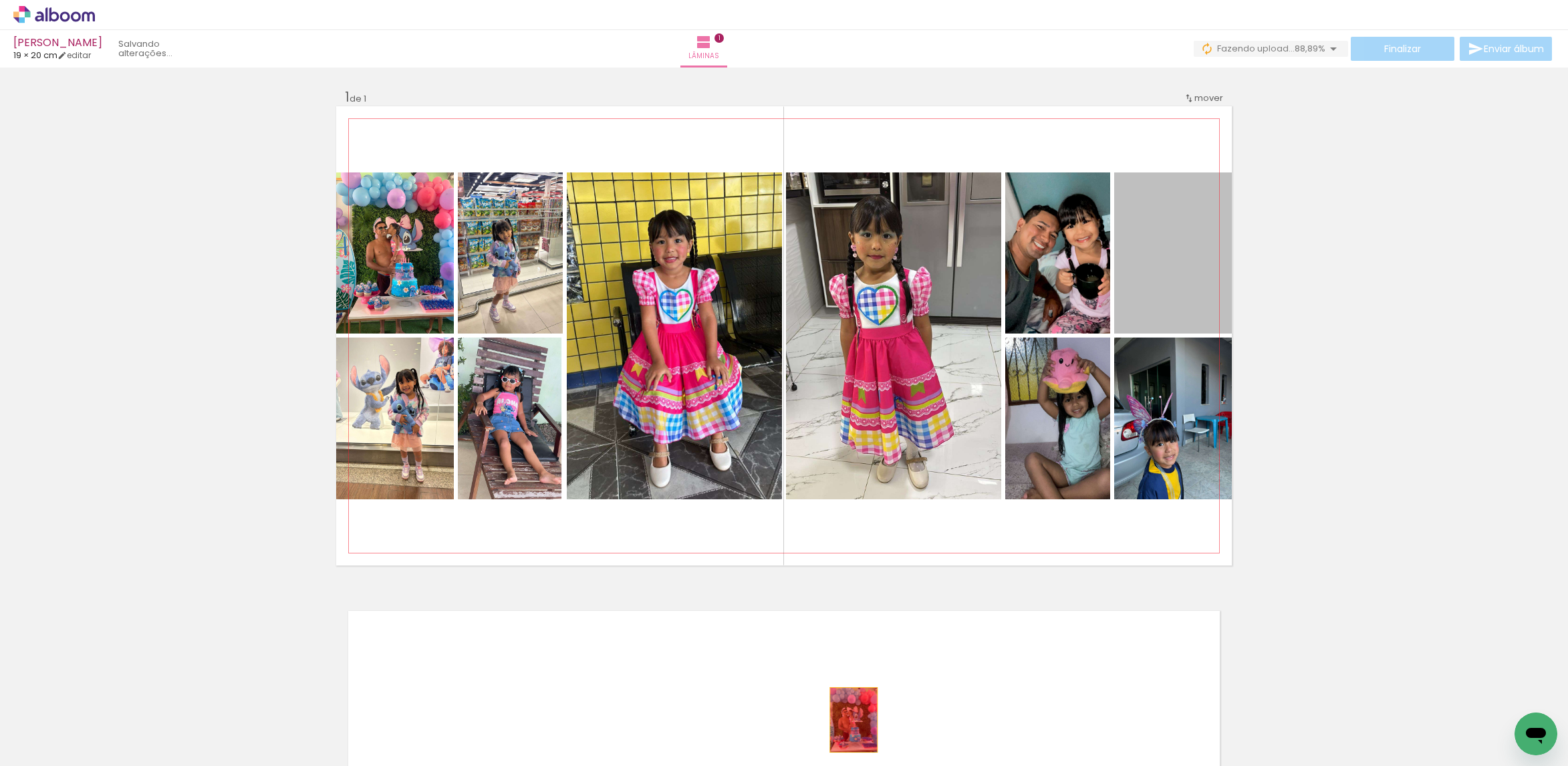
drag, startPoint x: 1174, startPoint y: 304, endPoint x: 836, endPoint y: 715, distance: 532.1
click at [833, 722] on quentale-workspace at bounding box center [784, 383] width 1568 height 766
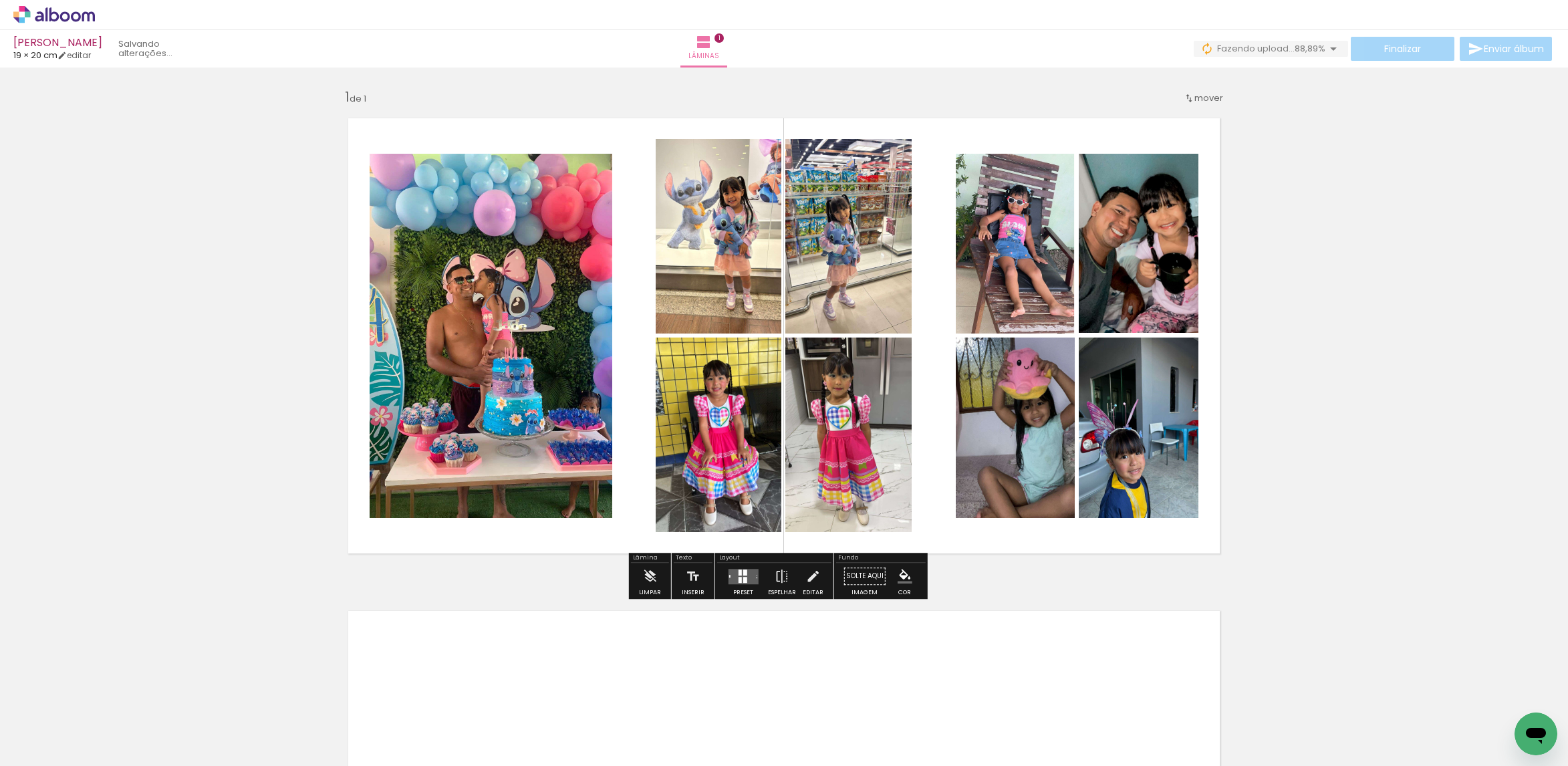
click at [738, 577] on div at bounding box center [740, 580] width 4 height 6
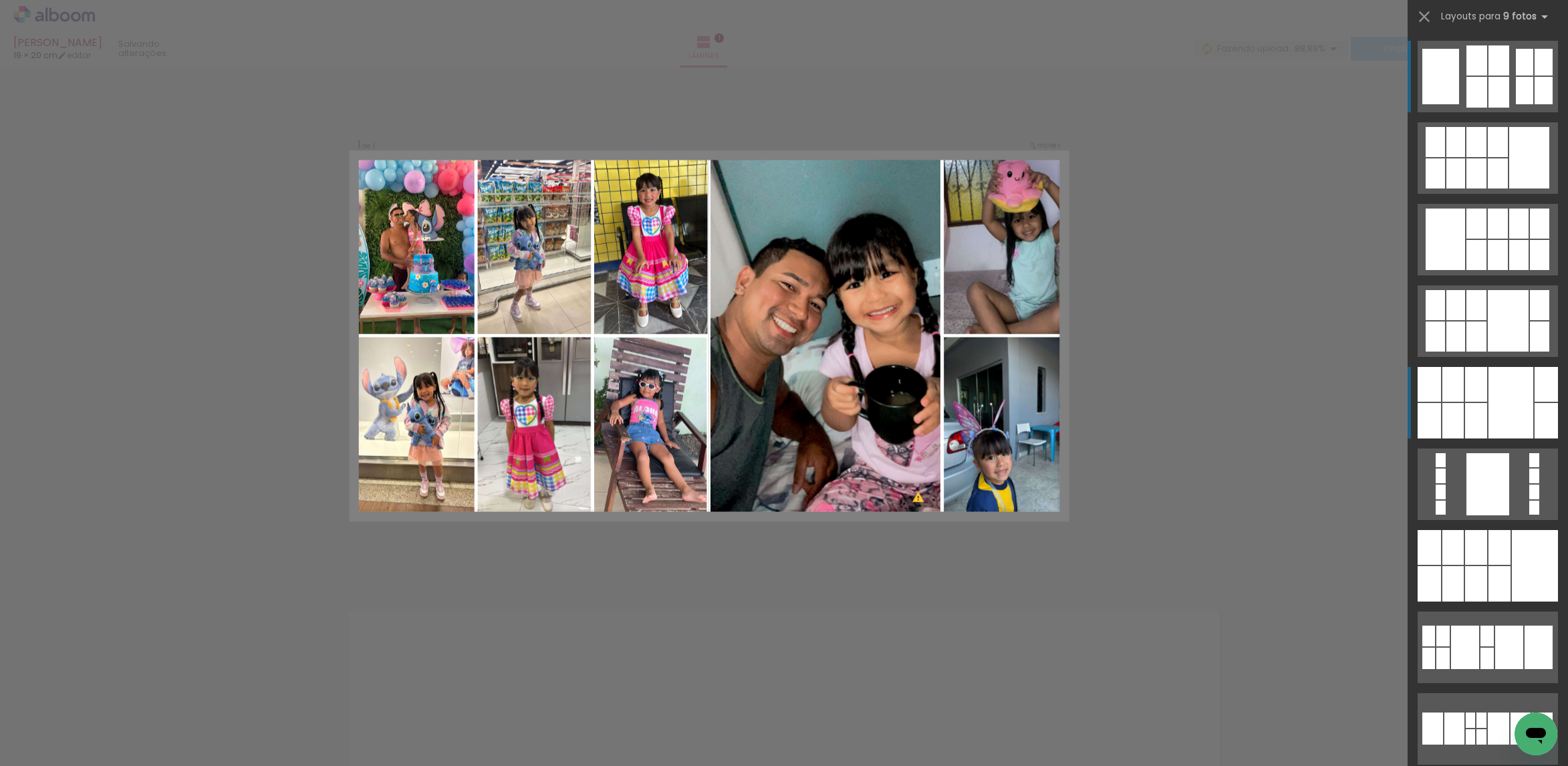
click at [1516, 377] on div at bounding box center [1511, 403] width 45 height 71
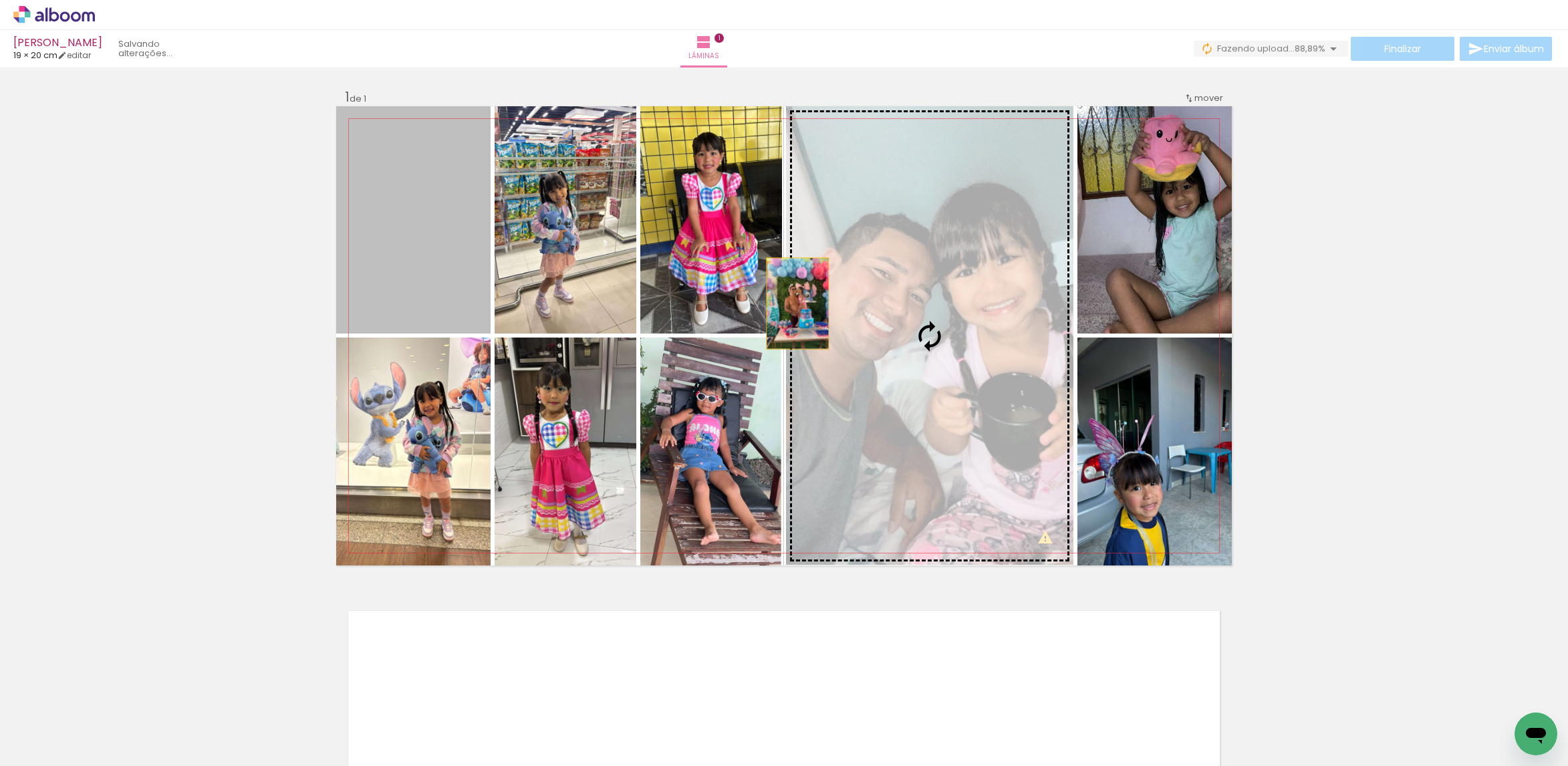
drag, startPoint x: 416, startPoint y: 251, endPoint x: 801, endPoint y: 304, distance: 388.6
click at [0, 0] on slot at bounding box center [0, 0] width 0 height 0
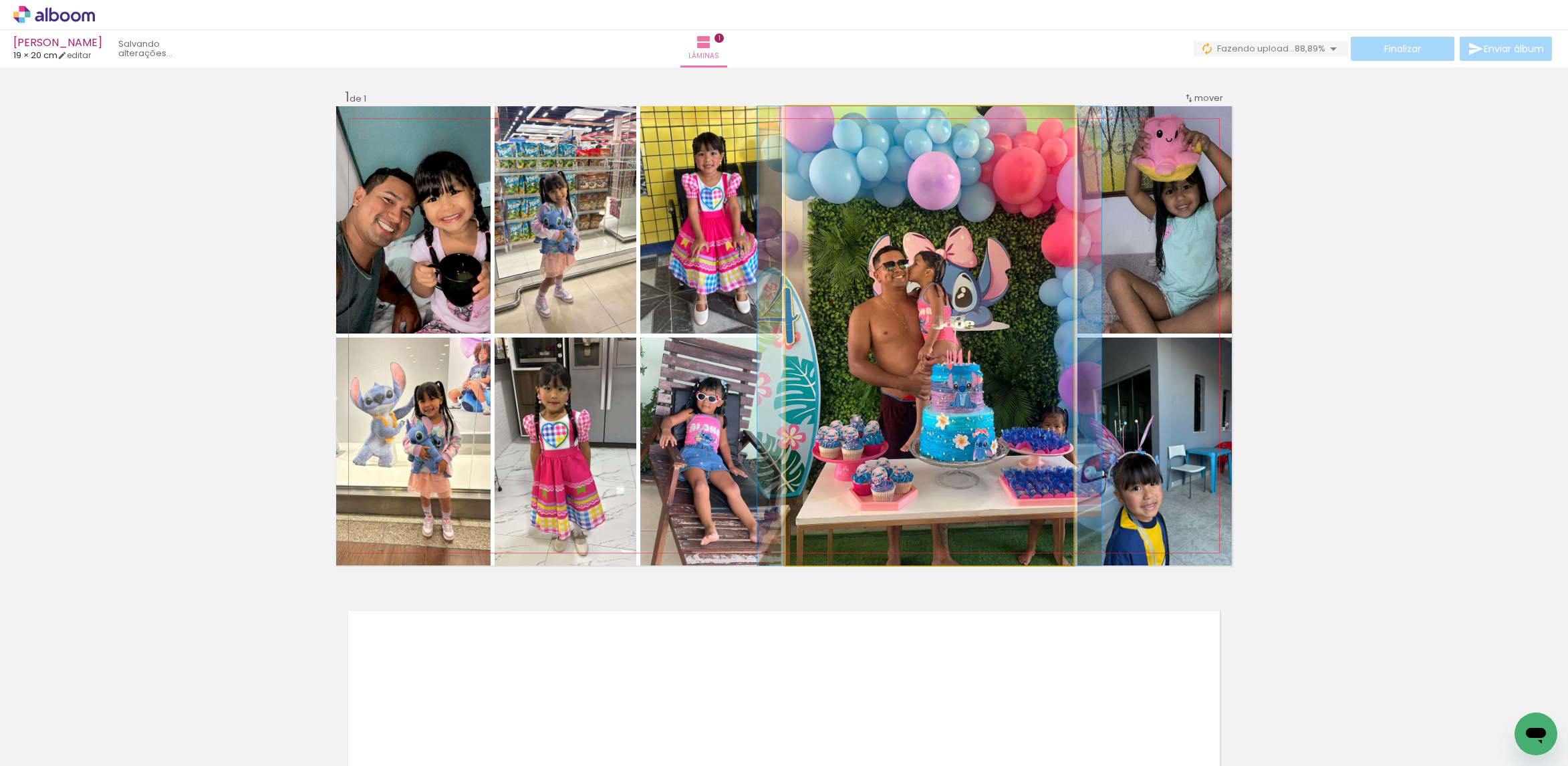
click at [927, 260] on quentale-photo at bounding box center [929, 335] width 288 height 459
click at [926, 258] on quentale-photo at bounding box center [929, 335] width 288 height 459
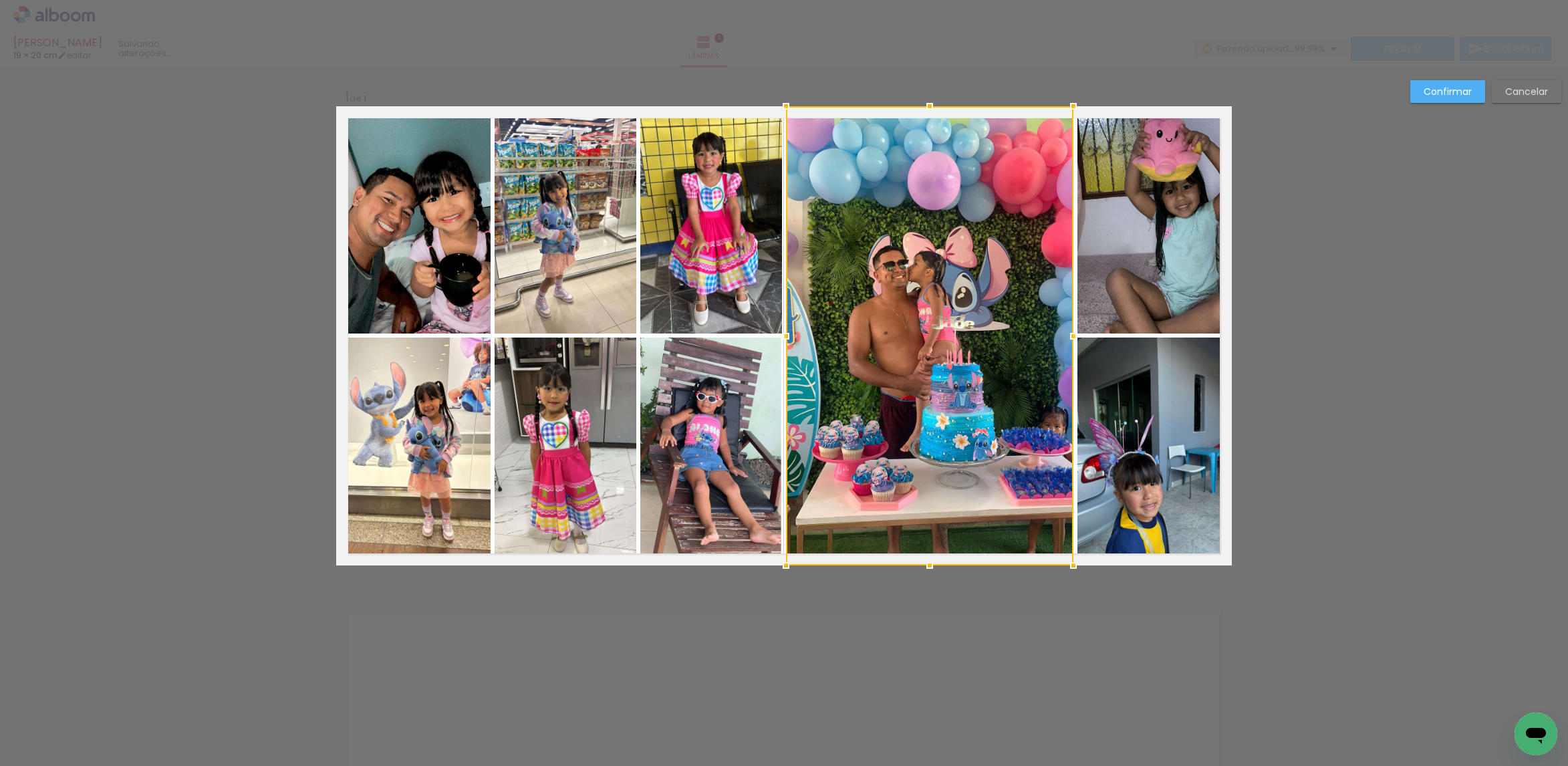
click at [1151, 237] on quentale-photo at bounding box center [1154, 219] width 155 height 228
drag, startPoint x: 1181, startPoint y: 390, endPoint x: 1163, endPoint y: 393, distance: 18.2
click at [1179, 390] on div at bounding box center [1009, 335] width 446 height 459
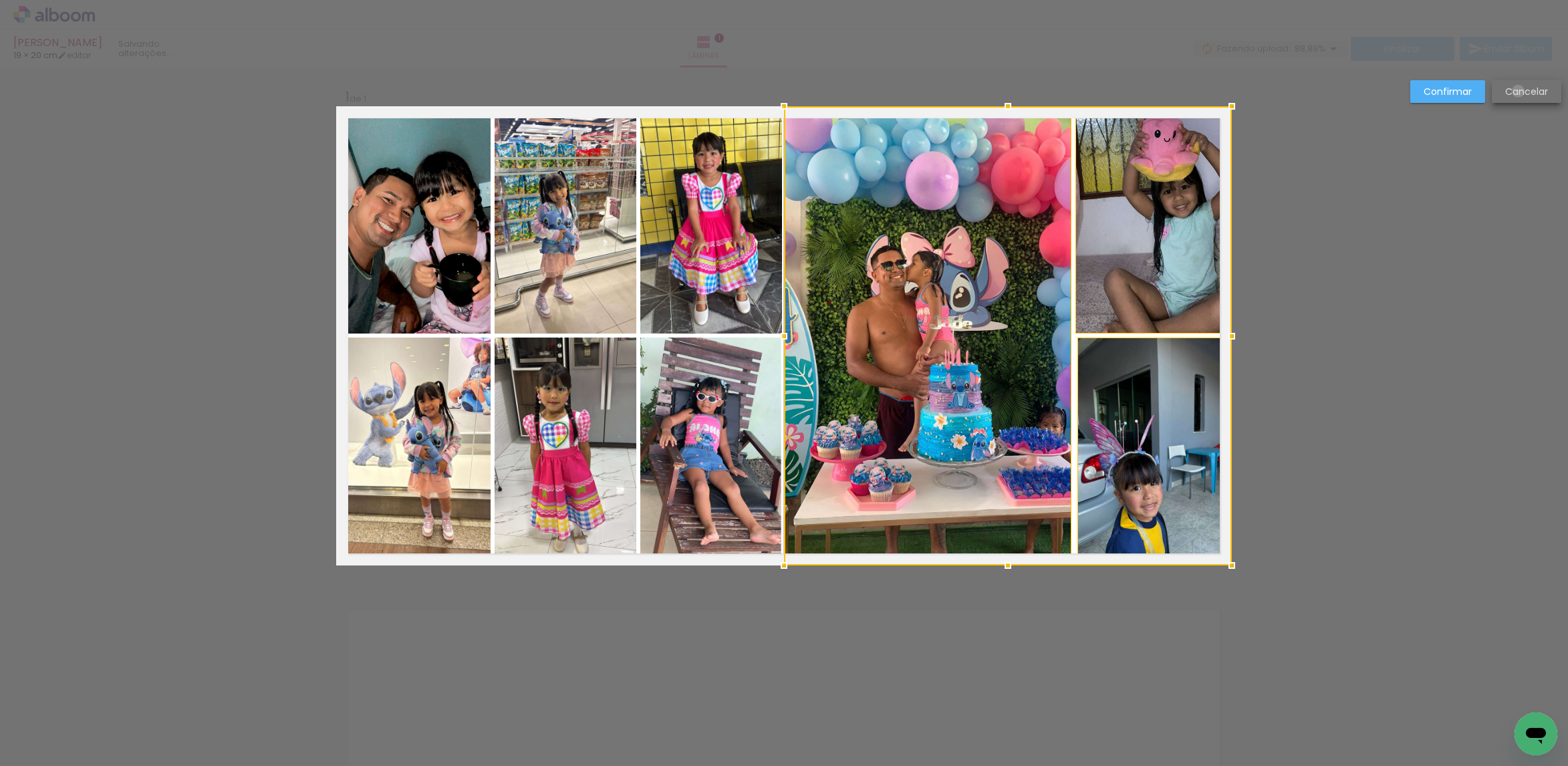
click at [0, 0] on slot "Cancelar" at bounding box center [0, 0] width 0 height 0
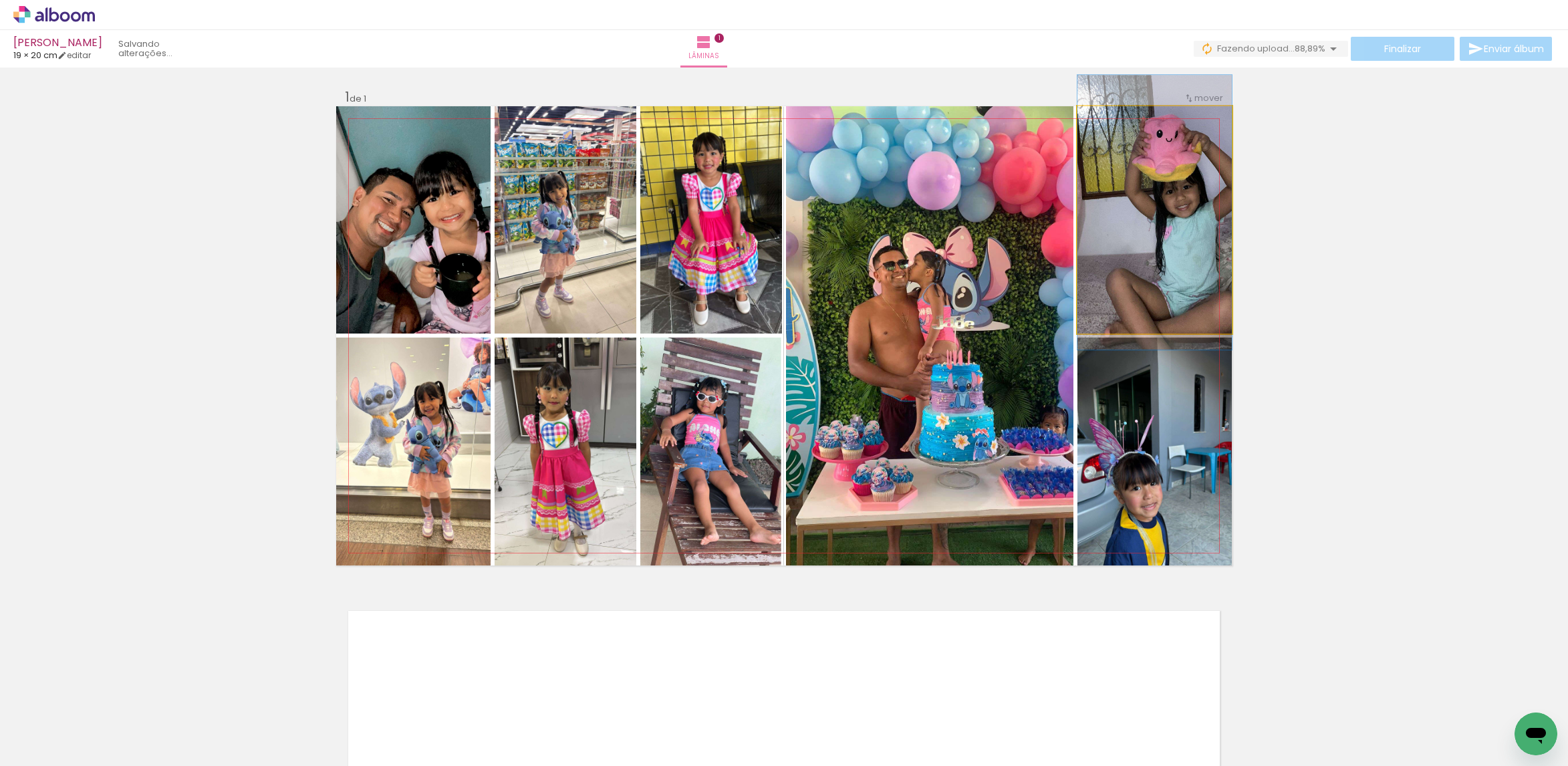
click at [1151, 253] on quentale-photo at bounding box center [1154, 219] width 155 height 228
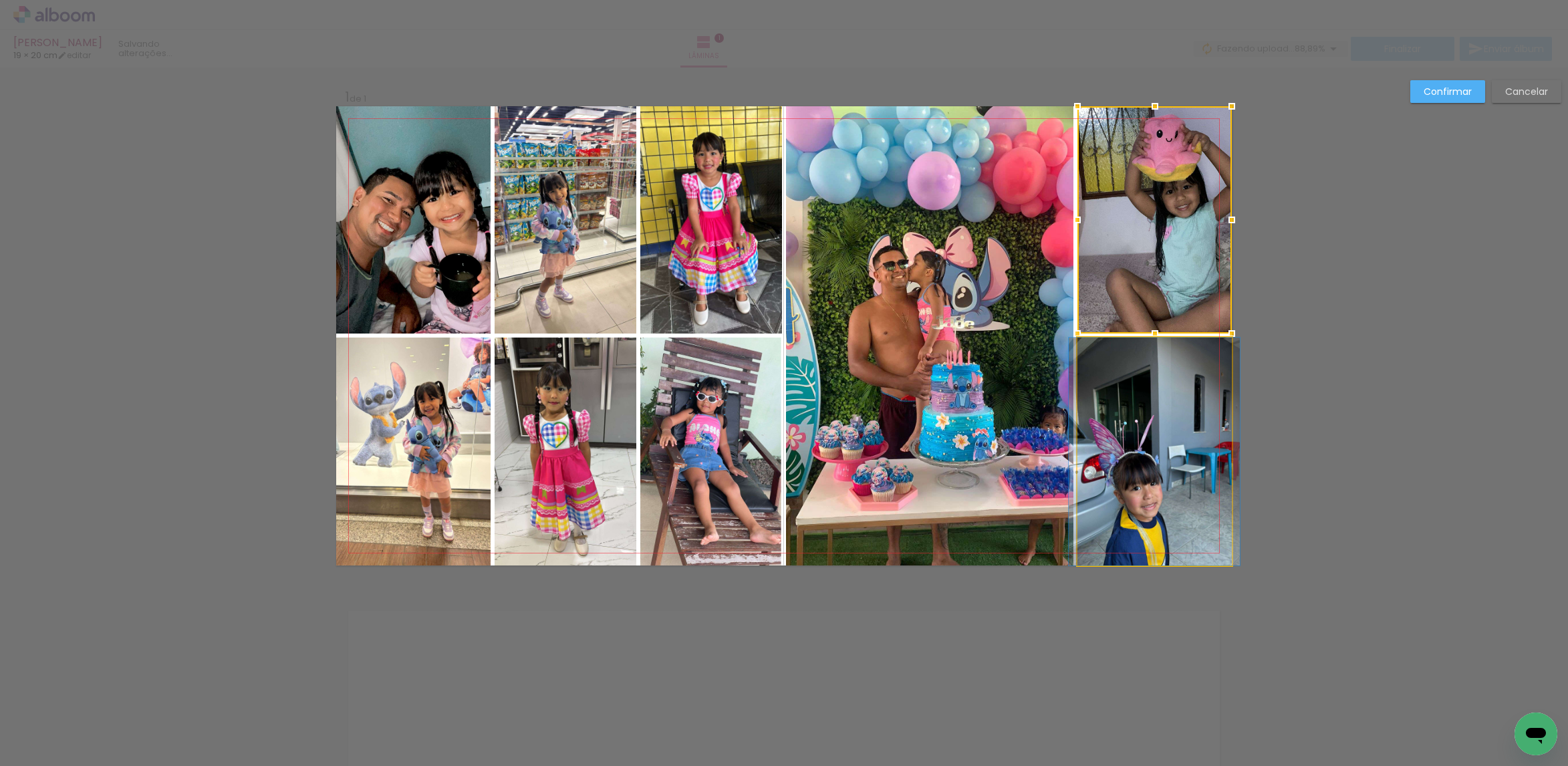
drag, startPoint x: 1135, startPoint y: 402, endPoint x: 1044, endPoint y: 390, distance: 91.8
click at [1134, 402] on quentale-photo at bounding box center [1154, 450] width 155 height 228
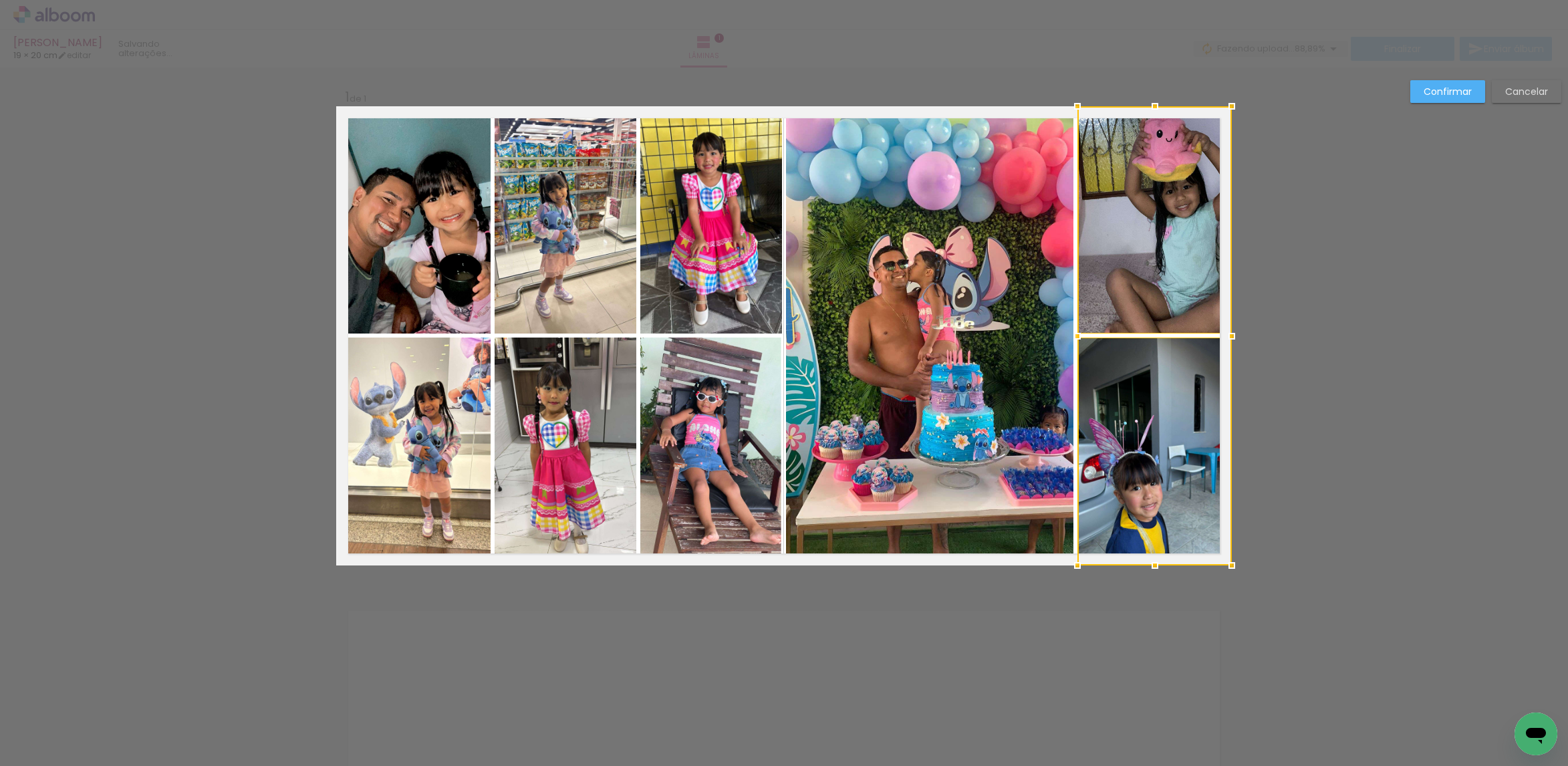
click at [977, 375] on quentale-photo at bounding box center [929, 335] width 288 height 459
click at [746, 284] on quentale-photo at bounding box center [711, 219] width 141 height 228
click at [727, 445] on div at bounding box center [936, 335] width 591 height 459
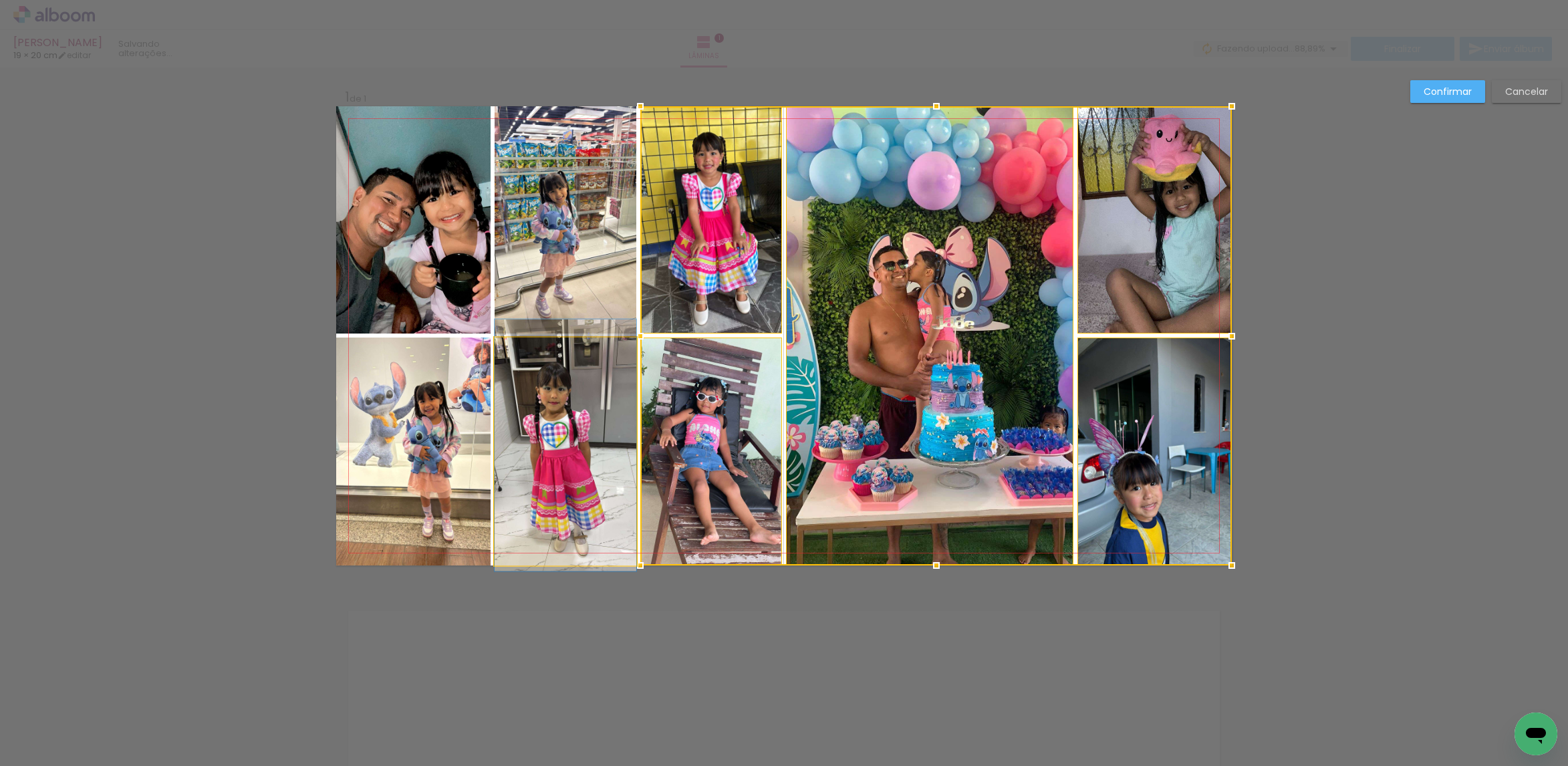
click at [602, 384] on quentale-photo at bounding box center [565, 450] width 141 height 228
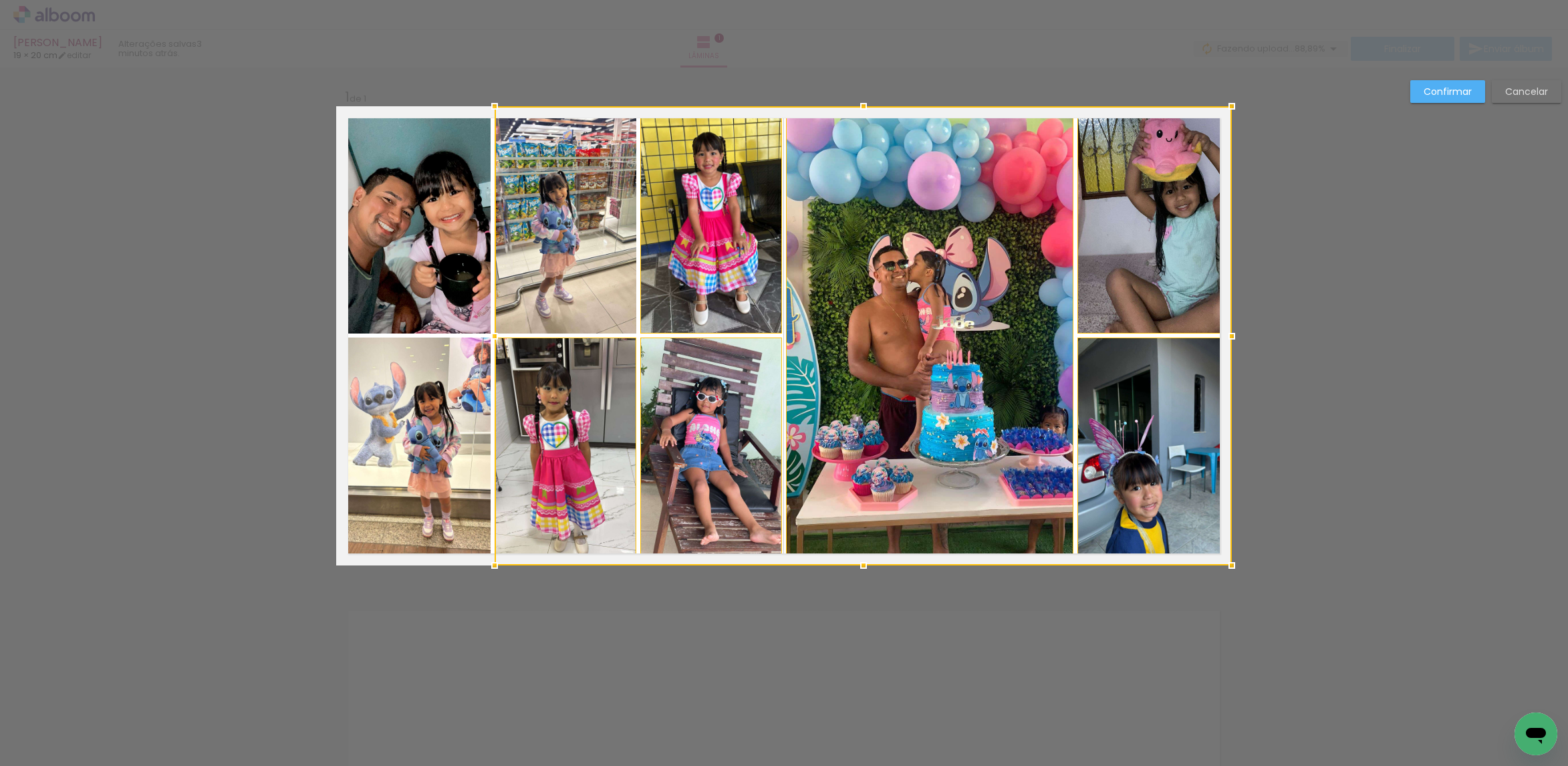
click at [570, 241] on div at bounding box center [863, 335] width 737 height 459
drag, startPoint x: 402, startPoint y: 258, endPoint x: 409, endPoint y: 260, distance: 7.3
click at [403, 258] on quentale-photo at bounding box center [413, 219] width 155 height 228
click at [423, 412] on div at bounding box center [784, 335] width 895 height 459
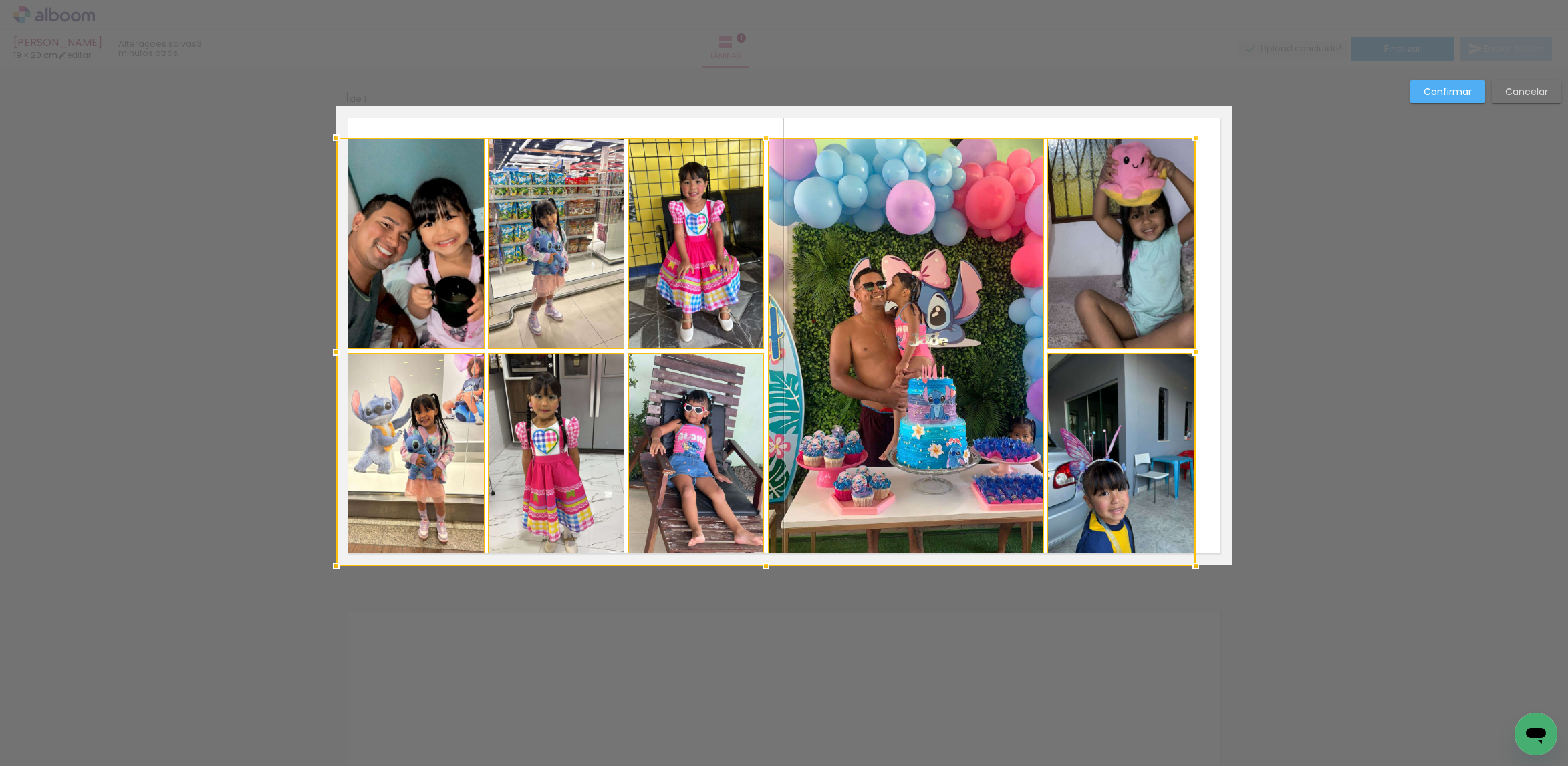
drag, startPoint x: 1235, startPoint y: 104, endPoint x: 1200, endPoint y: 134, distance: 46.1
click at [1200, 134] on div at bounding box center [1195, 138] width 27 height 27
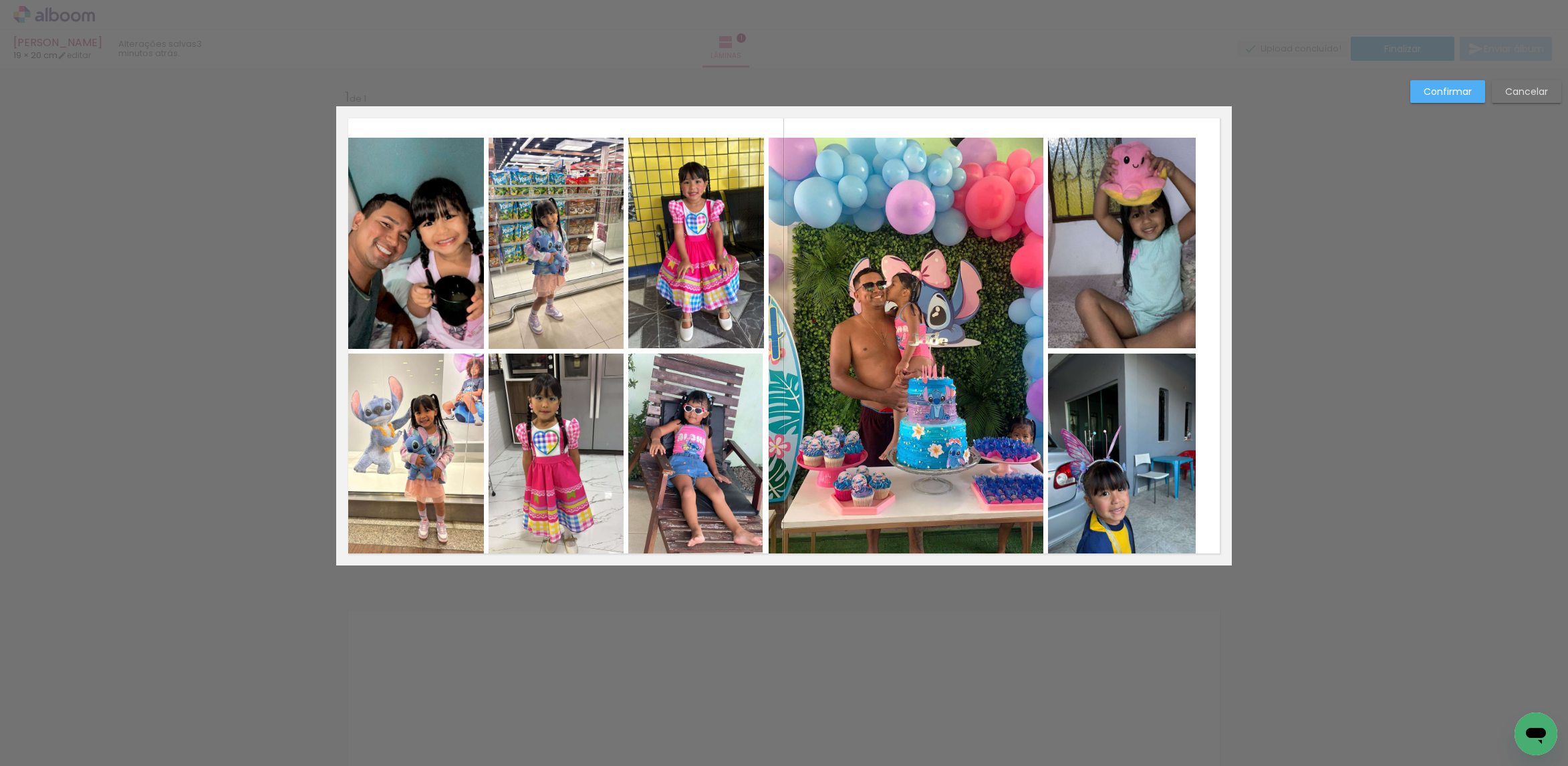
click at [1151, 270] on quentale-photo at bounding box center [1122, 243] width 148 height 211
click at [1116, 467] on quentale-photo at bounding box center [1122, 459] width 148 height 212
click at [915, 399] on quentale-photo at bounding box center [905, 351] width 274 height 428
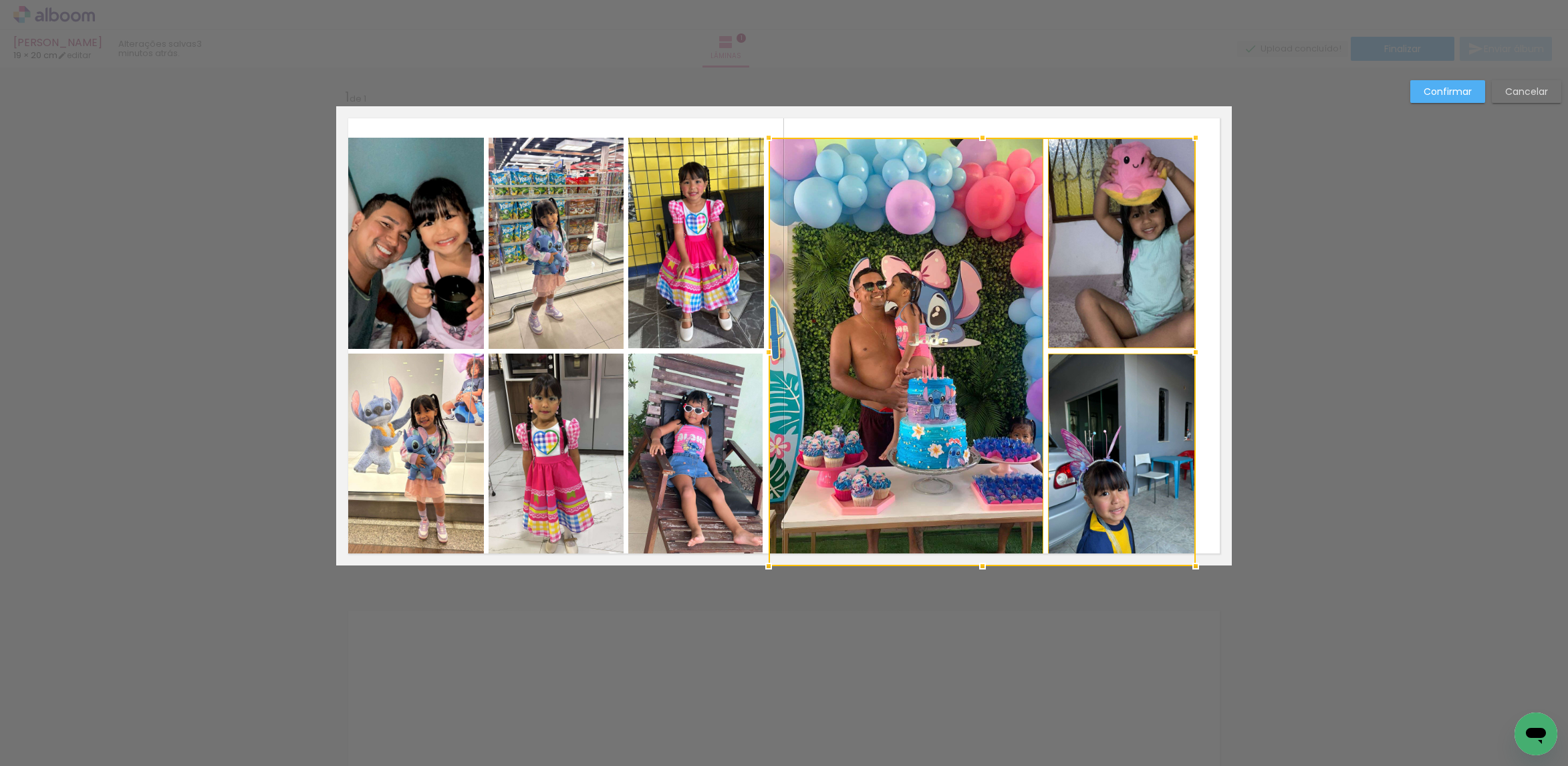
click at [668, 277] on quentale-photo at bounding box center [696, 243] width 135 height 211
click at [727, 409] on div at bounding box center [912, 351] width 568 height 428
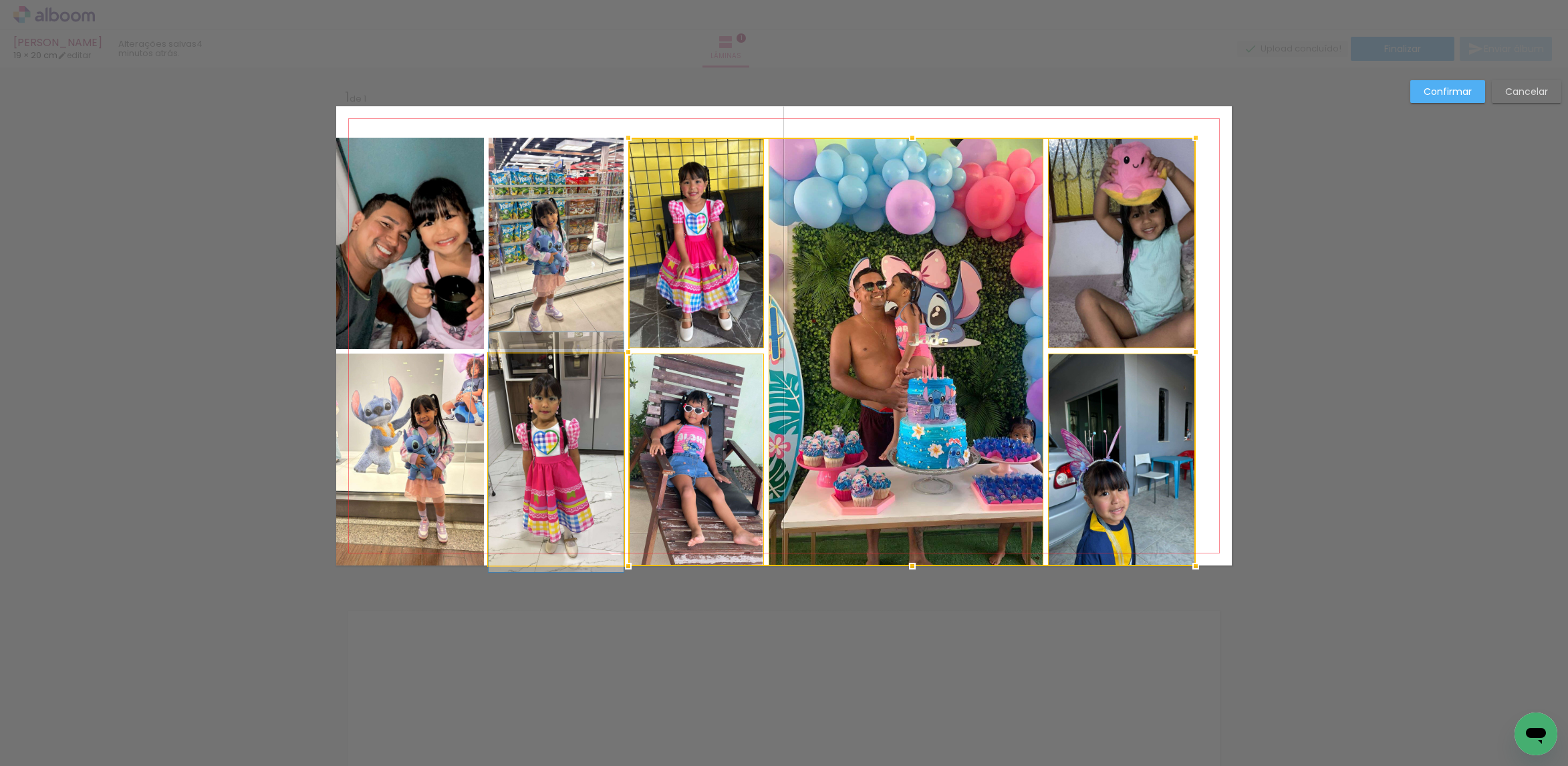
drag, startPoint x: 589, startPoint y: 418, endPoint x: 570, endPoint y: 353, distance: 67.7
click at [588, 418] on quentale-photo at bounding box center [556, 459] width 135 height 212
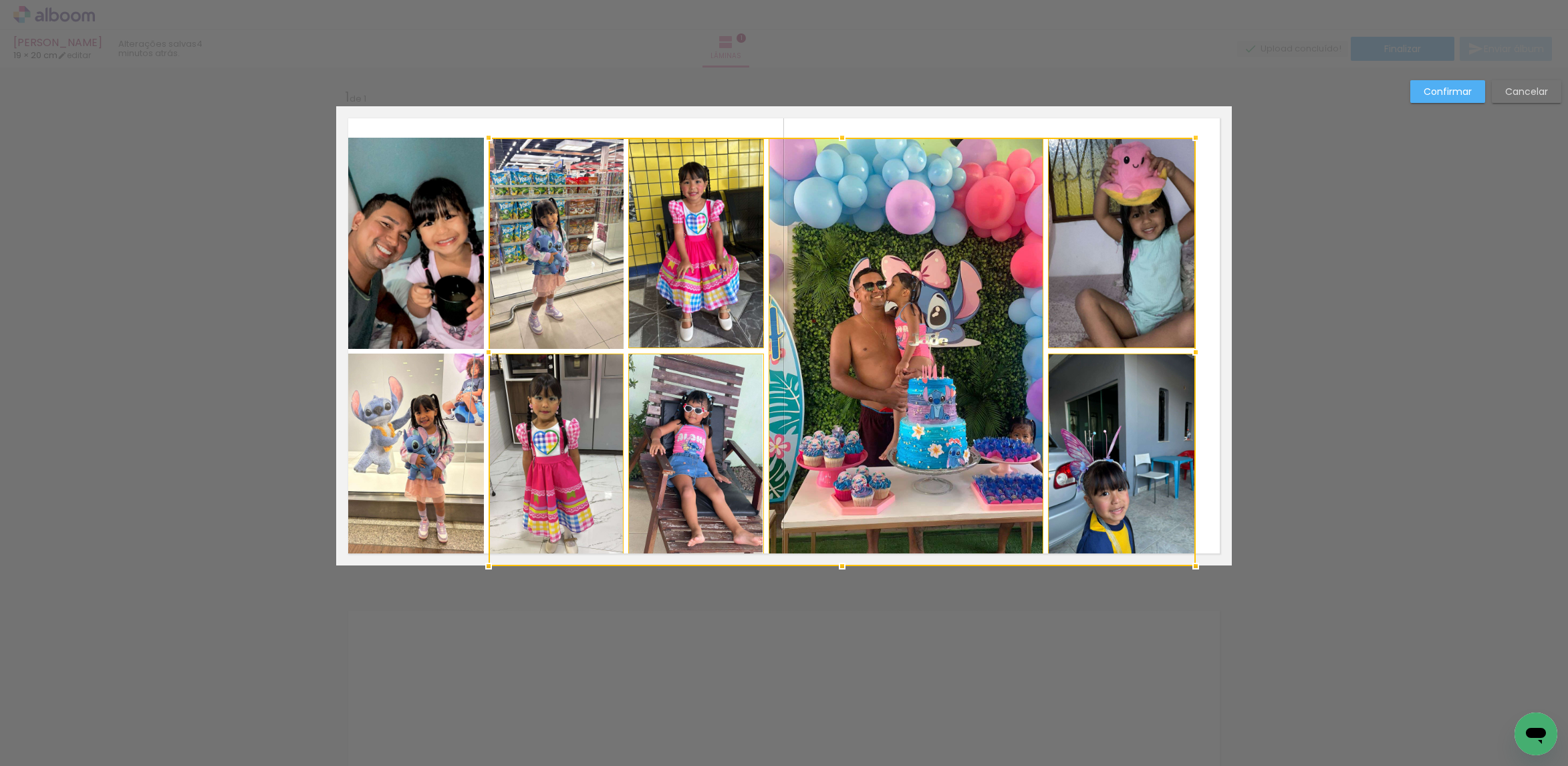
click at [573, 295] on div at bounding box center [842, 351] width 707 height 428
click at [453, 302] on quentale-photo at bounding box center [410, 243] width 148 height 211
click at [470, 447] on div at bounding box center [766, 351] width 860 height 428
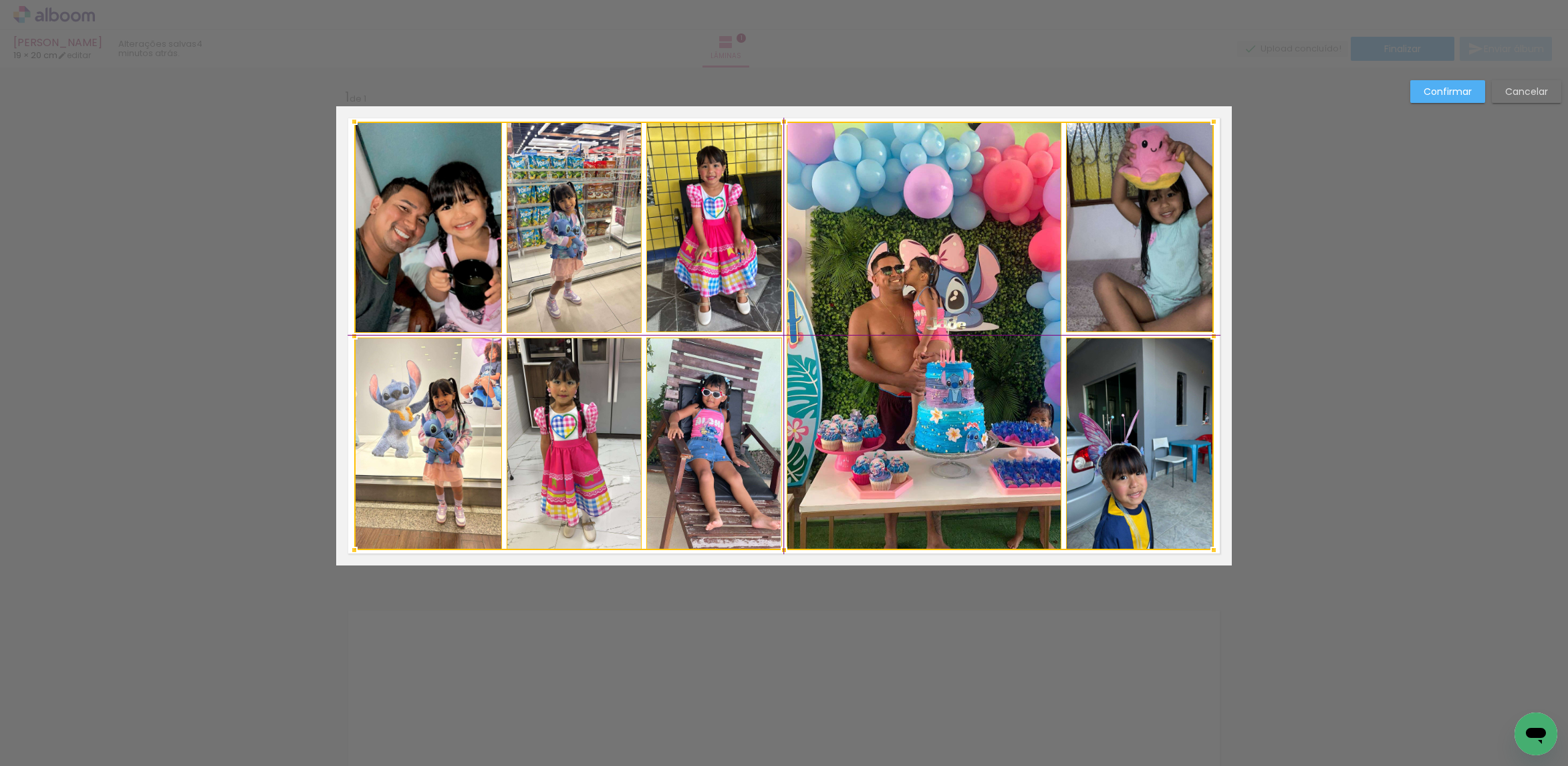
drag, startPoint x: 645, startPoint y: 423, endPoint x: 652, endPoint y: 416, distance: 9.9
click at [652, 416] on div at bounding box center [784, 335] width 860 height 428
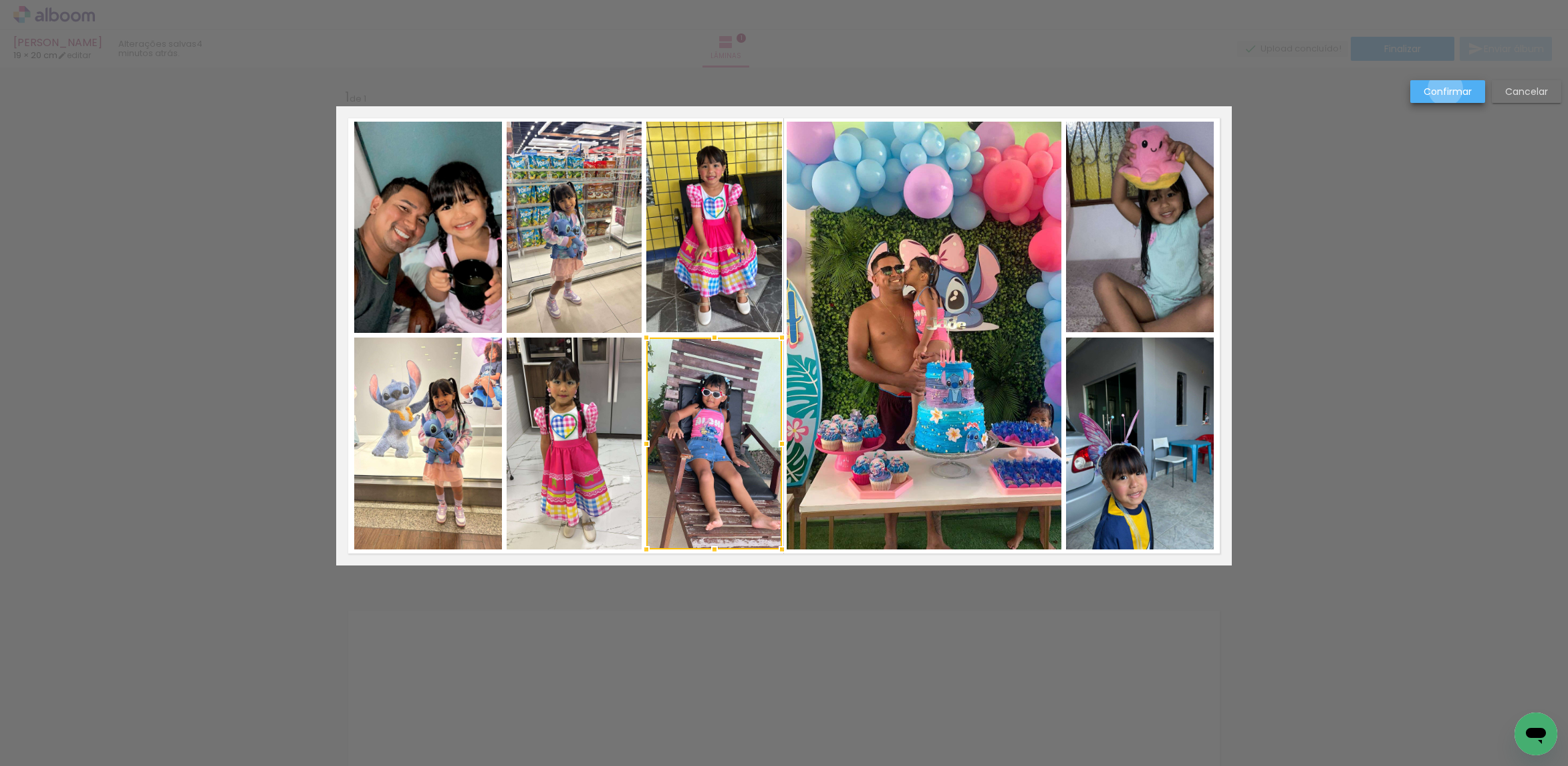
click at [0, 0] on slot "Confirmar" at bounding box center [0, 0] width 0 height 0
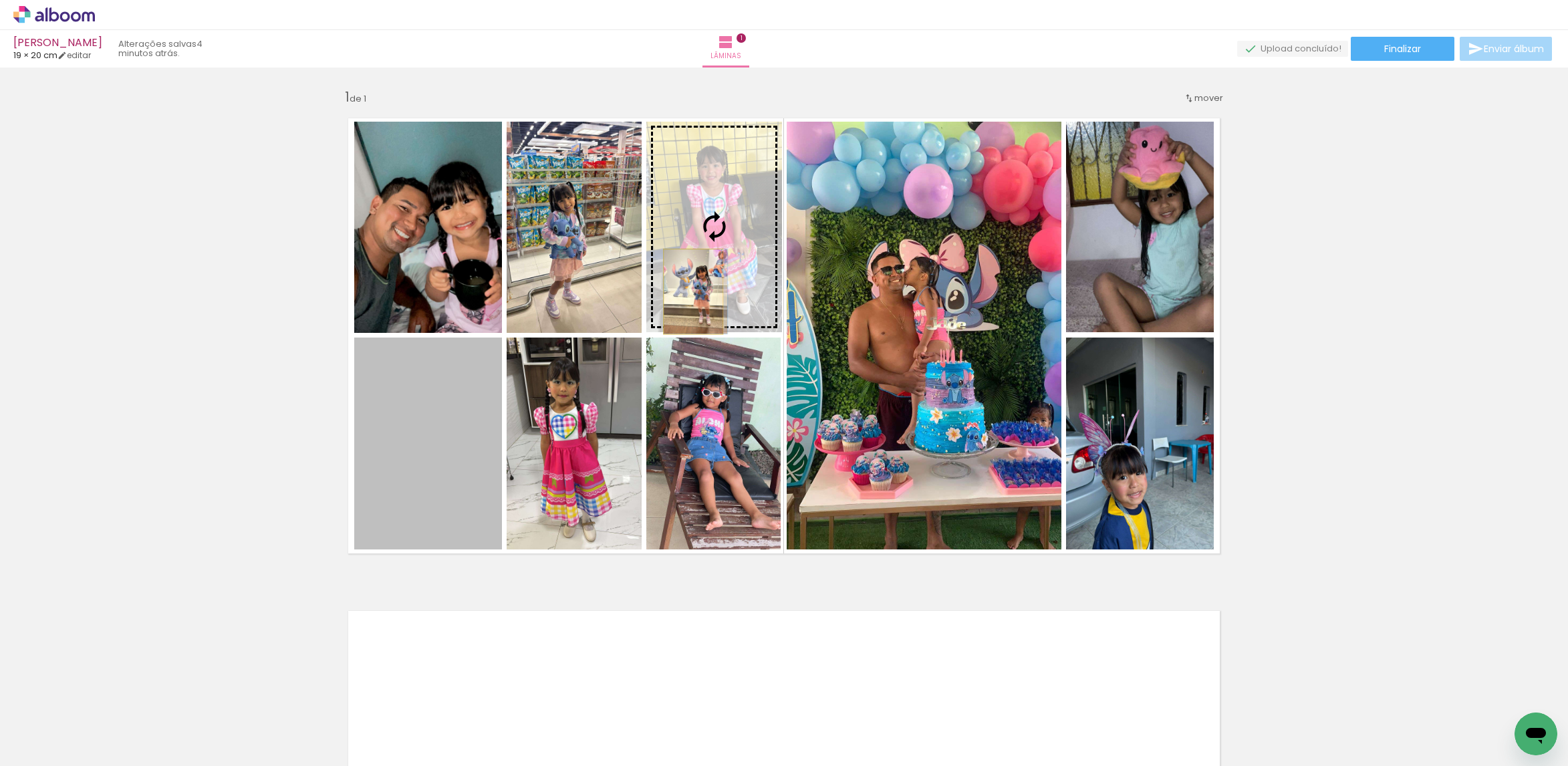
drag, startPoint x: 425, startPoint y: 462, endPoint x: 686, endPoint y: 291, distance: 312.0
click at [0, 0] on slot at bounding box center [0, 0] width 0 height 0
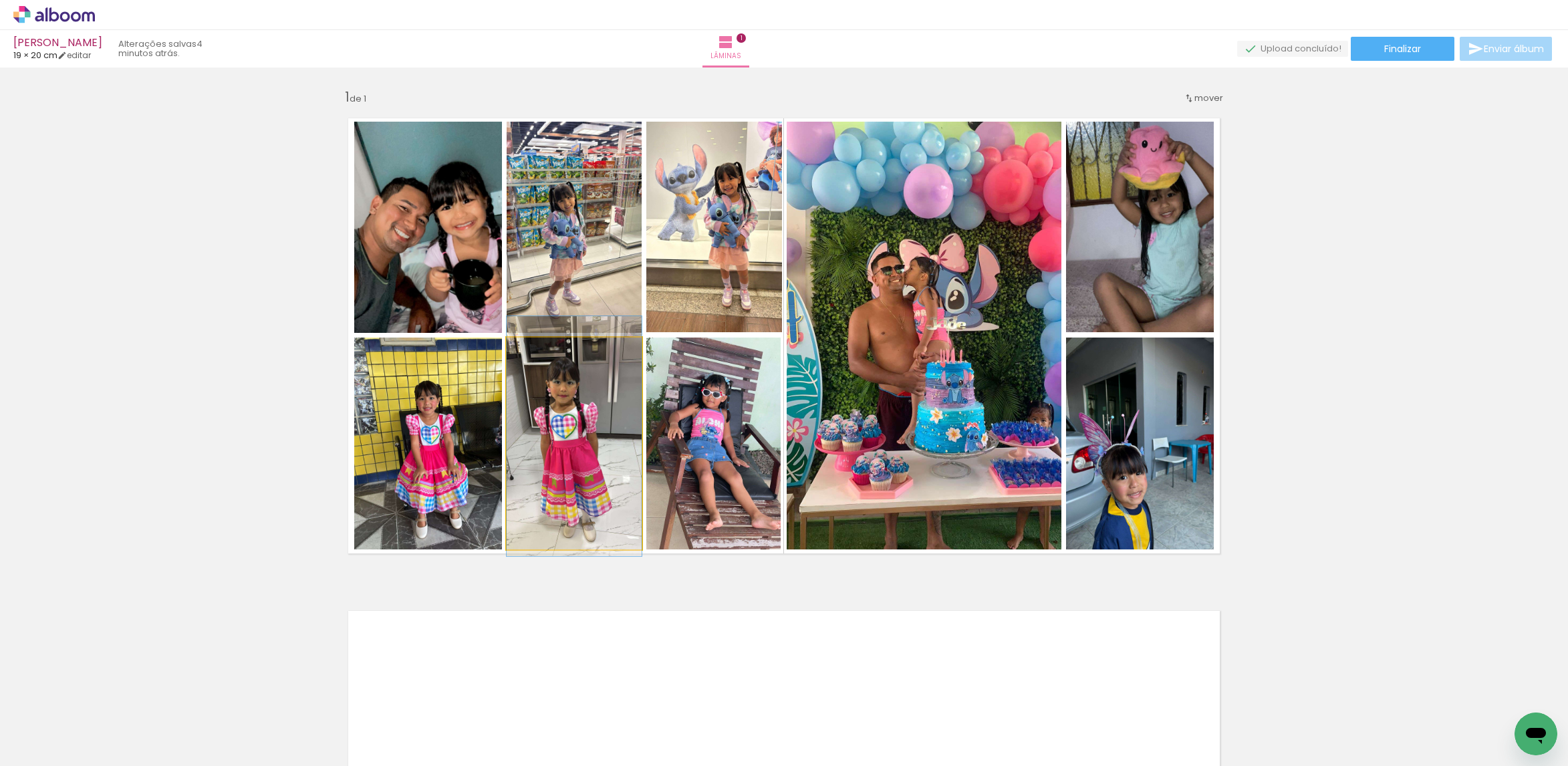
drag, startPoint x: 584, startPoint y: 420, endPoint x: 688, endPoint y: 416, distance: 104.1
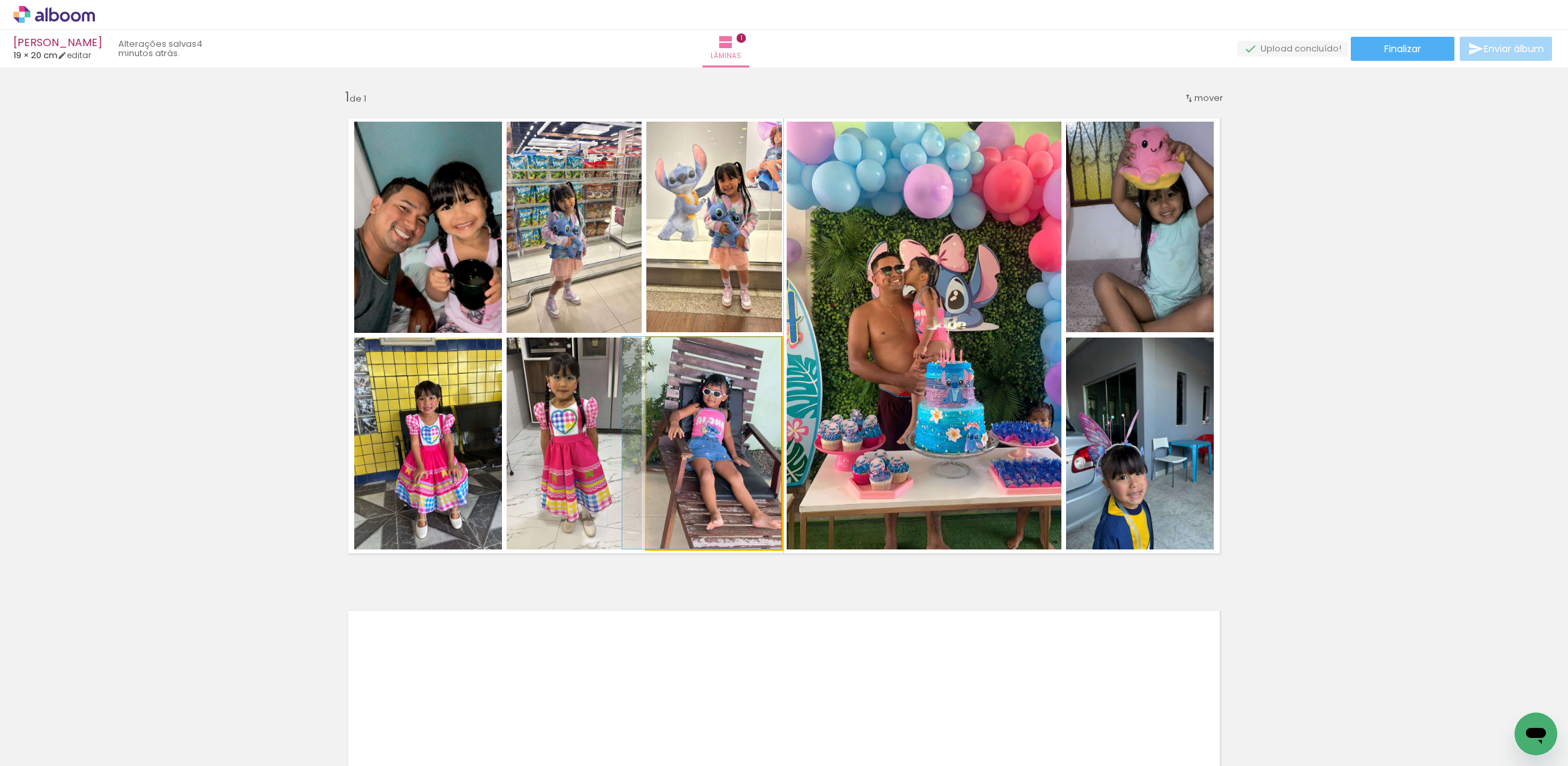
drag, startPoint x: 716, startPoint y: 420, endPoint x: 828, endPoint y: 421, distance: 112.0
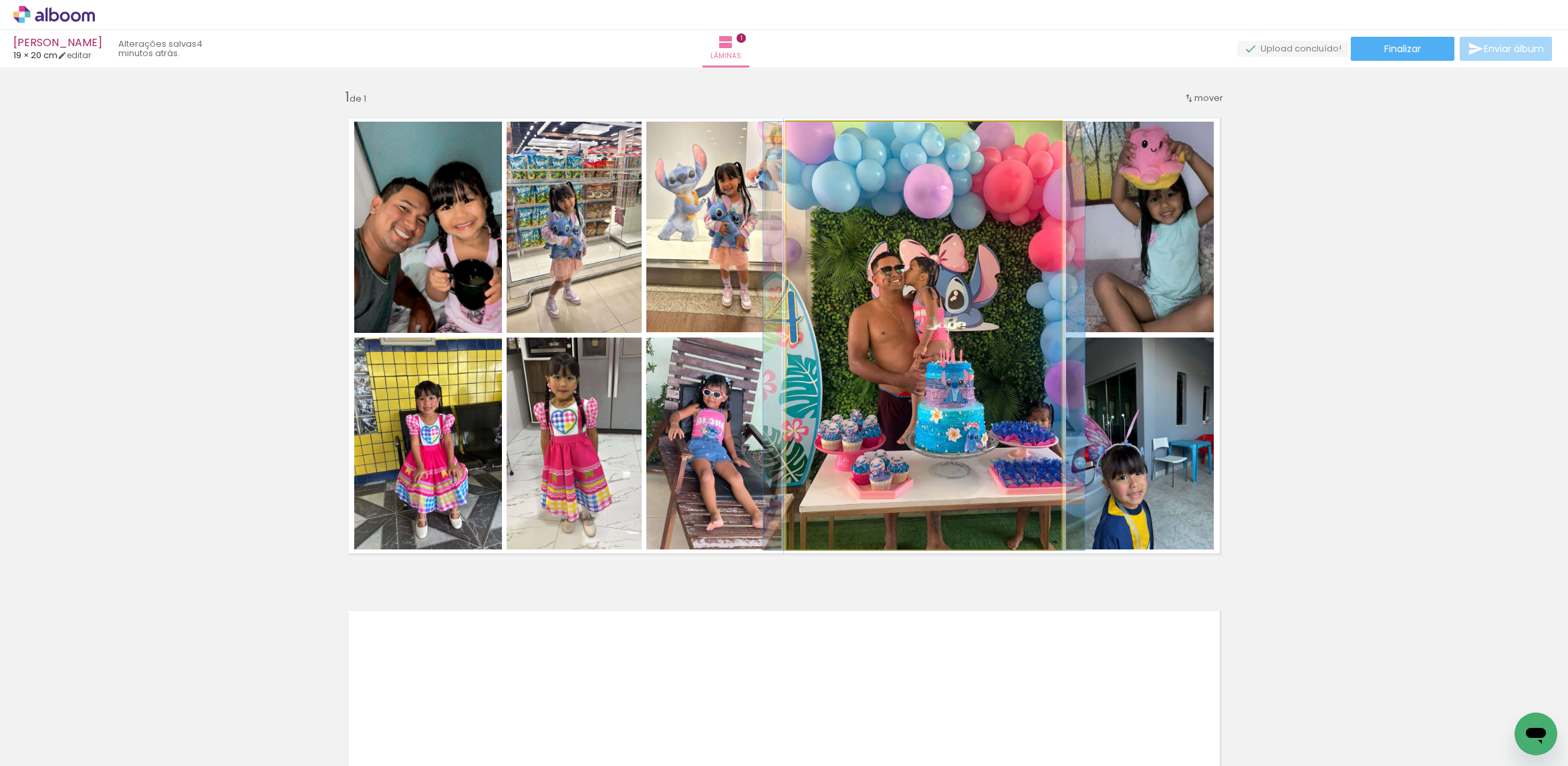
drag, startPoint x: 916, startPoint y: 417, endPoint x: 1071, endPoint y: 309, distance: 188.9
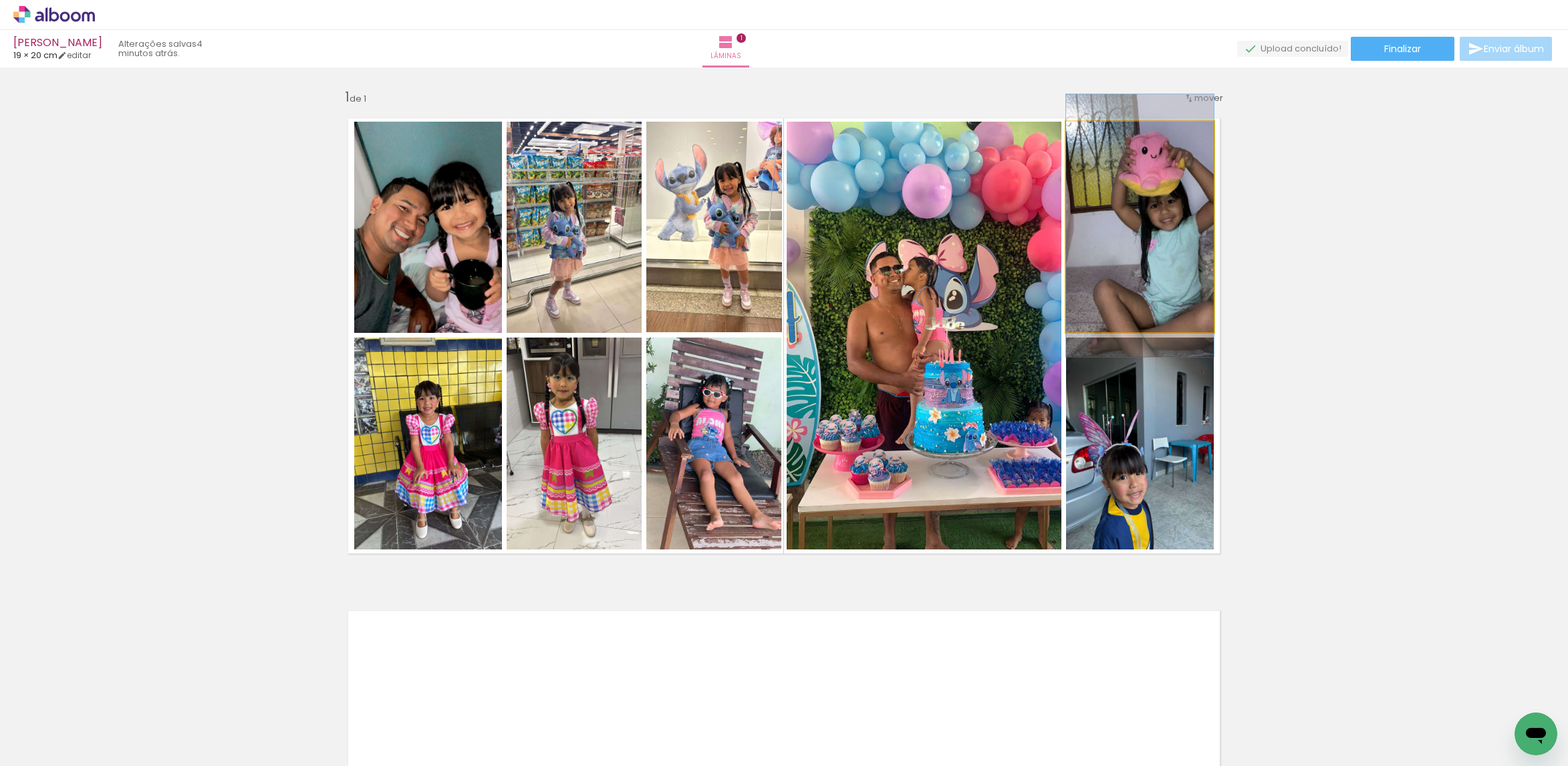
drag, startPoint x: 1148, startPoint y: 246, endPoint x: 1117, endPoint y: 253, distance: 31.8
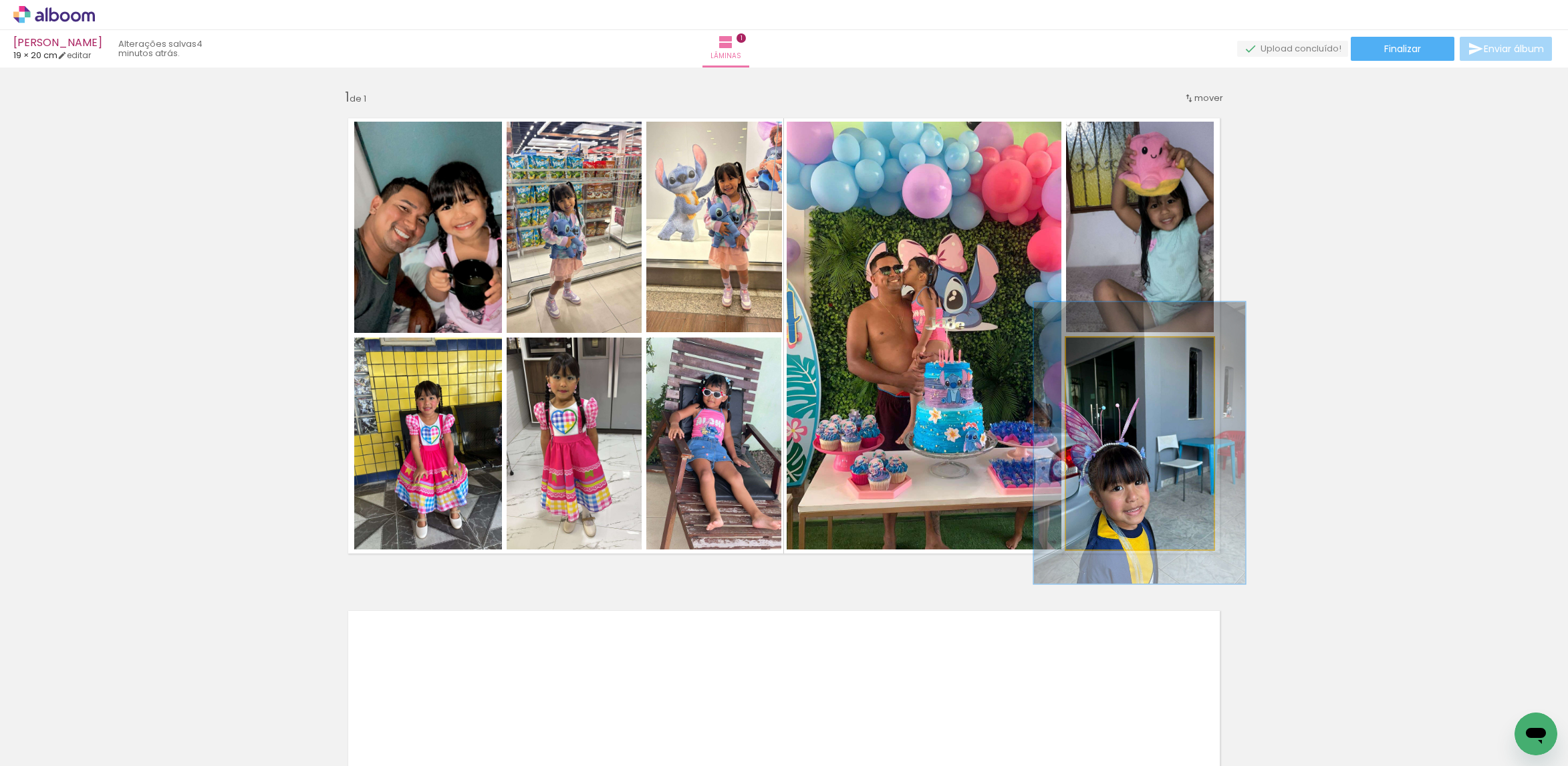
drag, startPoint x: 1098, startPoint y: 353, endPoint x: 1111, endPoint y: 351, distance: 13.2
click at [1111, 351] on div at bounding box center [1113, 351] width 22 height 22
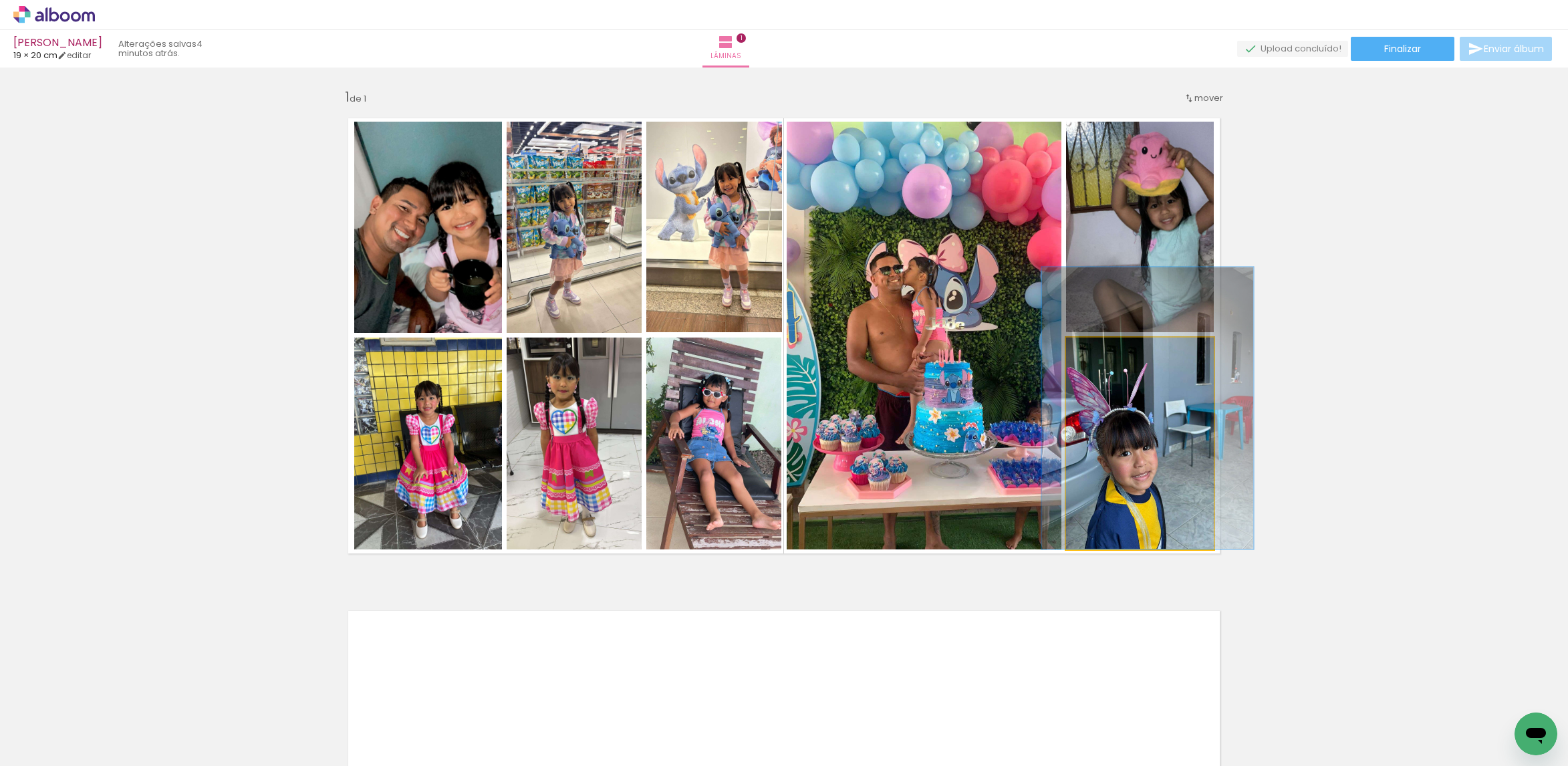
drag, startPoint x: 1141, startPoint y: 449, endPoint x: 1148, endPoint y: 414, distance: 35.7
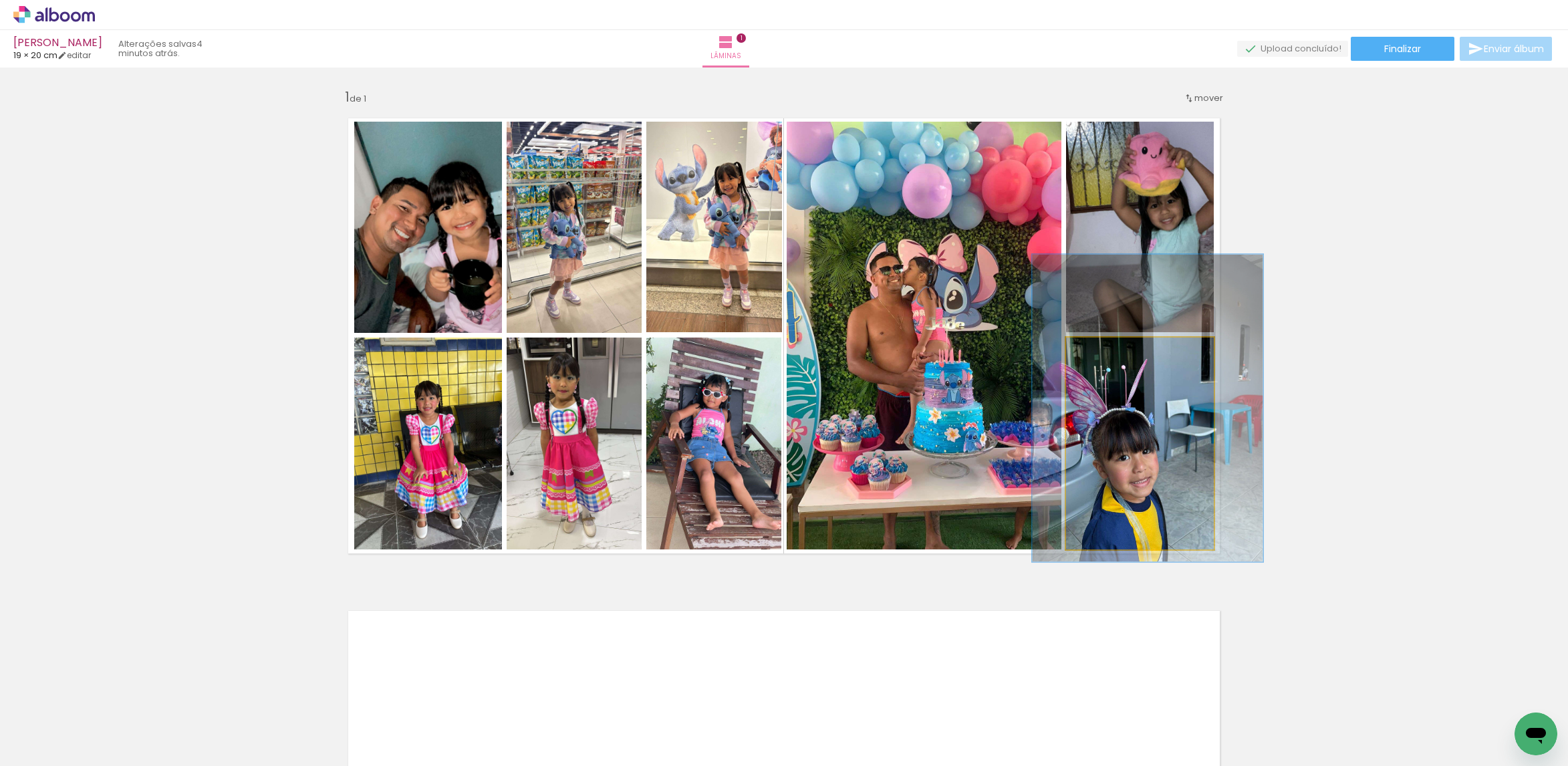
type paper-slider "145"
click at [1121, 353] on div at bounding box center [1120, 351] width 22 height 22
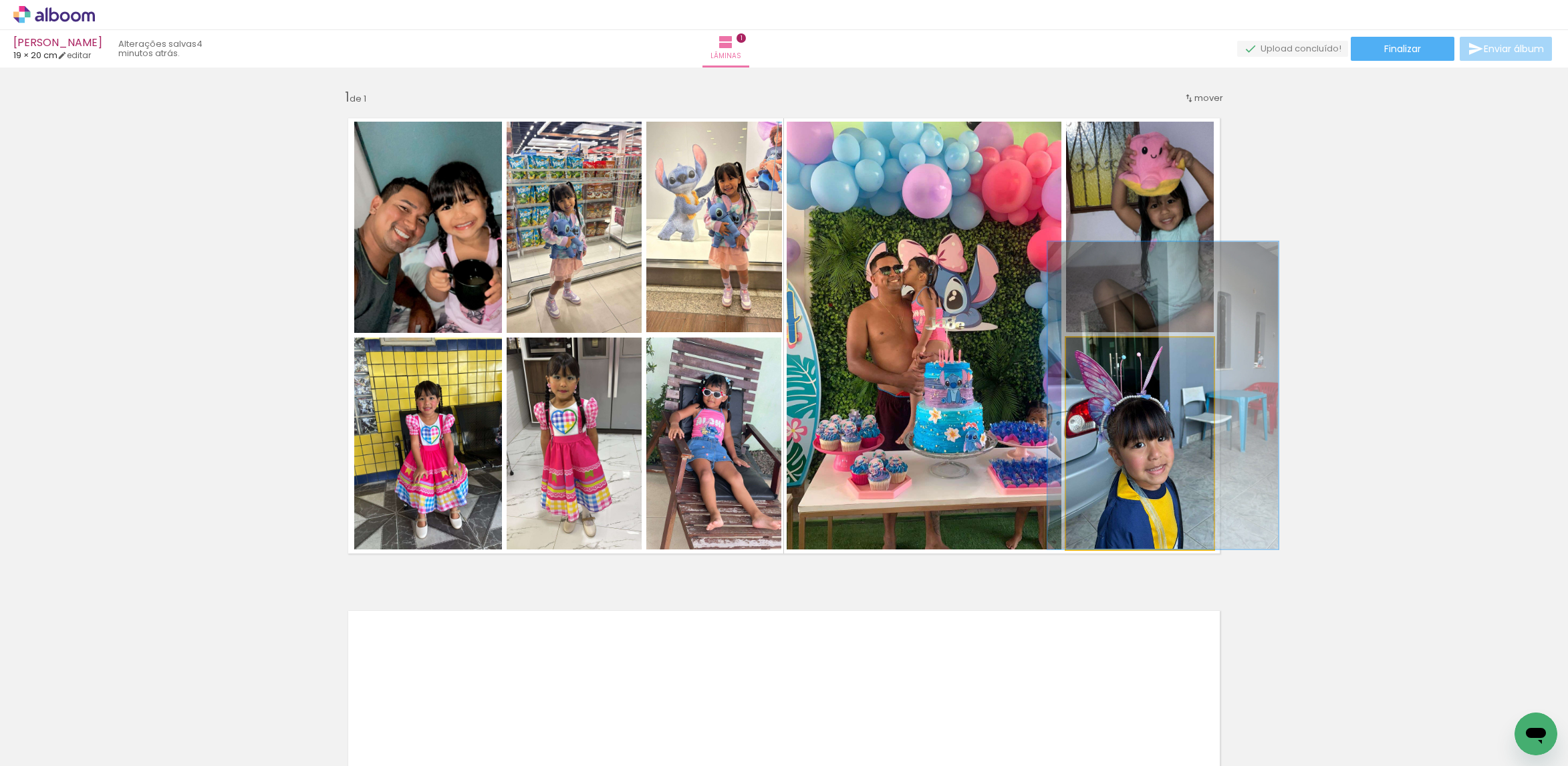
drag, startPoint x: 1147, startPoint y: 458, endPoint x: 1162, endPoint y: 430, distance: 31.8
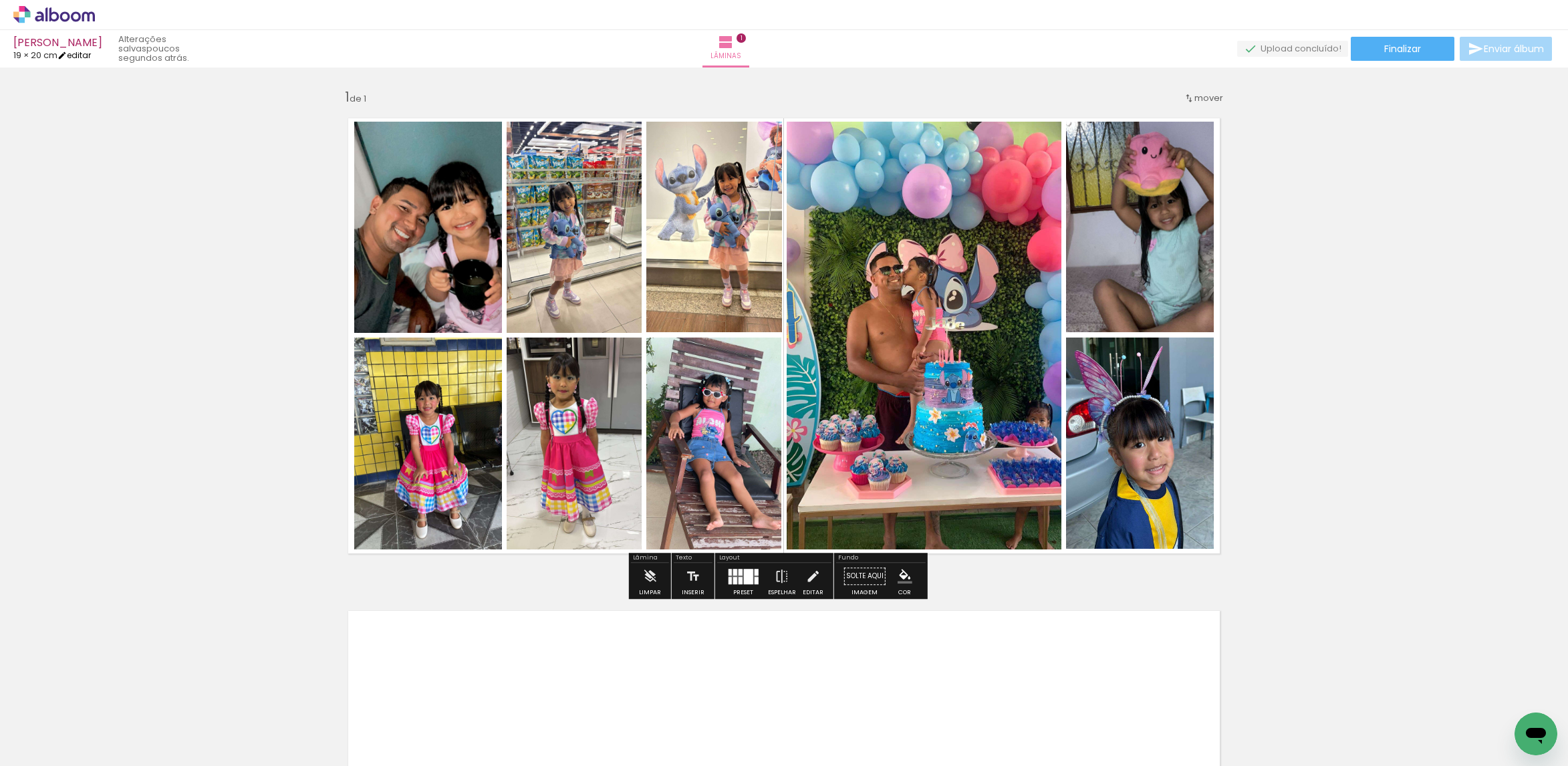
click at [67, 54] on iron-icon at bounding box center [62, 55] width 9 height 9
type input "20"
type input "39"
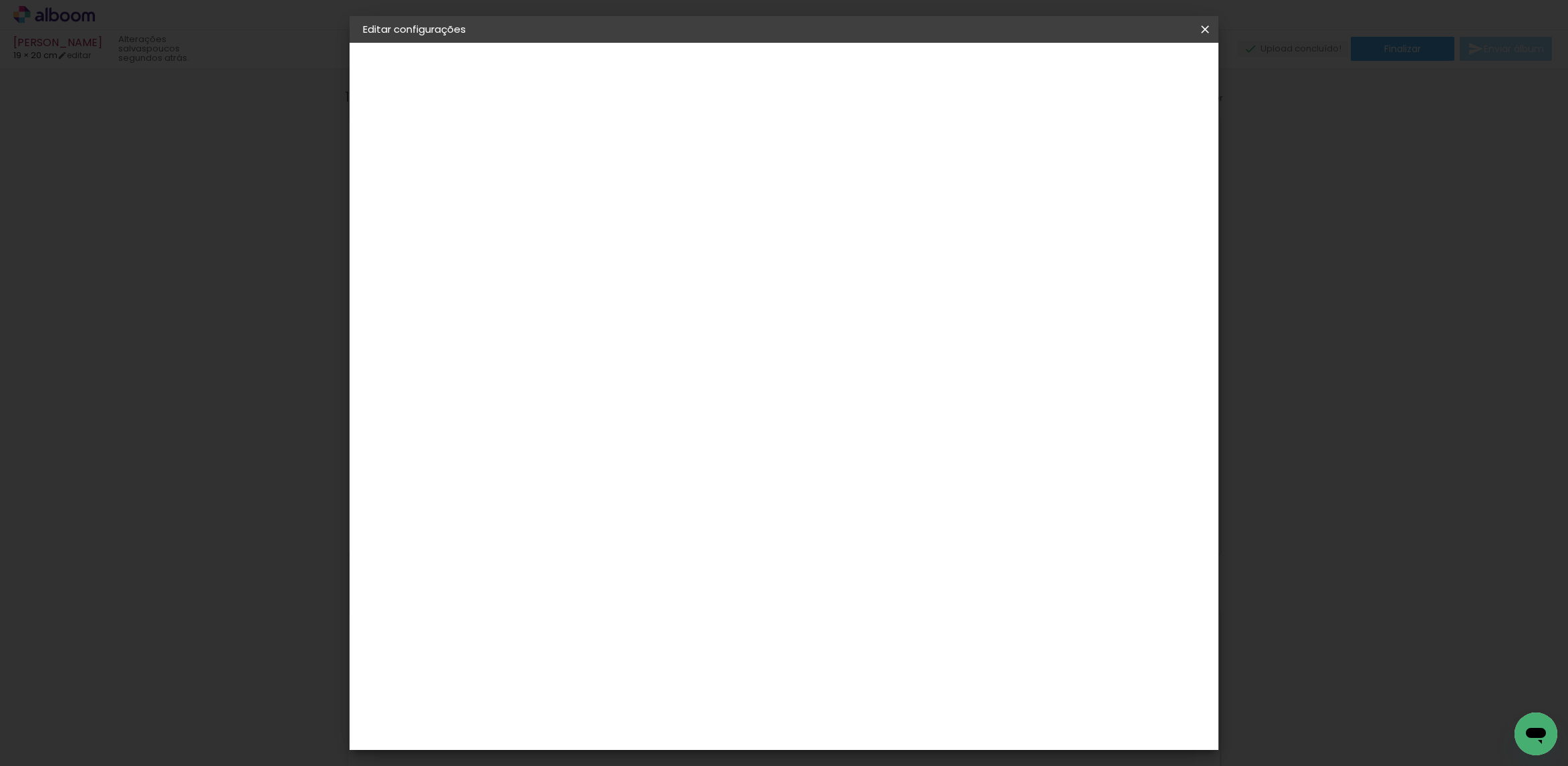
click at [555, 385] on input "20" at bounding box center [539, 381] width 35 height 20
drag, startPoint x: 554, startPoint y: 384, endPoint x: 542, endPoint y: 381, distance: 12.4
click at [544, 383] on input "20" at bounding box center [539, 381] width 35 height 20
drag, startPoint x: 566, startPoint y: 345, endPoint x: 536, endPoint y: 353, distance: 31.0
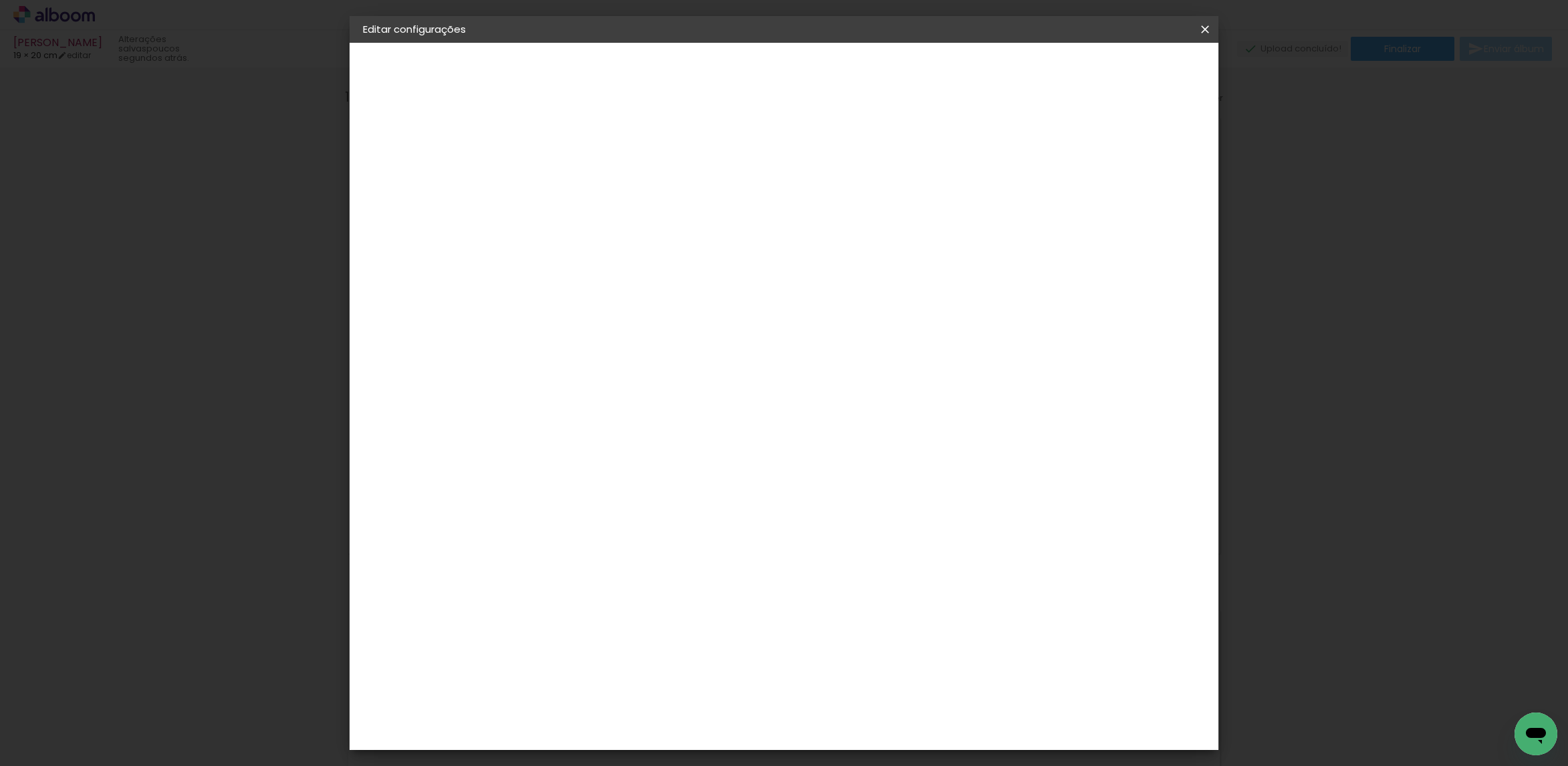
click at [536, 351] on input "35" at bounding box center [551, 344] width 35 height 20
type input "17"
type paper-input "17"
drag, startPoint x: 866, startPoint y: 517, endPoint x: 874, endPoint y: 523, distance: 10.0
click at [874, 523] on div "39" at bounding box center [864, 521] width 51 height 20
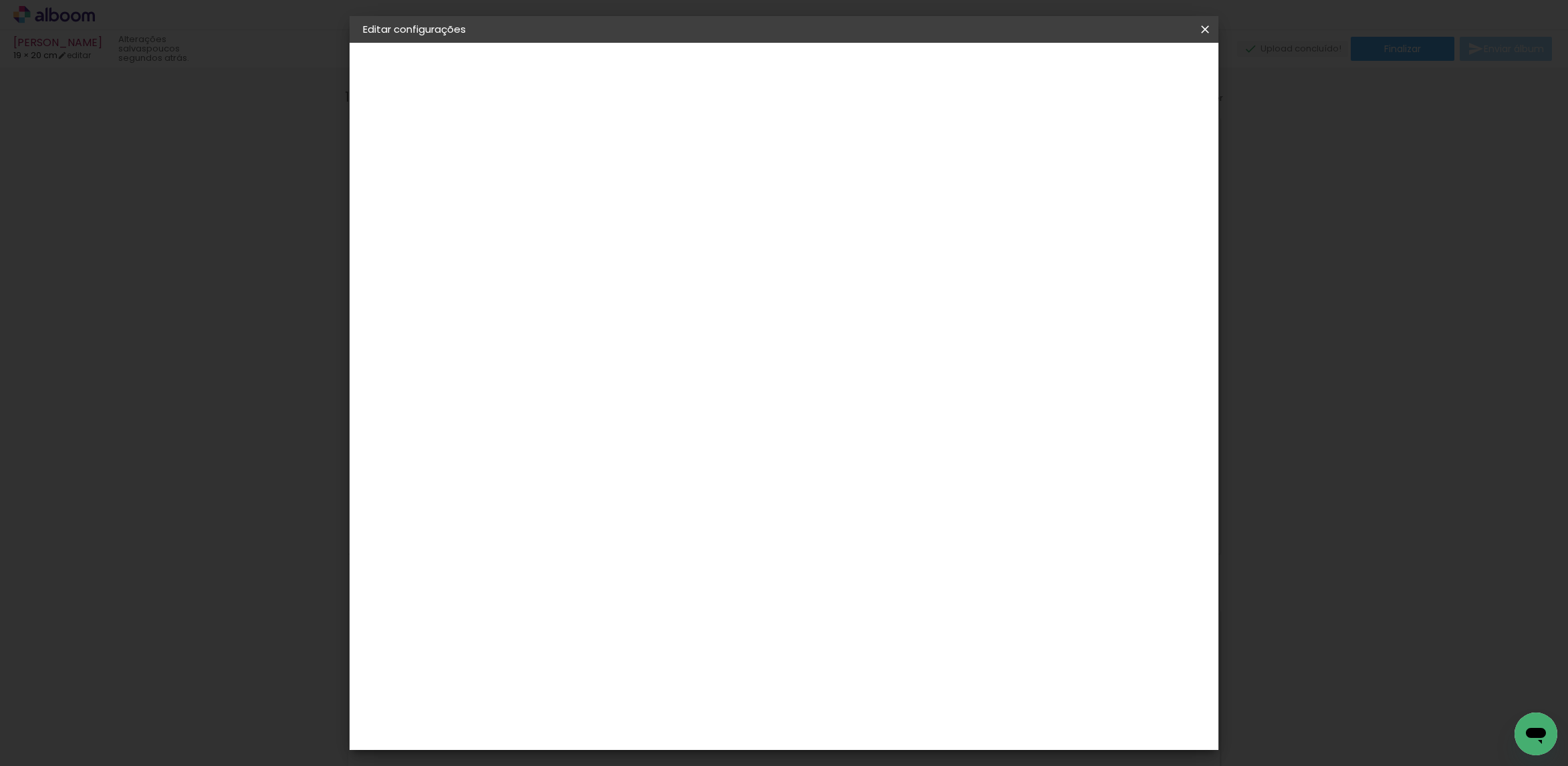
click at [871, 516] on input "39" at bounding box center [855, 521] width 35 height 20
drag, startPoint x: 871, startPoint y: 516, endPoint x: 852, endPoint y: 519, distance: 19.2
click at [855, 520] on input "39" at bounding box center [855, 521] width 35 height 20
type input "34"
type paper-input "34"
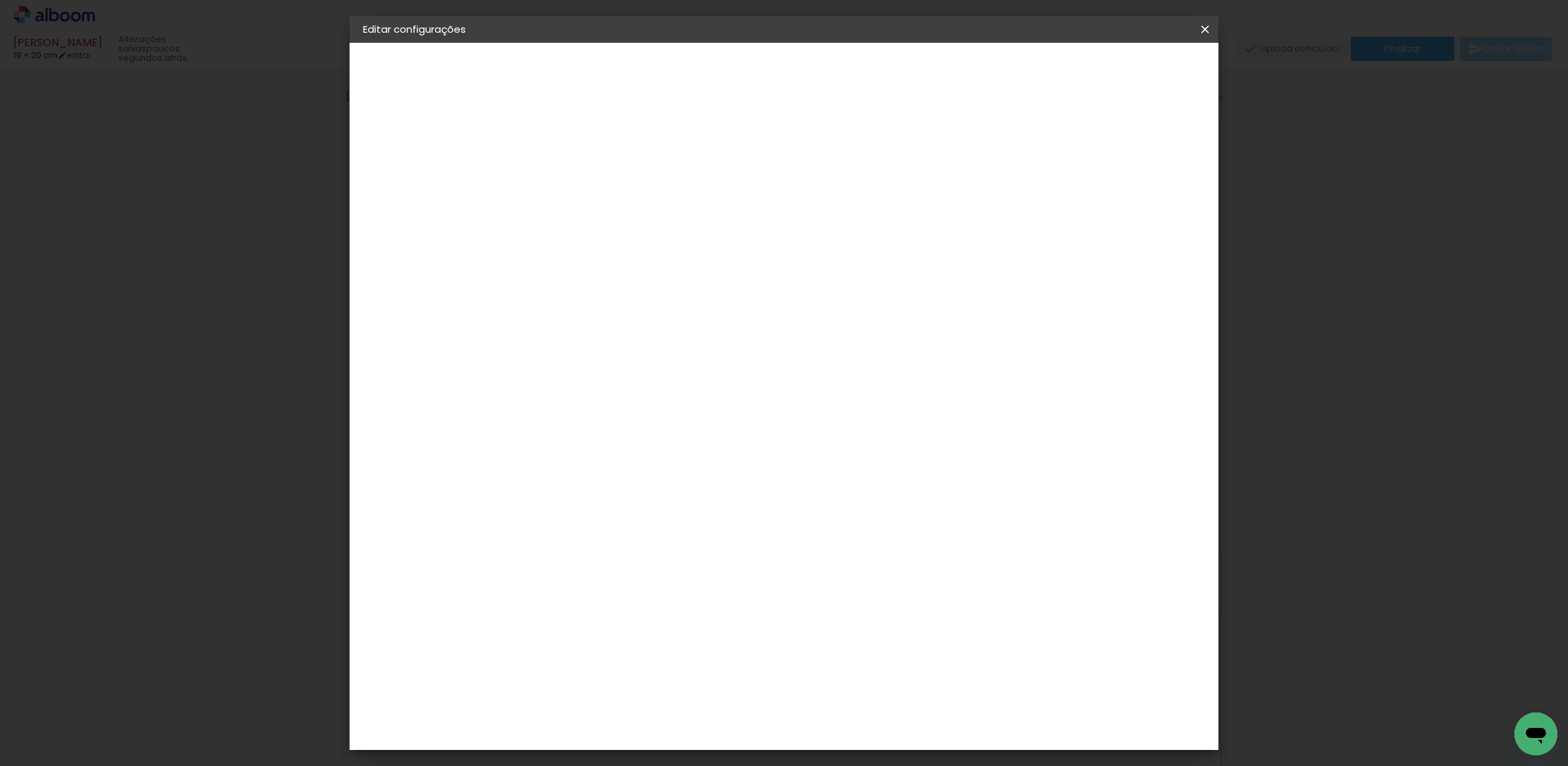
click at [1130, 63] on paper-button "Salvar configurações" at bounding box center [1067, 70] width 126 height 22
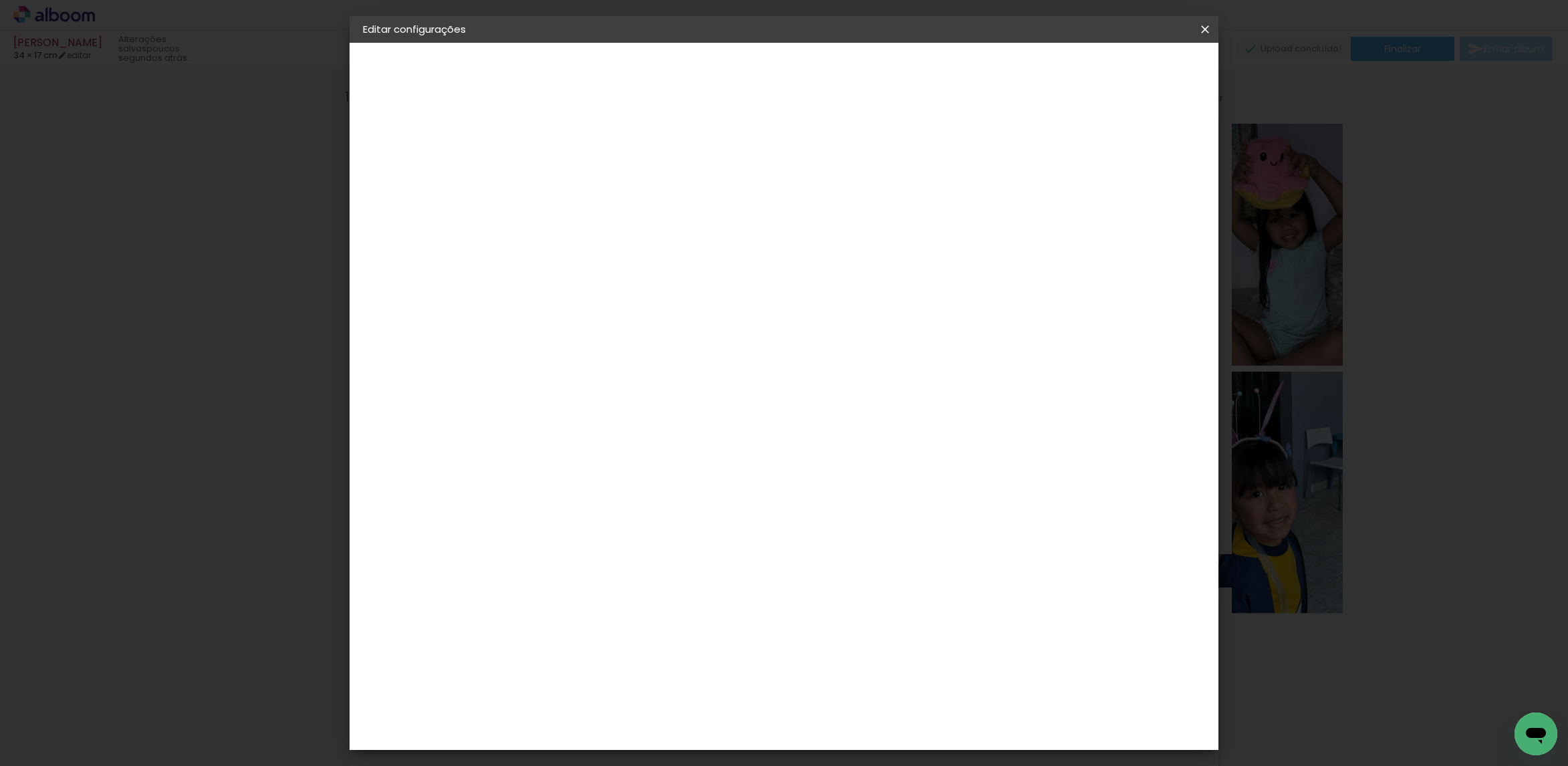
drag, startPoint x: 1147, startPoint y: 51, endPoint x: 1149, endPoint y: 63, distance: 12.2
click at [1147, 54] on header "Tamanho livre Defina a largura, altura e sangria das lâminas. Voltar Salvar con…" at bounding box center [836, 77] width 627 height 68
click at [1117, 73] on span "Salvar configurações" at bounding box center [1067, 71] width 99 height 9
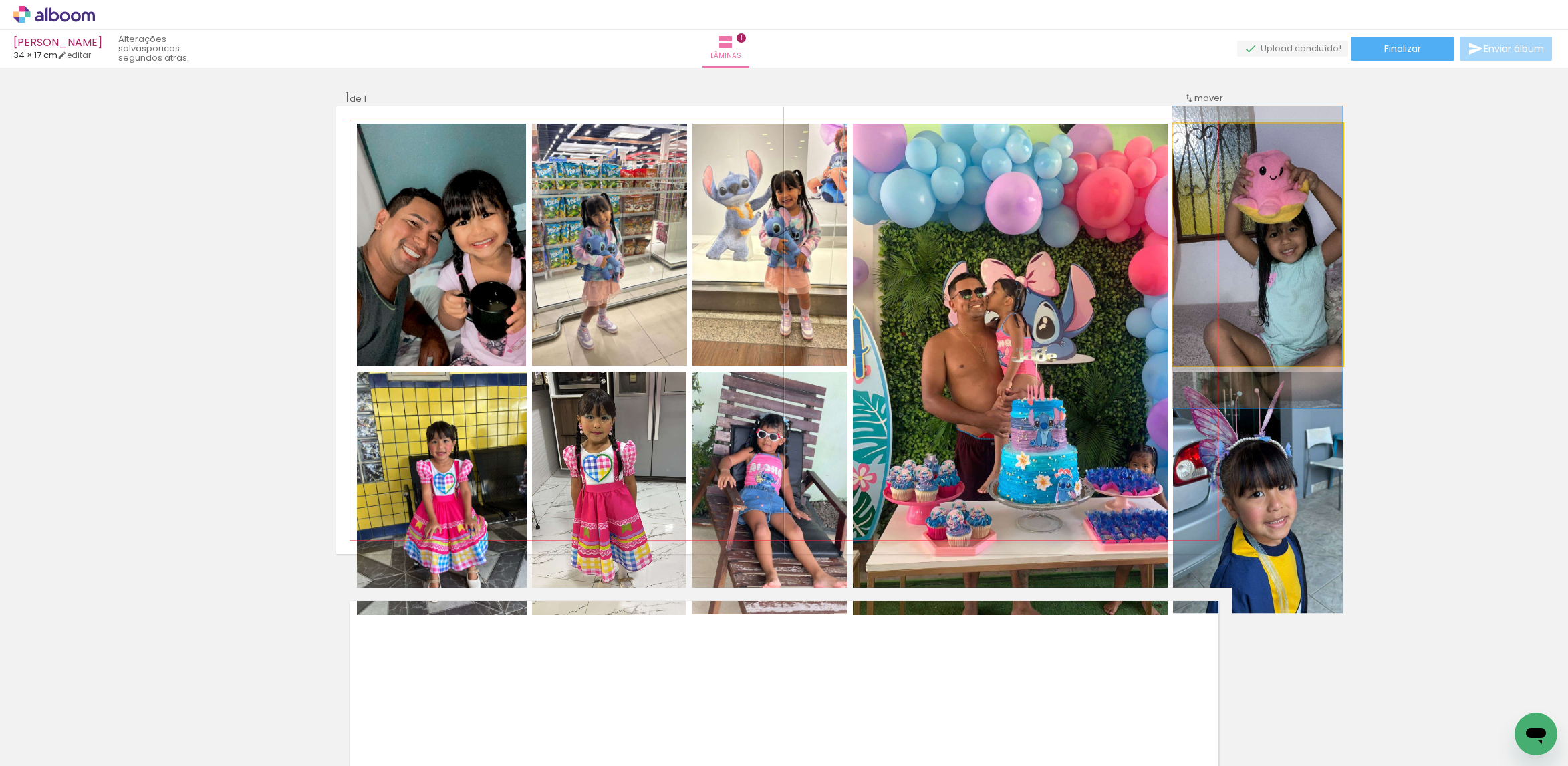
drag, startPoint x: 1267, startPoint y: 288, endPoint x: 1221, endPoint y: 309, distance: 50.6
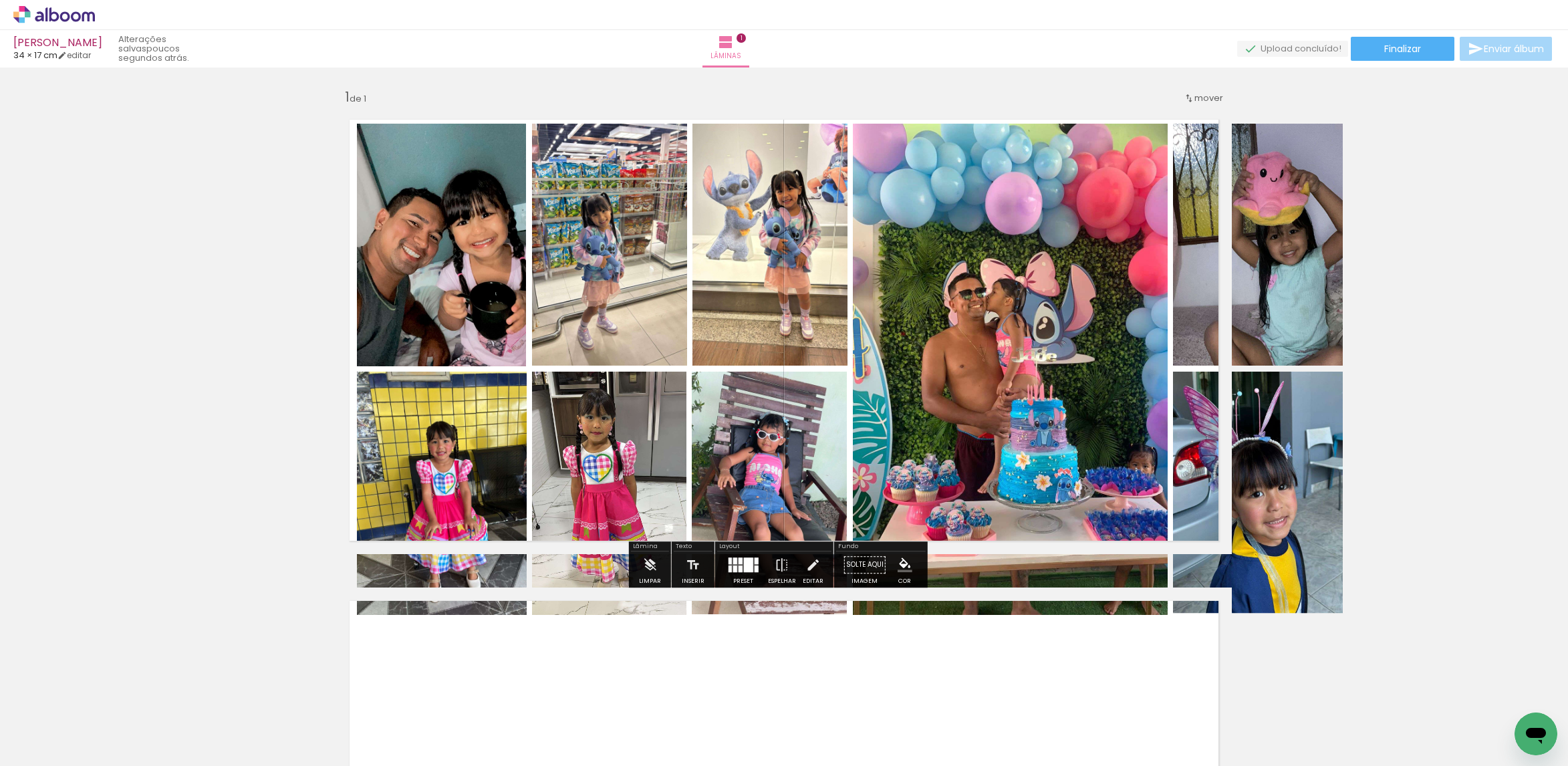
click at [738, 561] on div at bounding box center [740, 560] width 4 height 7
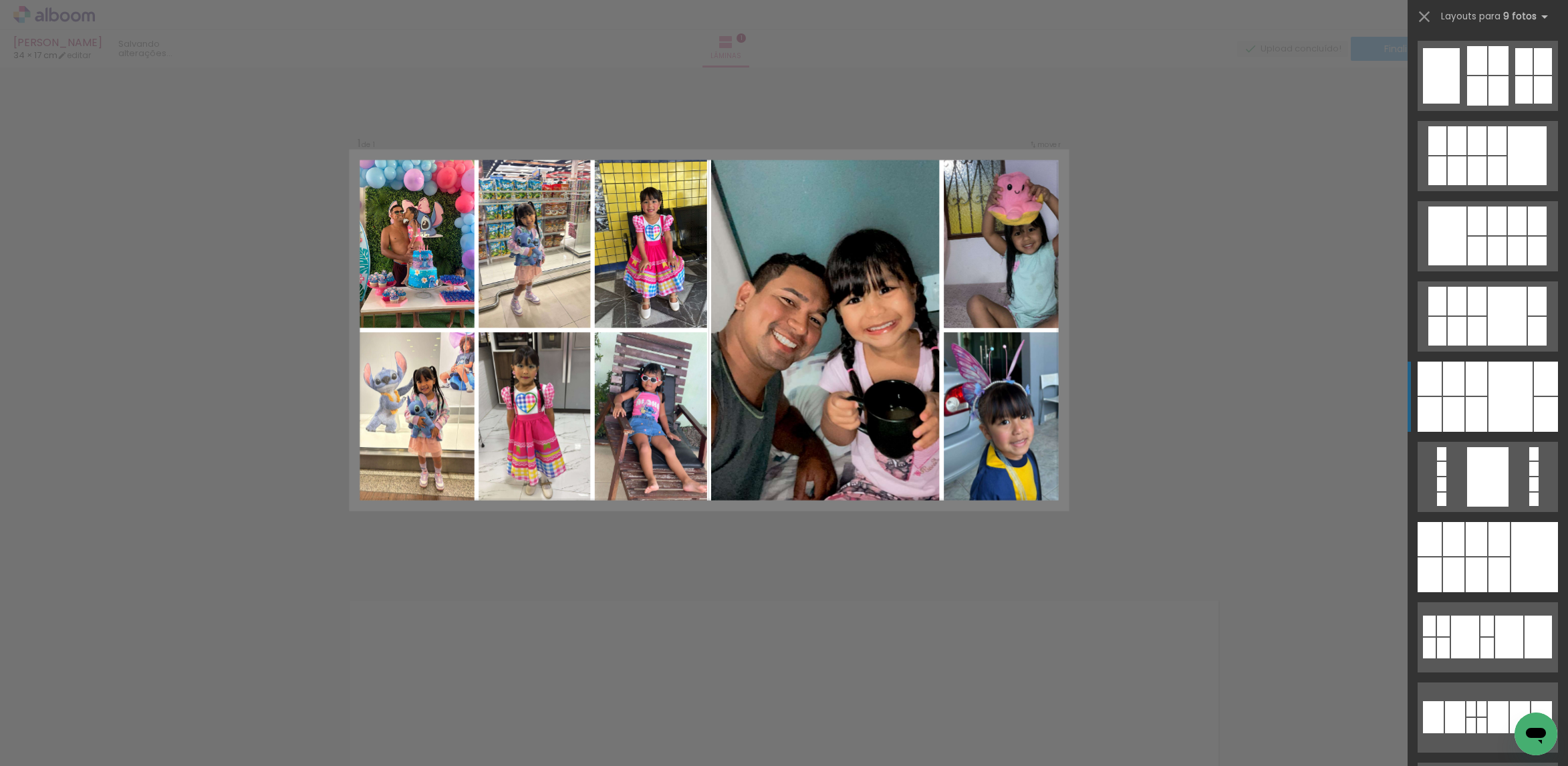
scroll to position [320, 0]
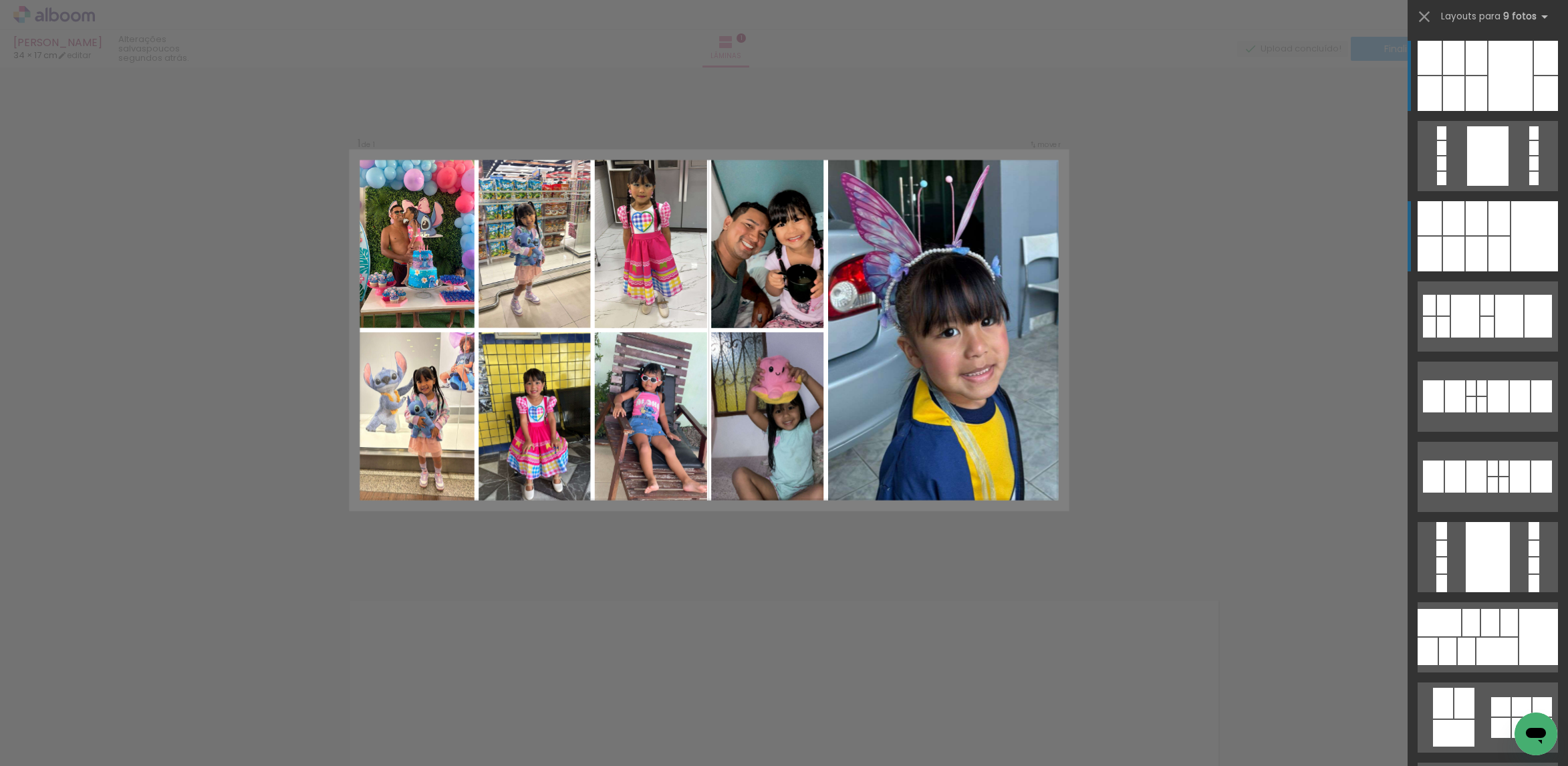
click at [1498, 253] on div at bounding box center [1499, 254] width 22 height 35
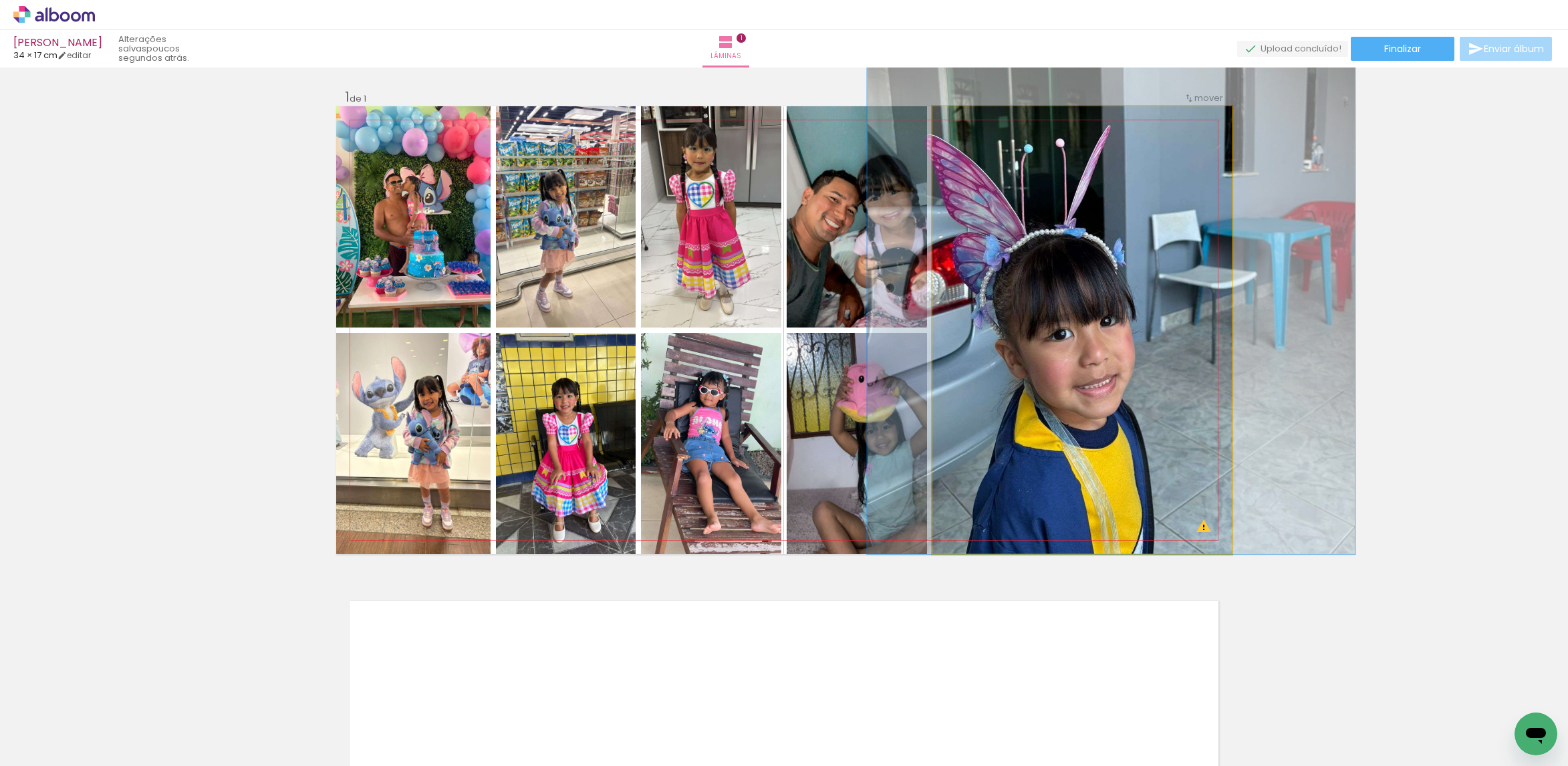
drag, startPoint x: 998, startPoint y: 323, endPoint x: 1013, endPoint y: 329, distance: 16.2
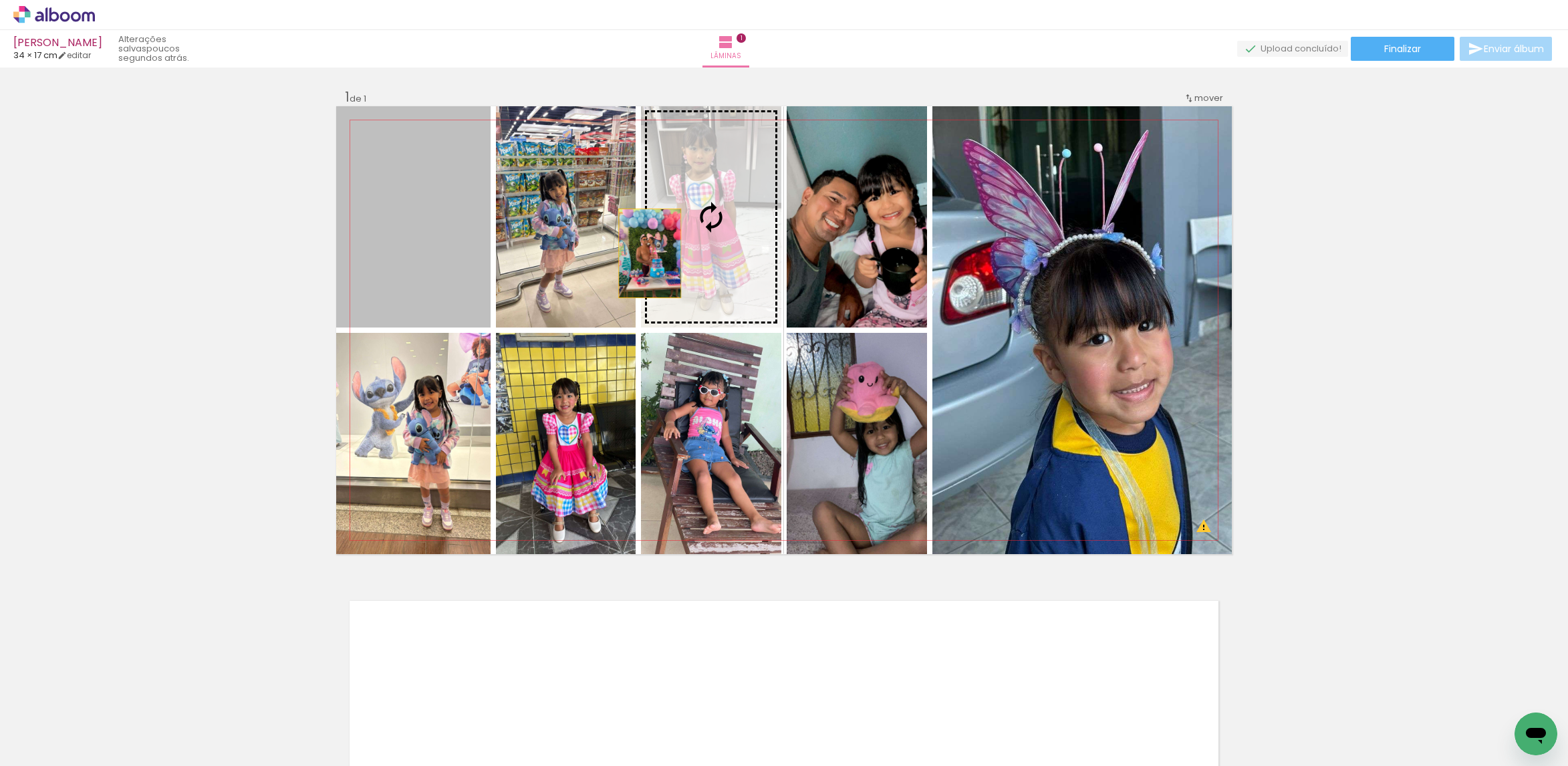
drag, startPoint x: 404, startPoint y: 230, endPoint x: 1111, endPoint y: 314, distance: 712.0
click at [0, 0] on slot at bounding box center [0, 0] width 0 height 0
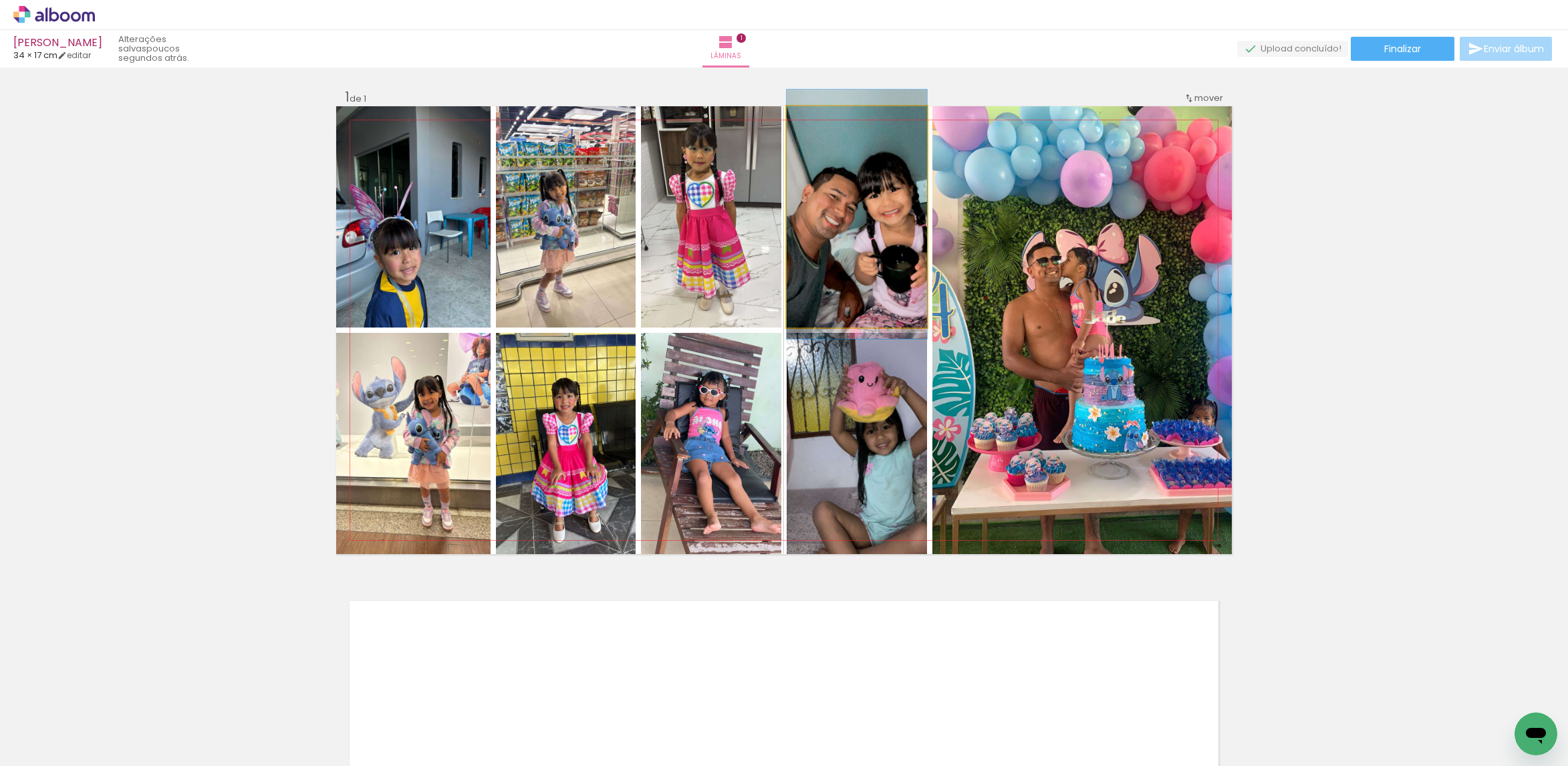
drag, startPoint x: 871, startPoint y: 263, endPoint x: 863, endPoint y: 259, distance: 8.9
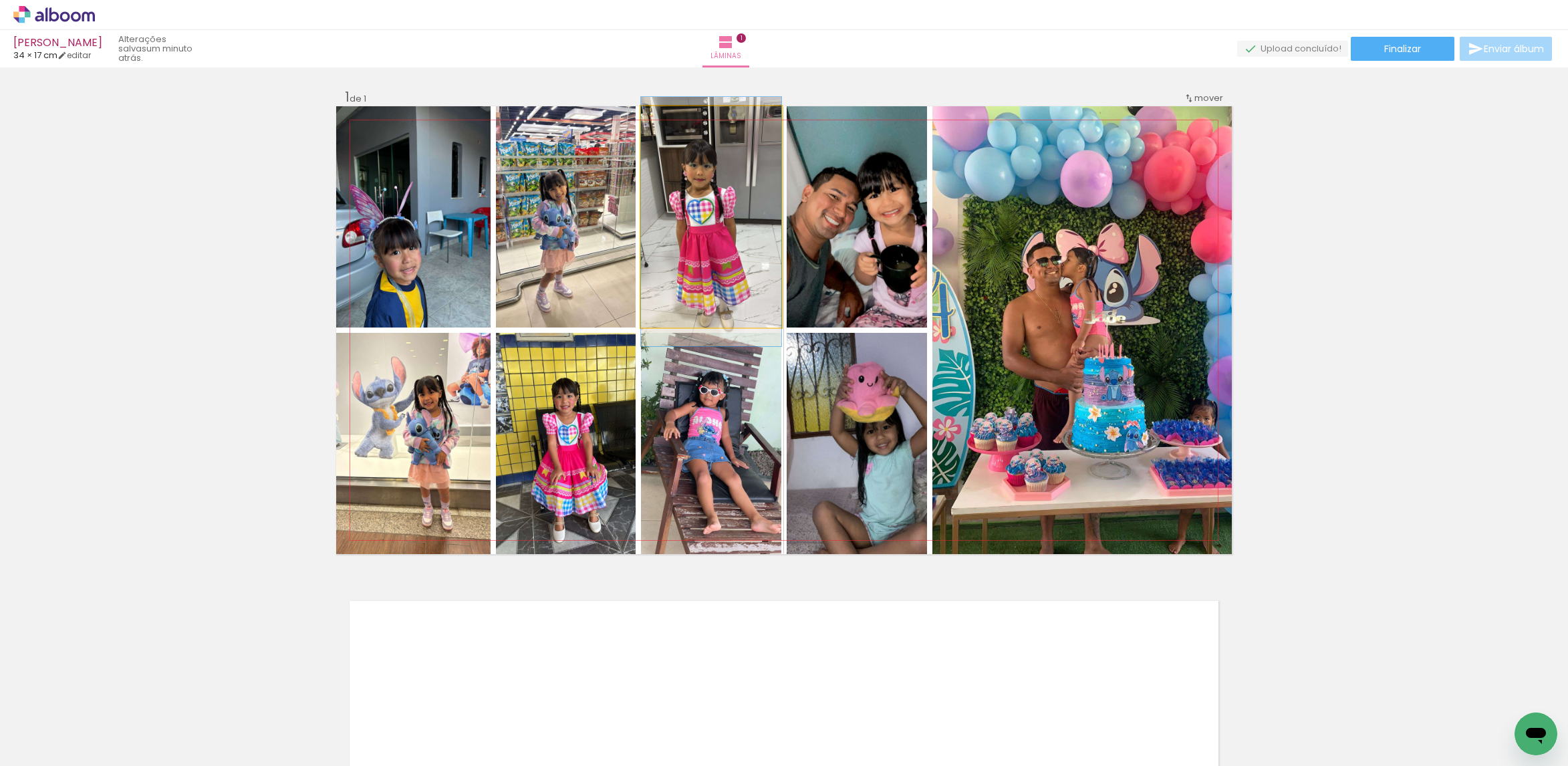
drag, startPoint x: 722, startPoint y: 245, endPoint x: 719, endPoint y: 259, distance: 14.3
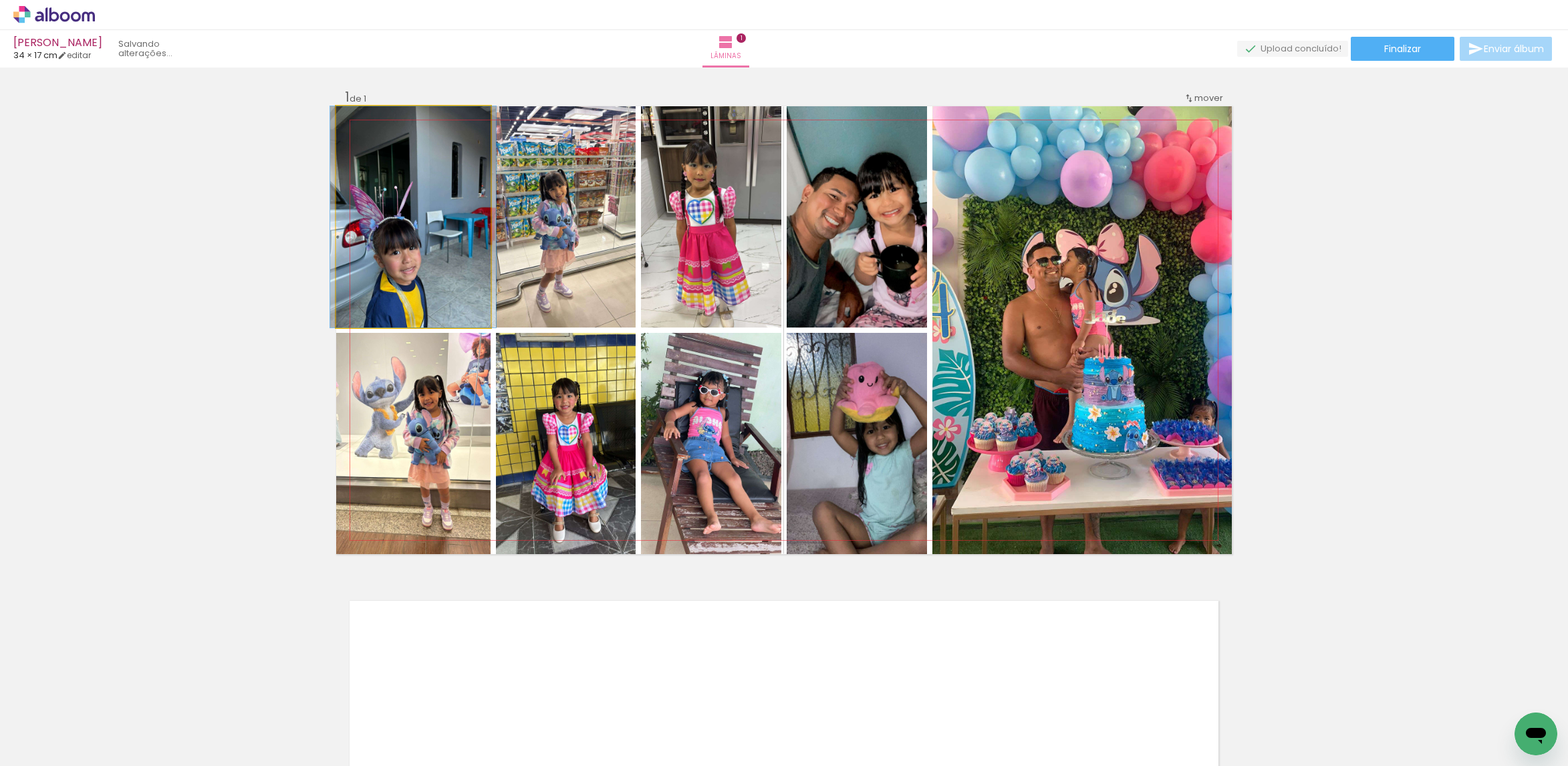
click at [403, 262] on quentale-photo at bounding box center [413, 216] width 155 height 221
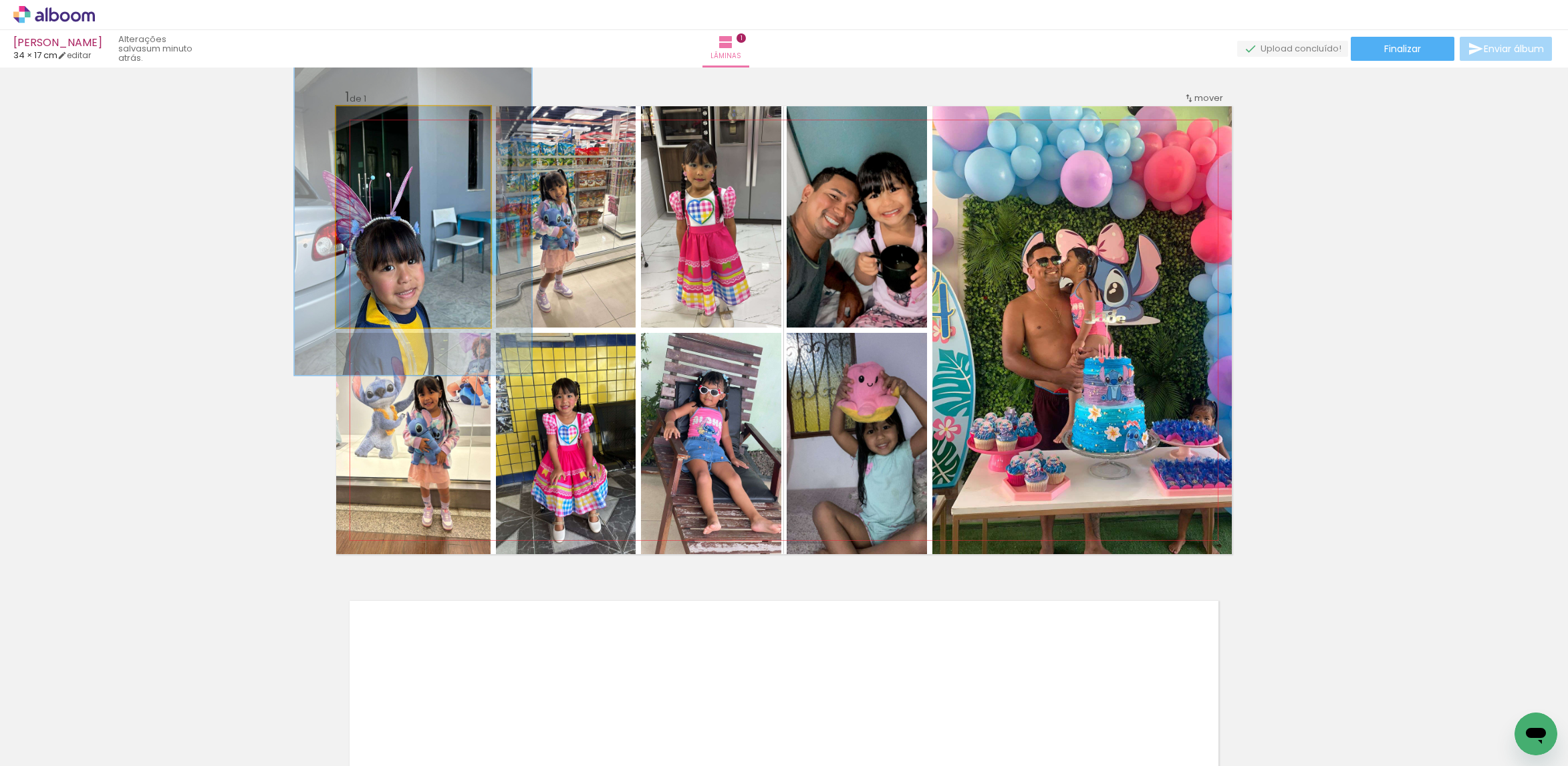
drag, startPoint x: 367, startPoint y: 125, endPoint x: 387, endPoint y: 126, distance: 20.0
type paper-slider "143"
click at [387, 126] on div at bounding box center [387, 120] width 22 height 22
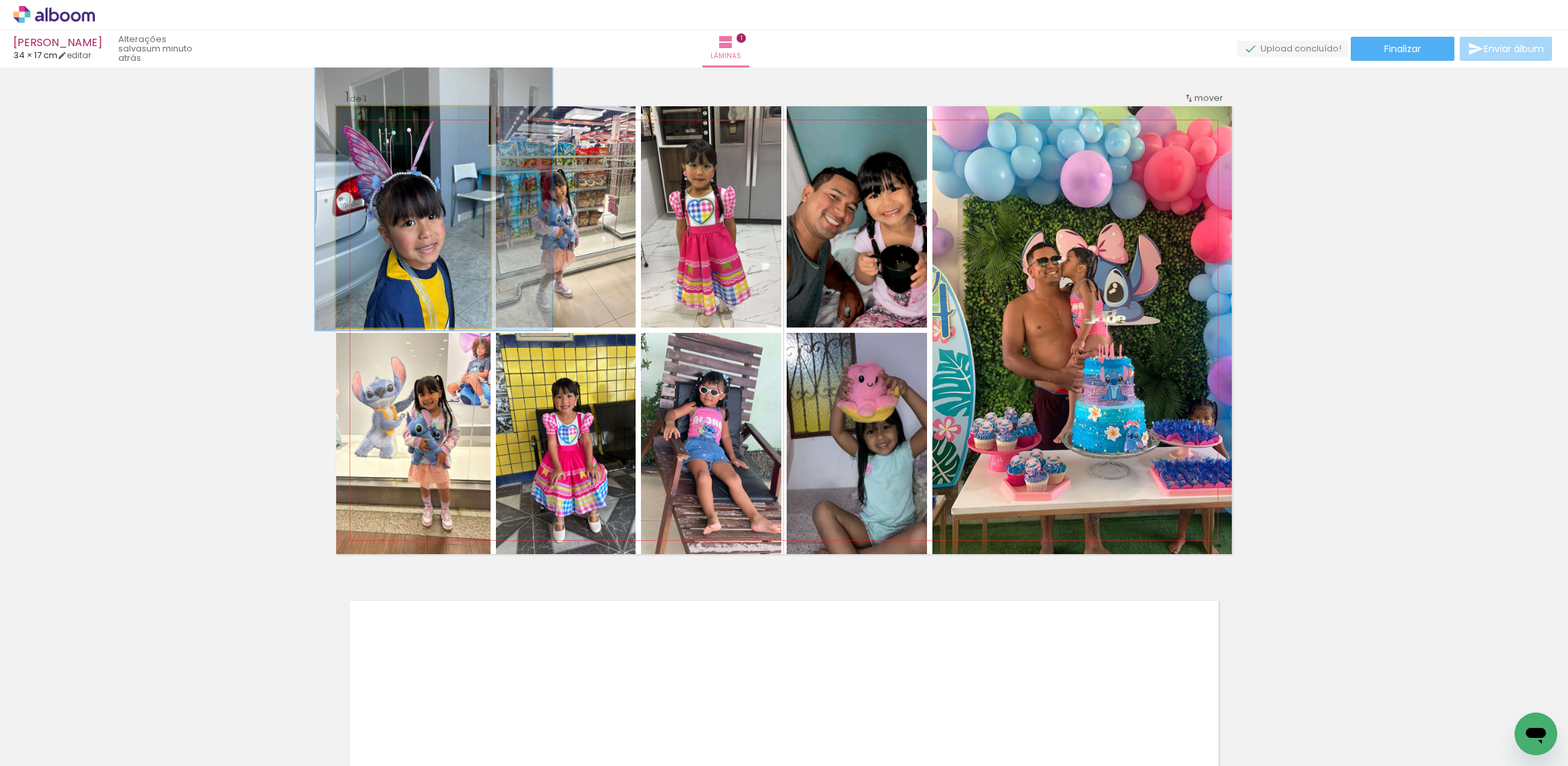
drag, startPoint x: 445, startPoint y: 251, endPoint x: 466, endPoint y: 206, distance: 49.7
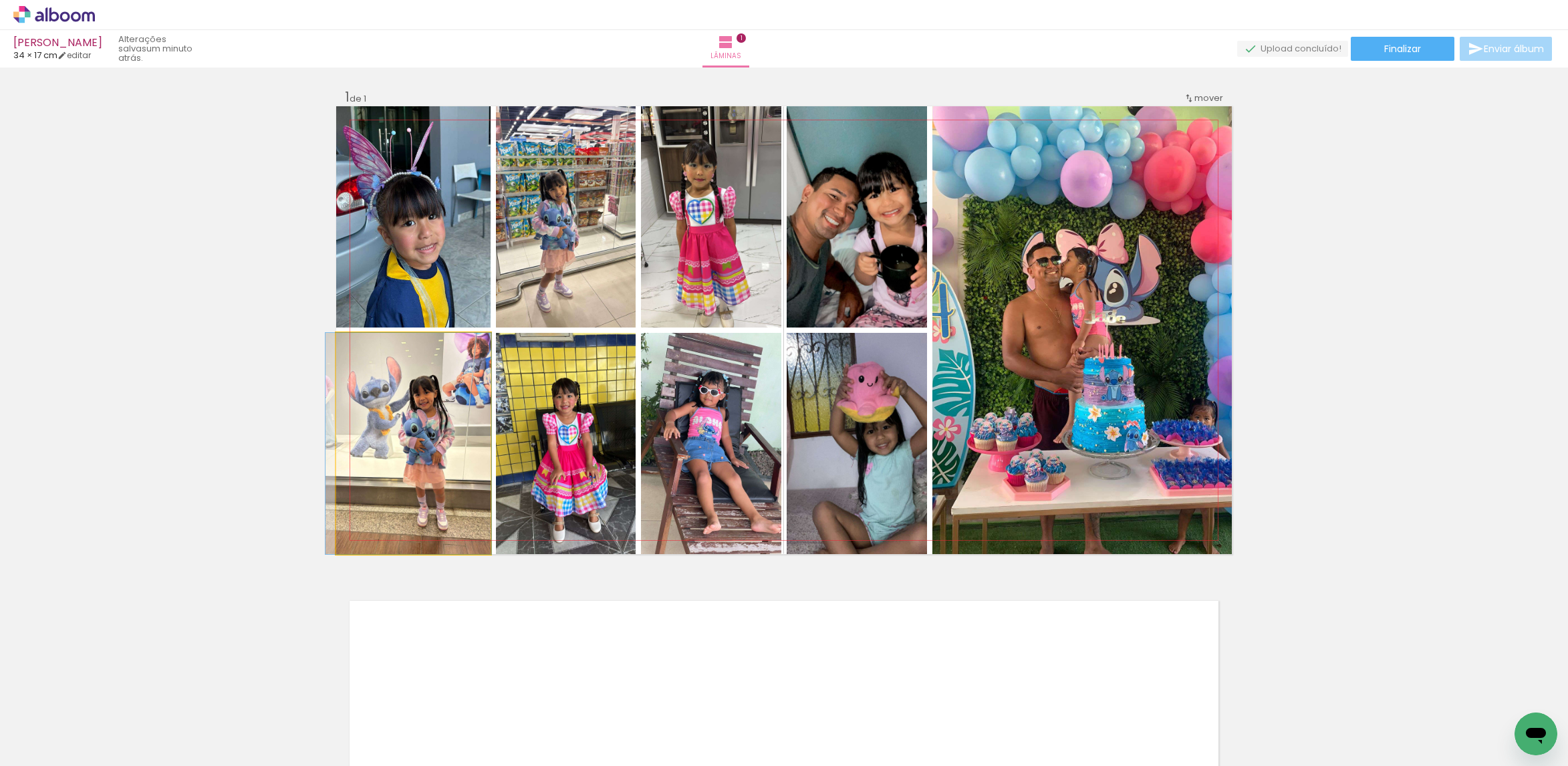
drag, startPoint x: 446, startPoint y: 417, endPoint x: 448, endPoint y: 402, distance: 15.1
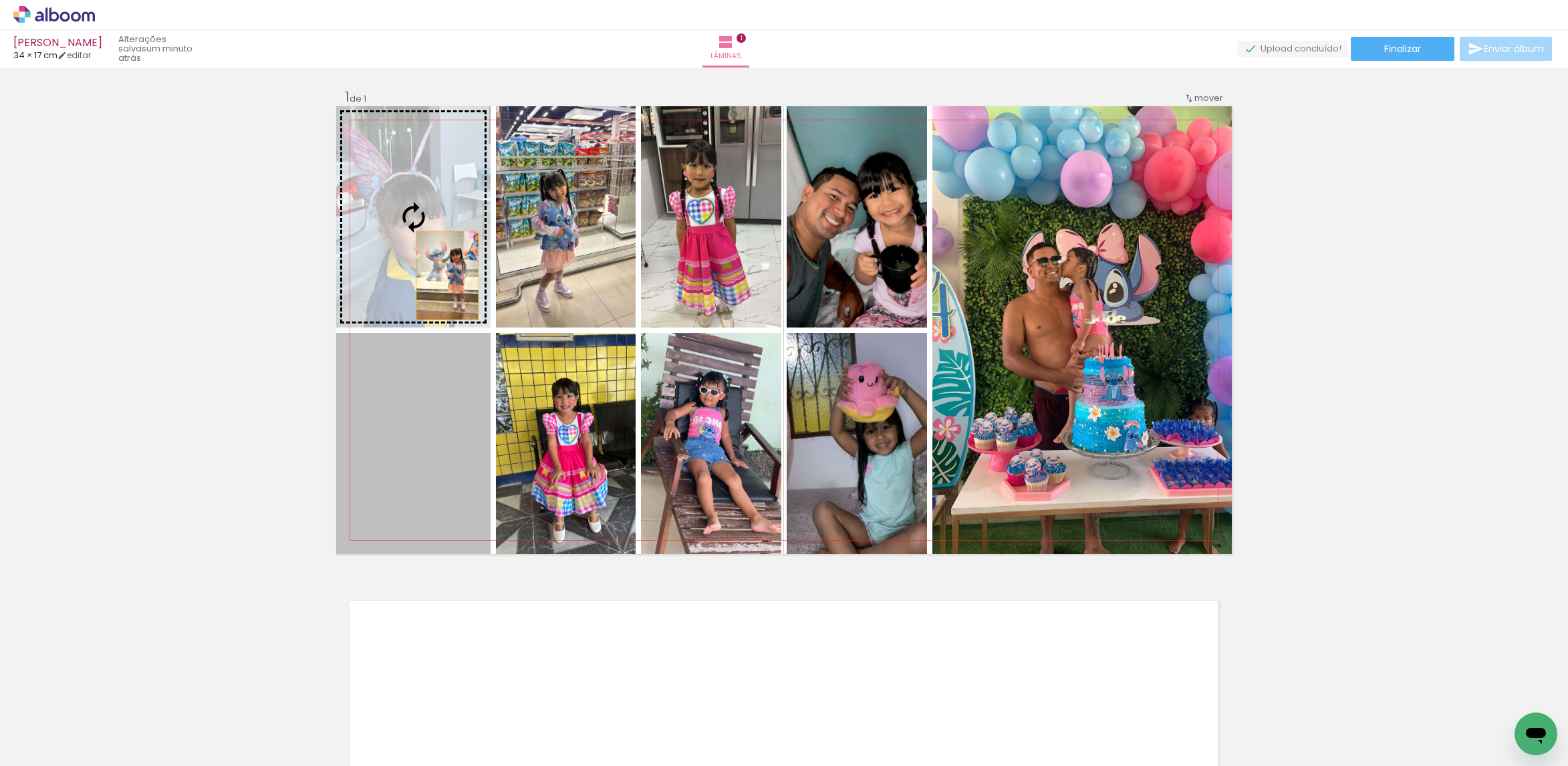
drag, startPoint x: 442, startPoint y: 309, endPoint x: 439, endPoint y: 260, distance: 49.1
click at [0, 0] on slot at bounding box center [0, 0] width 0 height 0
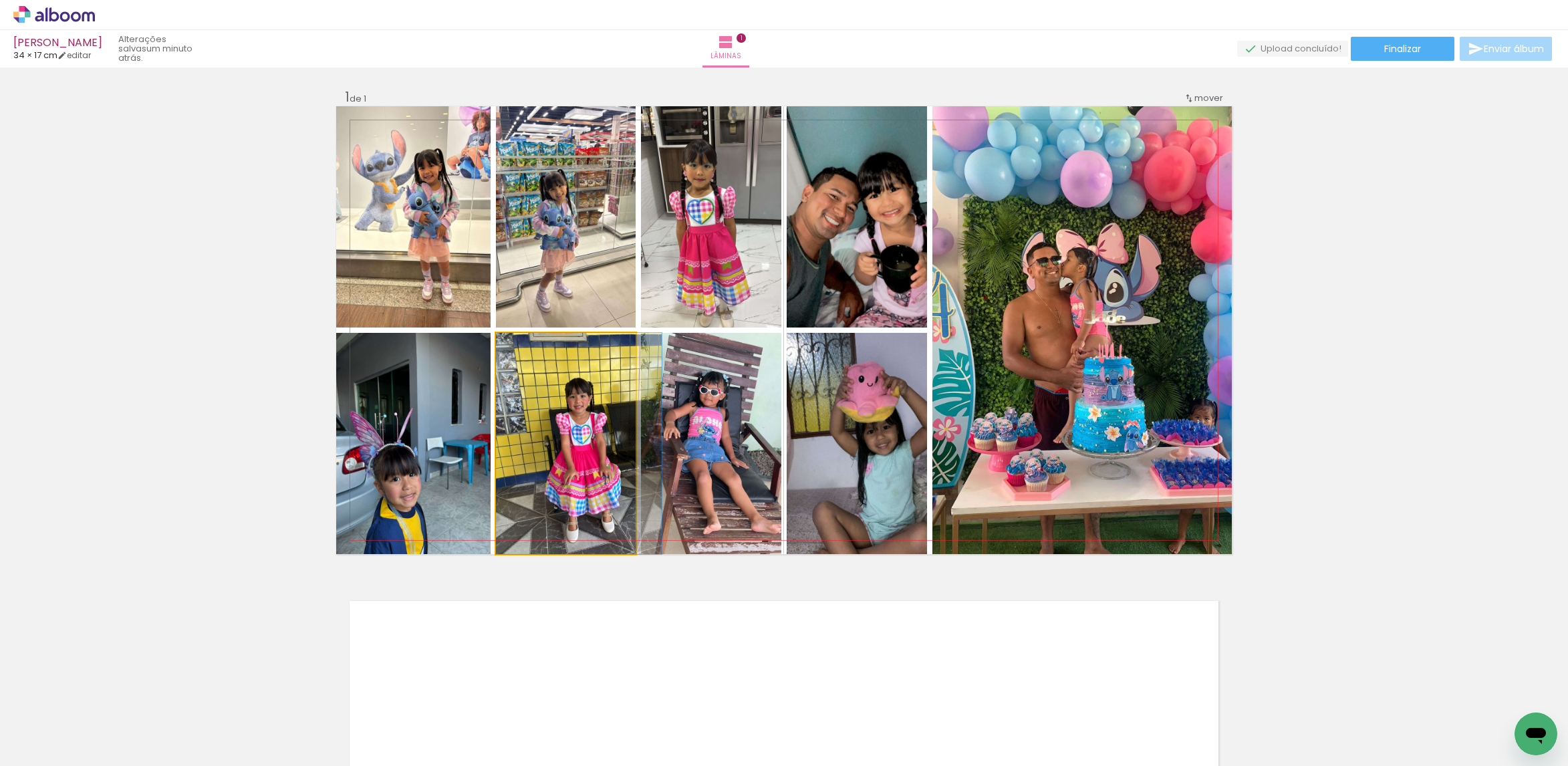
drag, startPoint x: 554, startPoint y: 425, endPoint x: 596, endPoint y: 389, distance: 55.3
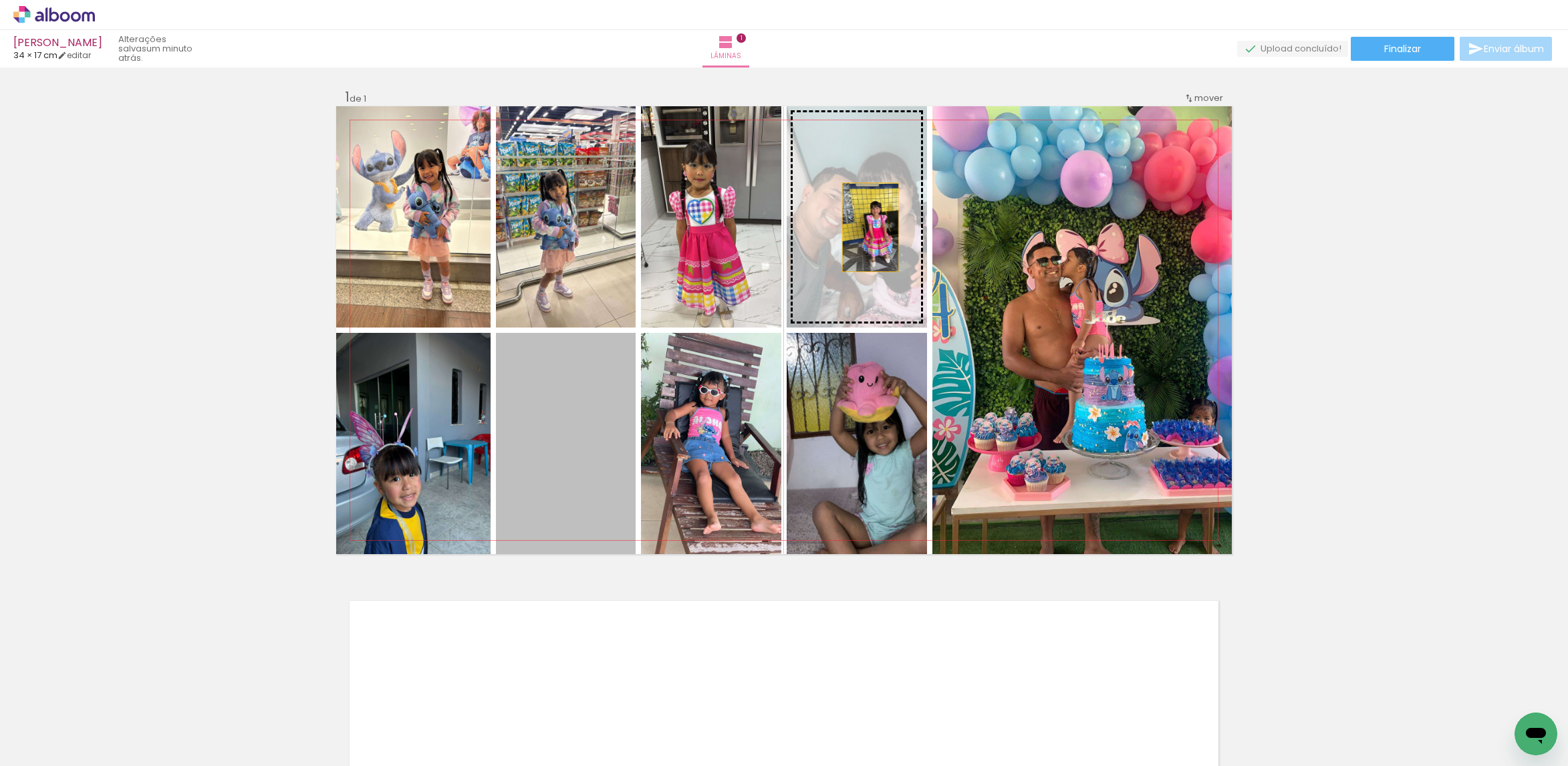
drag, startPoint x: 568, startPoint y: 395, endPoint x: 865, endPoint y: 225, distance: 342.2
click at [0, 0] on slot at bounding box center [0, 0] width 0 height 0
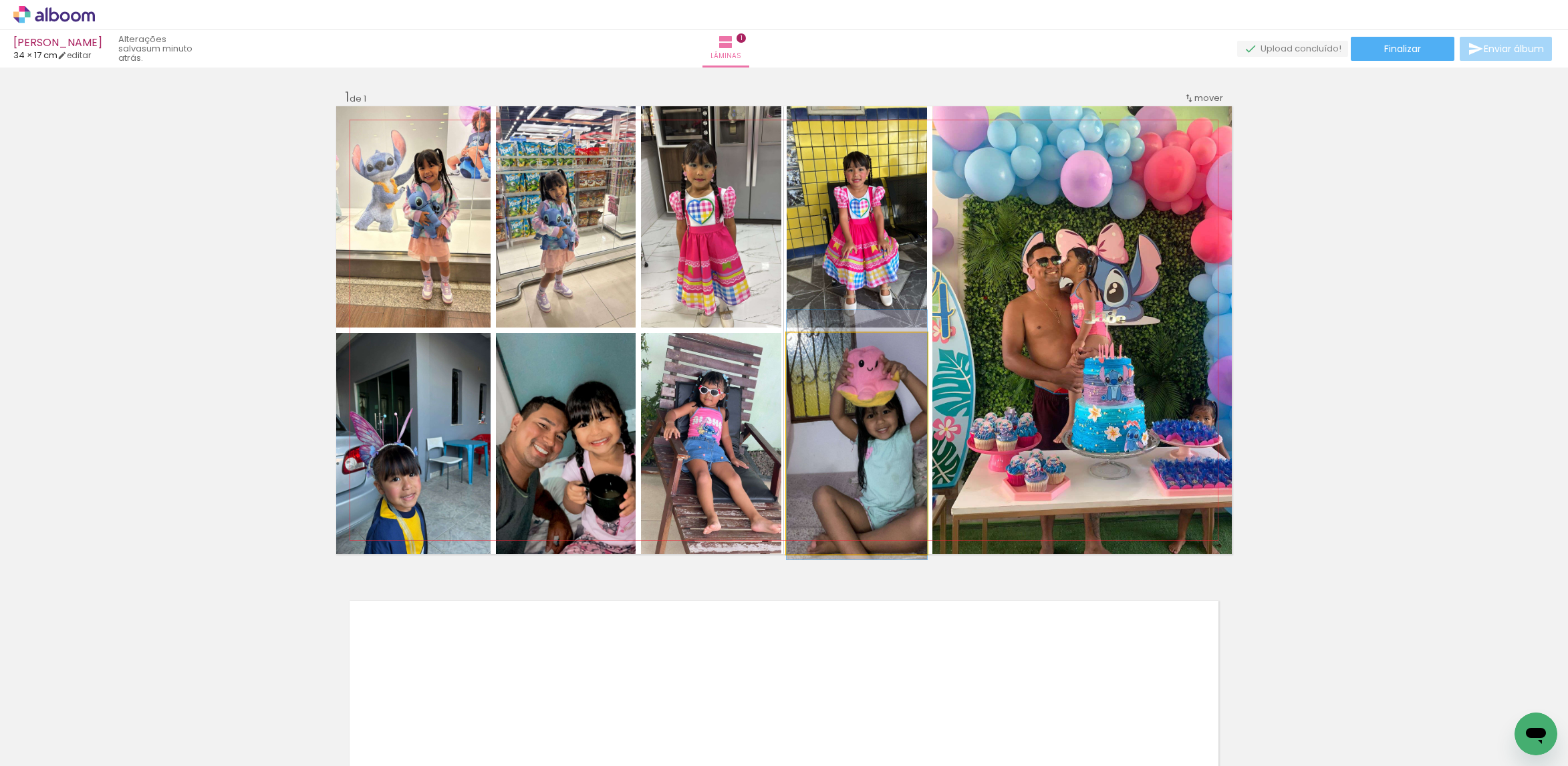
drag, startPoint x: 880, startPoint y: 459, endPoint x: 863, endPoint y: 444, distance: 22.7
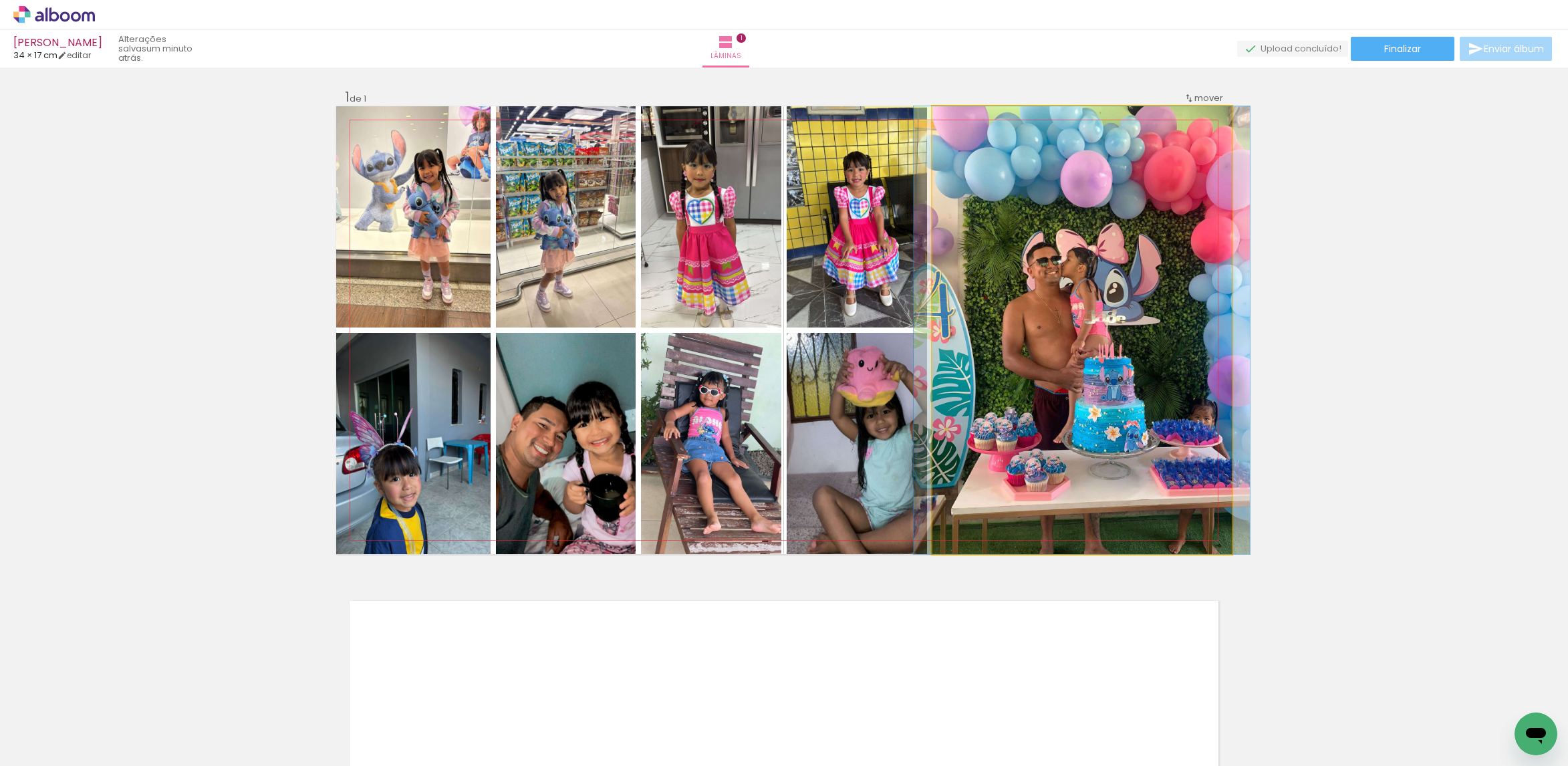
click at [1159, 225] on quentale-photo at bounding box center [1082, 330] width 300 height 448
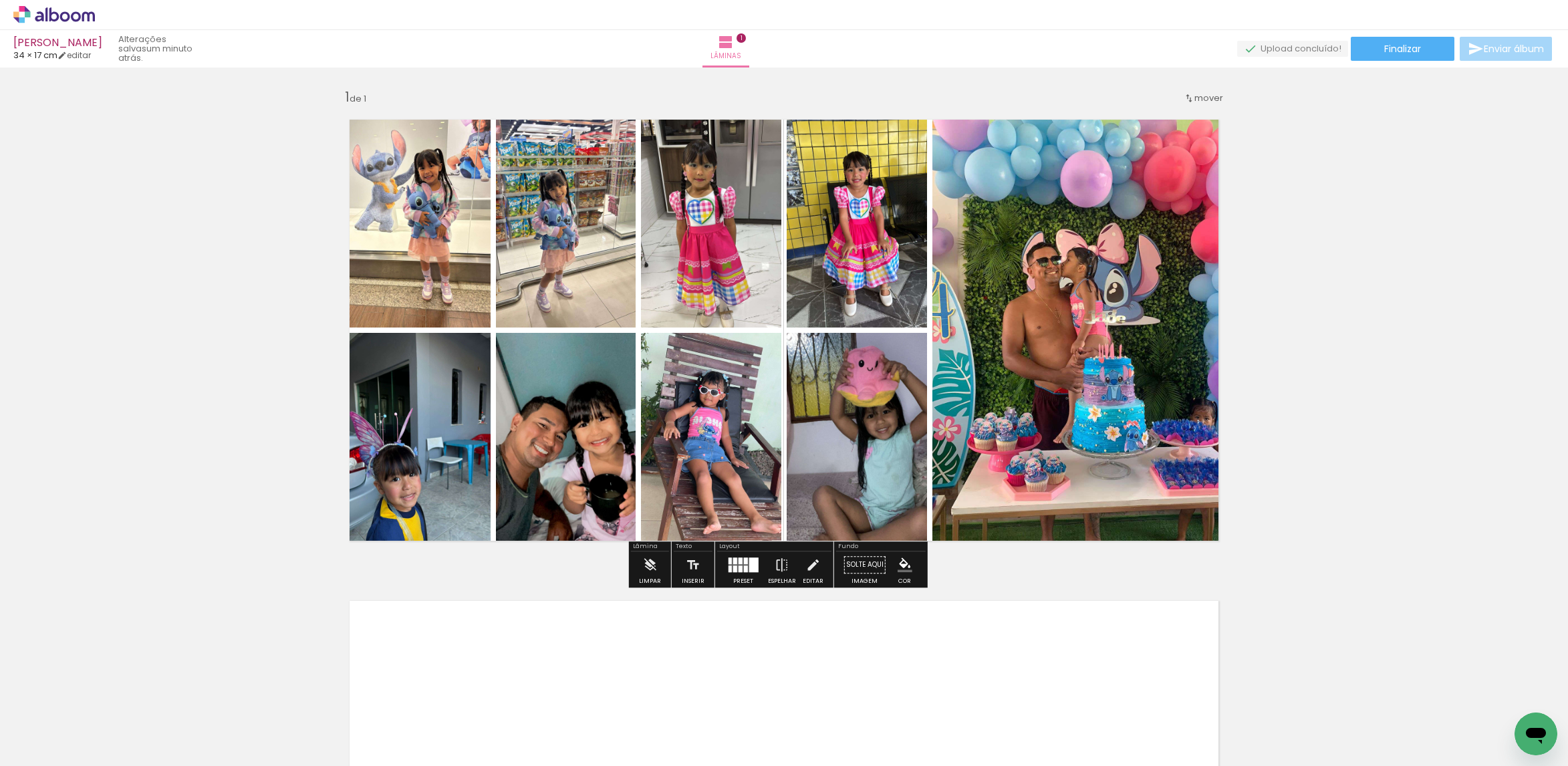
click at [1174, 209] on quentale-photo at bounding box center [1082, 330] width 300 height 448
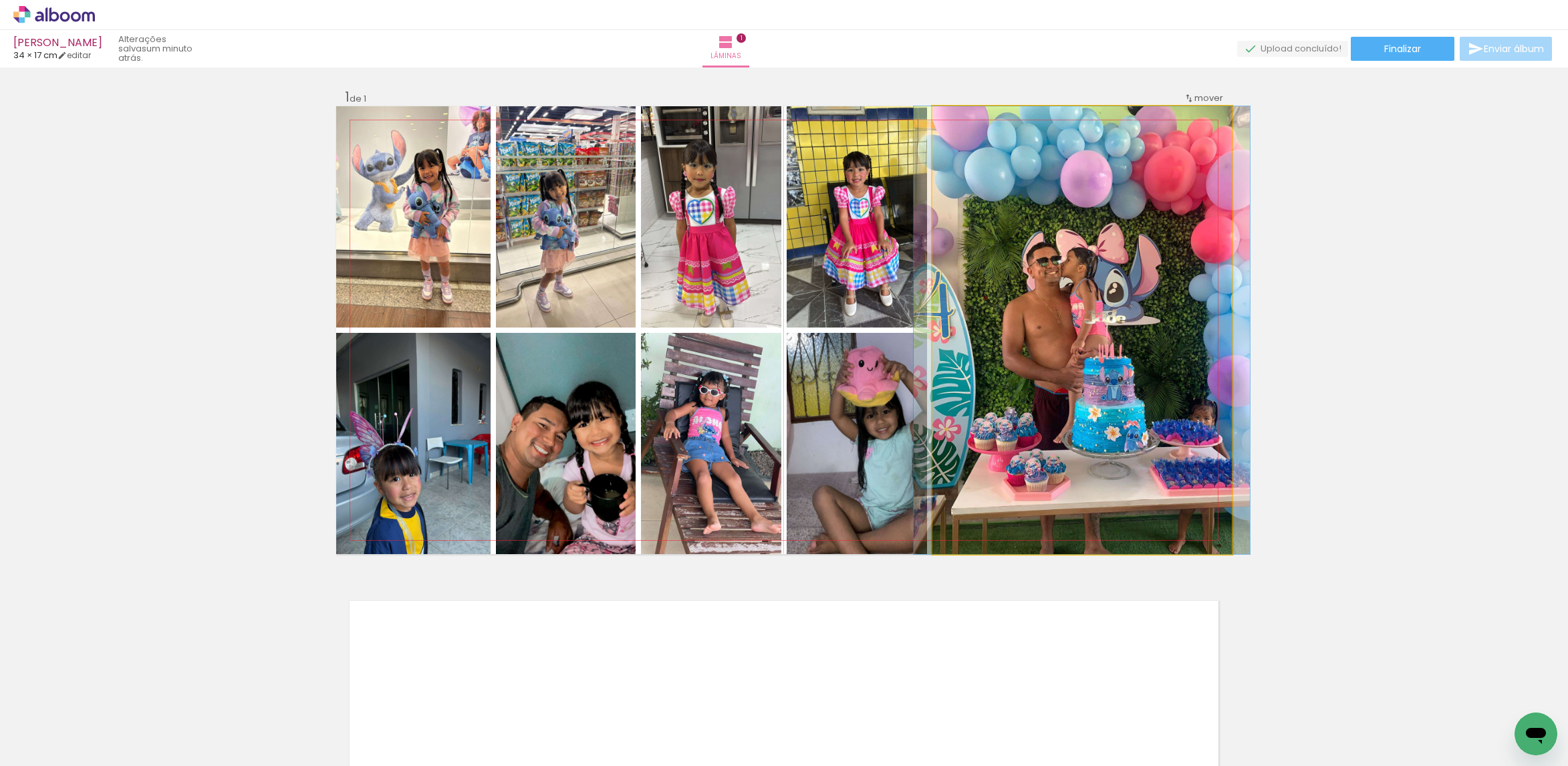
click at [1174, 209] on quentale-photo at bounding box center [1082, 330] width 300 height 448
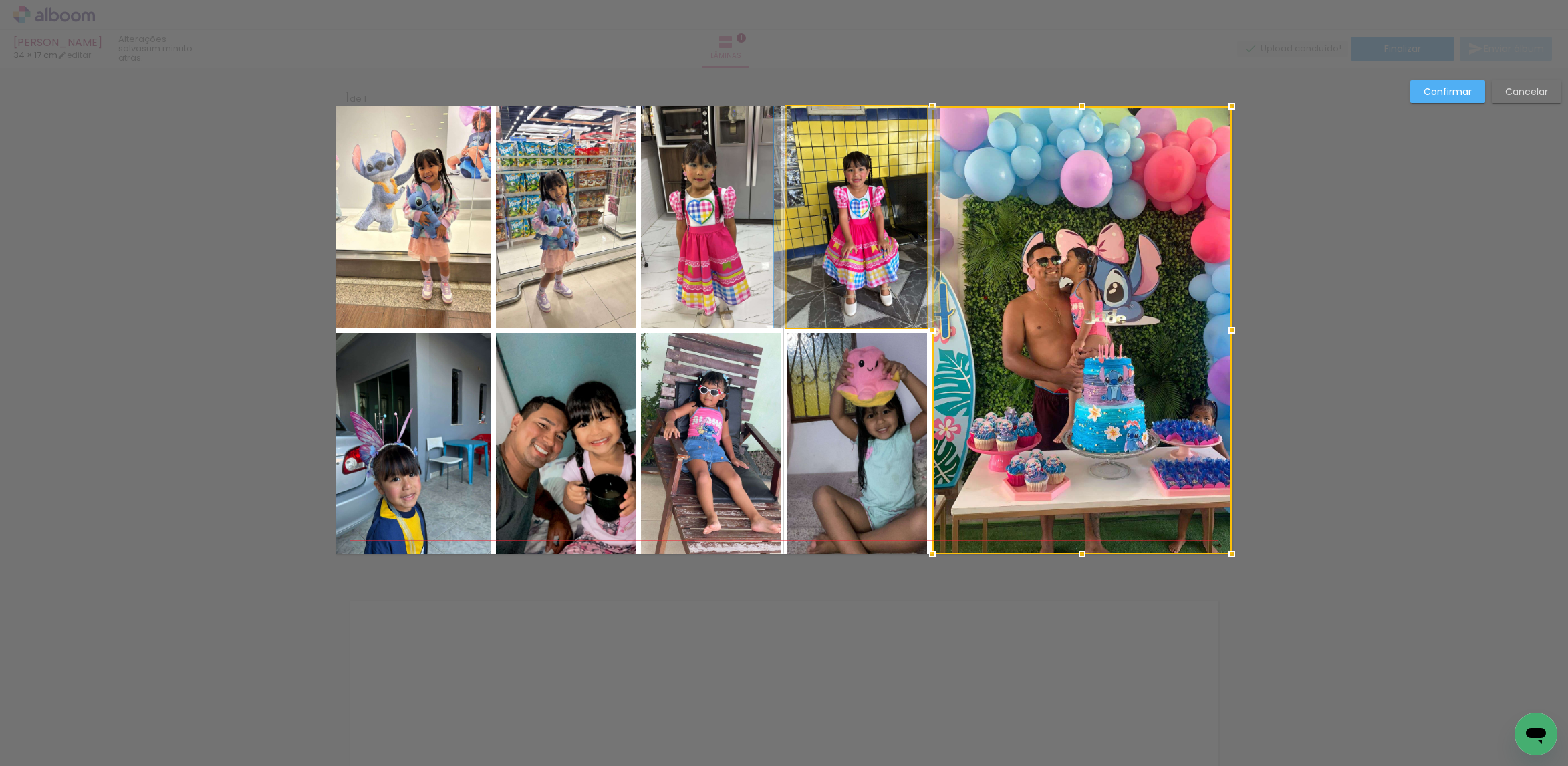
click at [848, 214] on quentale-photo at bounding box center [857, 216] width 141 height 221
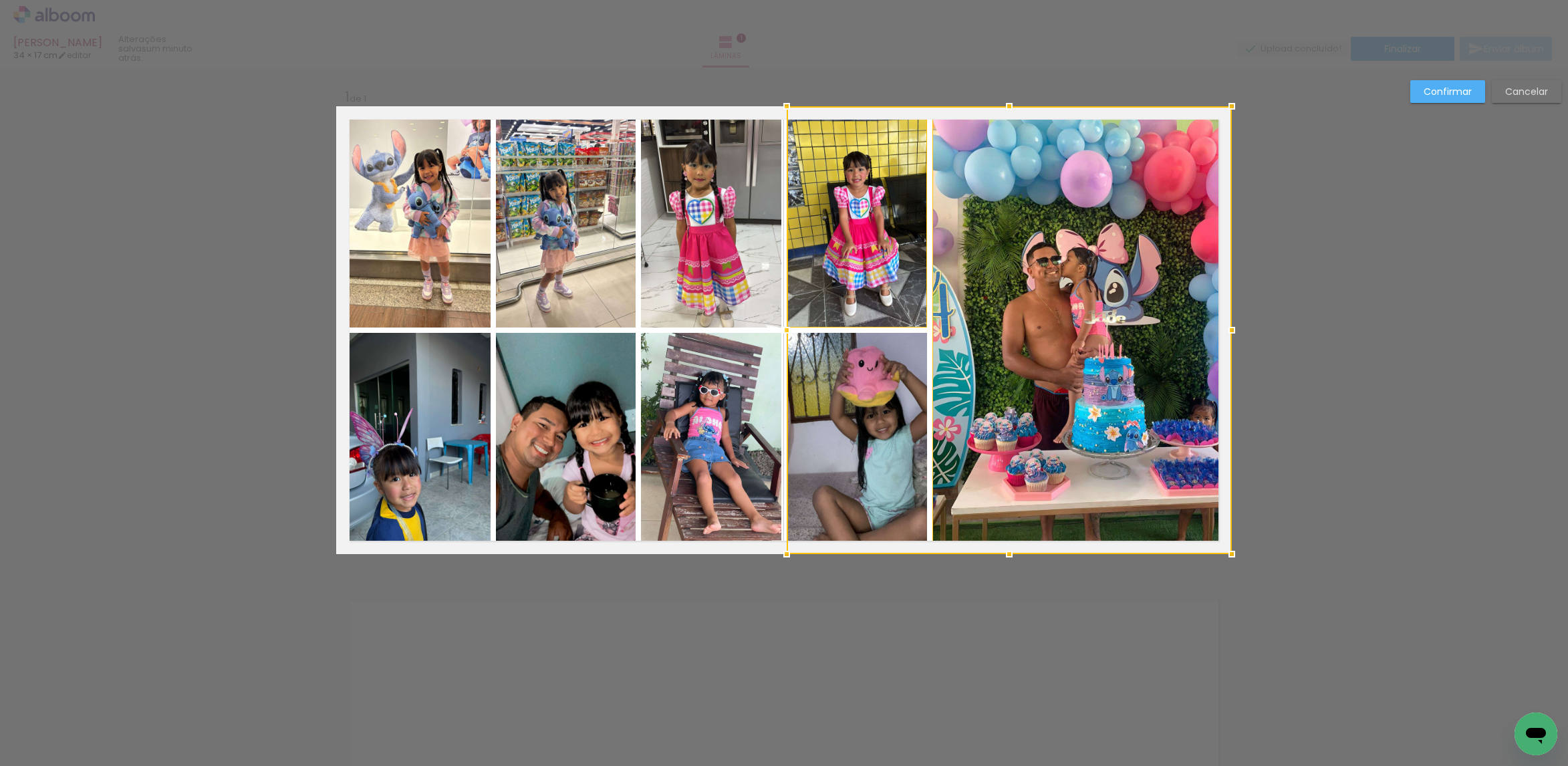
click at [851, 390] on div at bounding box center [1009, 330] width 445 height 448
click at [717, 433] on quentale-photo at bounding box center [711, 443] width 141 height 221
click at [688, 274] on div at bounding box center [936, 330] width 591 height 448
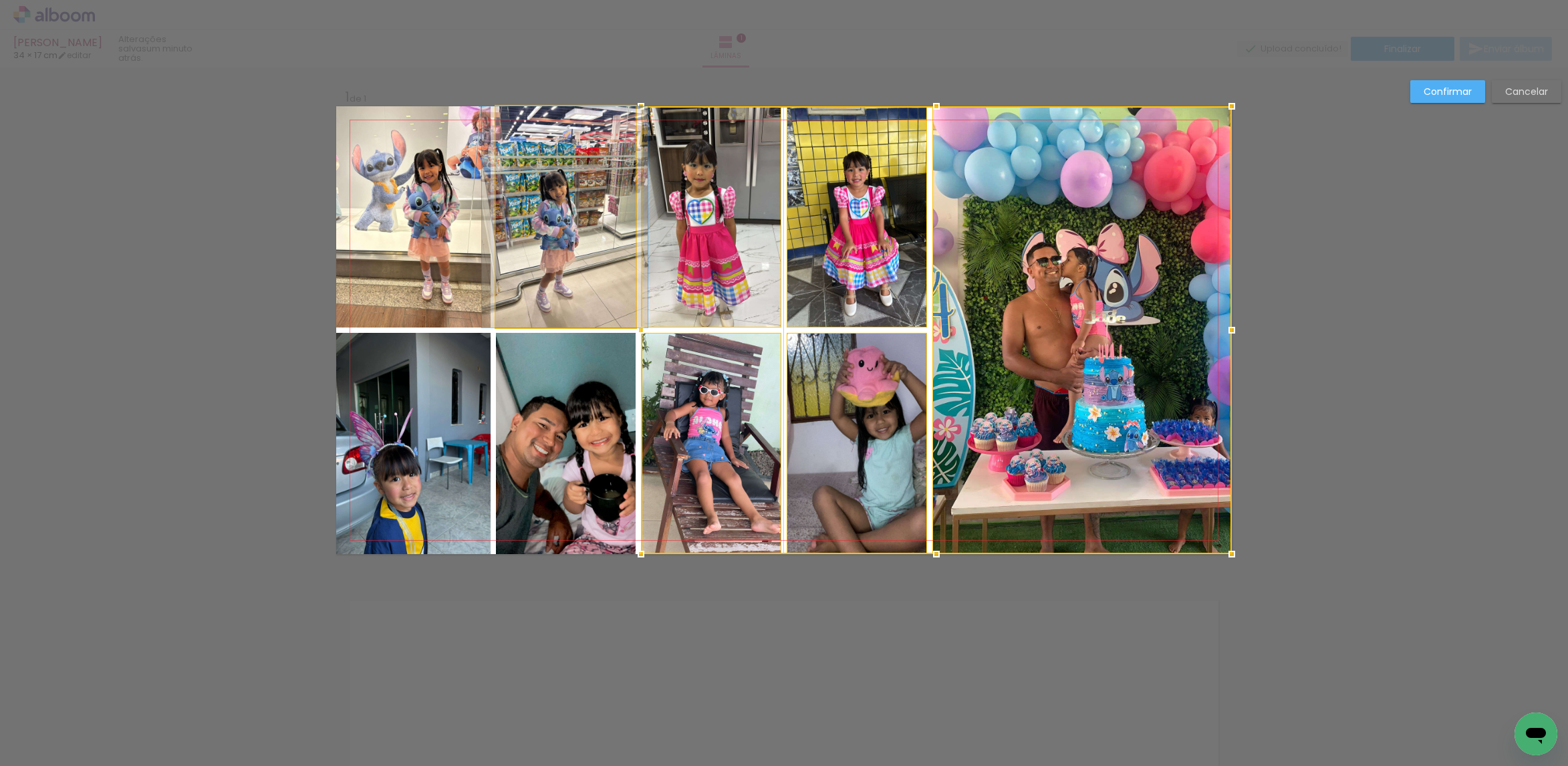
click at [585, 297] on quentale-photo at bounding box center [565, 216] width 140 height 221
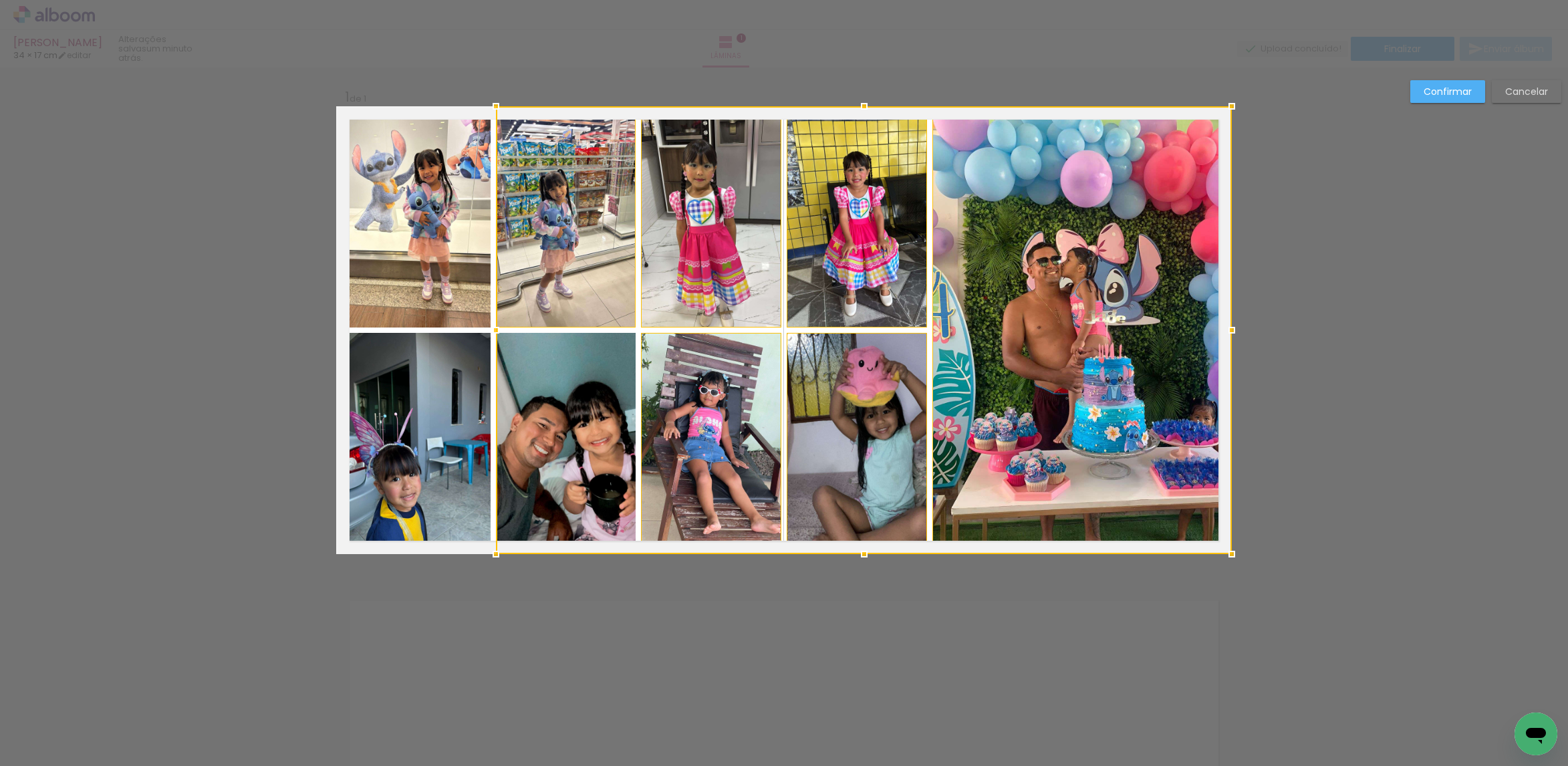
click at [586, 405] on div at bounding box center [864, 330] width 736 height 448
click at [422, 439] on quentale-photo at bounding box center [413, 443] width 155 height 221
click at [409, 290] on div at bounding box center [784, 330] width 895 height 448
click at [0, 0] on slot "Confirmar" at bounding box center [0, 0] width 0 height 0
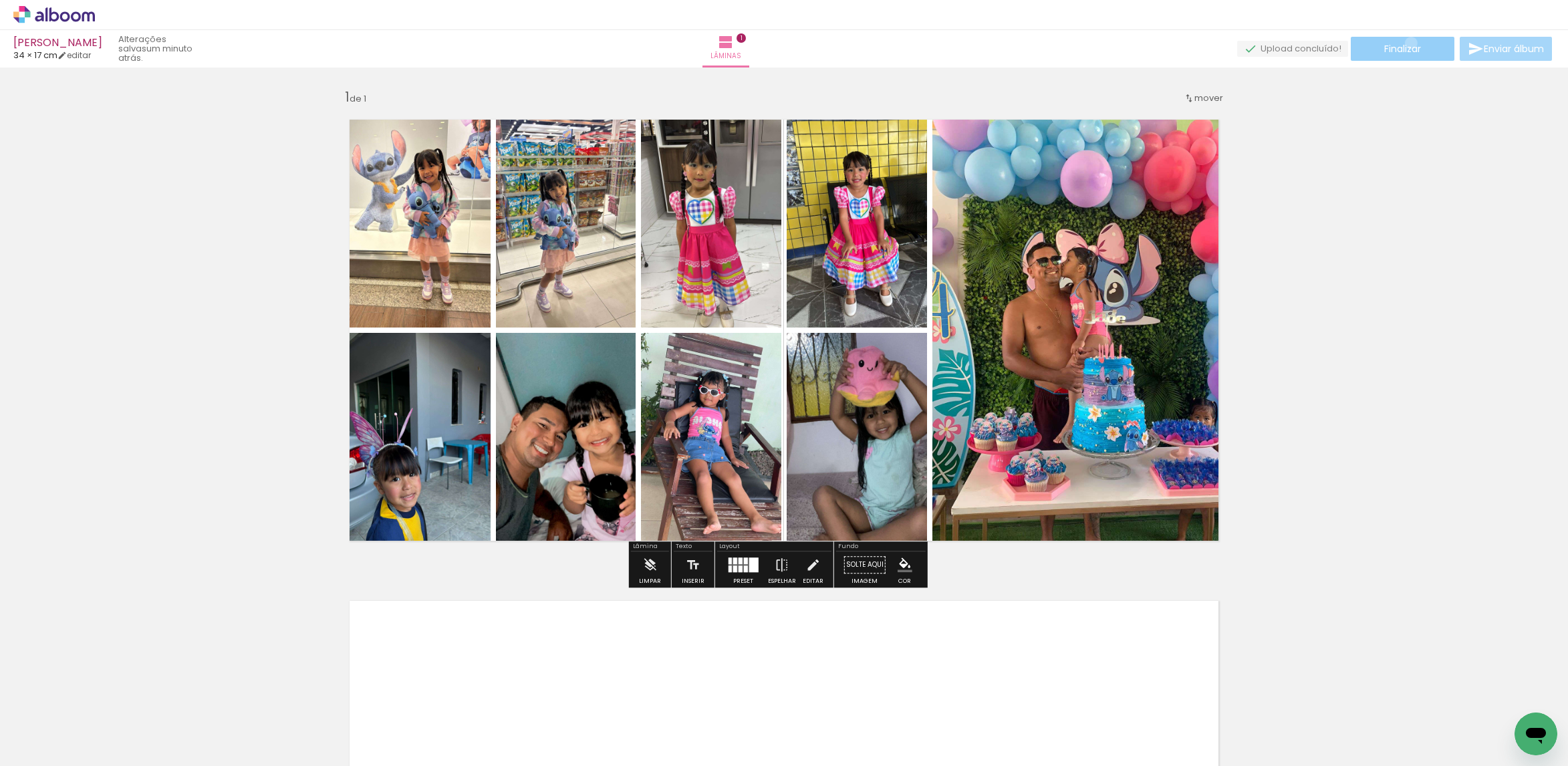
click at [1406, 44] on span "Finalizar" at bounding box center [1402, 49] width 37 height 9
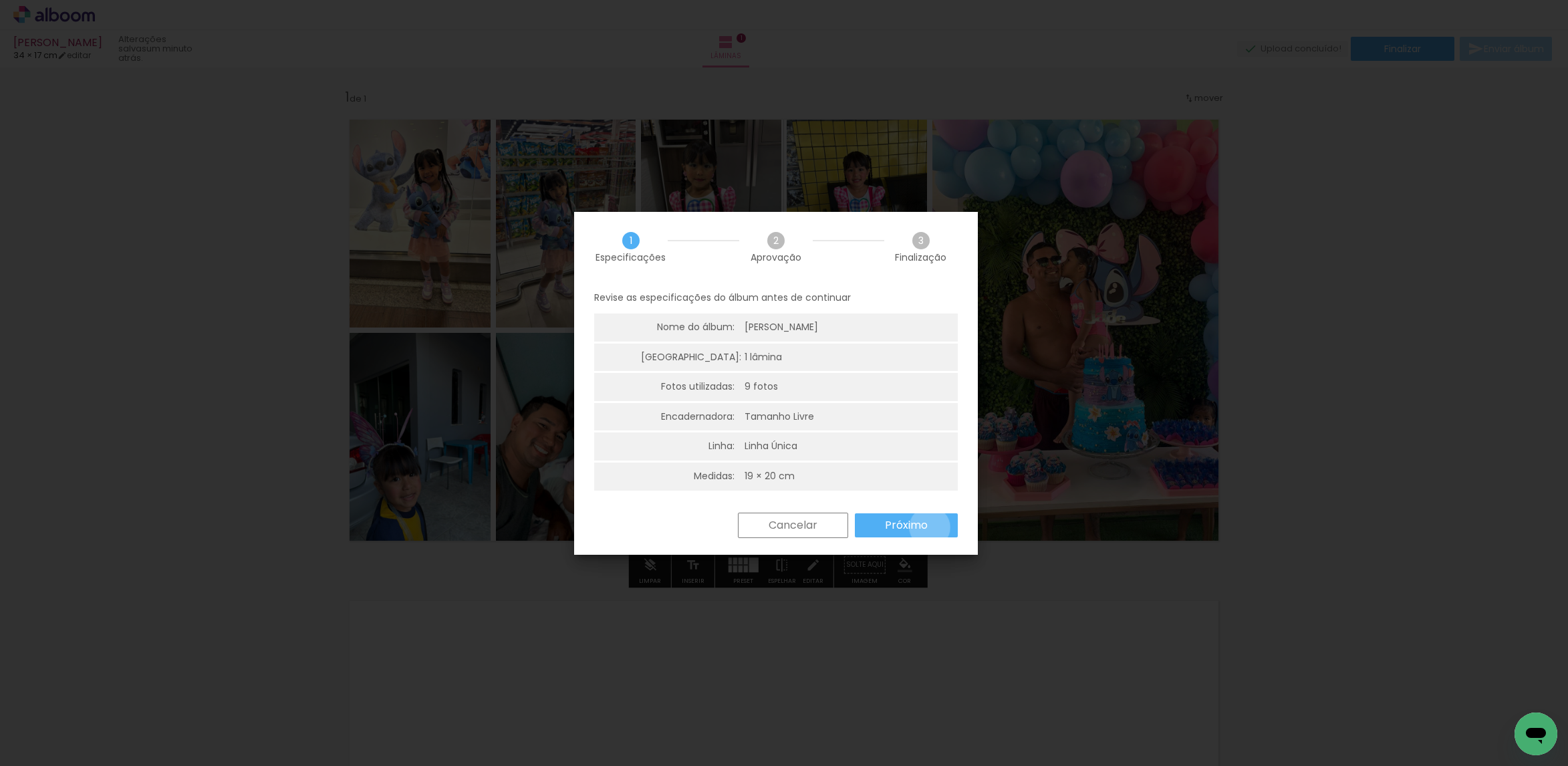
click at [930, 527] on paper-button "Próximo" at bounding box center [907, 525] width 103 height 24
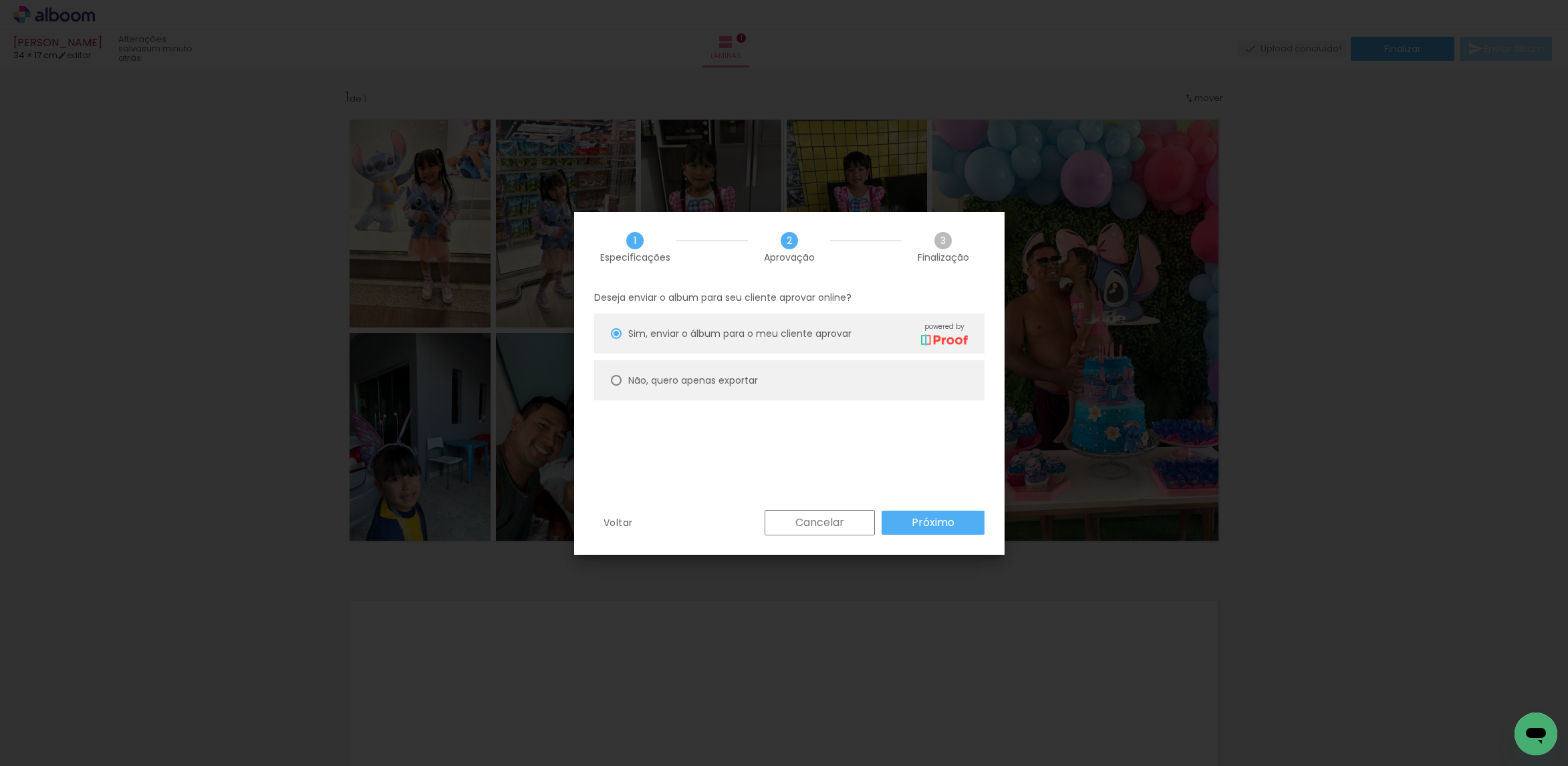
click at [842, 379] on paper-radio-button "Não, quero apenas exportar" at bounding box center [789, 380] width 391 height 40
type paper-radio-button "on"
click at [0, 0] on slot "Próximo" at bounding box center [0, 0] width 0 height 0
type input "Alta, 300 DPI"
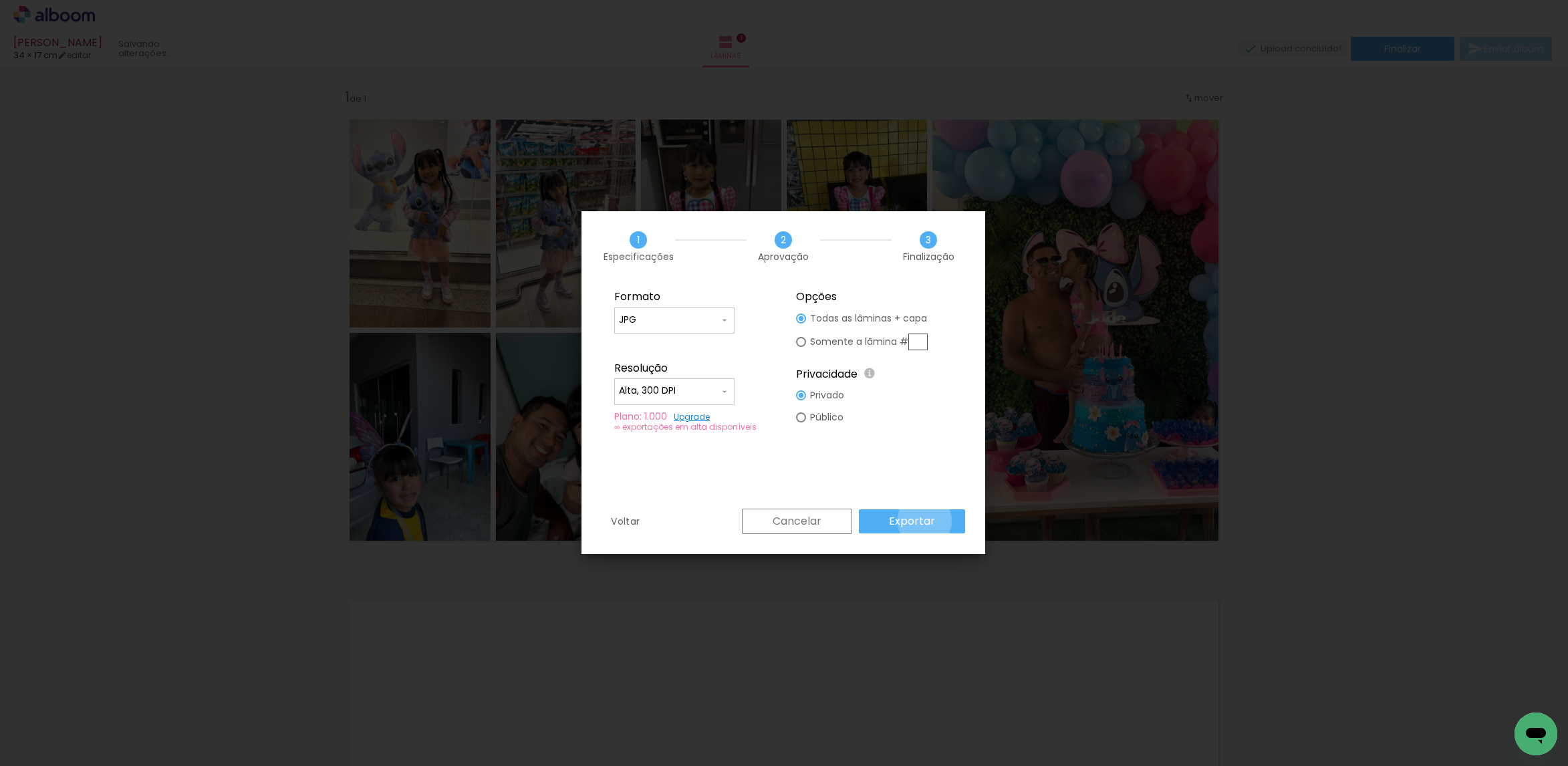
click at [0, 0] on slot "Exportar" at bounding box center [0, 0] width 0 height 0
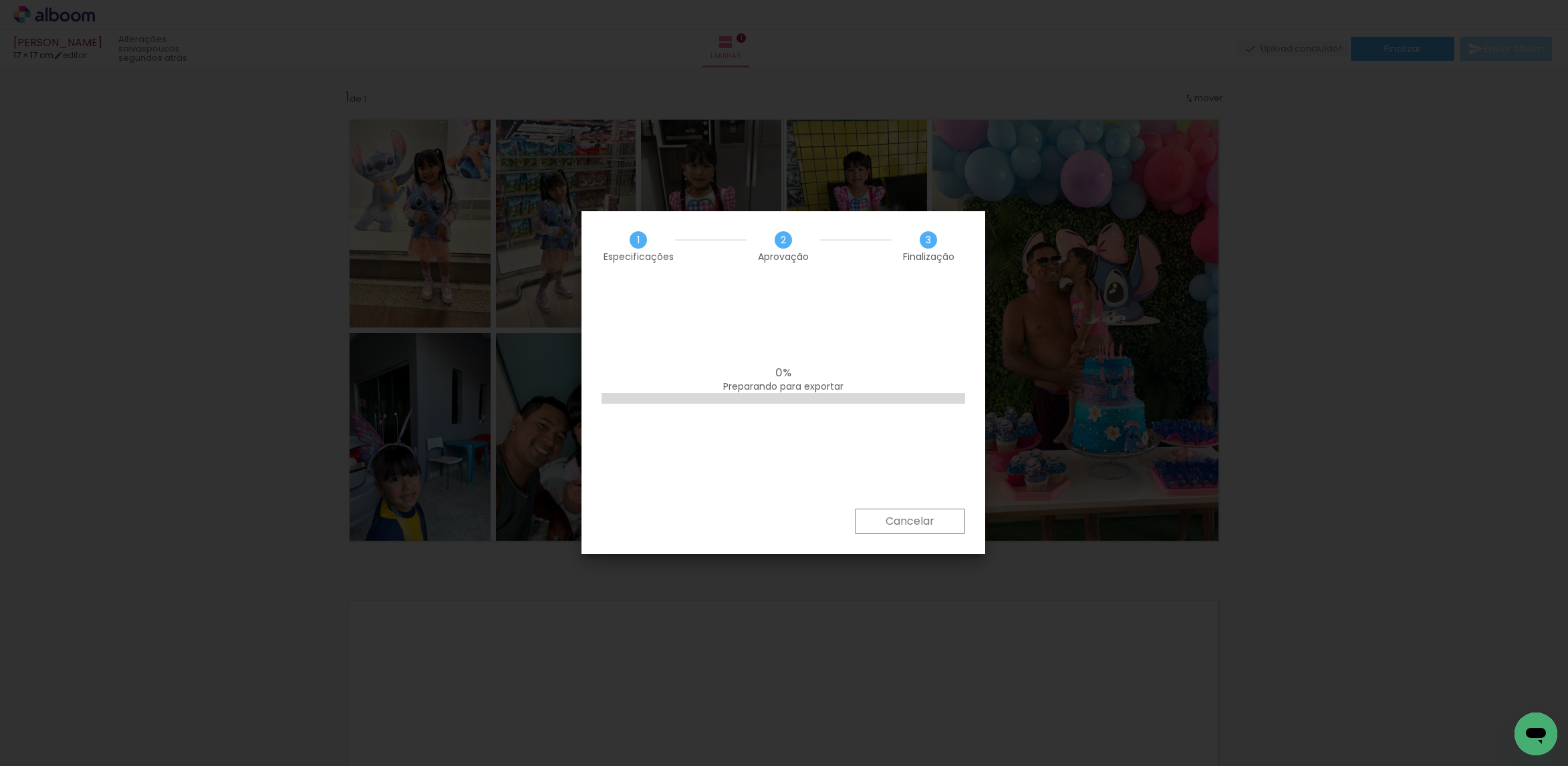
scroll to position [0, 0]
click at [918, 529] on paper-button "Concluir" at bounding box center [913, 521] width 104 height 24
